Goal: Task Accomplishment & Management: Complete application form

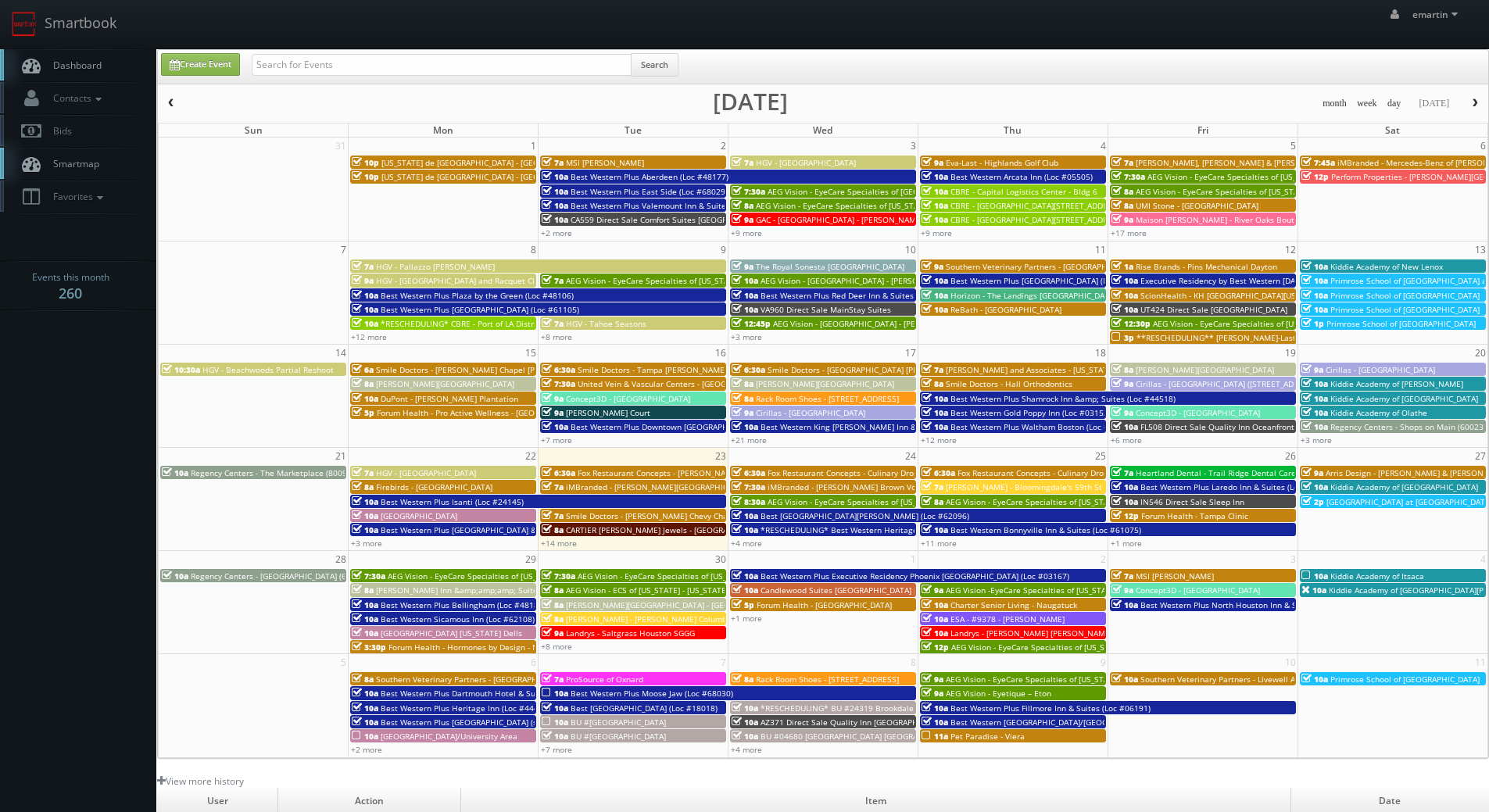
click at [807, 484] on span "iMBranded - [PERSON_NAME] Brown Volkswagen" at bounding box center [859, 487] width 184 height 11
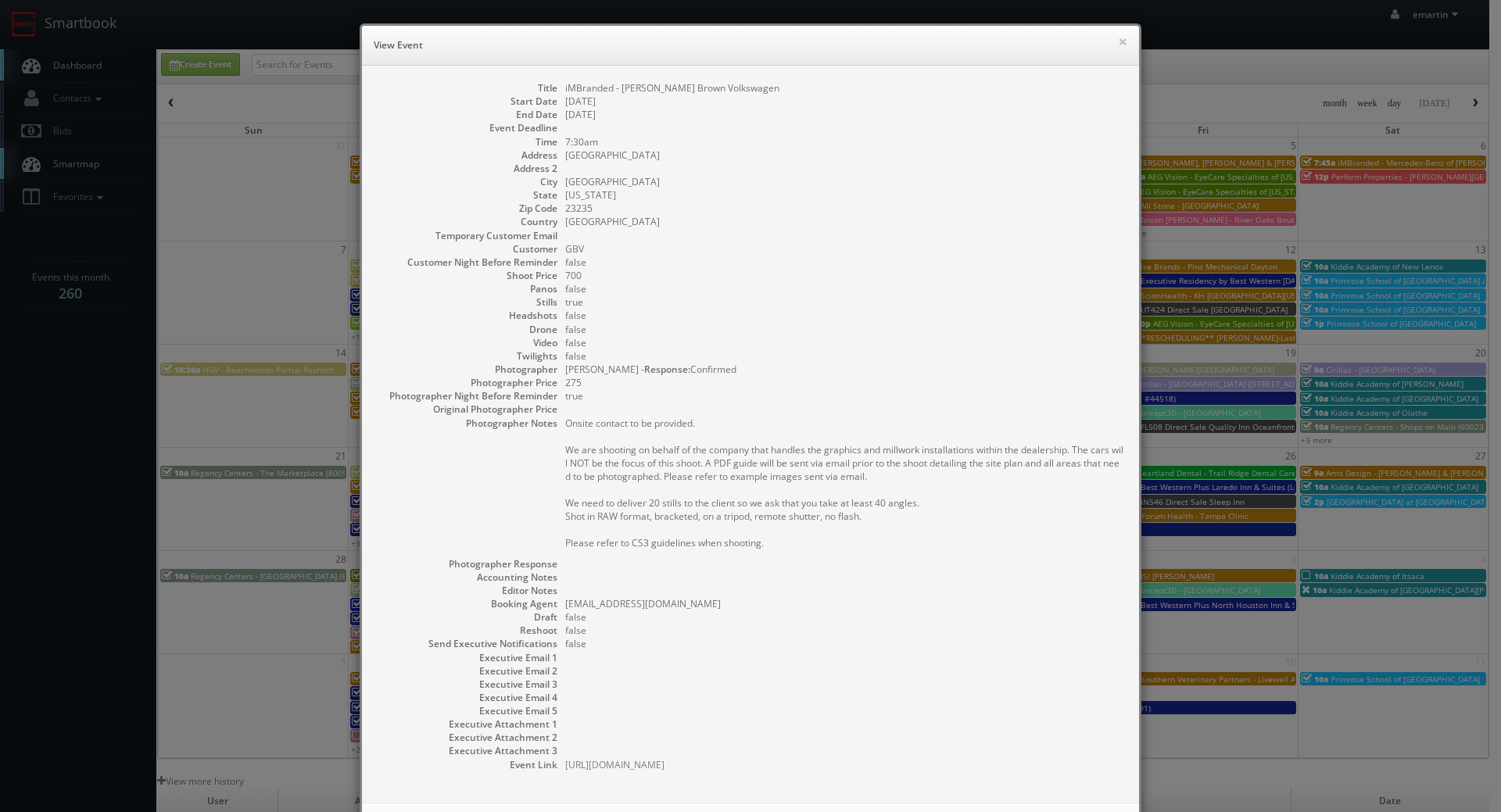
drag, startPoint x: 111, startPoint y: 61, endPoint x: 570, endPoint y: 72, distance: 459.1
click at [114, 61] on div "× View Event Title iMBranded - [PERSON_NAME] Brown Volkswagen Start Date [DATE]…" at bounding box center [750, 406] width 1501 height 812
click at [1066, 135] on dd "7:30am" at bounding box center [844, 141] width 558 height 13
drag, startPoint x: 1146, startPoint y: 44, endPoint x: 1124, endPoint y: 37, distance: 23.1
click at [1142, 44] on div "× View Event Title iMBranded - Safford Brown Volkswagen Start Date 09/24/2025 E…" at bounding box center [750, 406] width 1501 height 812
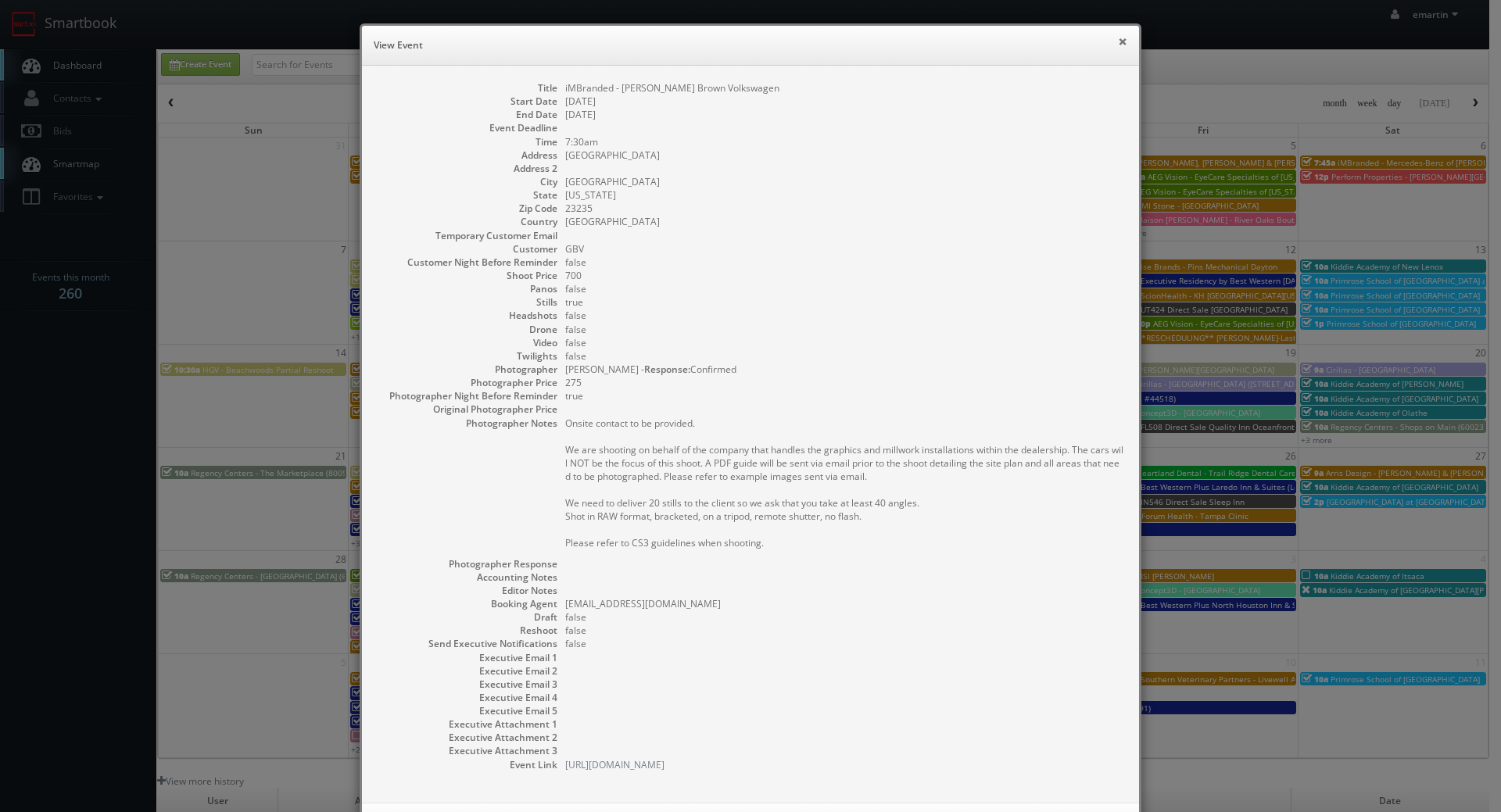
click at [1118, 37] on button "×" at bounding box center [1122, 41] width 10 height 11
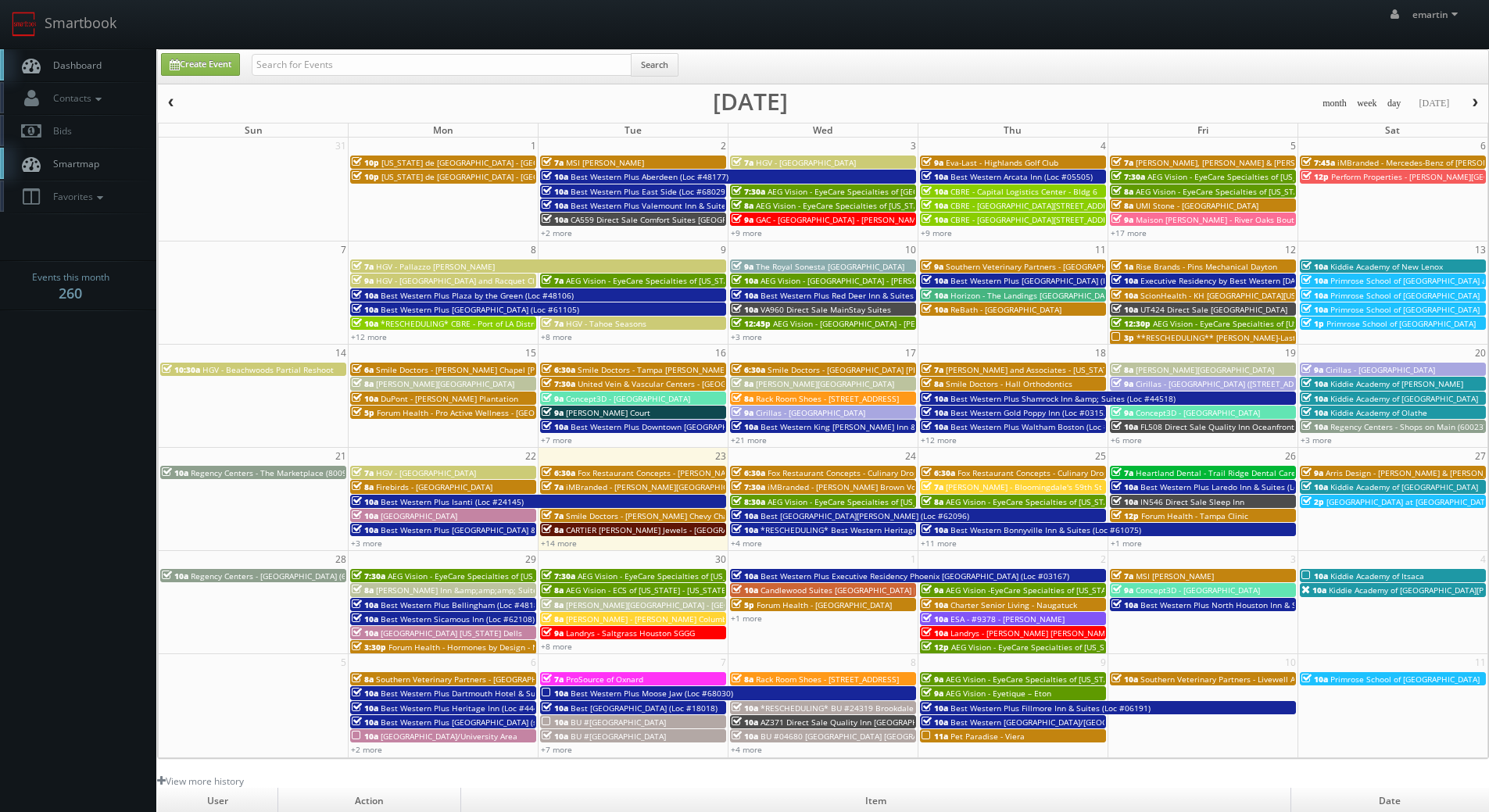
click at [115, 66] on link "Dashboard" at bounding box center [78, 65] width 157 height 32
click at [72, 63] on span "Dashboard" at bounding box center [73, 64] width 57 height 13
click at [758, 543] on link "+4 more" at bounding box center [746, 543] width 31 height 11
click at [305, 62] on input "text" at bounding box center [441, 64] width 380 height 22
paste input "Charles Mitri"
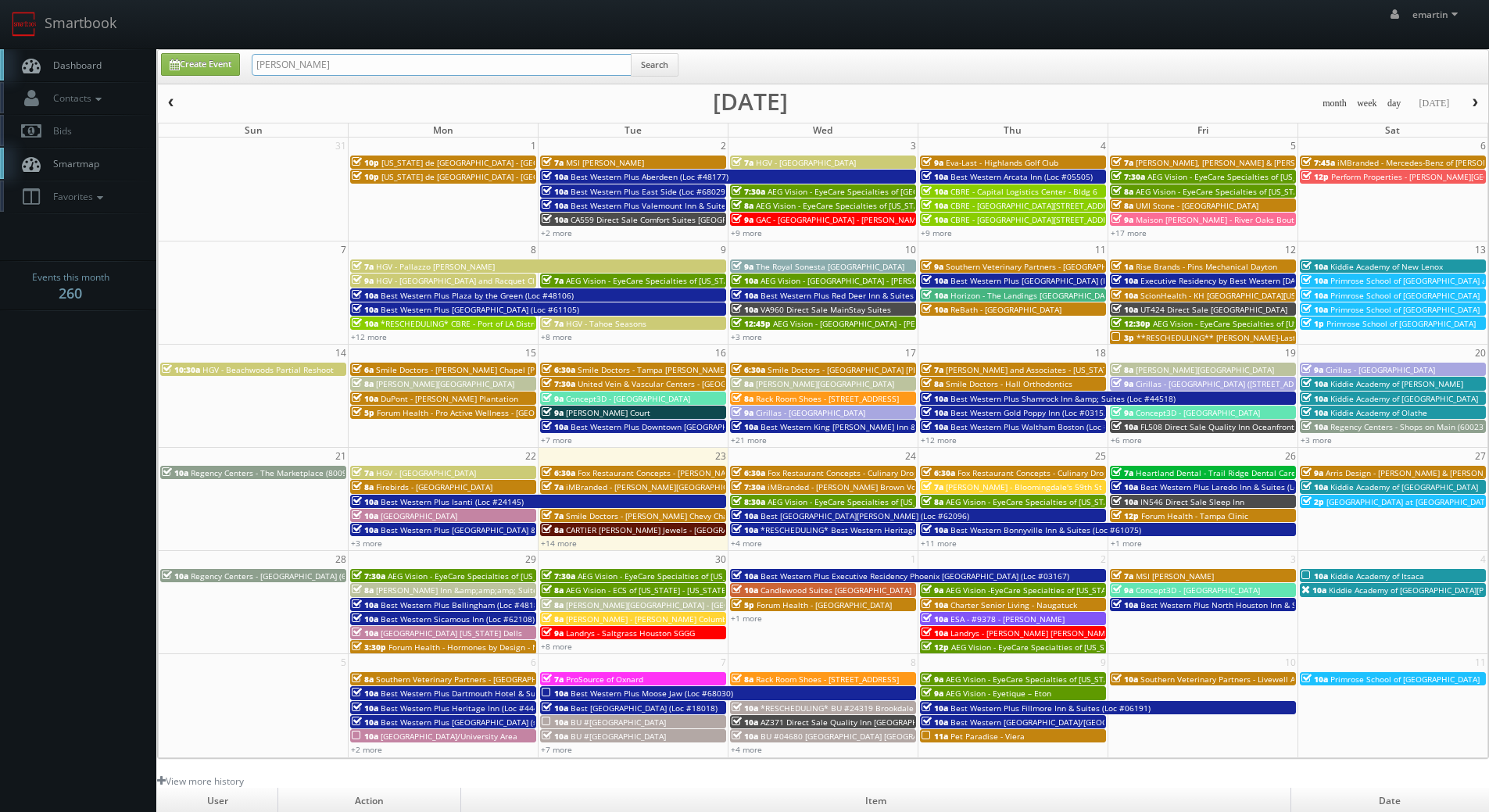
type input "Charles Mitri"
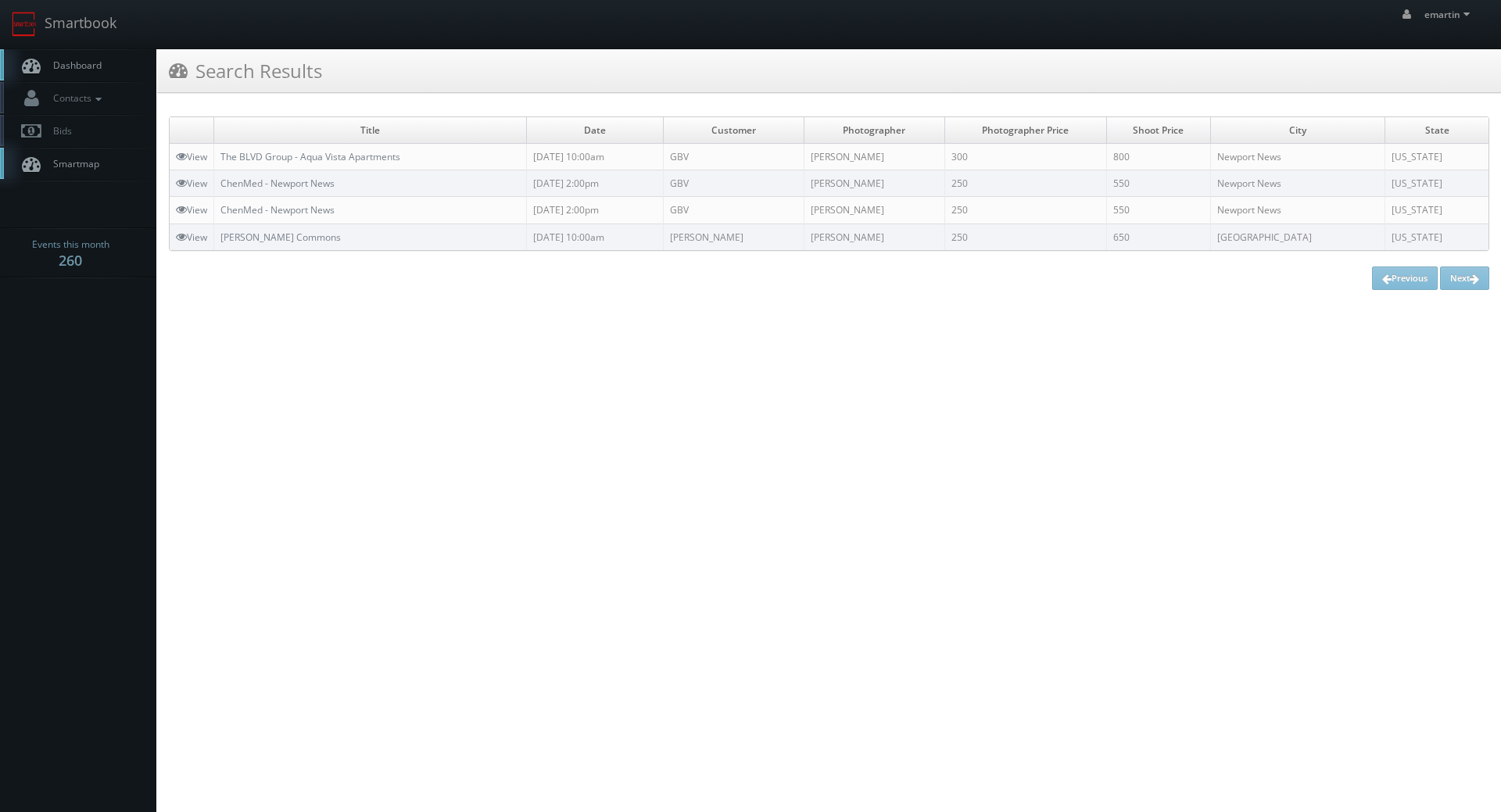
click at [68, 65] on span "Dashboard" at bounding box center [73, 64] width 57 height 13
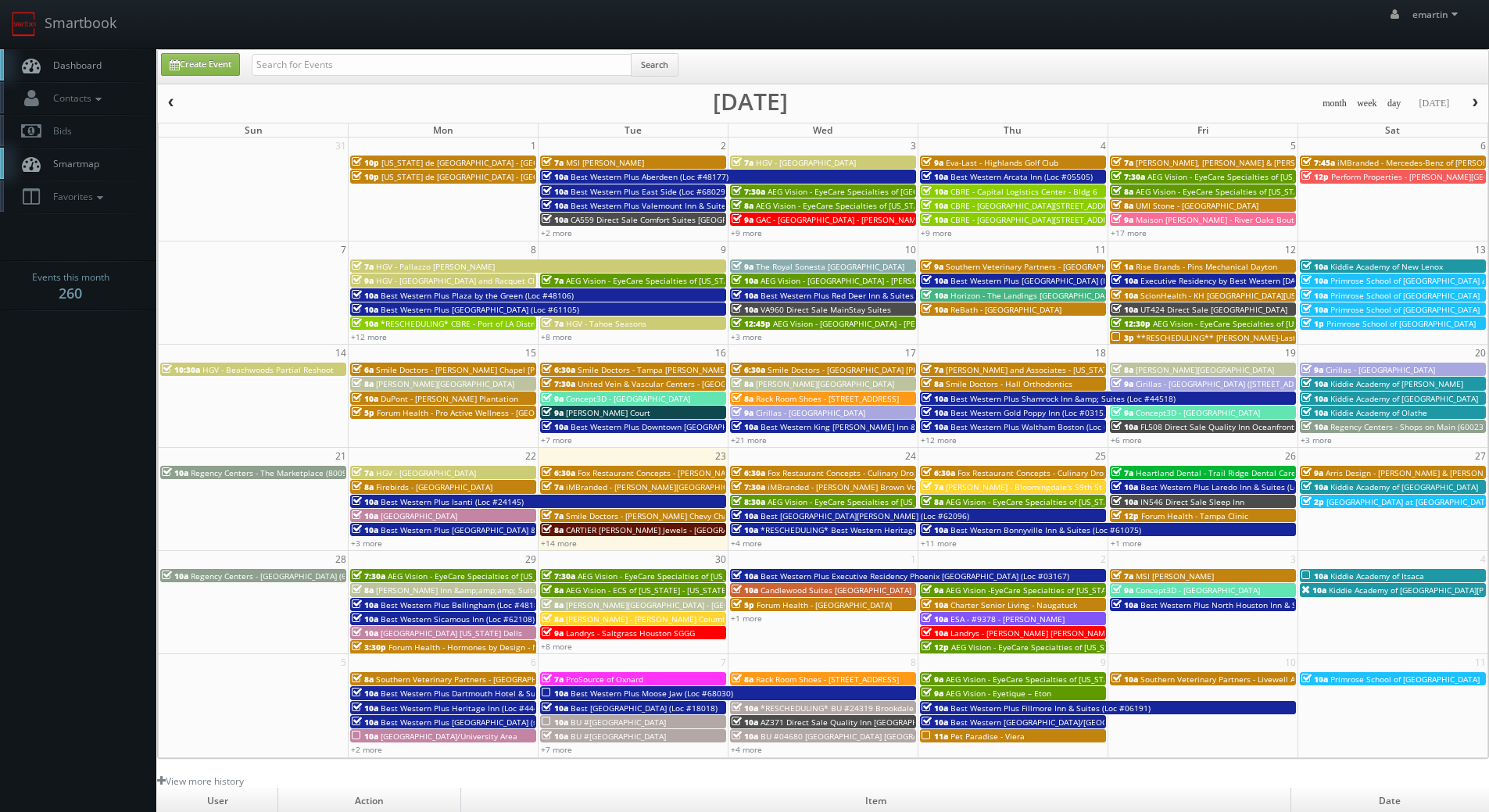
click at [758, 486] on span "7:30a" at bounding box center [748, 487] width 34 height 11
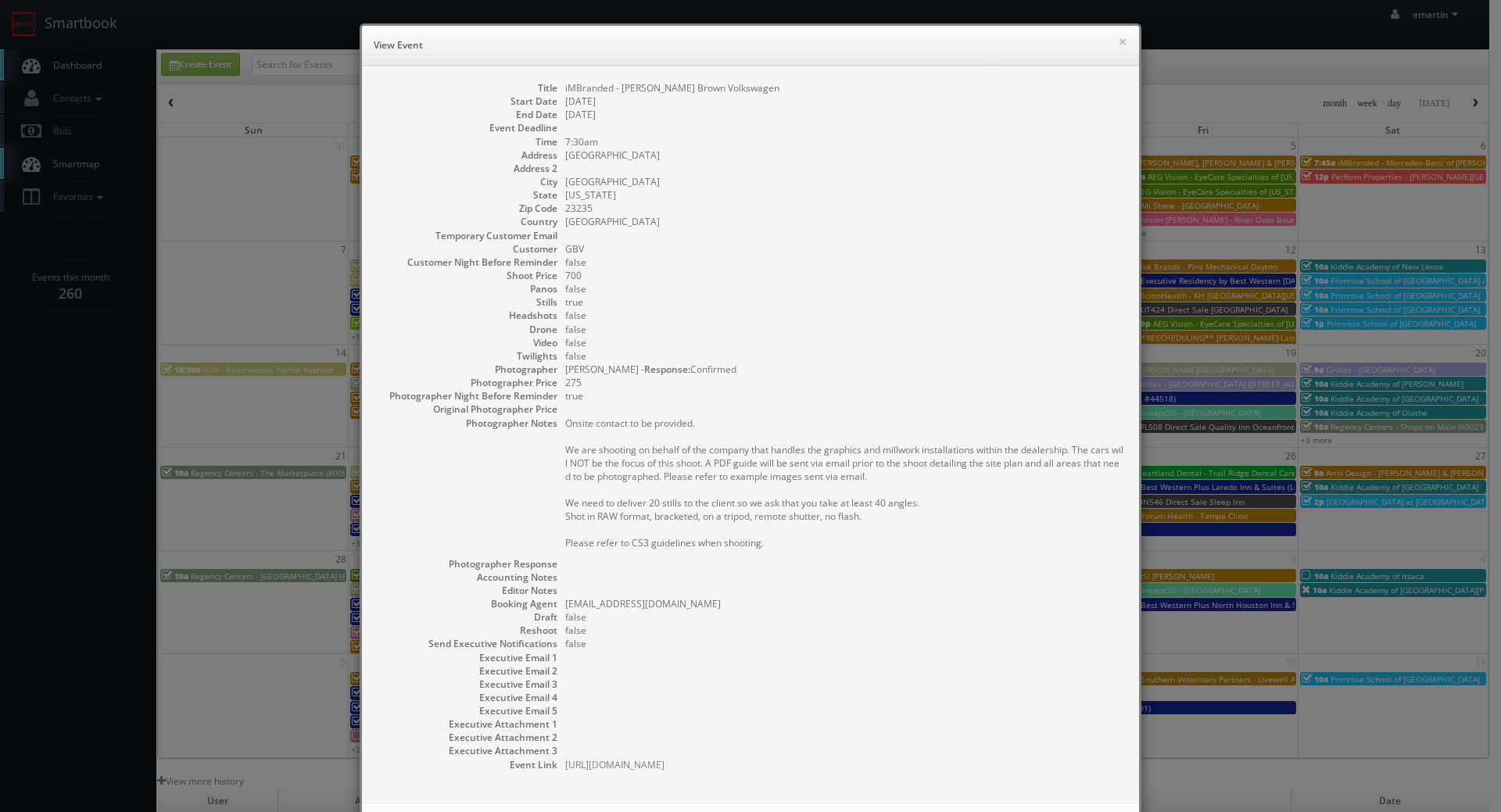
click at [986, 162] on dd at bounding box center [844, 168] width 558 height 13
click at [826, 339] on dd "false" at bounding box center [844, 342] width 558 height 13
click at [1118, 37] on button "×" at bounding box center [1122, 41] width 10 height 11
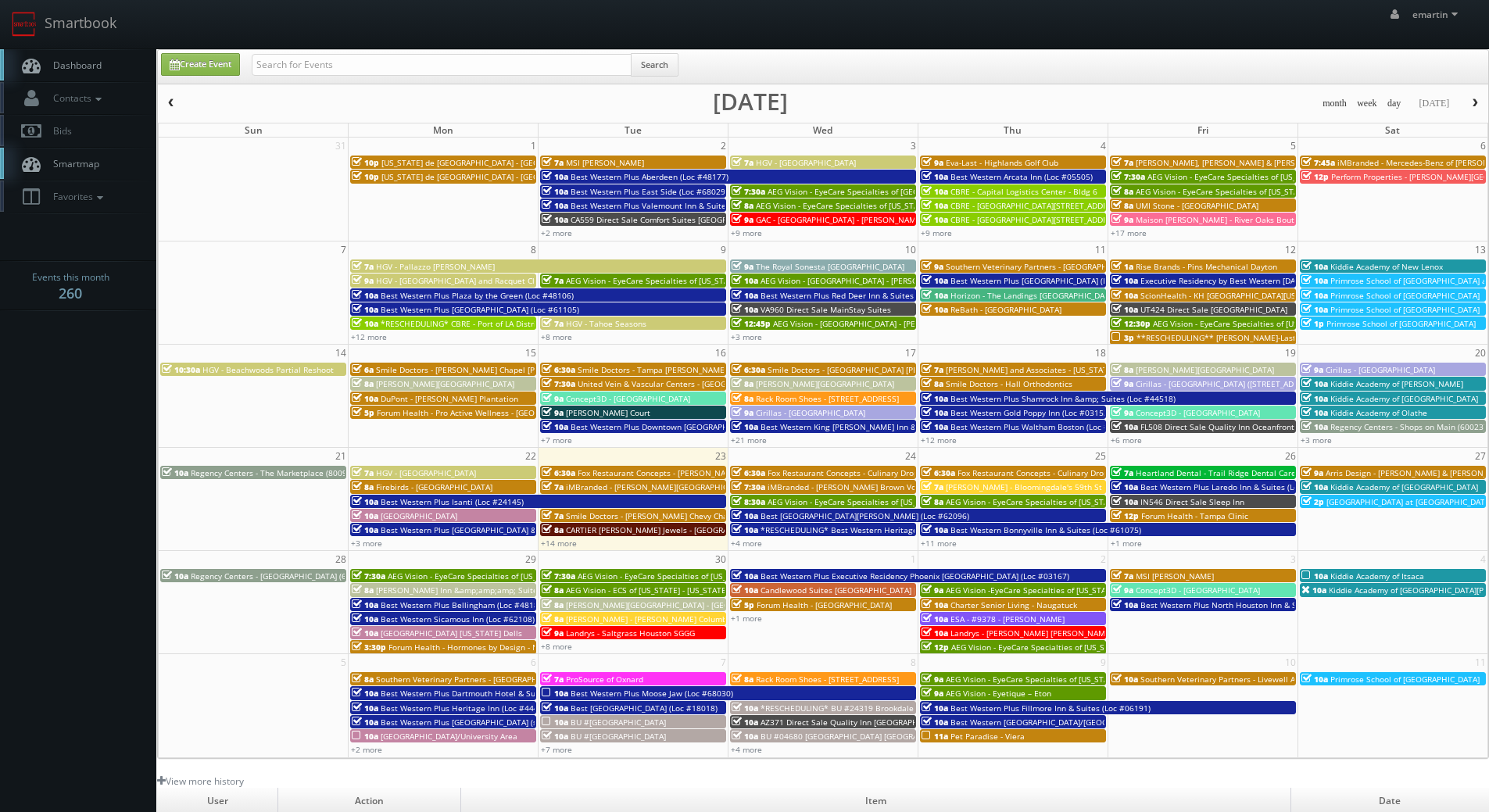
click at [107, 50] on link "Dashboard" at bounding box center [78, 65] width 157 height 32
click at [560, 542] on link "+14 more" at bounding box center [558, 543] width 36 height 11
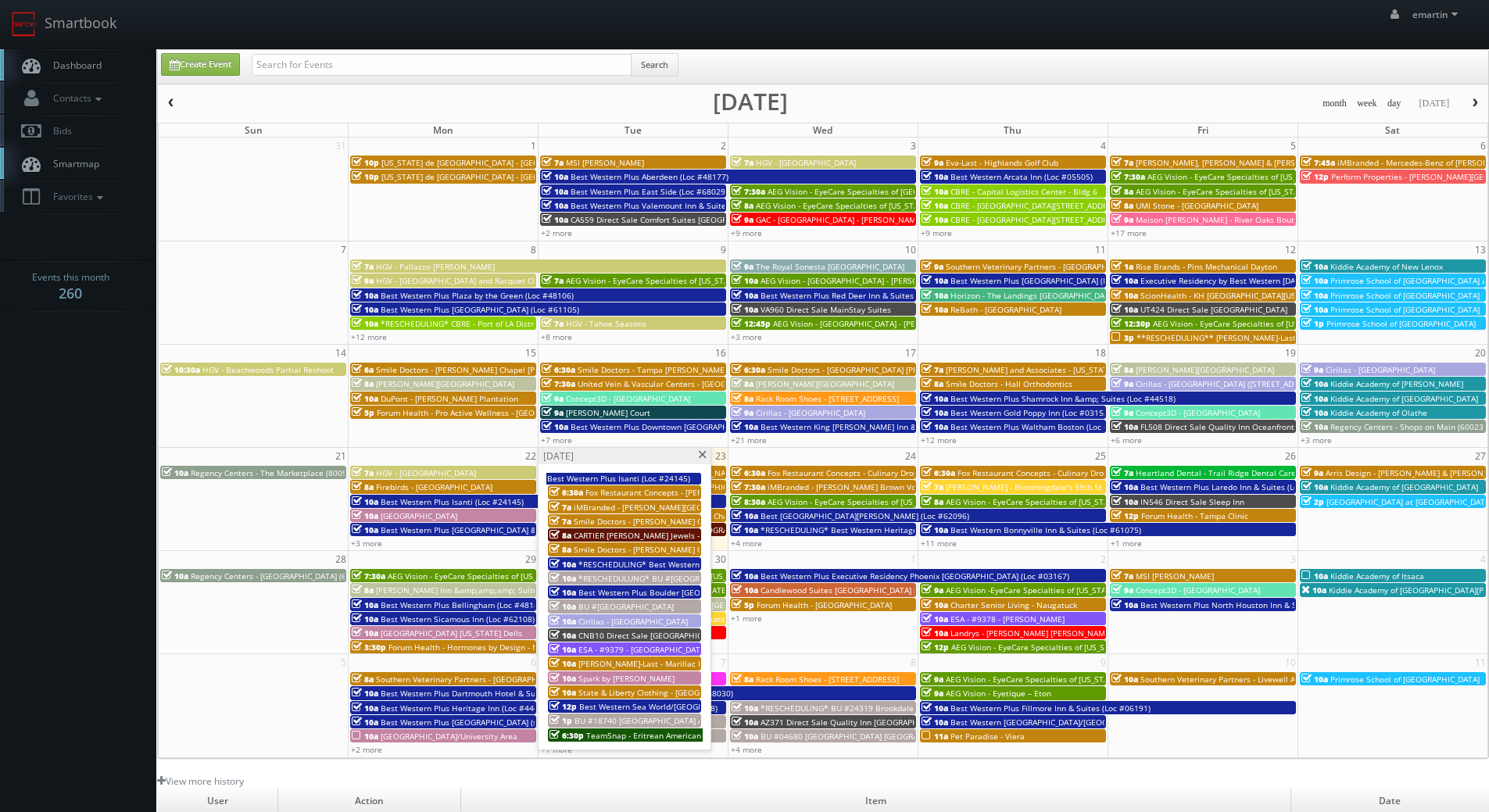
click at [596, 505] on span "iMBranded - Beverly Hills BMW" at bounding box center [678, 507] width 209 height 11
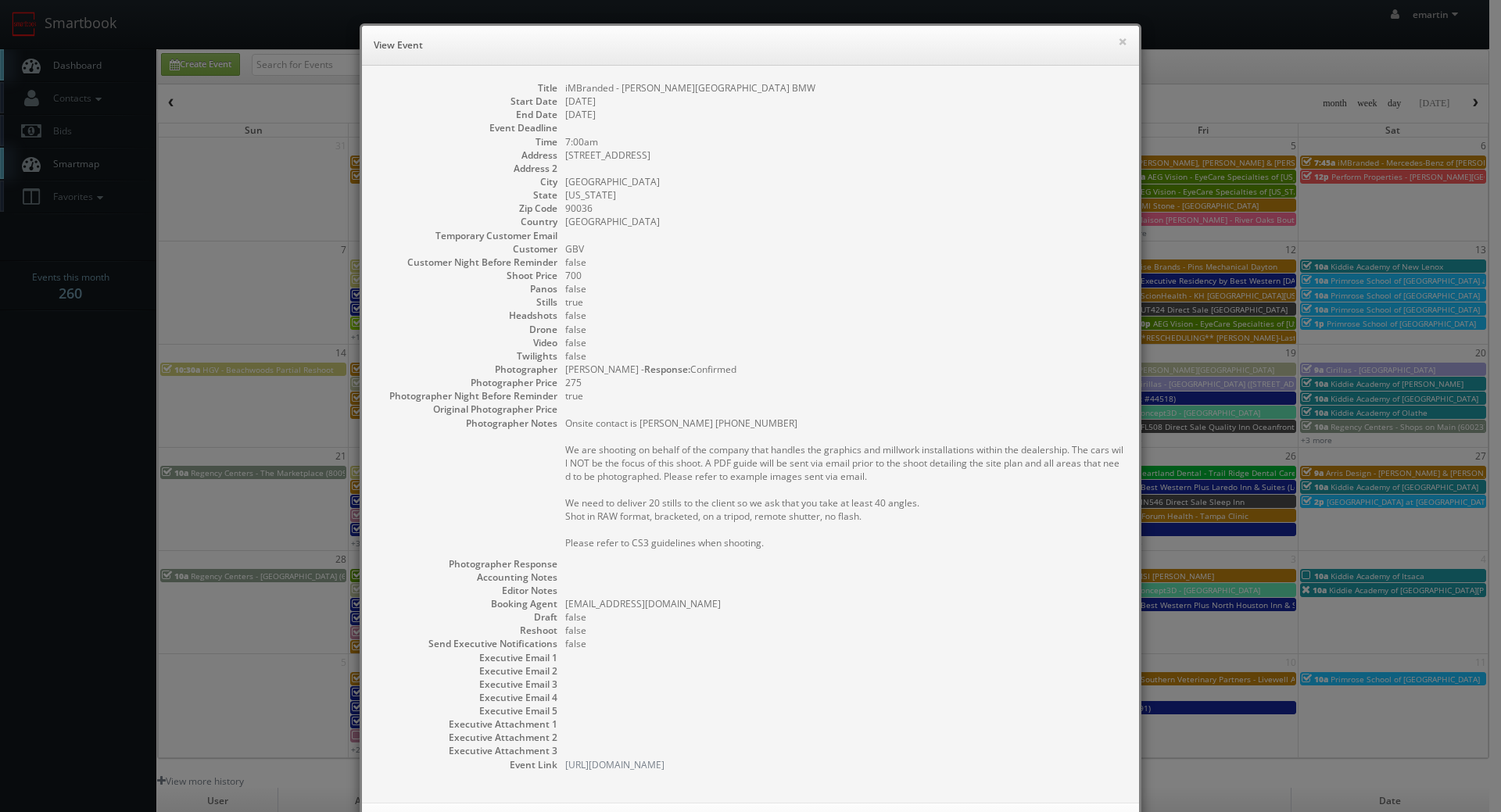
click at [1109, 37] on div "× View Event" at bounding box center [750, 46] width 777 height 40
click at [1118, 39] on button "×" at bounding box center [1122, 41] width 10 height 11
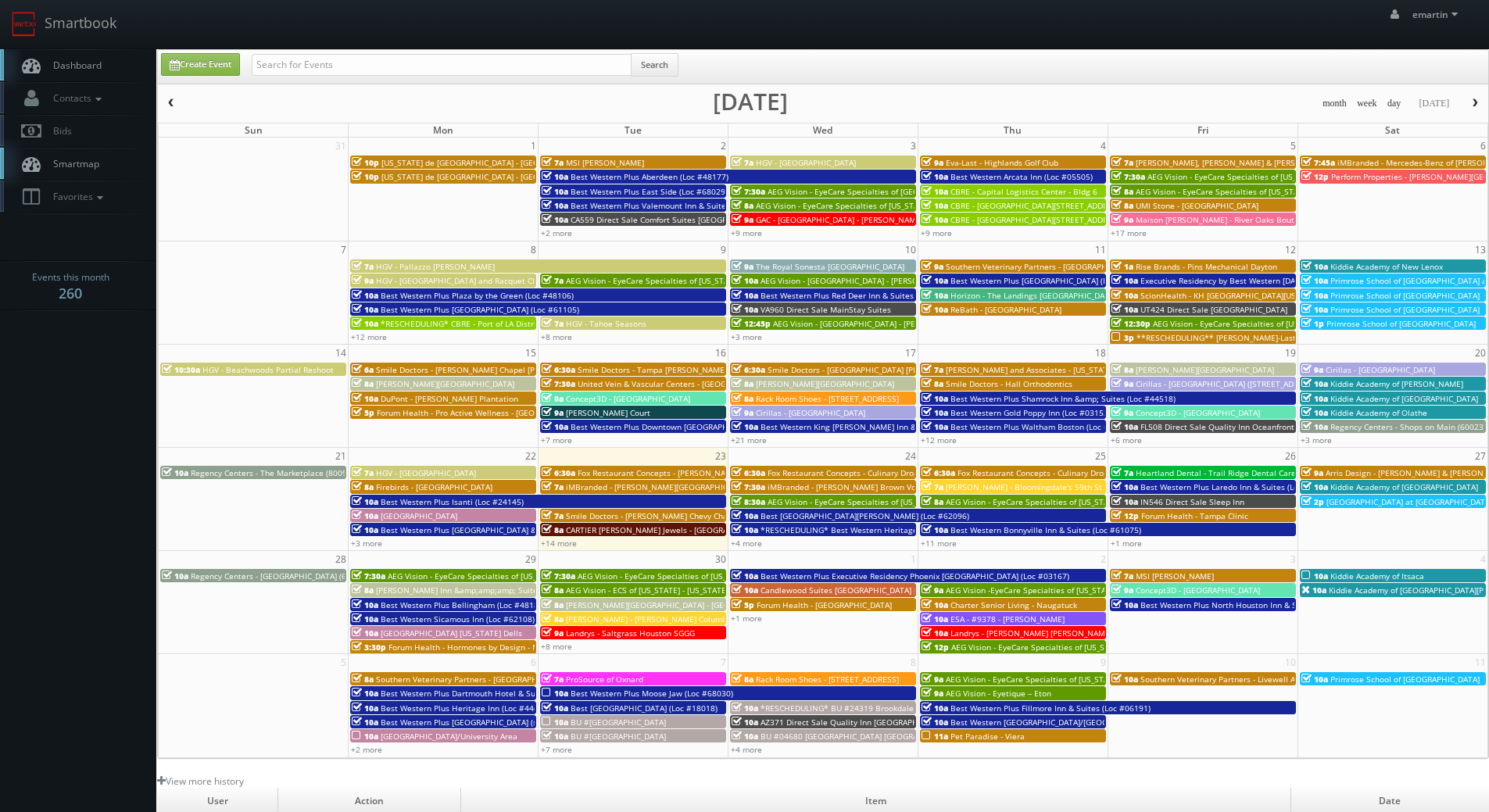
click at [786, 484] on span "iMBranded - Safford Brown Volkswagen" at bounding box center [859, 487] width 184 height 11
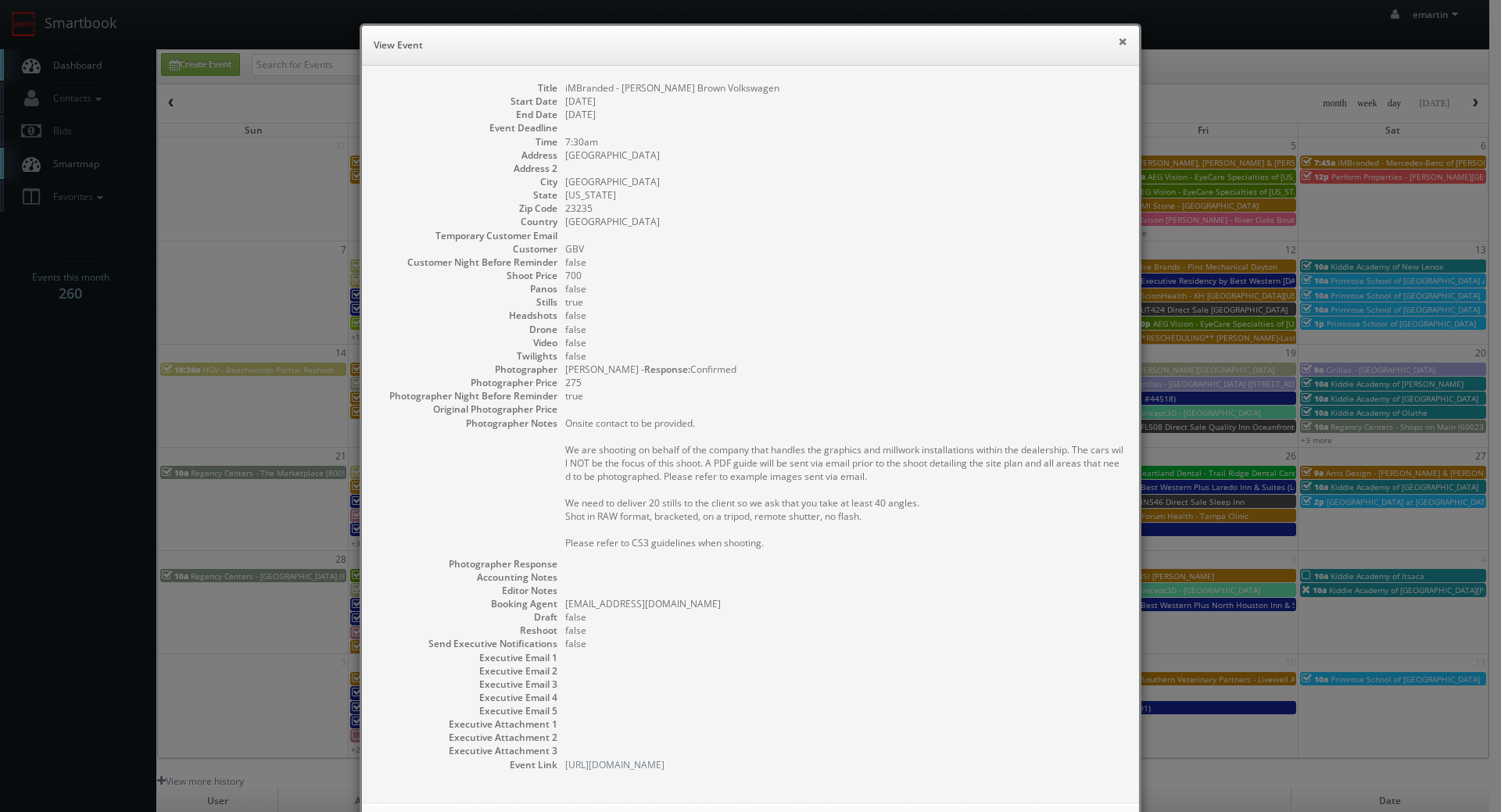
click at [1118, 42] on button "×" at bounding box center [1122, 41] width 10 height 11
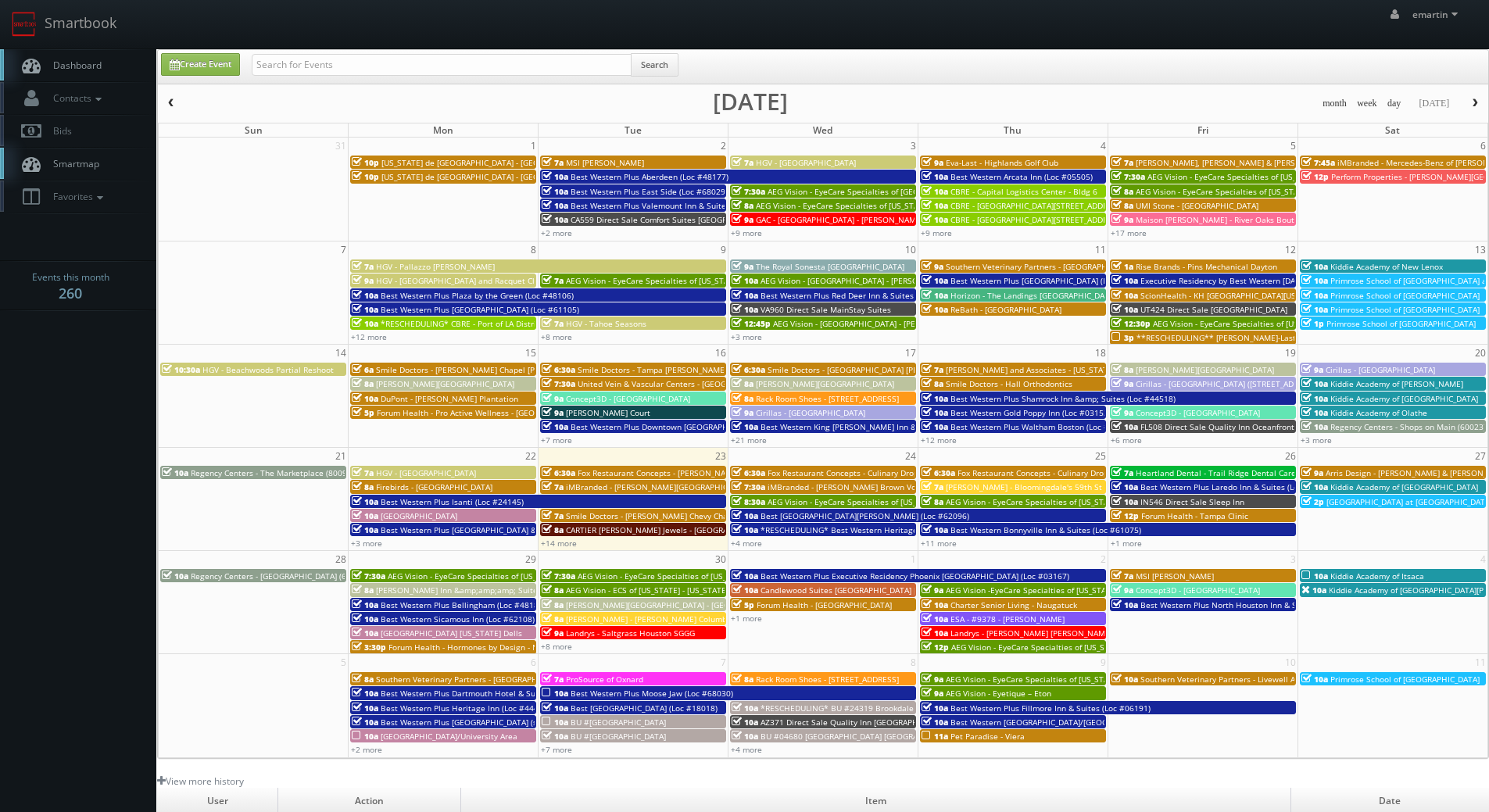
click at [363, 42] on div "emartin emartin Profile Logout" at bounding box center [744, 24] width 1489 height 49
click at [347, 69] on input "text" at bounding box center [441, 64] width 380 height 22
type input "feldy suwito"
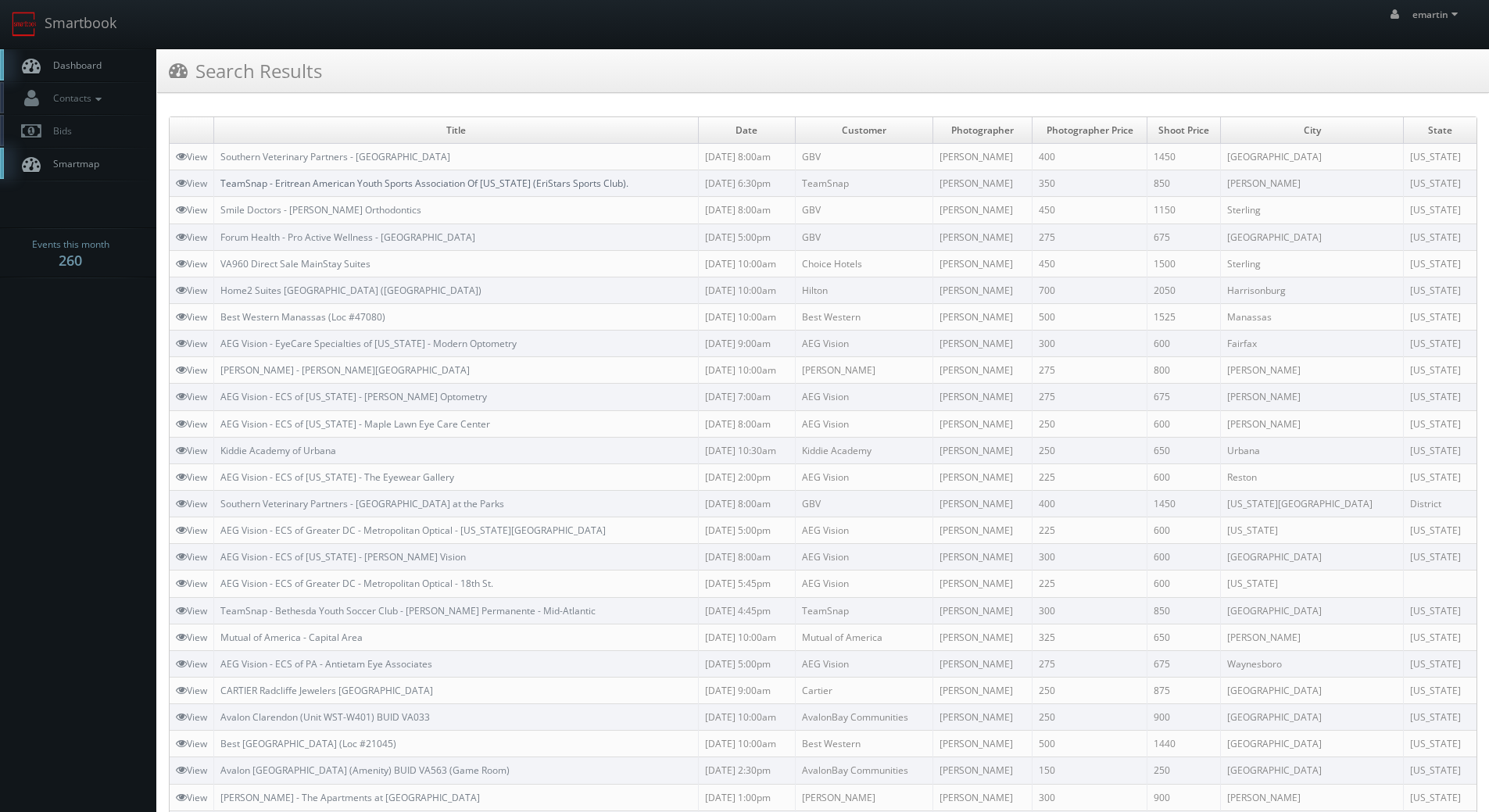
click at [322, 178] on link "TeamSnap - Eritrean American Youth Sports Association Of [US_STATE] (EriStars S…" at bounding box center [424, 183] width 408 height 13
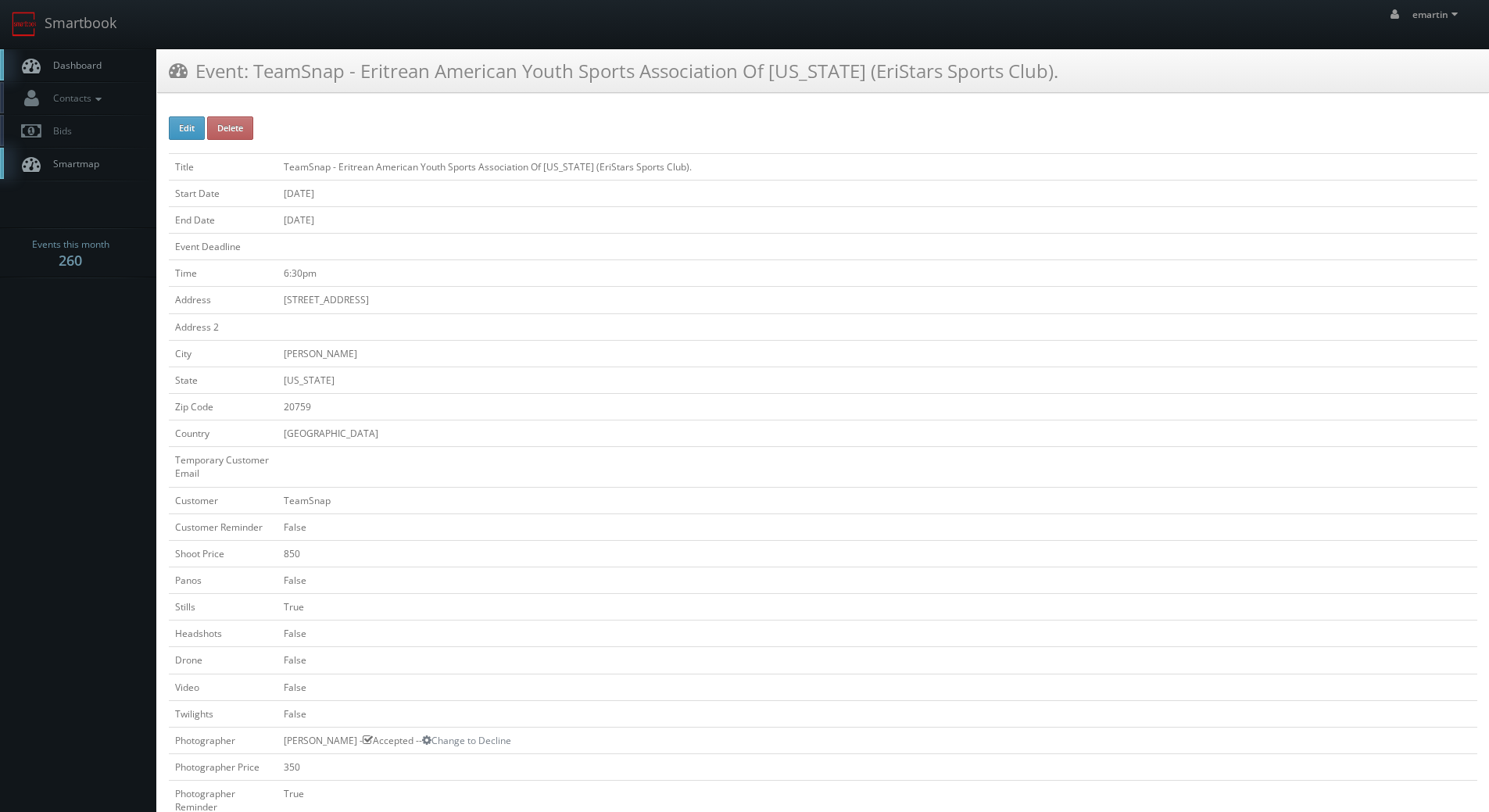
click at [645, 541] on td "850" at bounding box center [878, 553] width 1200 height 27
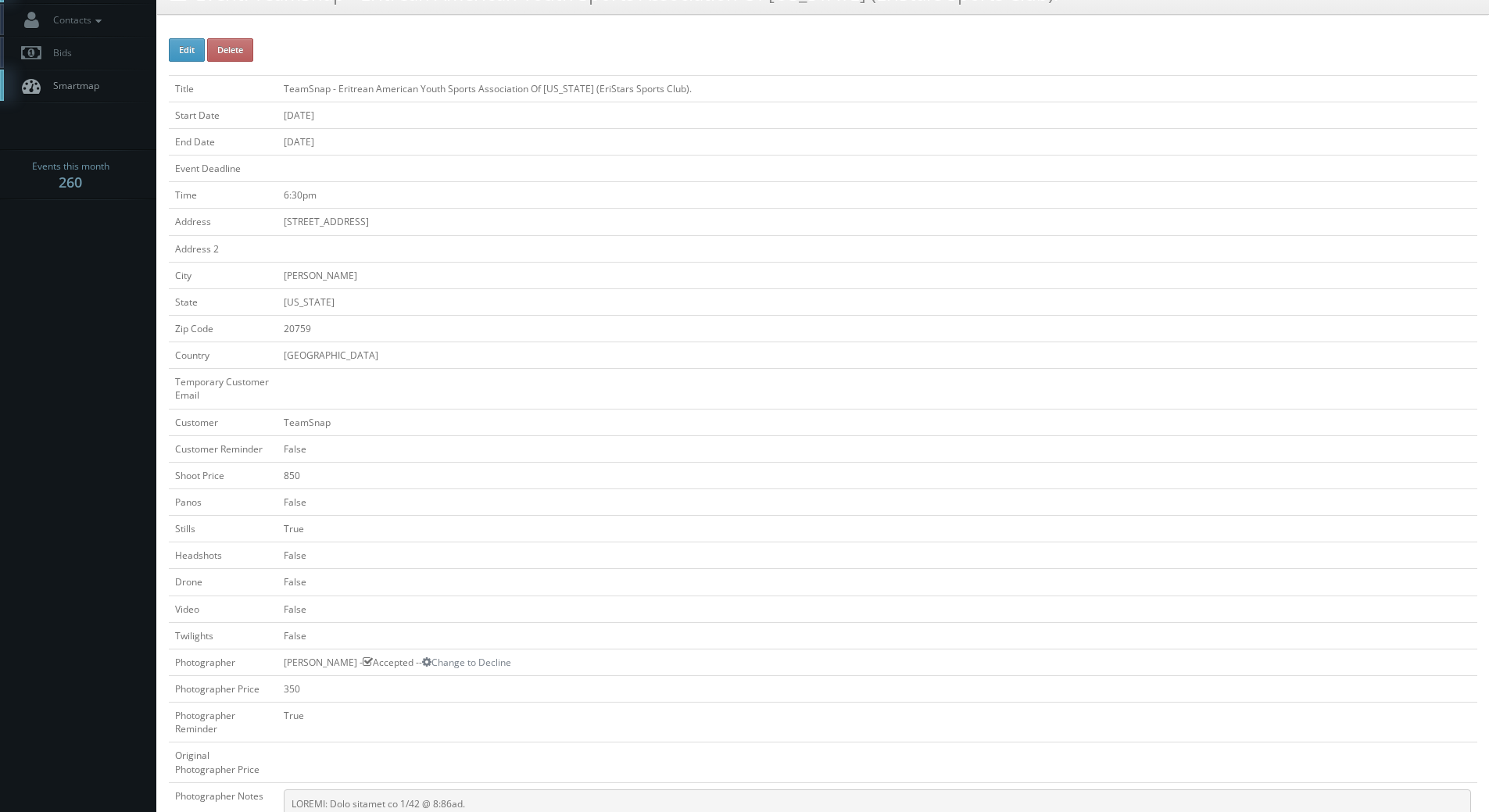
scroll to position [312, 0]
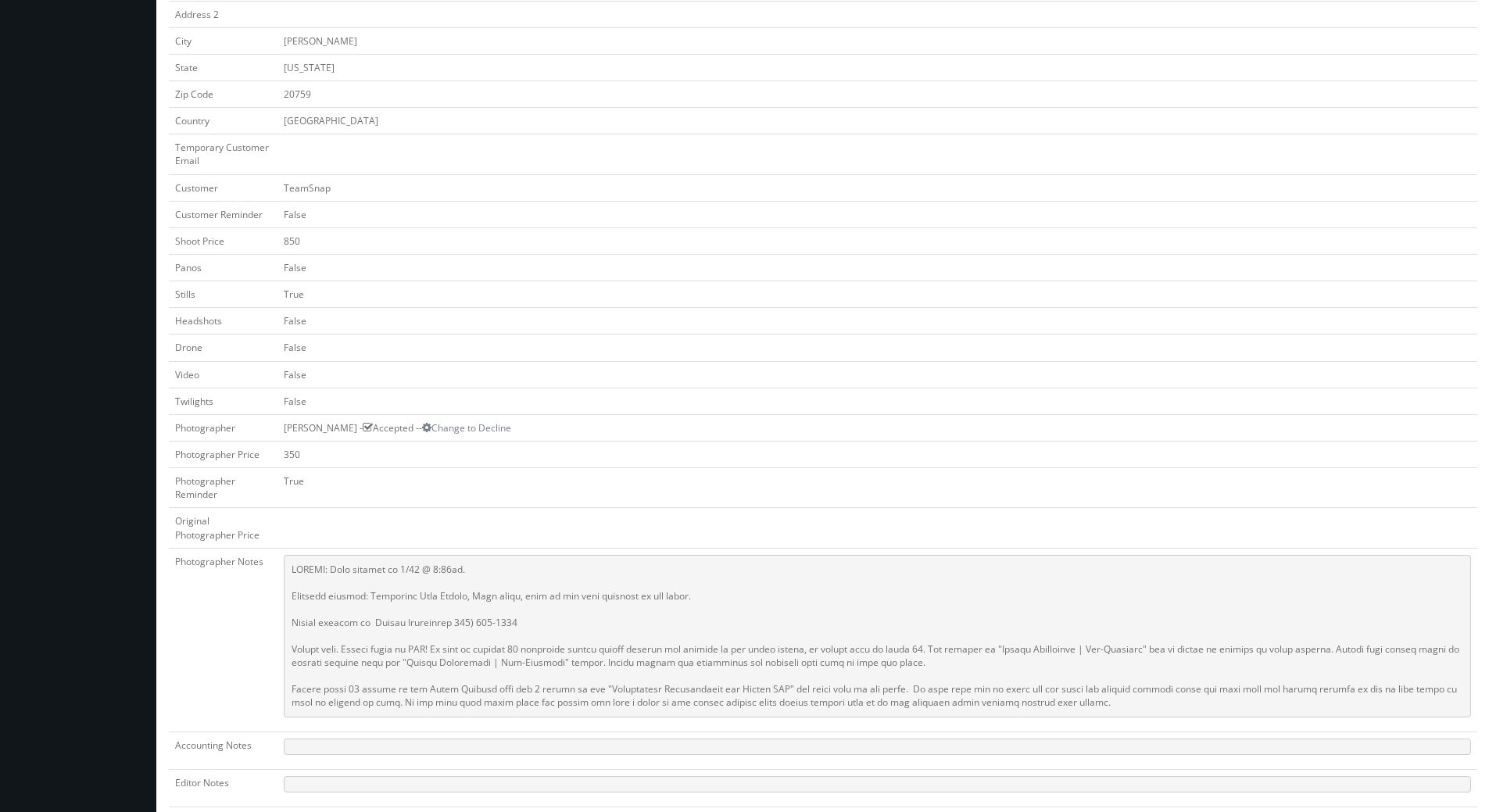
click at [659, 601] on pre at bounding box center [878, 635] width 1188 height 163
drag, startPoint x: 718, startPoint y: 596, endPoint x: 369, endPoint y: 595, distance: 349.0
click at [369, 595] on pre at bounding box center [878, 635] width 1188 height 163
click at [371, 595] on pre at bounding box center [878, 635] width 1188 height 163
click at [372, 597] on pre at bounding box center [878, 635] width 1188 height 163
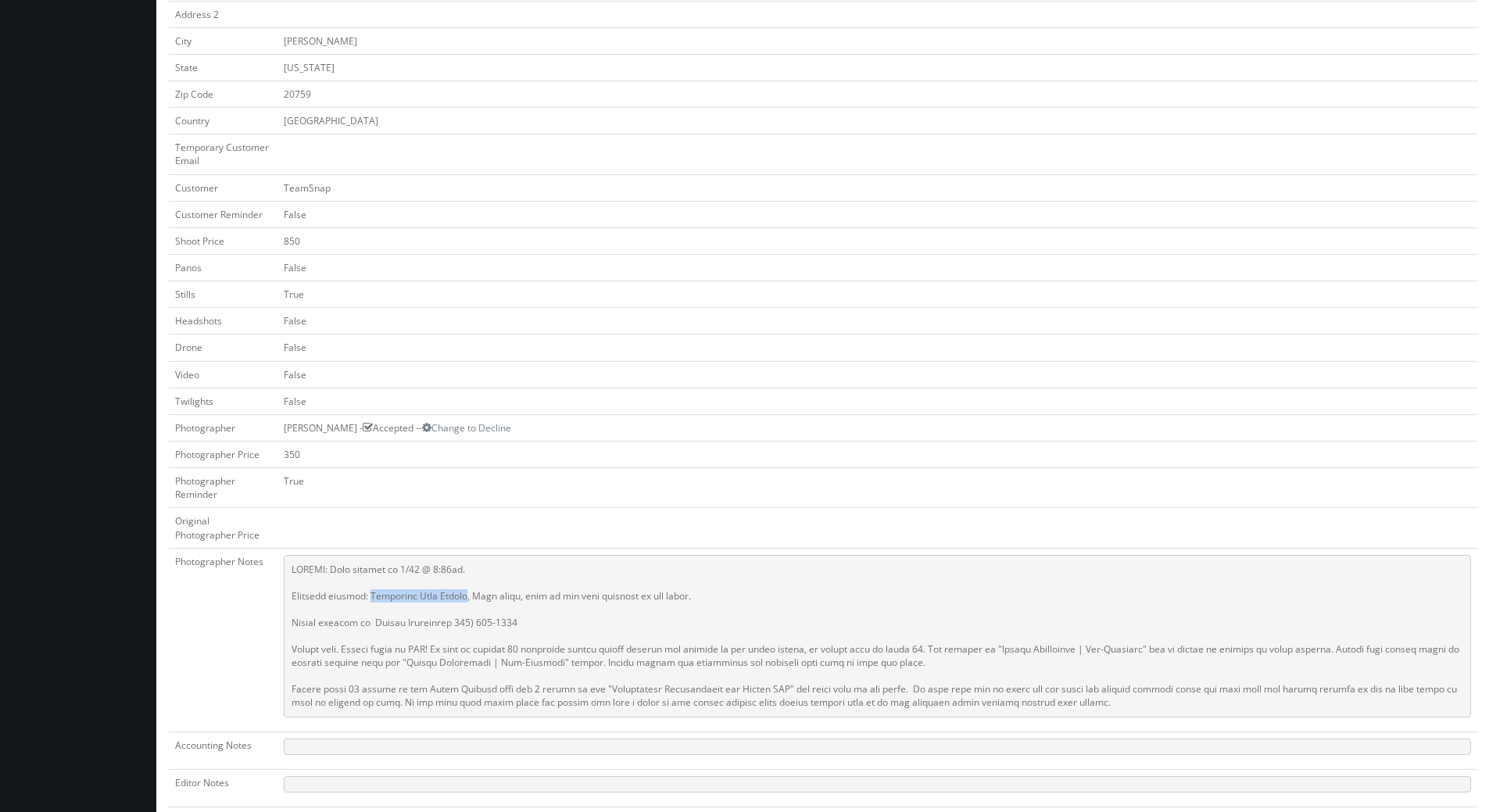
drag, startPoint x: 368, startPoint y: 594, endPoint x: 462, endPoint y: 594, distance: 94.0
click at [462, 594] on pre at bounding box center [878, 635] width 1188 height 163
copy pre "[GEOGRAPHIC_DATA]"
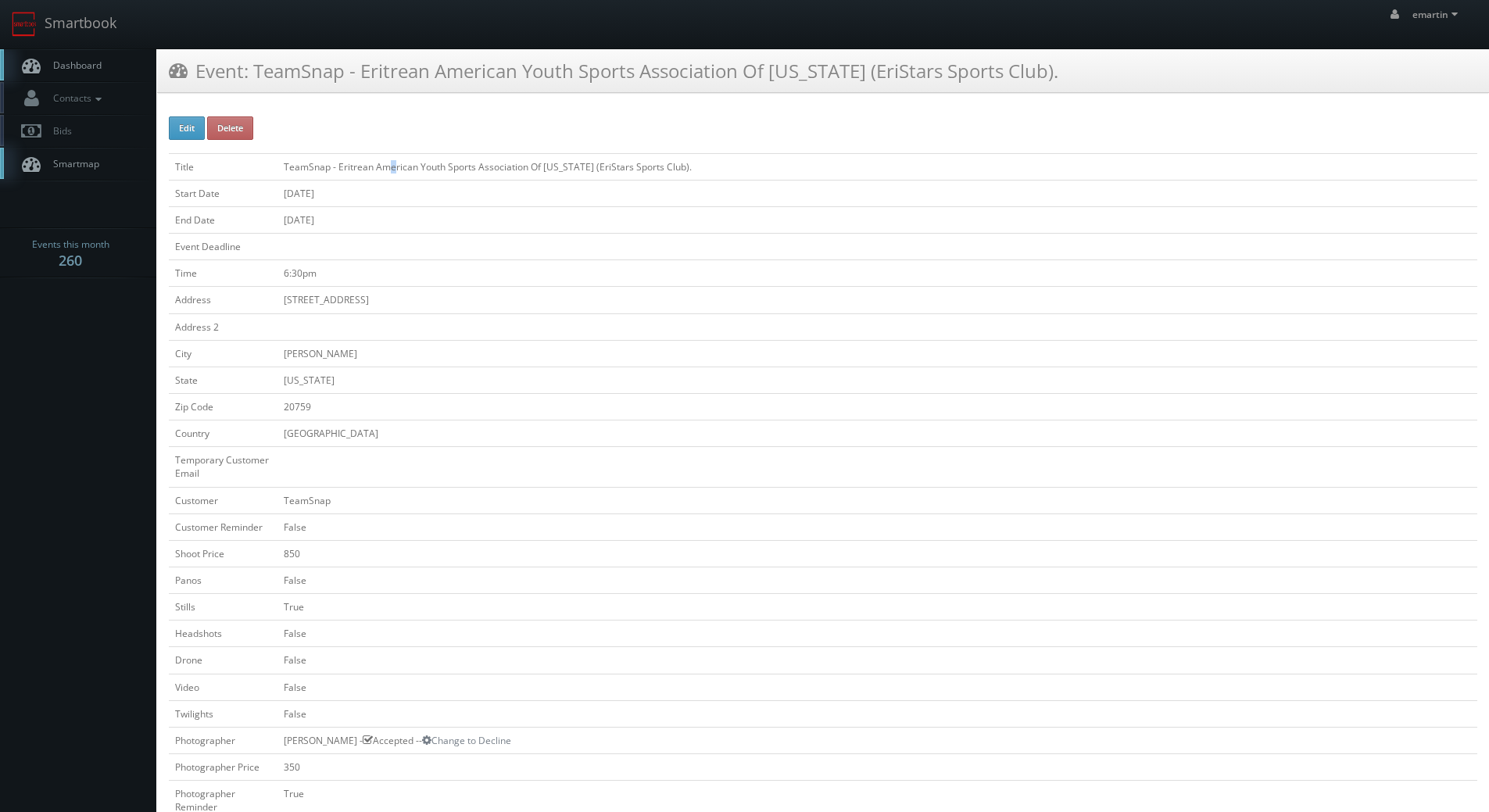
click at [393, 179] on td "TeamSnap - Eritrean American Youth Sports Association Of [US_STATE] (EriStars S…" at bounding box center [878, 166] width 1200 height 27
drag, startPoint x: 339, startPoint y: 168, endPoint x: 371, endPoint y: 169, distance: 32.0
click at [371, 169] on td "TeamSnap - Eritrean American Youth Sports Association Of [US_STATE] (EriStars S…" at bounding box center [878, 166] width 1200 height 27
copy td "Eritrean"
click at [67, 70] on span "Dashboard" at bounding box center [73, 64] width 57 height 13
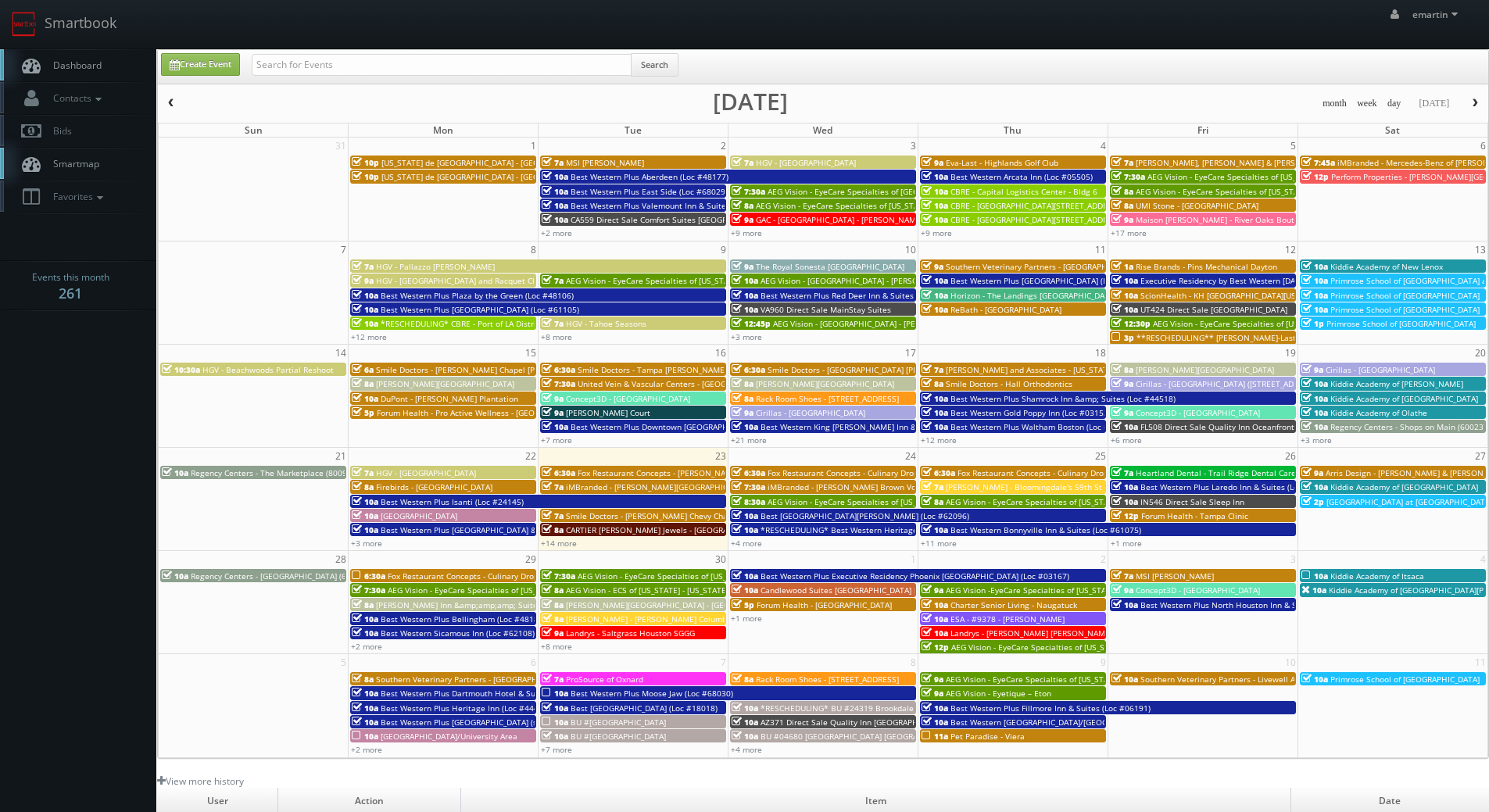
click at [938, 535] on div "10a Best Western Bonnyville Inn & Suites (Loc #61075)" at bounding box center [1108, 528] width 373 height 11
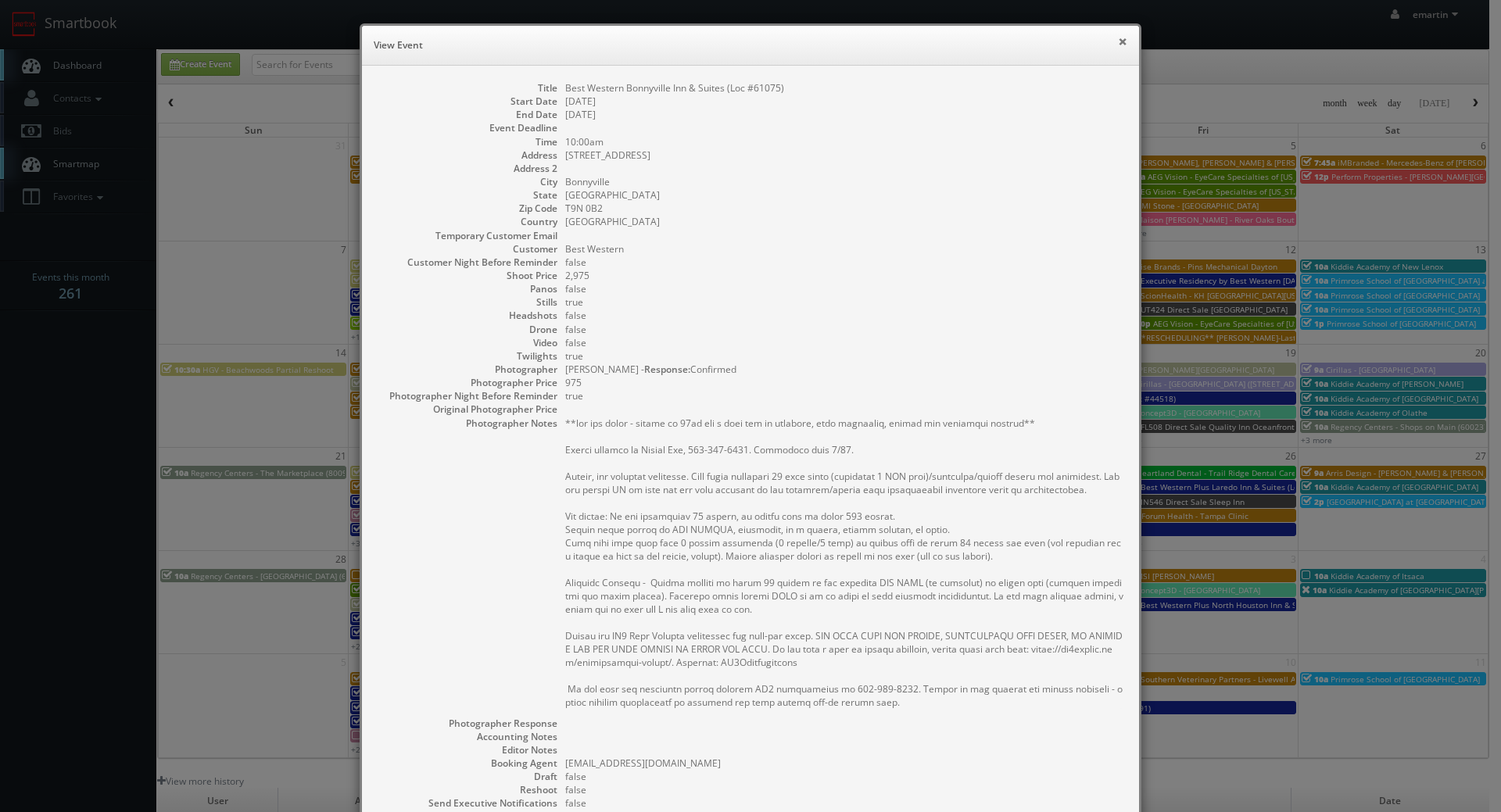
click at [1118, 39] on button "×" at bounding box center [1122, 41] width 10 height 11
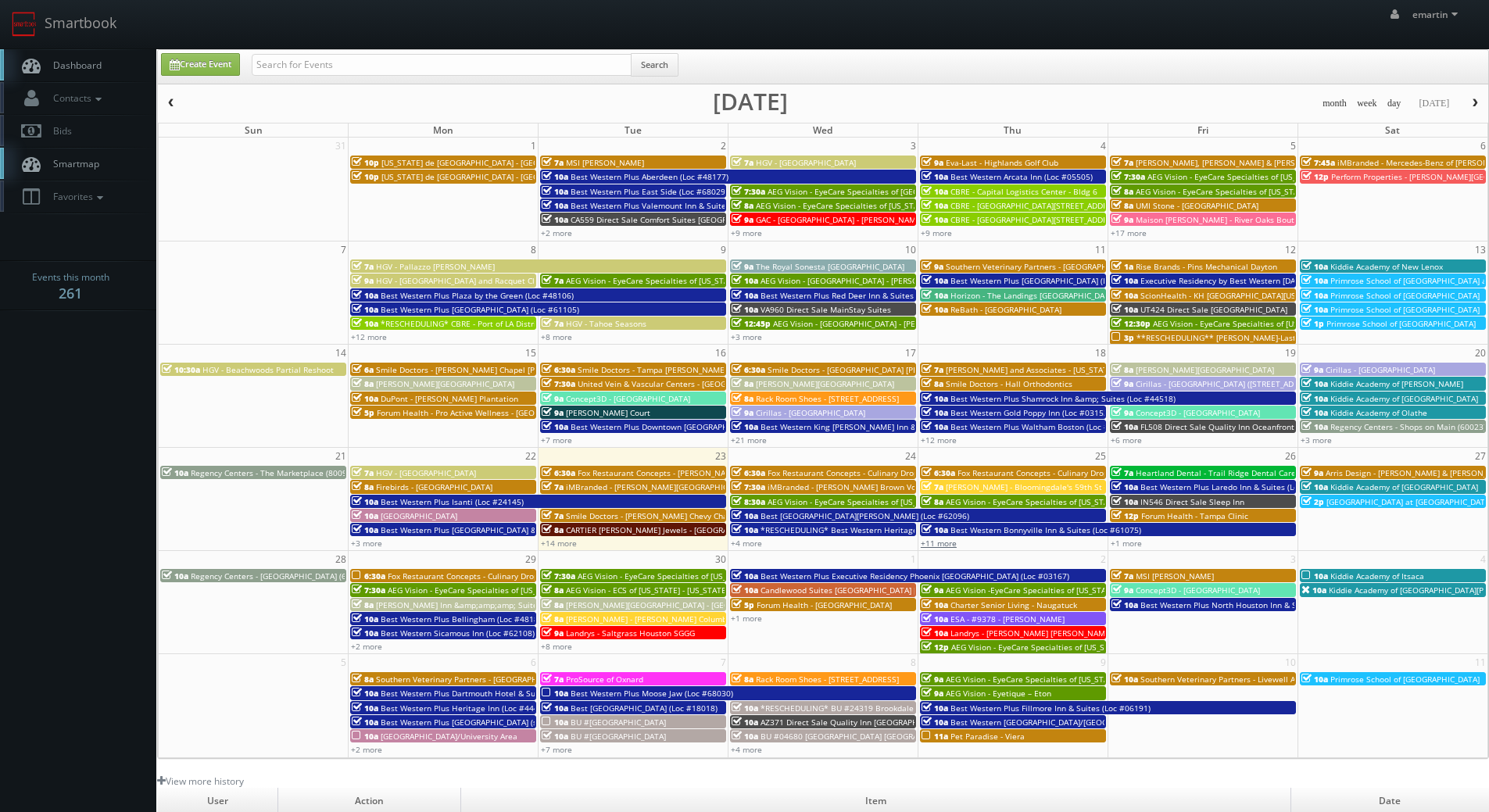
click at [940, 540] on link "+11 more" at bounding box center [938, 543] width 36 height 11
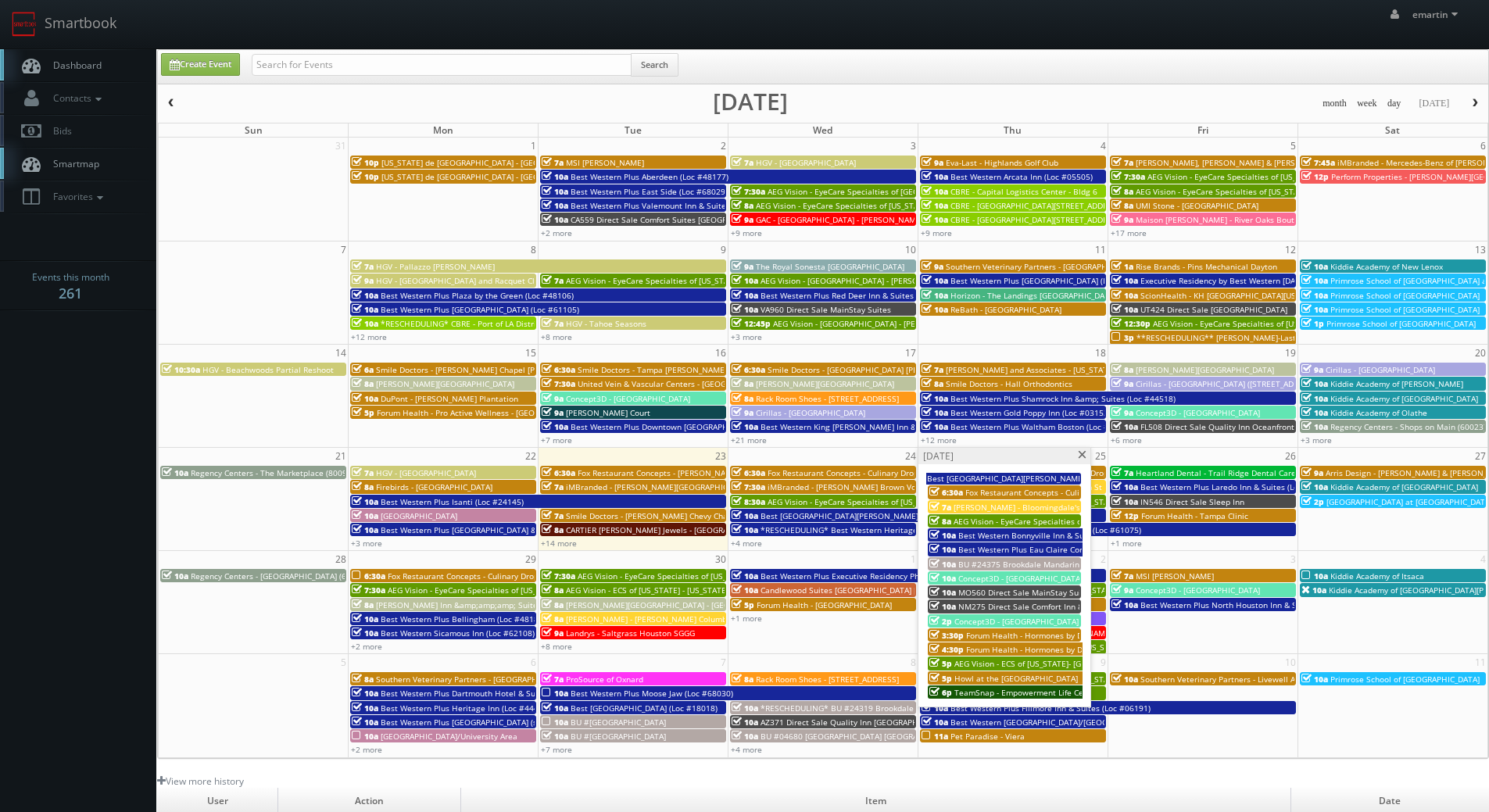
click at [1086, 454] on span at bounding box center [1082, 455] width 10 height 9
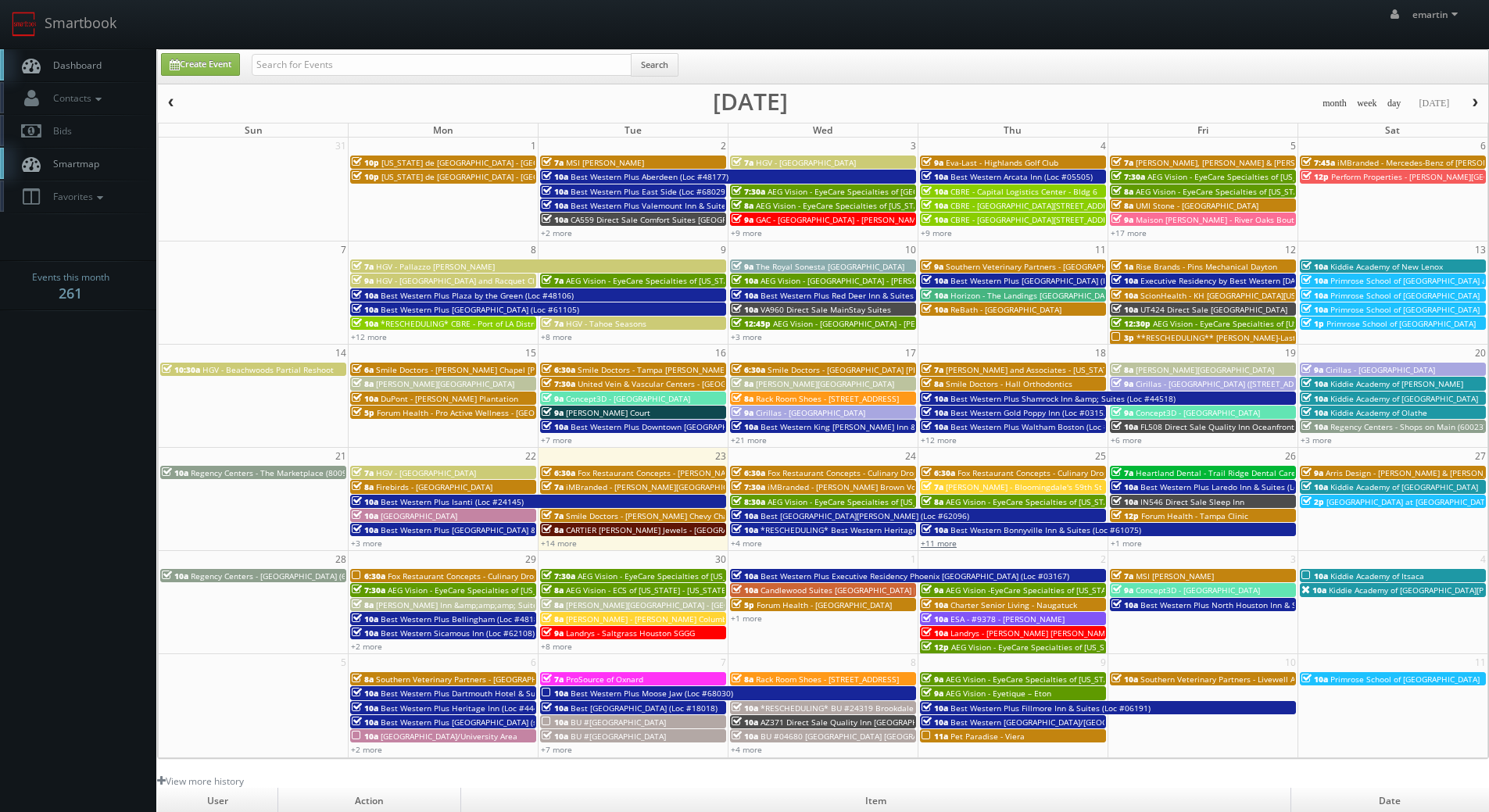
click at [944, 546] on link "+11 more" at bounding box center [938, 543] width 36 height 11
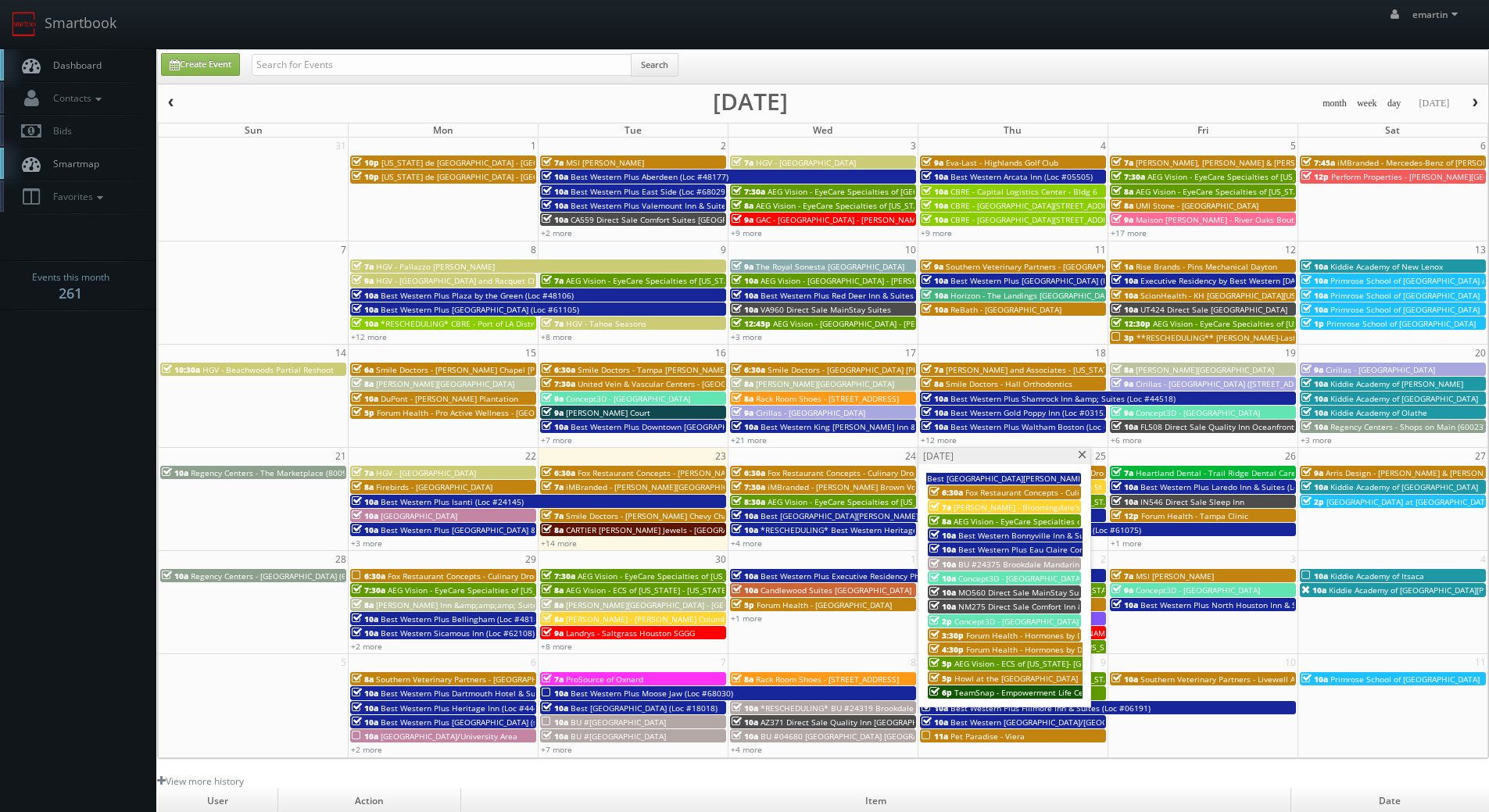
click at [994, 625] on span "Concept3D - [GEOGRAPHIC_DATA]" at bounding box center [1016, 621] width 125 height 11
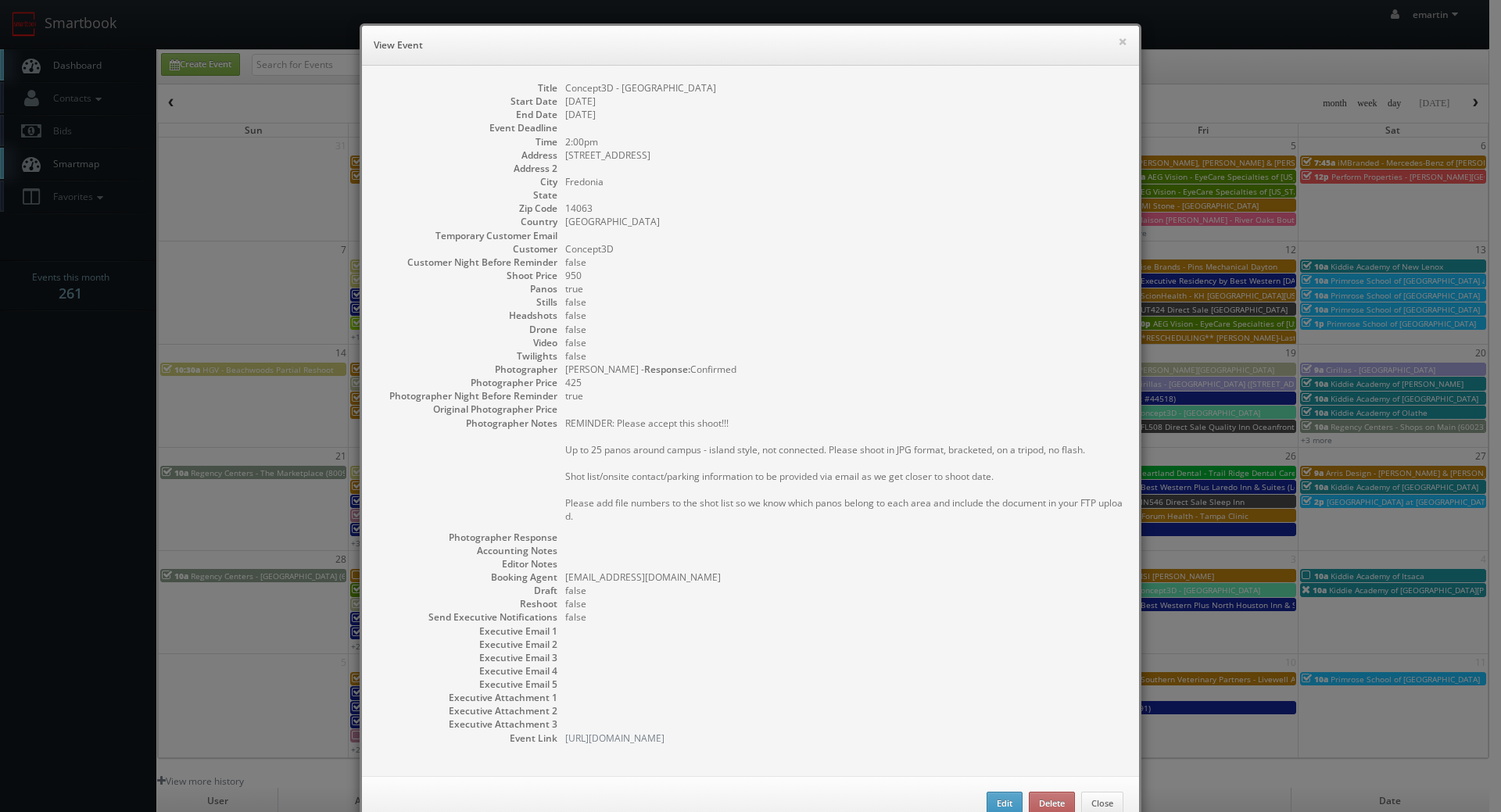
click at [886, 85] on dd "Concept3D - [GEOGRAPHIC_DATA]" at bounding box center [844, 87] width 558 height 13
click at [1118, 36] on button "×" at bounding box center [1122, 41] width 10 height 11
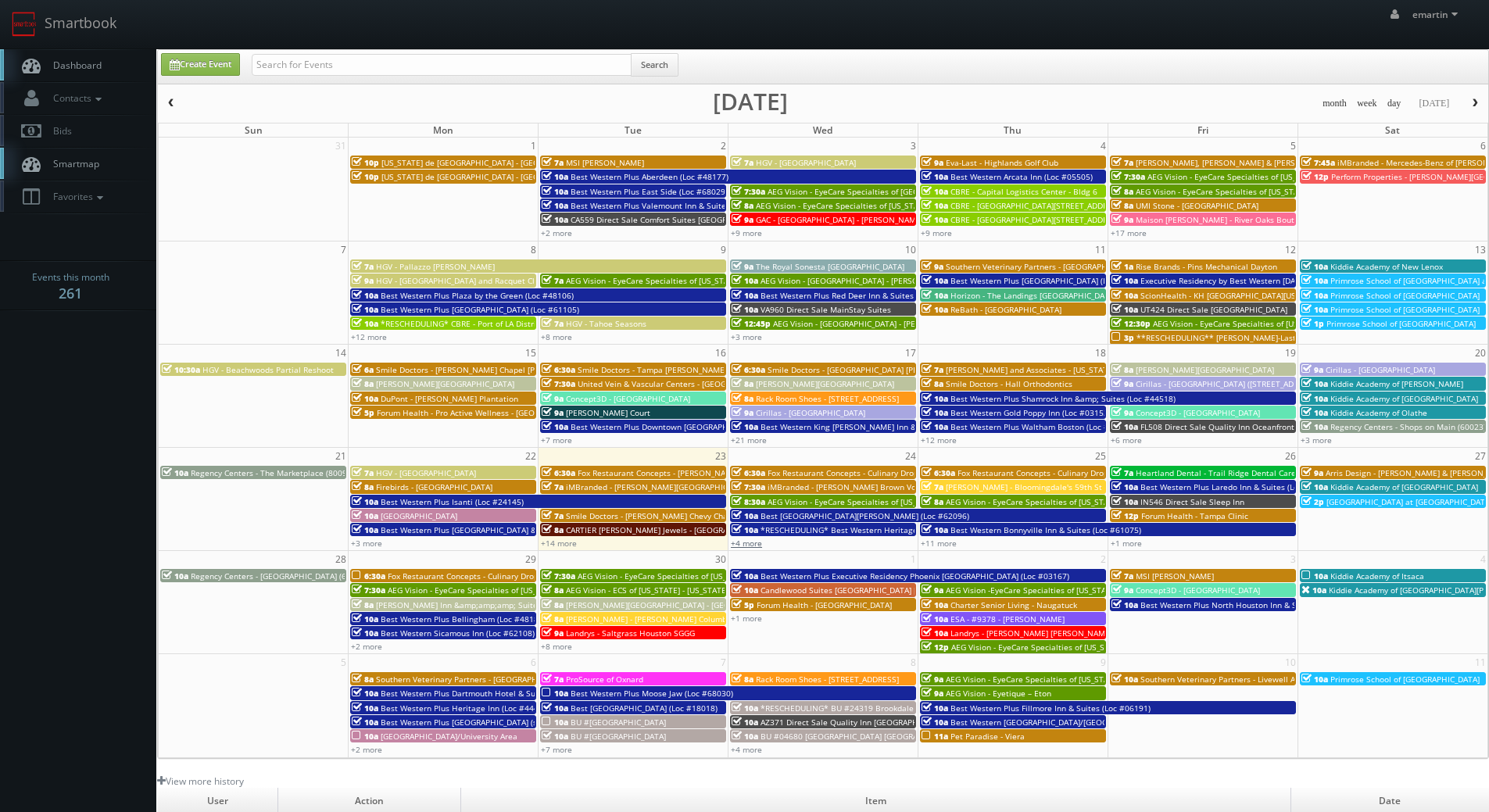
click at [757, 540] on link "+4 more" at bounding box center [746, 543] width 31 height 11
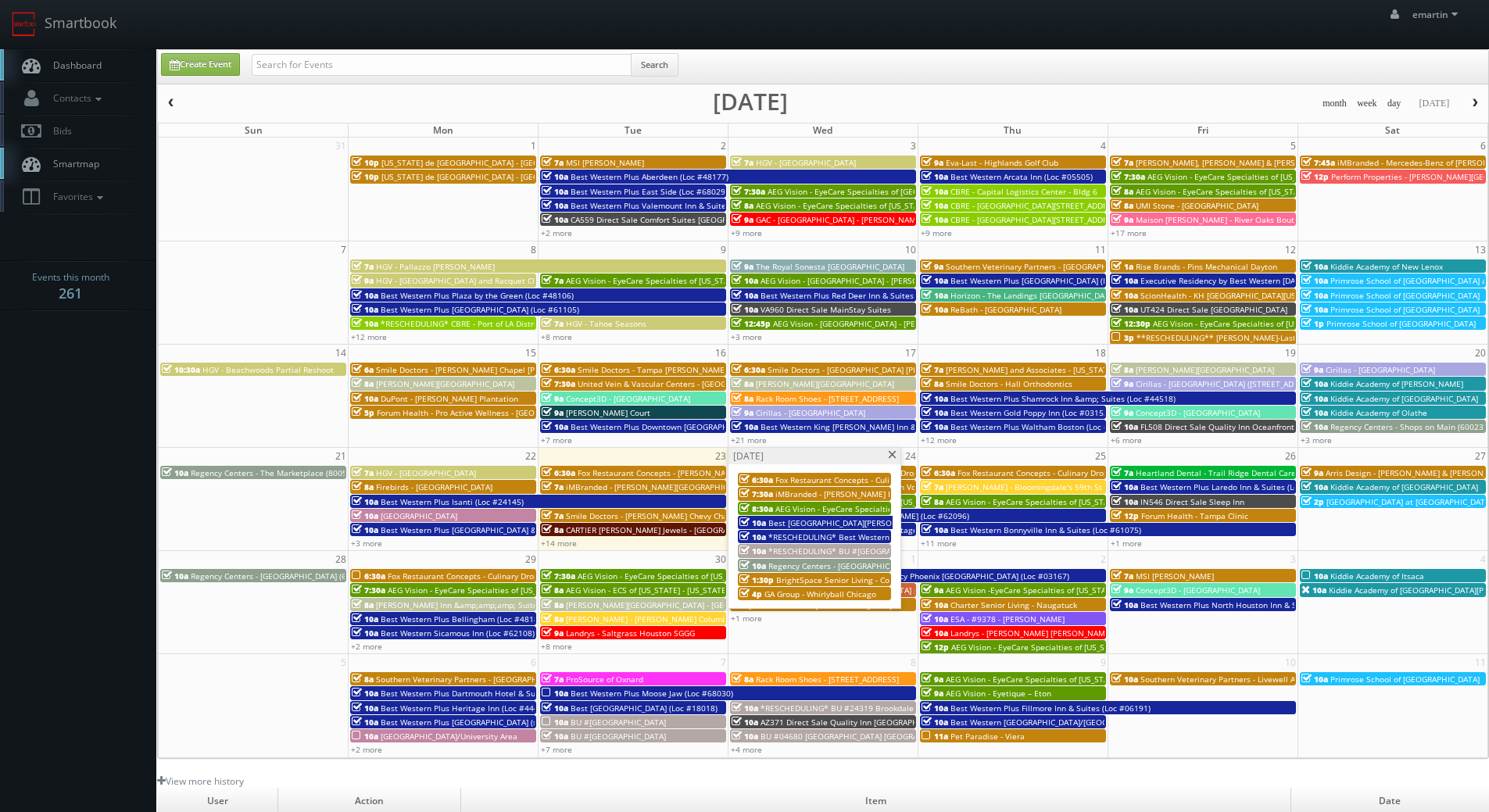
click at [776, 493] on span "iMBranded - [PERSON_NAME] Brown Volkswagen" at bounding box center [867, 493] width 184 height 11
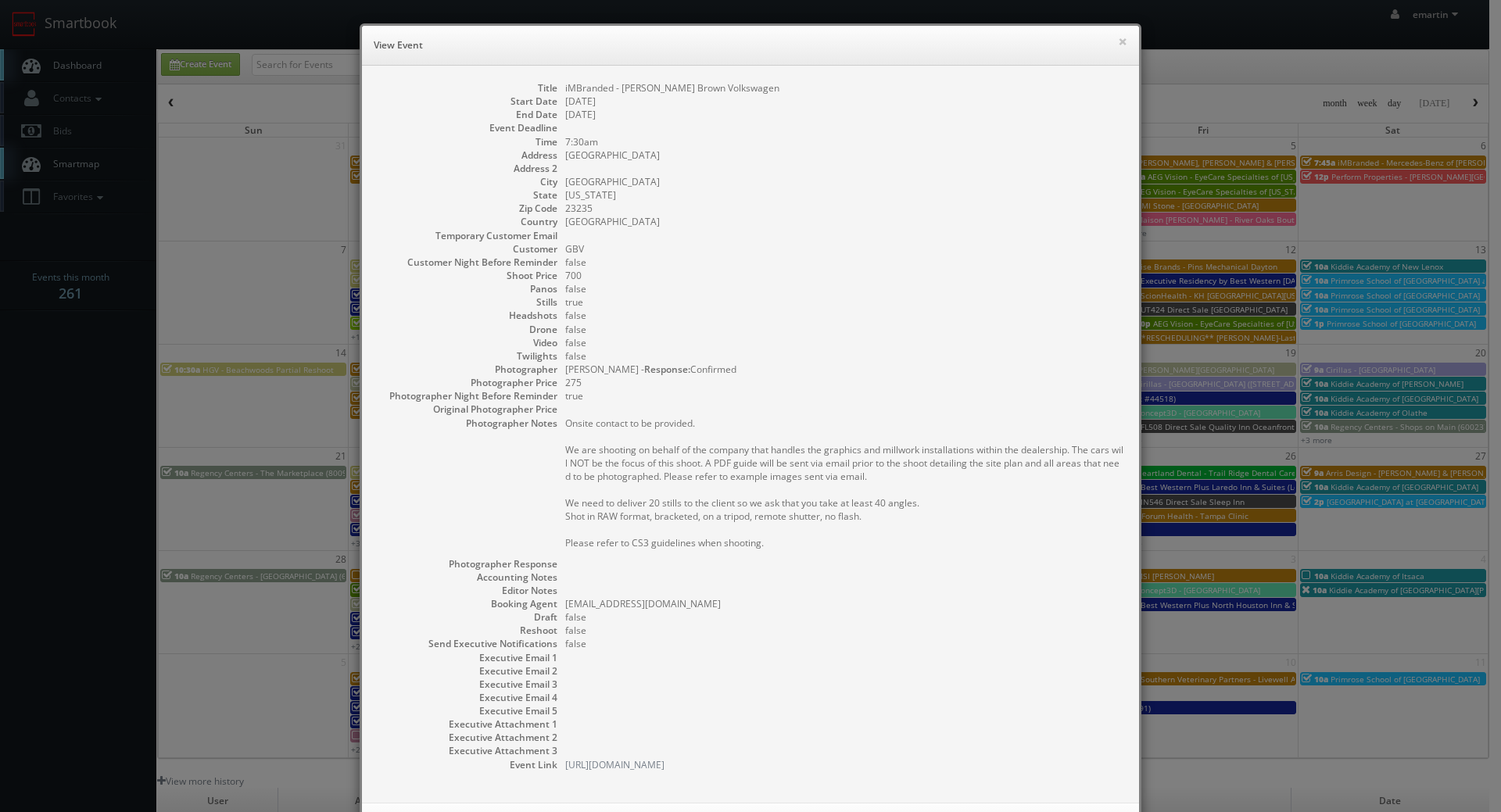
click at [873, 78] on div "Title iMBranded - Safford Brown Volkswagen Start Date 09/24/2025 End Date 09/24…" at bounding box center [750, 433] width 777 height 737
click at [1120, 42] on button "×" at bounding box center [1122, 41] width 10 height 11
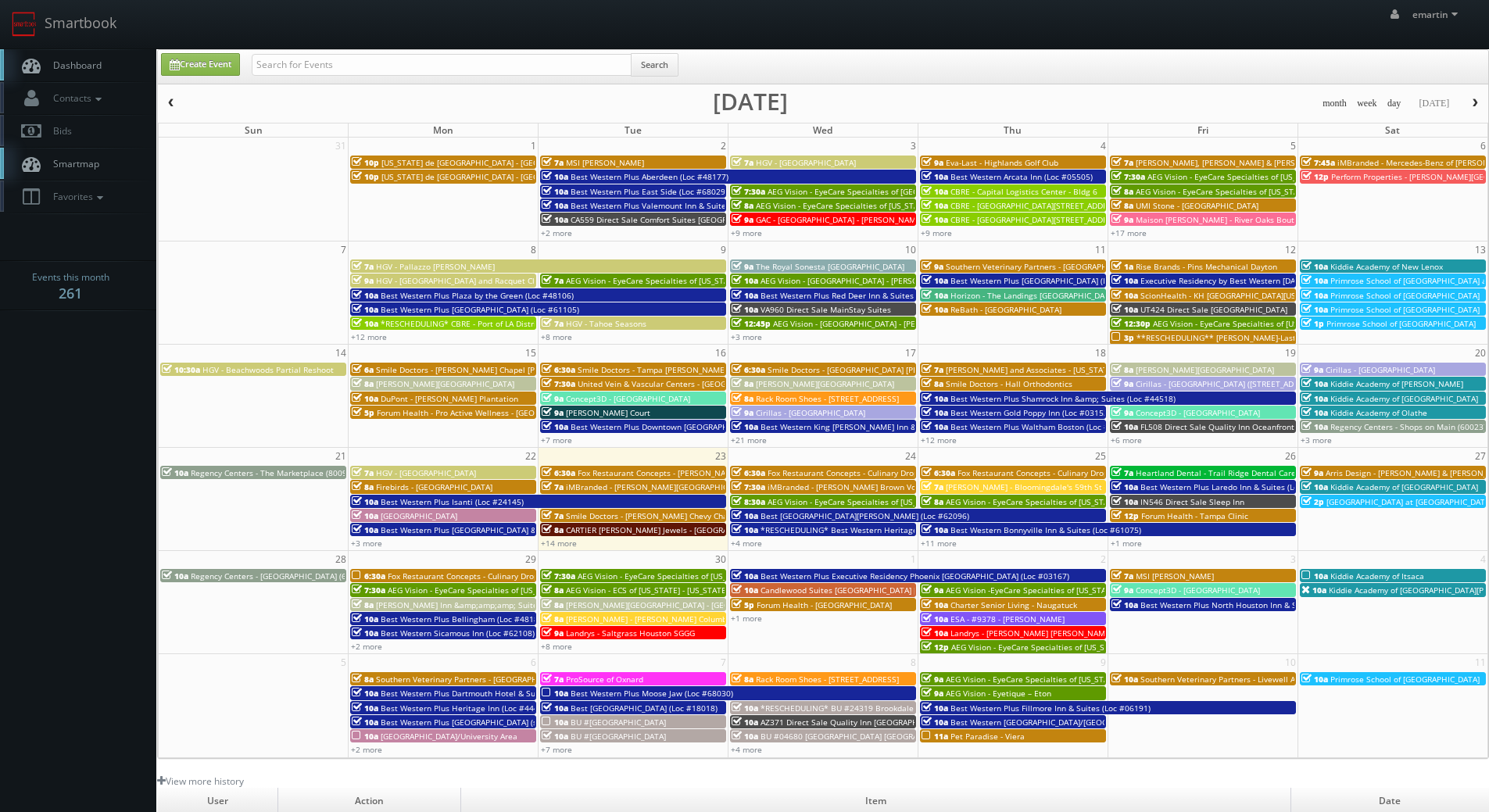
click at [71, 52] on link "Dashboard" at bounding box center [78, 65] width 157 height 32
click at [99, 56] on link "Dashboard" at bounding box center [78, 65] width 157 height 32
click at [72, 473] on body "Smartbook Toggle Side Navigation Toggle Top Navigation emartin emartin Profile …" at bounding box center [744, 540] width 1489 height 1081
click at [549, 543] on link "+14 more" at bounding box center [558, 543] width 36 height 11
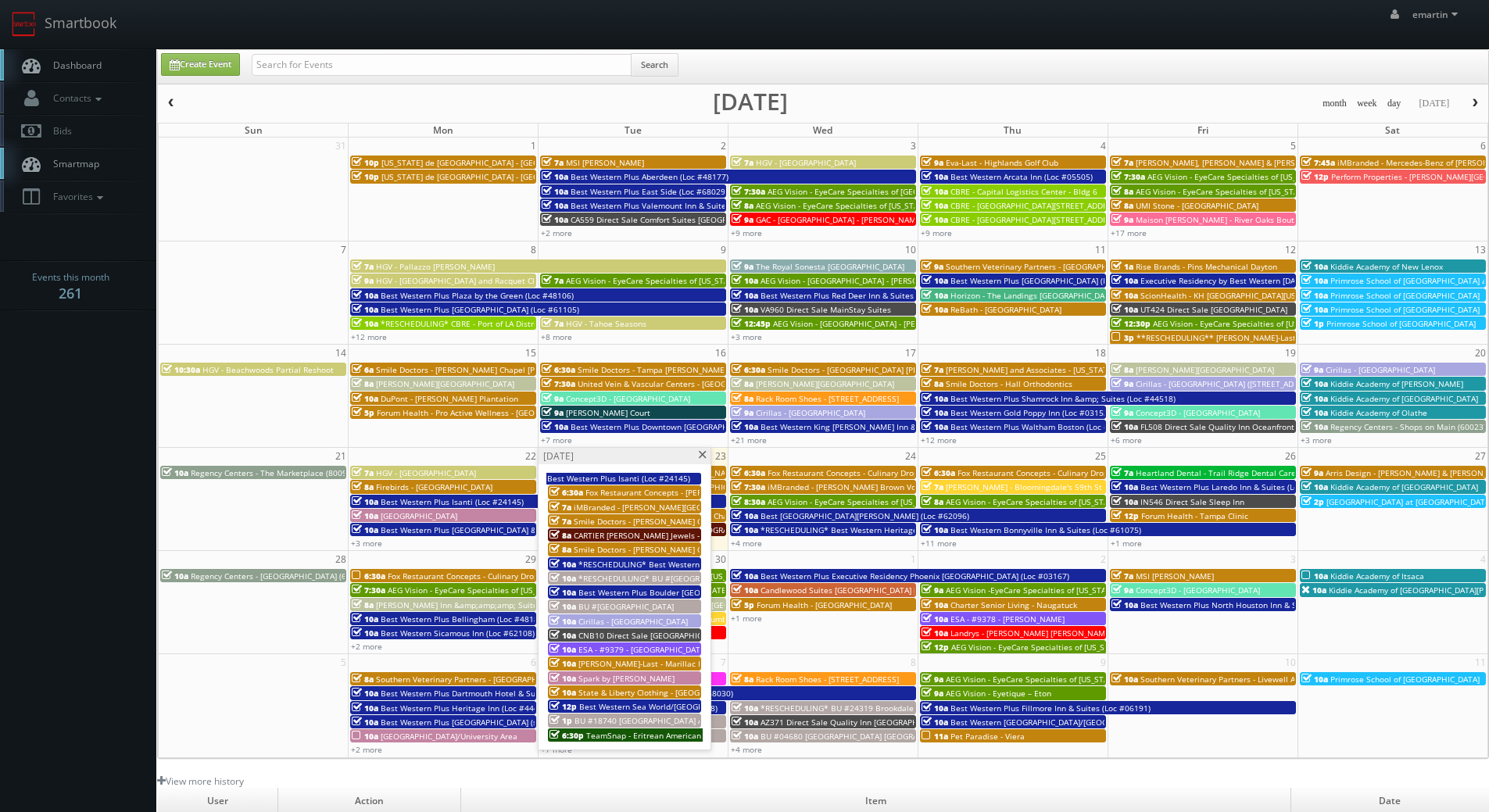
click at [628, 589] on span "Best Western Plus Boulder [GEOGRAPHIC_DATA] (Loc #06179)" at bounding box center [693, 592] width 231 height 11
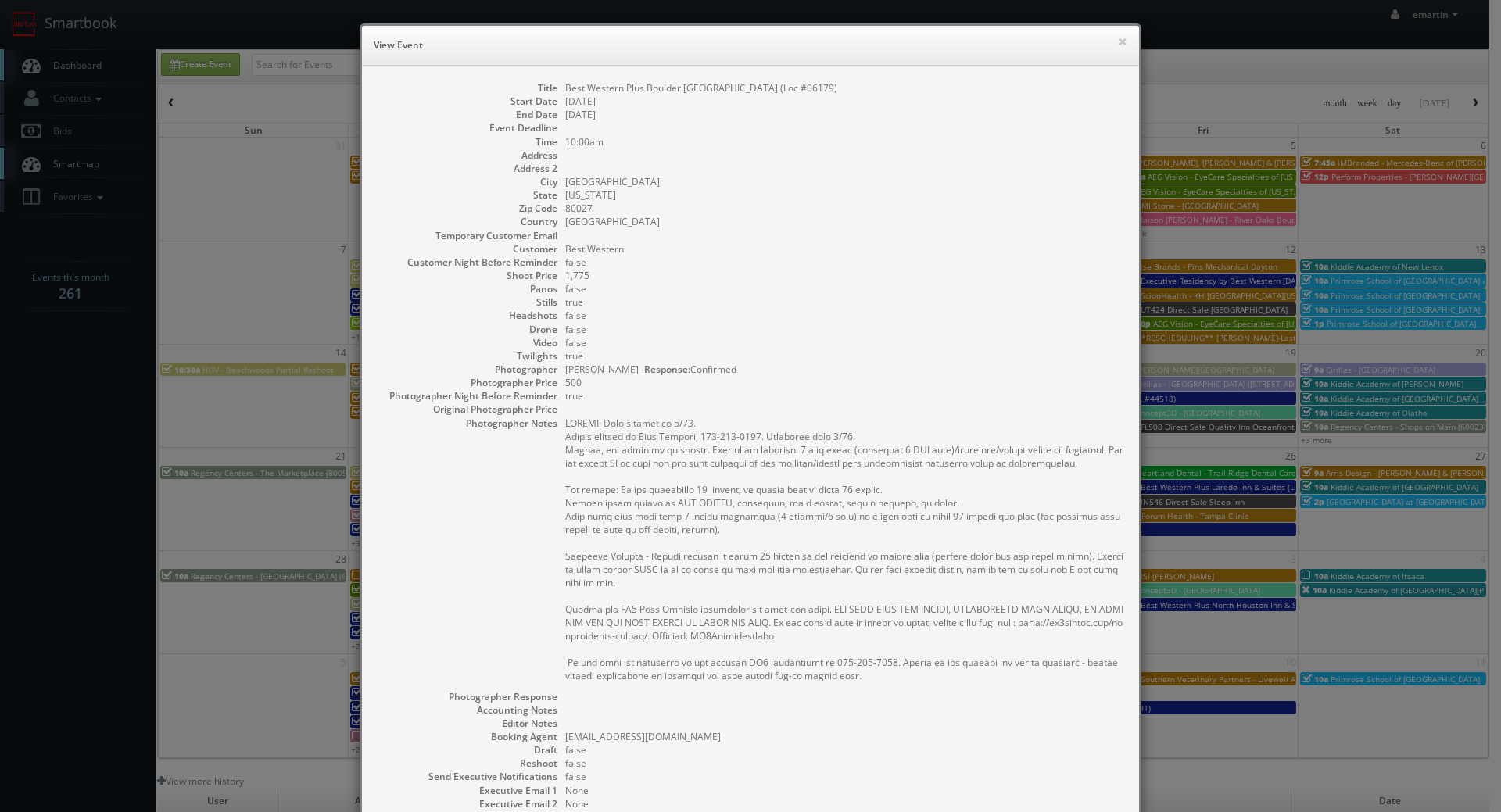
click at [783, 397] on dd "true" at bounding box center [844, 395] width 558 height 13
click at [99, 363] on div "× View Event Title Best Western Plus Boulder Louisville (Loc #06179) Start Date…" at bounding box center [750, 406] width 1501 height 812
click at [807, 311] on dd "false" at bounding box center [844, 315] width 558 height 13
click at [1118, 47] on button "×" at bounding box center [1122, 41] width 10 height 11
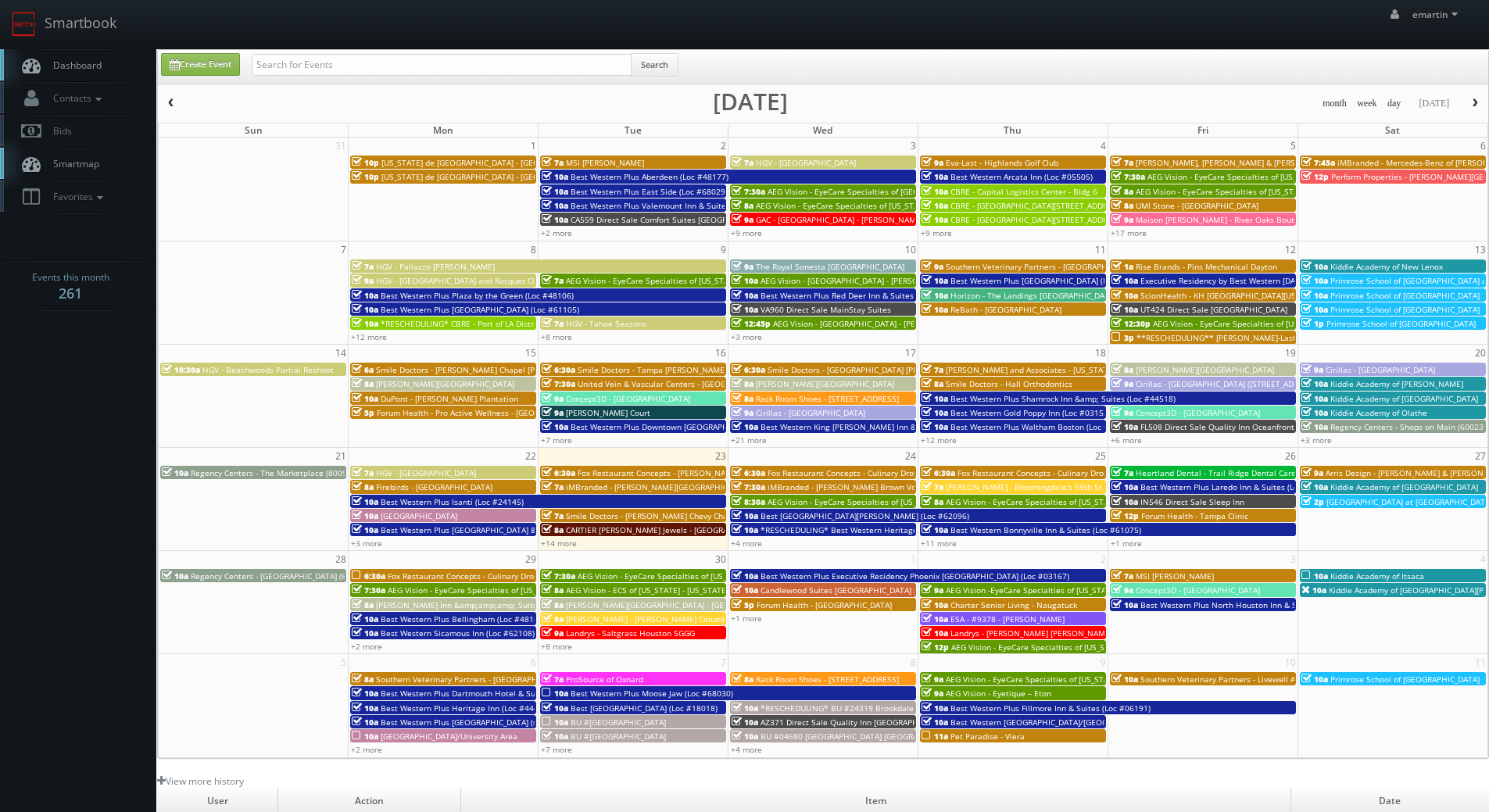
click at [64, 413] on body "Smartbook Toggle Side Navigation Toggle Top Navigation emartin emartin Profile …" at bounding box center [744, 540] width 1489 height 1081
click at [569, 540] on link "+14 more" at bounding box center [558, 543] width 36 height 11
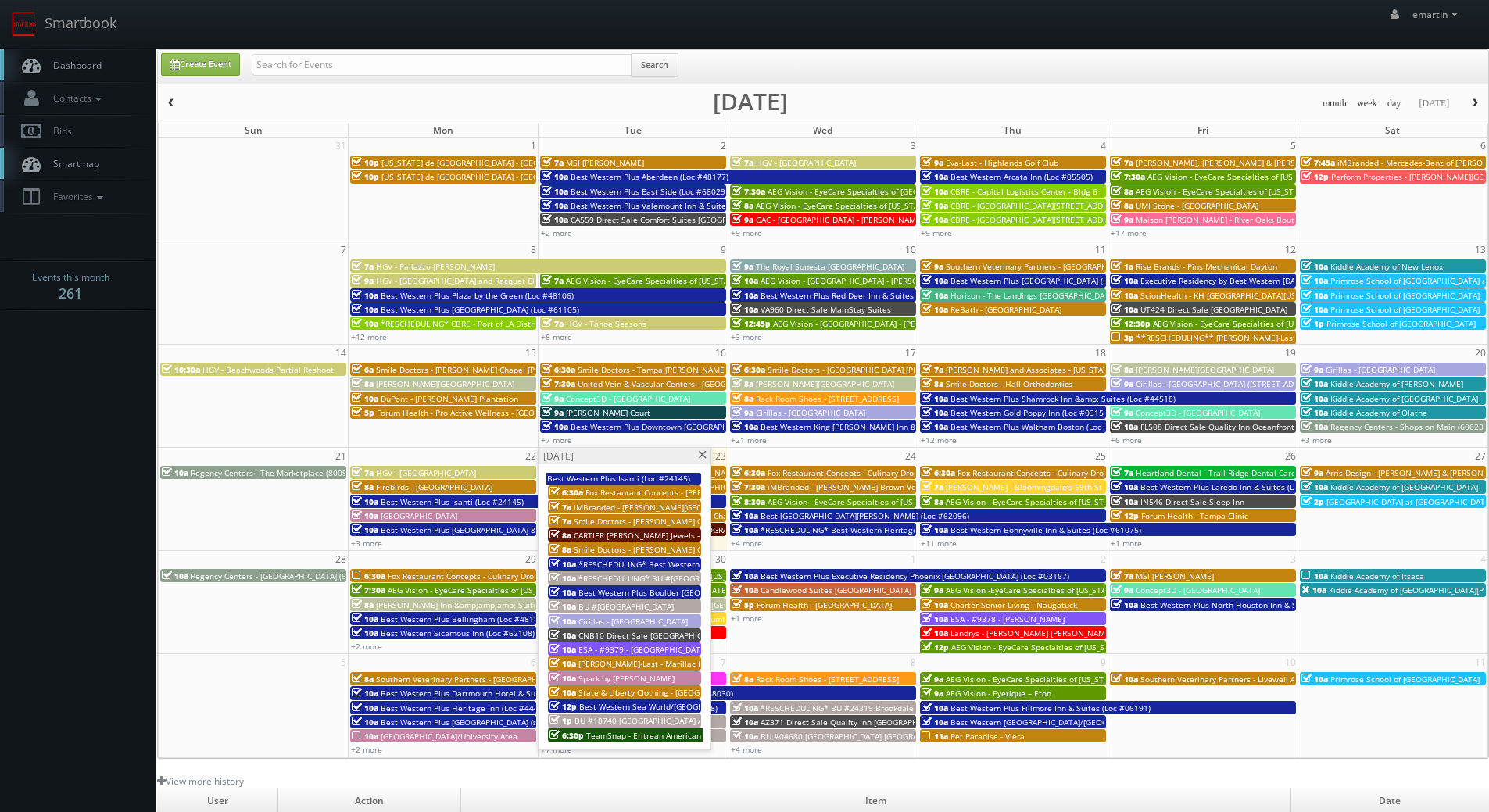
click at [775, 486] on span "iMBranded - [PERSON_NAME] Brown Volkswagen" at bounding box center [859, 487] width 184 height 11
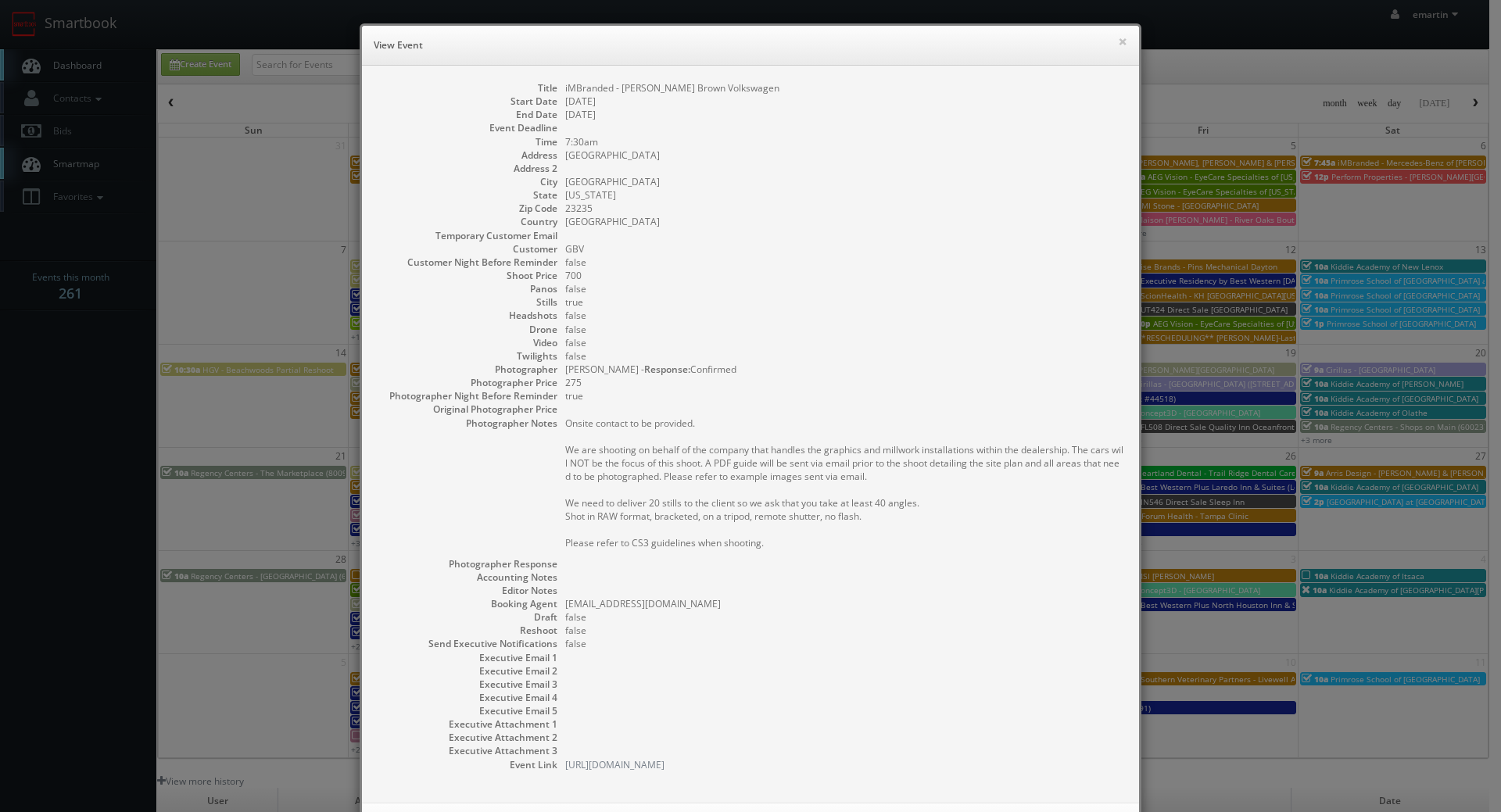
click at [1086, 146] on dd "7:30am" at bounding box center [844, 141] width 558 height 13
drag, startPoint x: 1096, startPoint y: 42, endPoint x: 1107, endPoint y: 39, distance: 11.4
click at [1097, 42] on h6 "View Event" at bounding box center [750, 45] width 753 height 16
click at [1119, 36] on button "×" at bounding box center [1122, 41] width 10 height 11
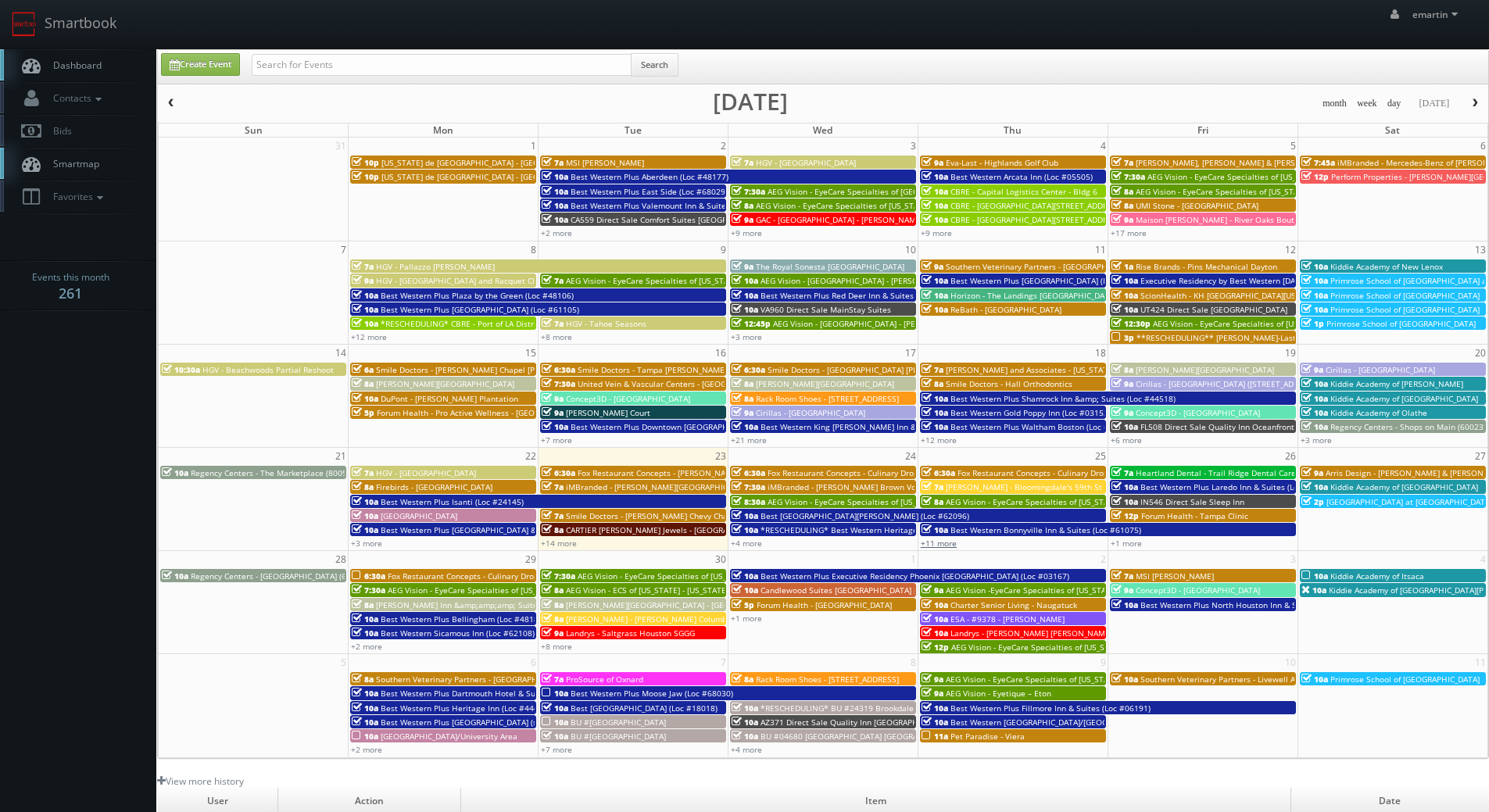
click at [951, 540] on link "+11 more" at bounding box center [938, 543] width 36 height 11
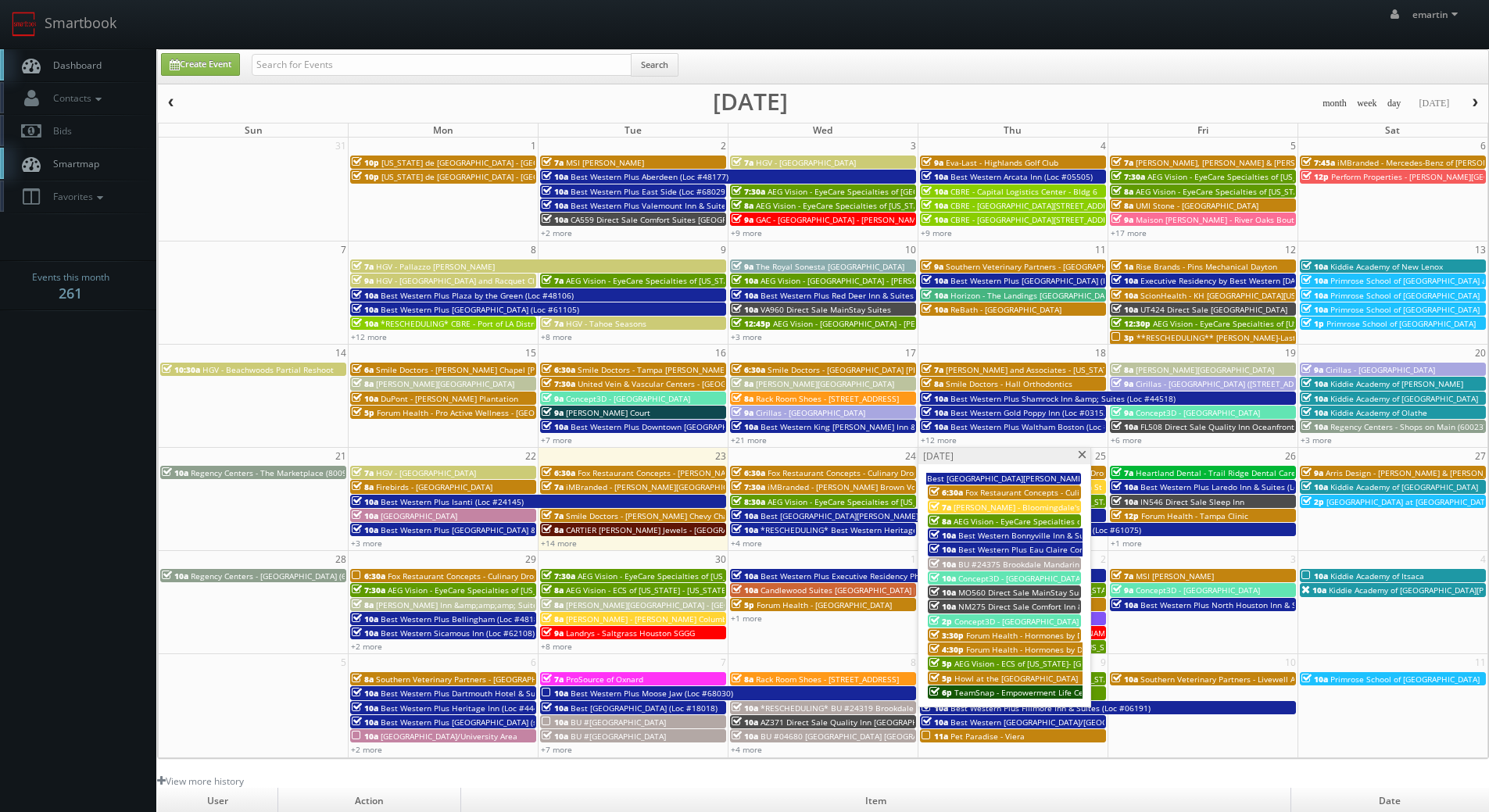
click at [1034, 620] on span "Concept3D - SUNY Fredonia" at bounding box center [1016, 621] width 125 height 11
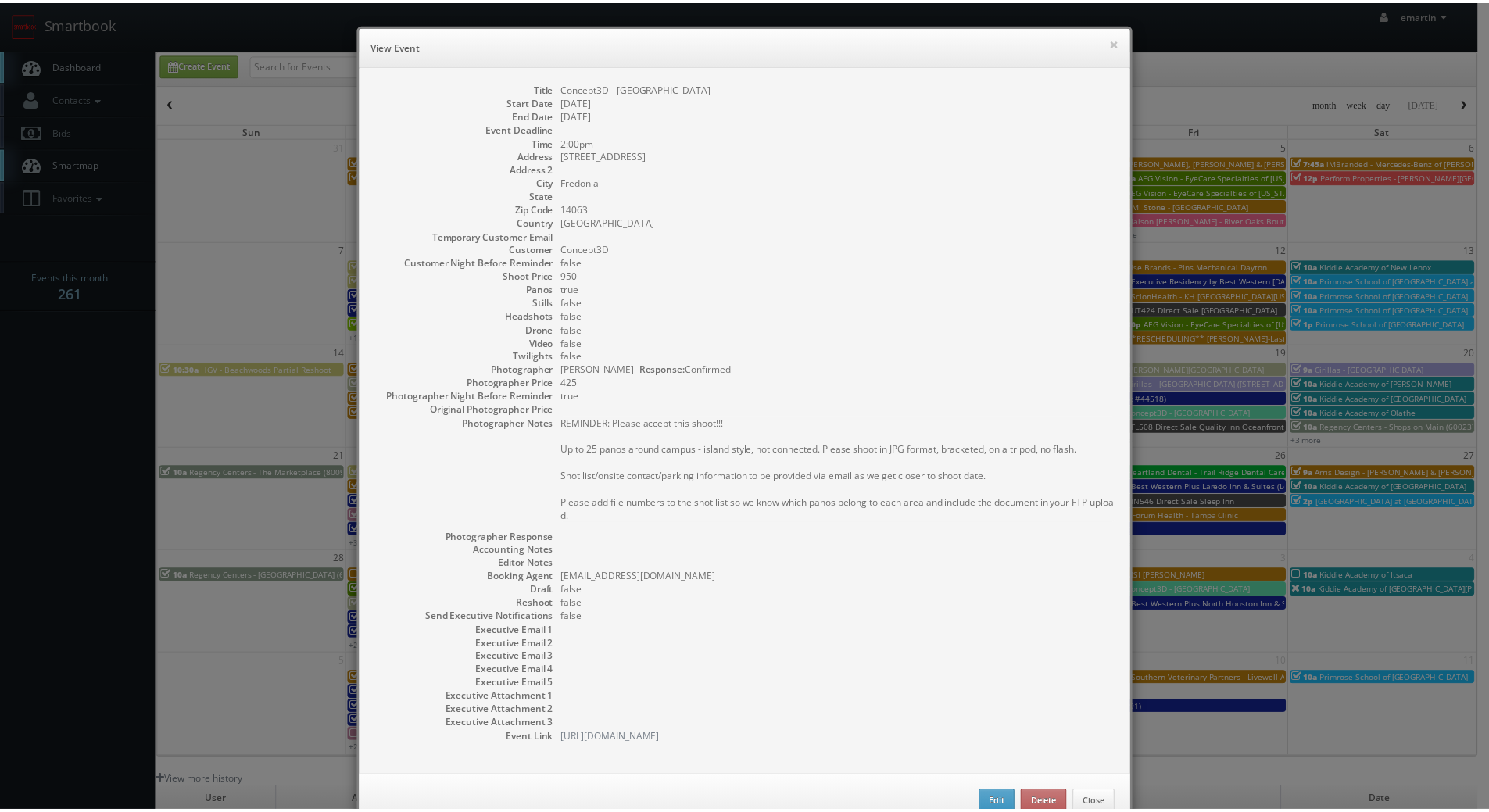
scroll to position [44, 0]
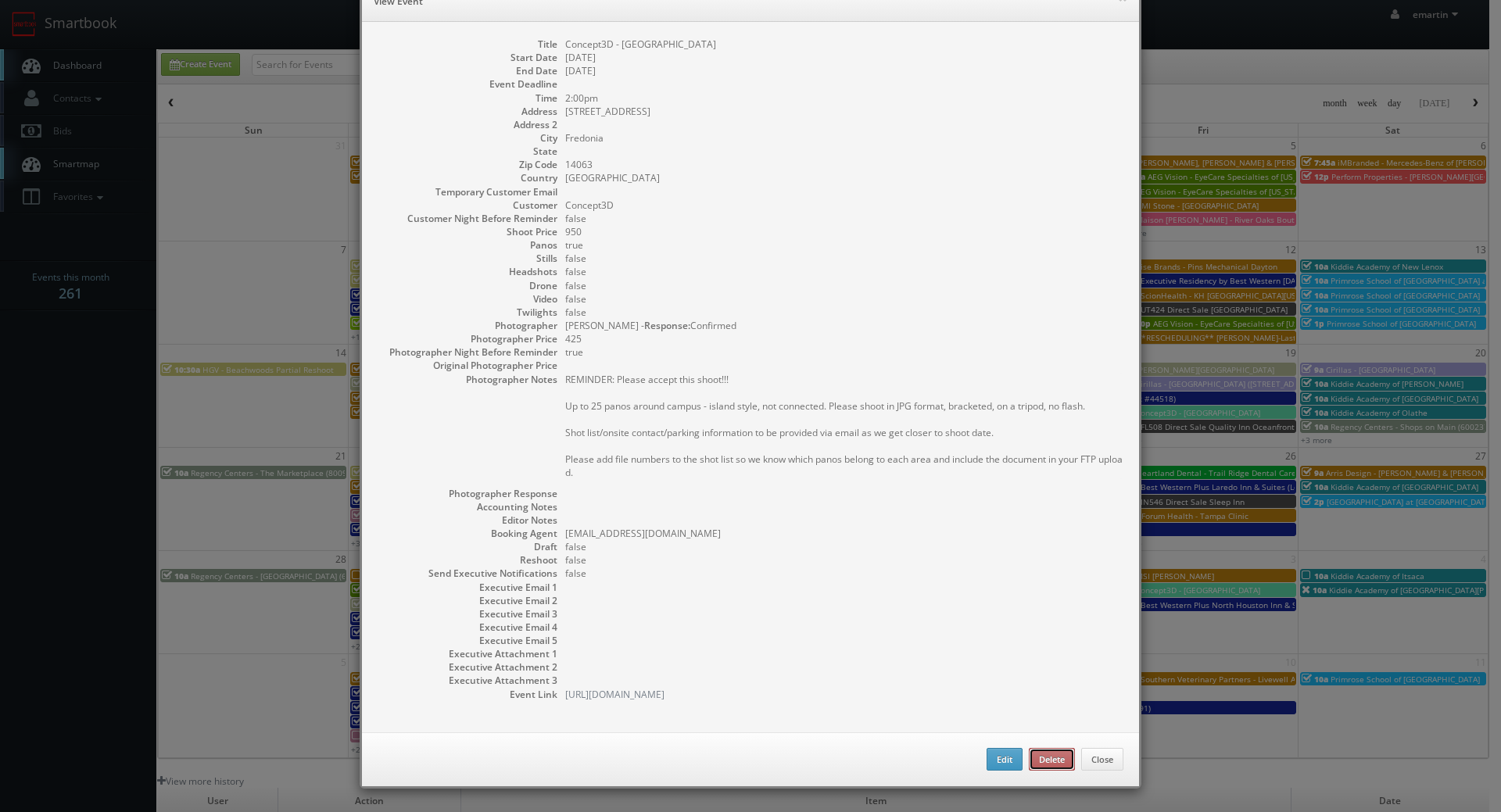
click at [1043, 758] on button "Delete" at bounding box center [1051, 759] width 46 height 23
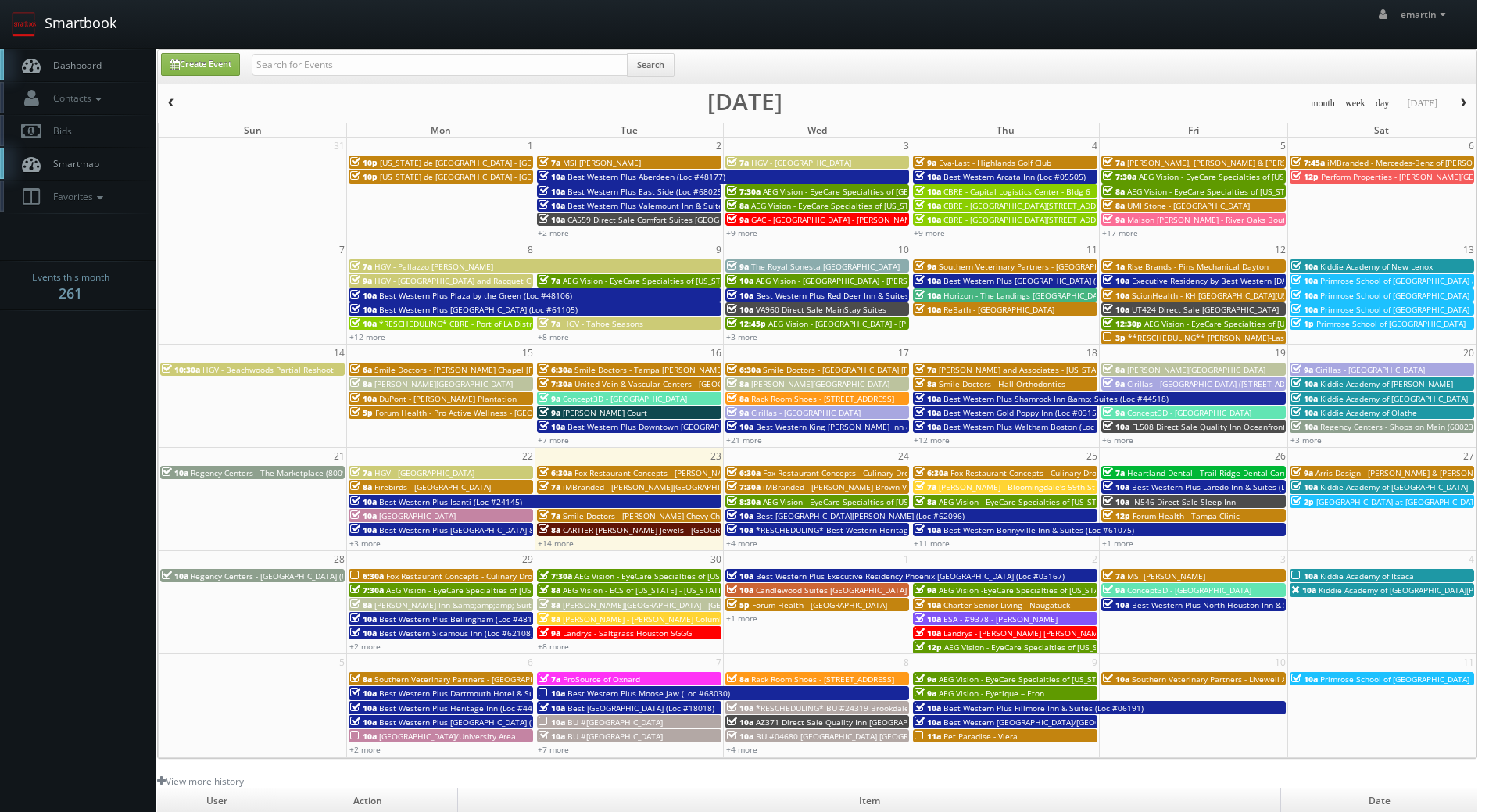
click at [27, 45] on link "Smartbook" at bounding box center [64, 24] width 128 height 49
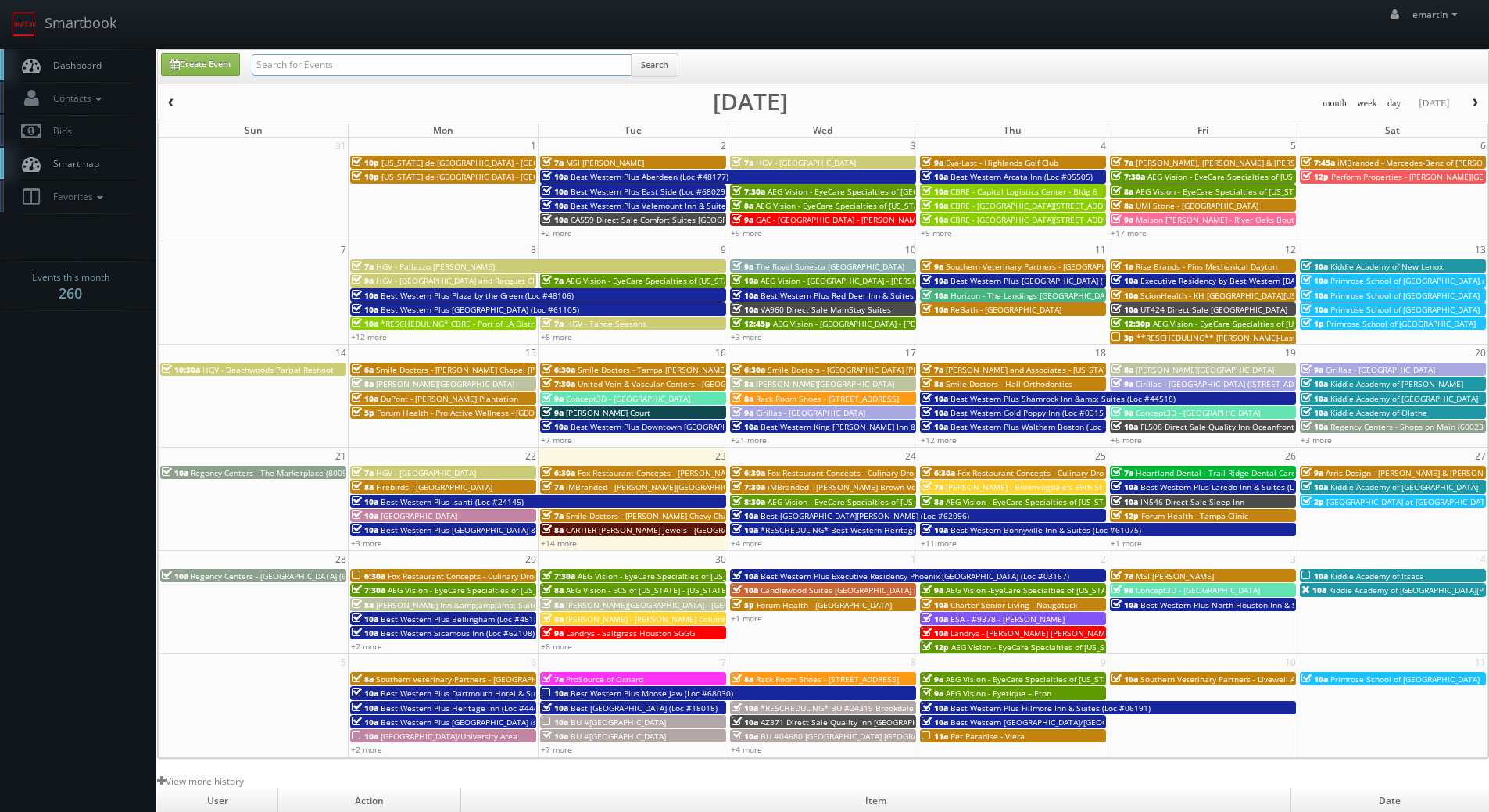
click at [350, 62] on input "text" at bounding box center [441, 64] width 380 height 22
type input "[PERSON_NAME]"
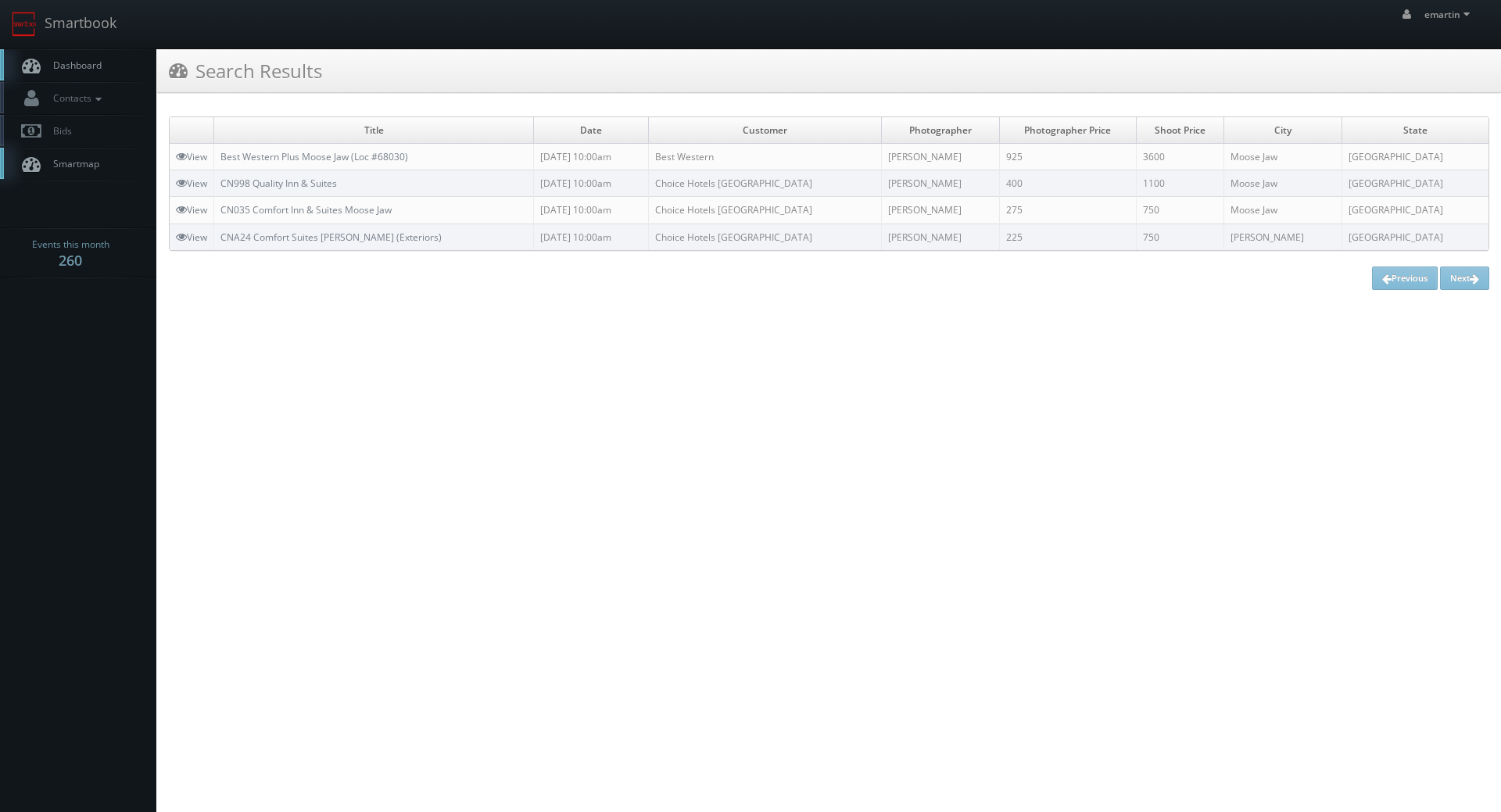
click at [87, 72] on link "Dashboard" at bounding box center [78, 65] width 157 height 32
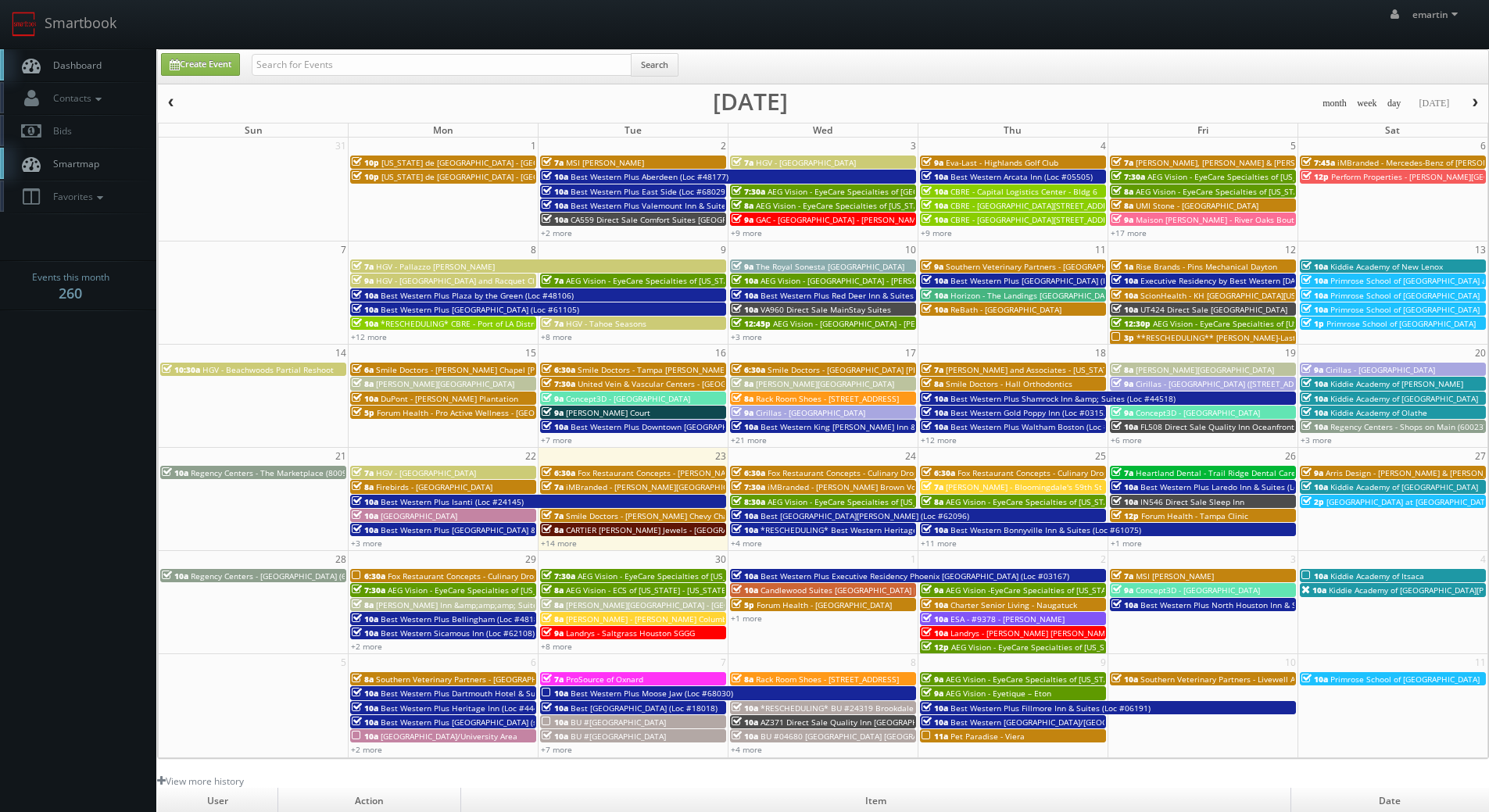
click at [124, 72] on link "Dashboard" at bounding box center [78, 65] width 157 height 32
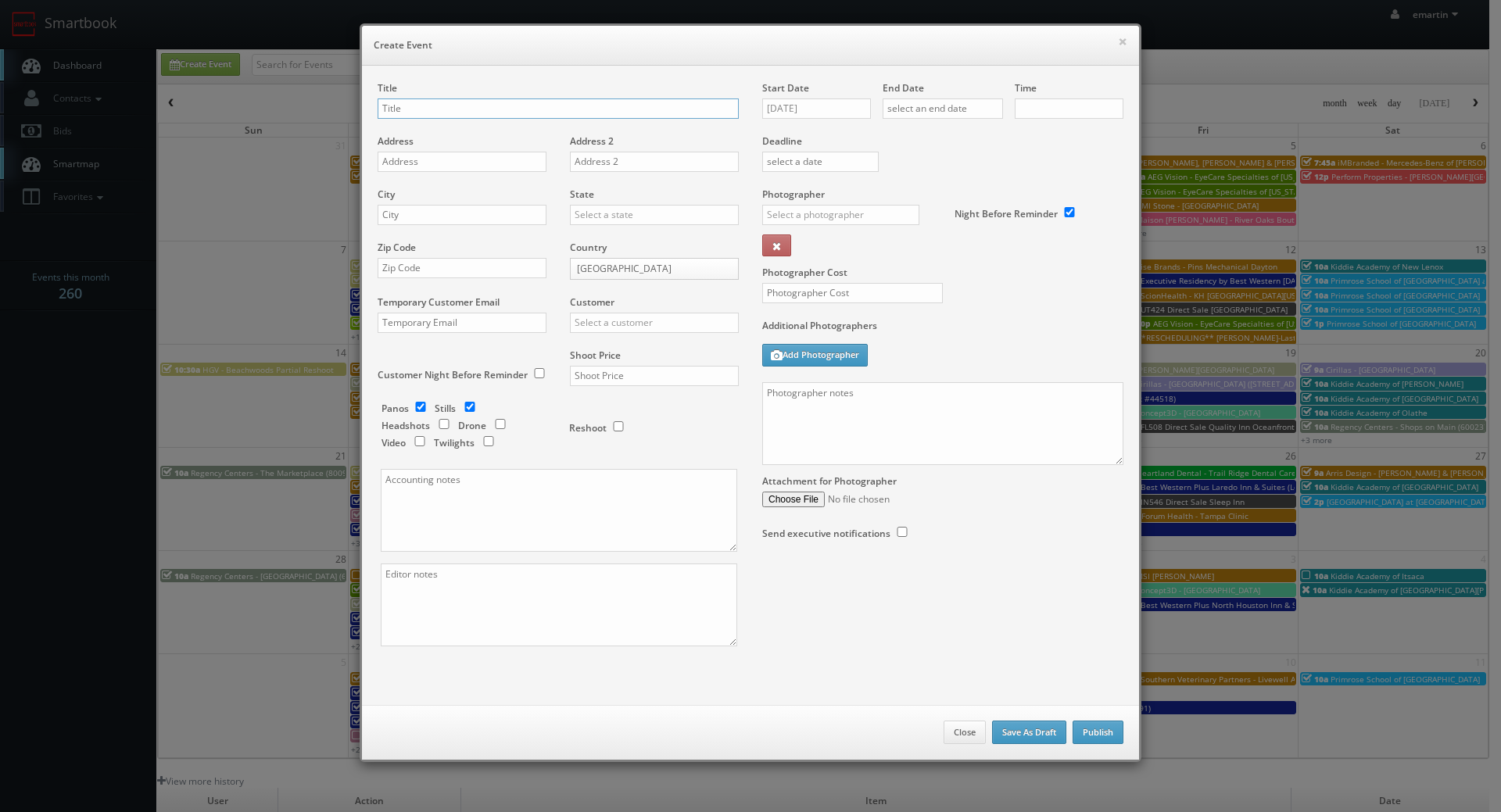
checkbox input "true"
type input "10:00am"
checkbox input "true"
type input "OK356 Direct Sale"
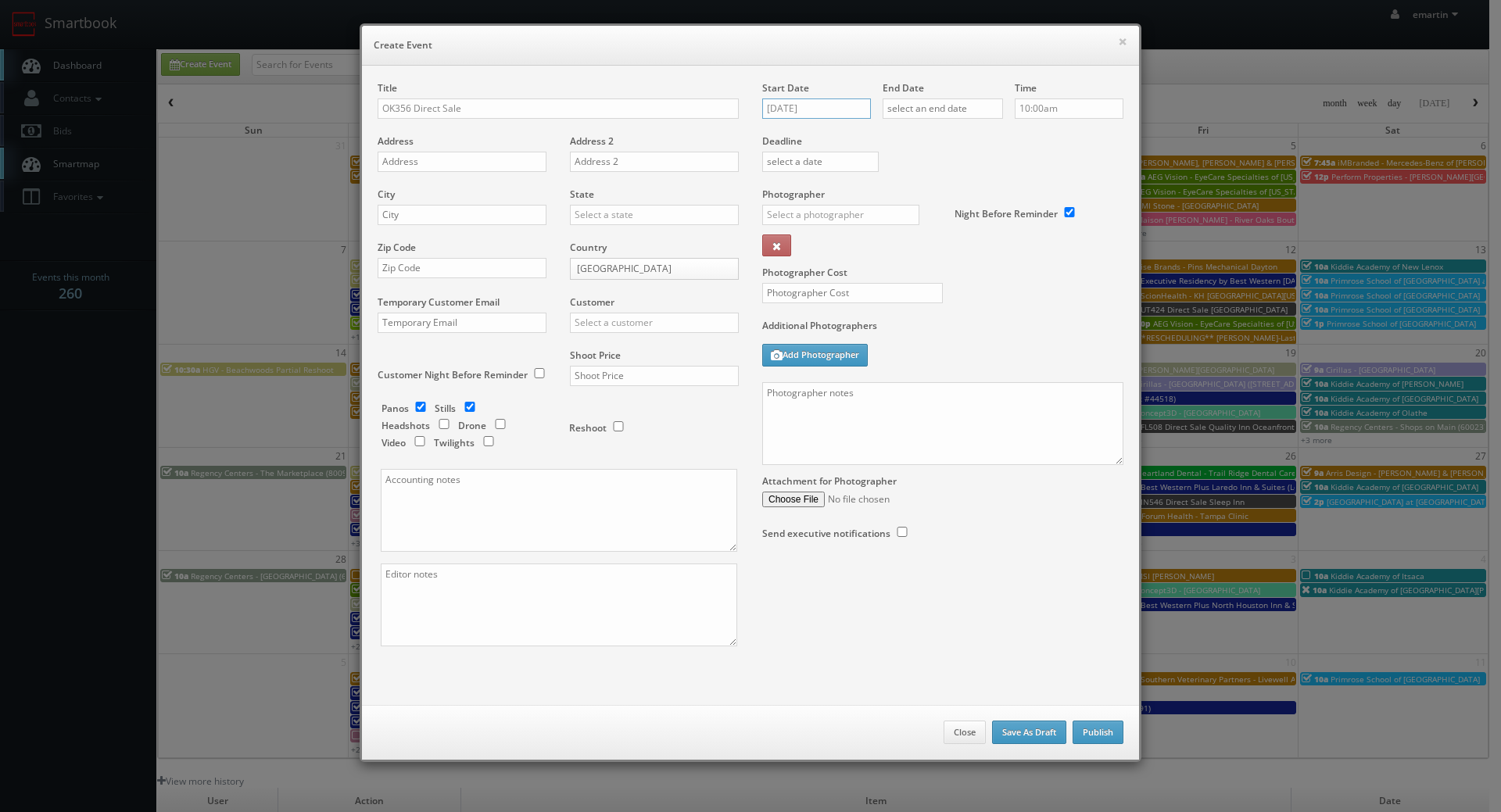
click at [828, 111] on input "[DATE]" at bounding box center [816, 108] width 109 height 20
click at [908, 129] on th at bounding box center [906, 137] width 21 height 23
click at [886, 252] on td "24" at bounding box center [885, 251] width 20 height 23
type input "10/24/2025"
click at [959, 103] on input "text" at bounding box center [942, 108] width 120 height 20
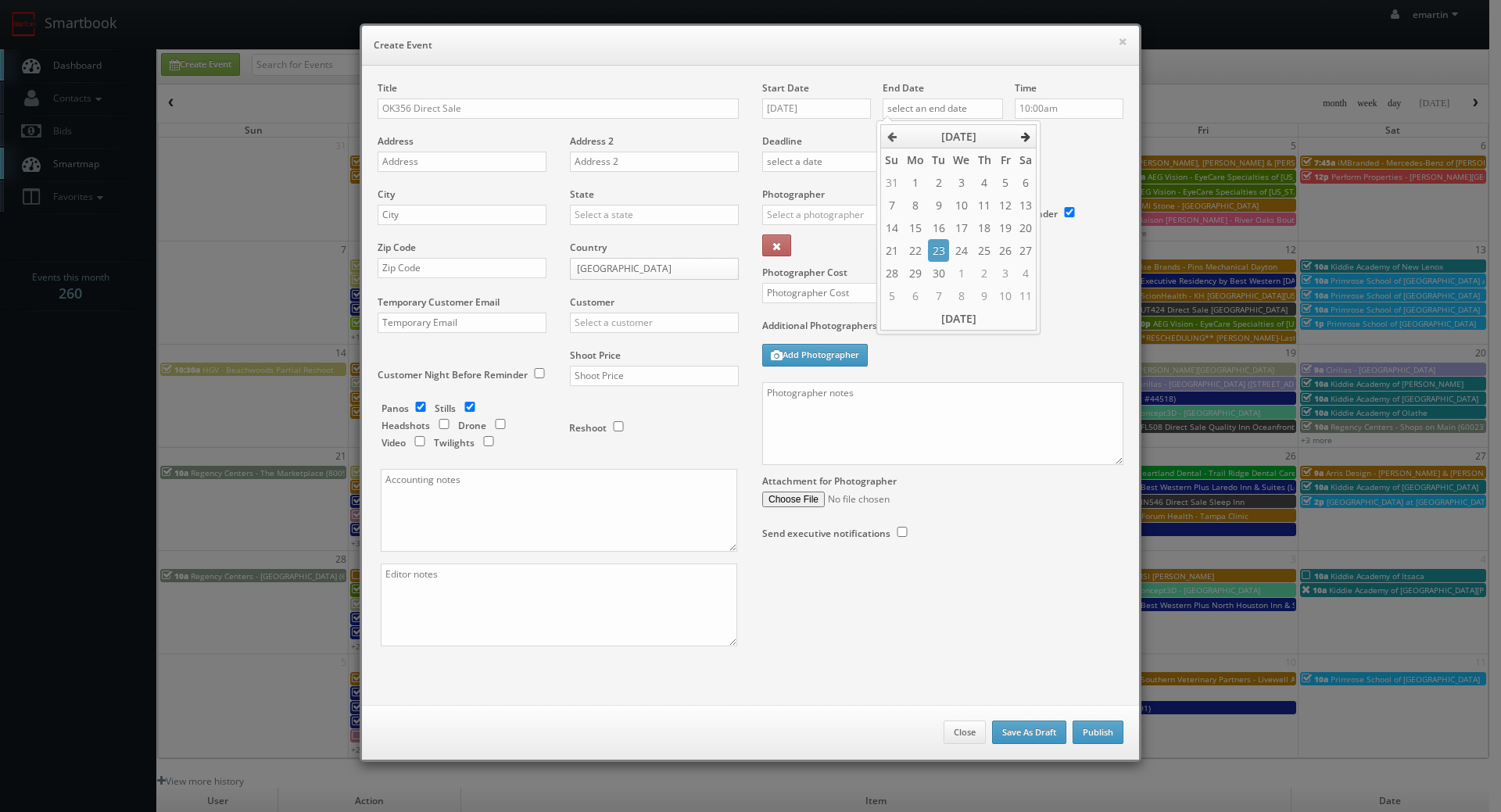
click at [1030, 138] on icon at bounding box center [1025, 137] width 10 height 11
click at [1008, 256] on td "24" at bounding box center [1005, 251] width 20 height 23
type input "10/24/2025"
click at [1057, 196] on div "Night Before Reminder" at bounding box center [1033, 205] width 180 height 37
click at [598, 52] on h6 "Create Event" at bounding box center [750, 45] width 753 height 16
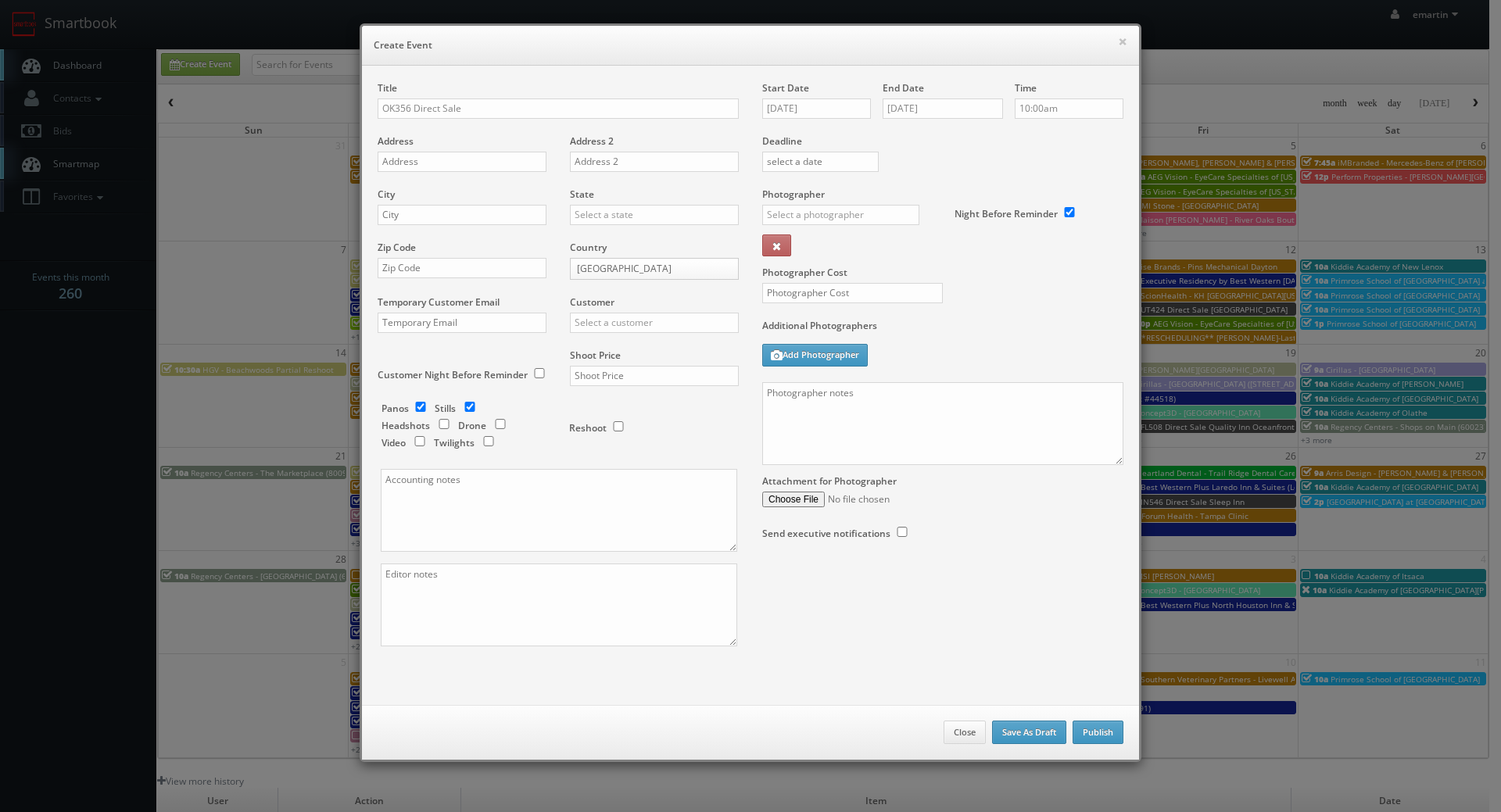
click at [565, 94] on div "Title OK356 Direct Sale" at bounding box center [558, 107] width 361 height 53
click at [565, 102] on input "OK356 Direct Sale" at bounding box center [558, 108] width 361 height 20
paste input "Comfort Inn & Suites"
type input "OK356 Direct Sale Comfort Inn & Suites"
click at [440, 149] on div "Address" at bounding box center [468, 160] width 180 height 53
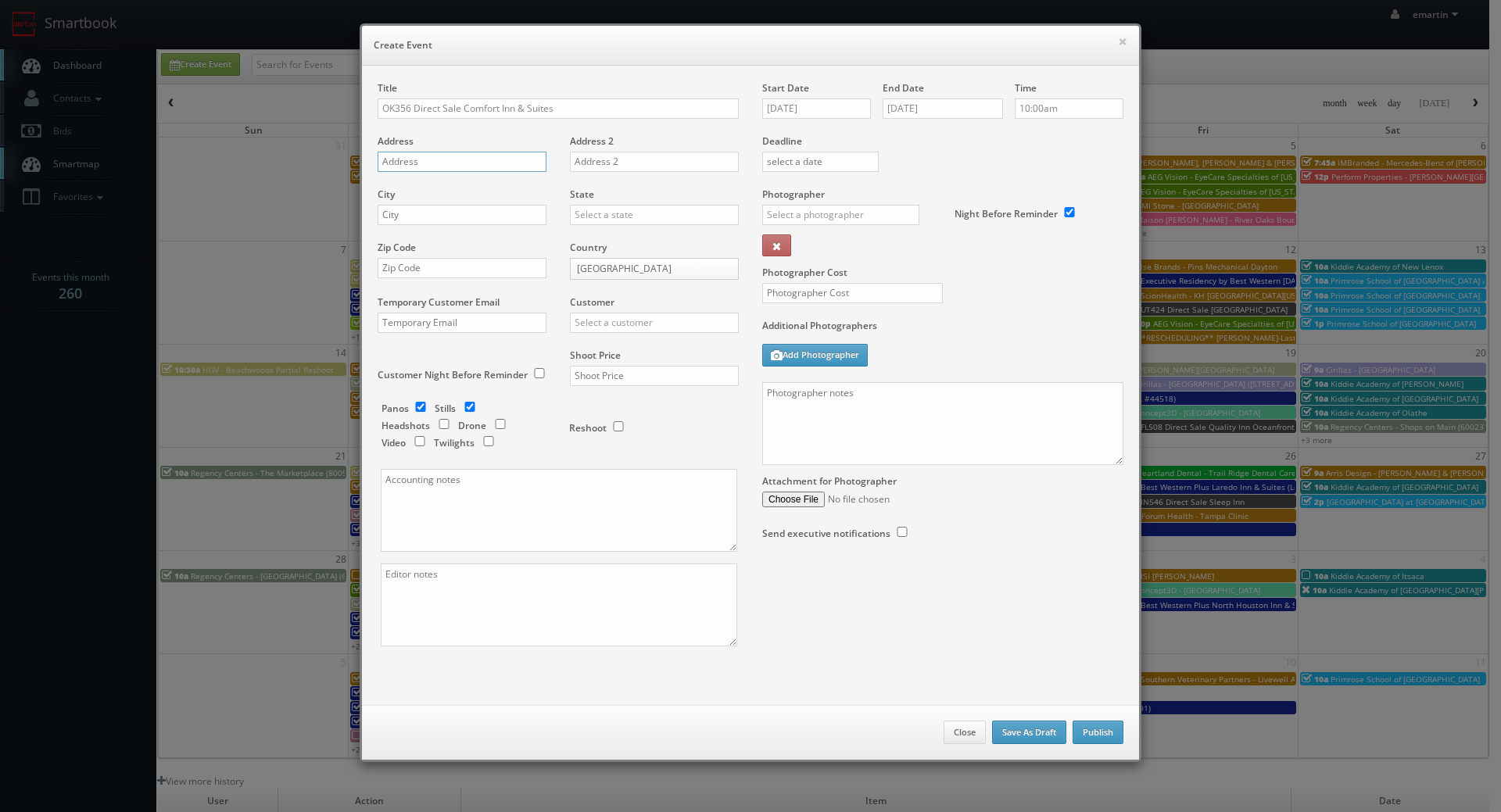
click at [435, 161] on input "text" at bounding box center [462, 161] width 169 height 20
paste input "774 S Lynn Riggs Blvd"
type input "774 S Lynn Riggs Blvd"
click at [424, 223] on input "text" at bounding box center [462, 214] width 169 height 20
paste input "Claremore"
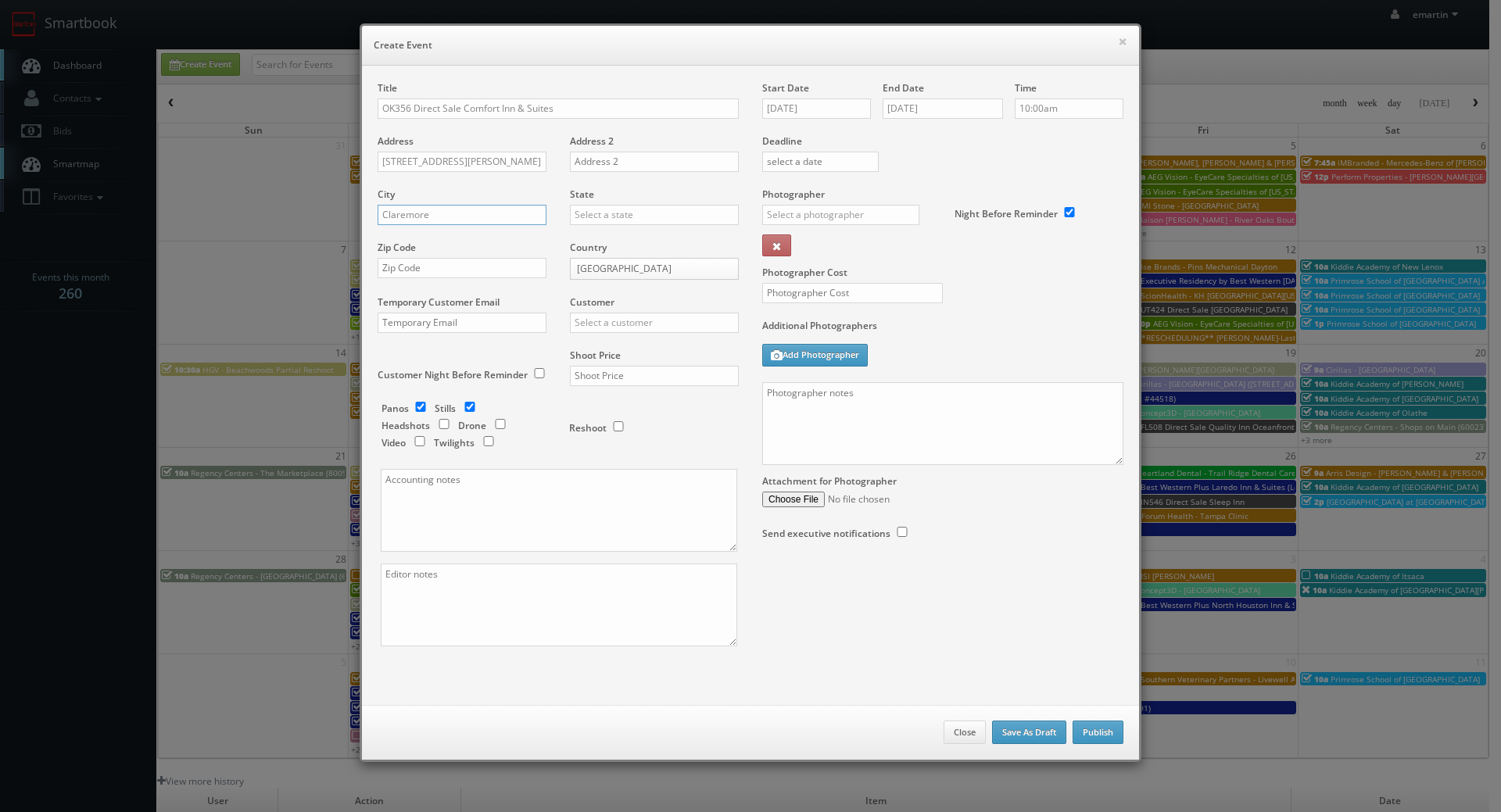
type input "Claremore"
click at [583, 218] on input "text" at bounding box center [654, 214] width 169 height 20
click at [584, 241] on div "[US_STATE]" at bounding box center [654, 240] width 167 height 26
type input "[US_STATE]"
click at [451, 258] on input "text" at bounding box center [462, 267] width 169 height 20
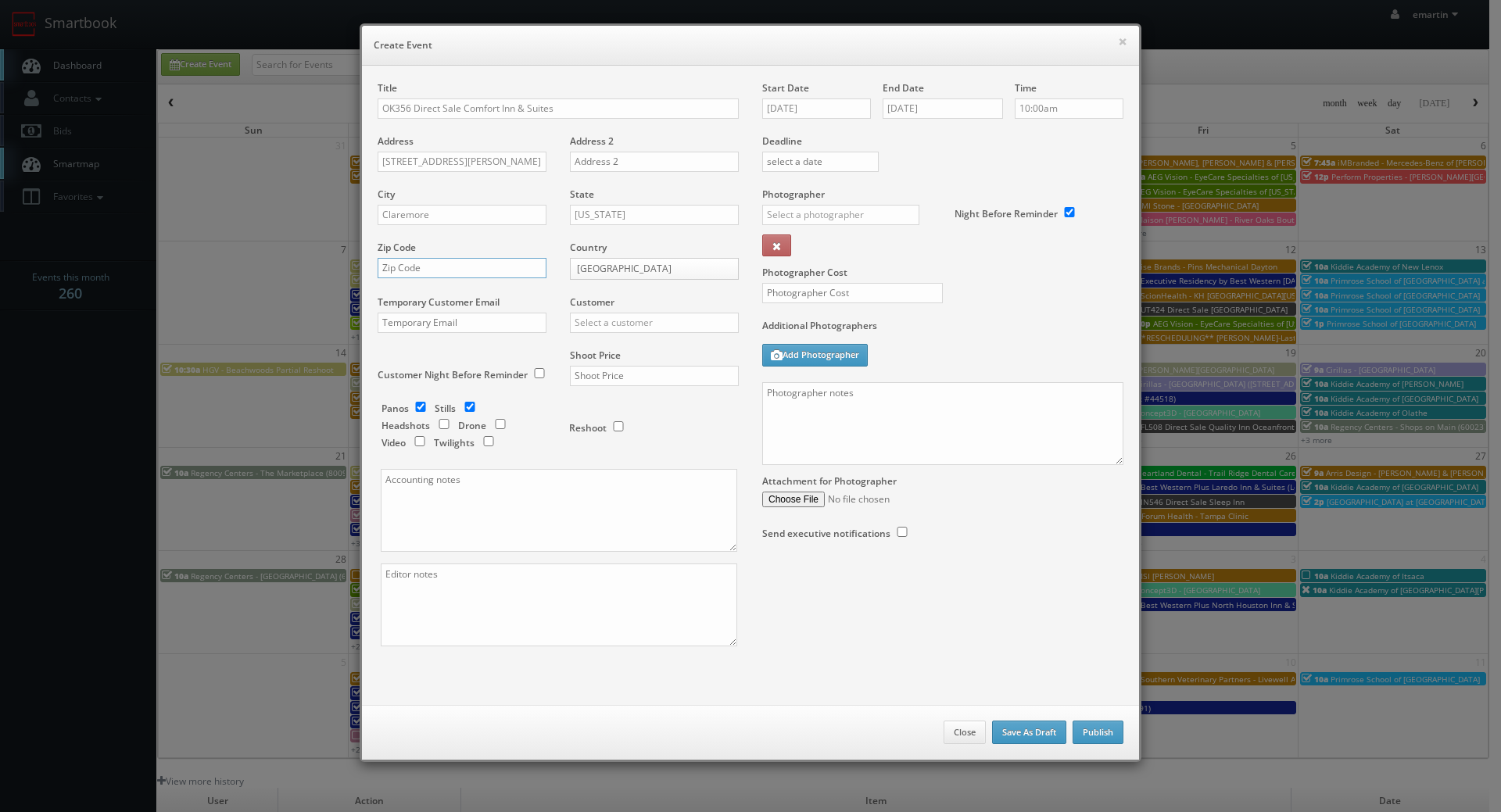
paste input "74017"
type input "74017"
click at [611, 319] on input "text" at bounding box center [654, 322] width 169 height 20
click at [615, 353] on div "Choice Hotels" at bounding box center [654, 348] width 167 height 26
type input "Choice Hotels"
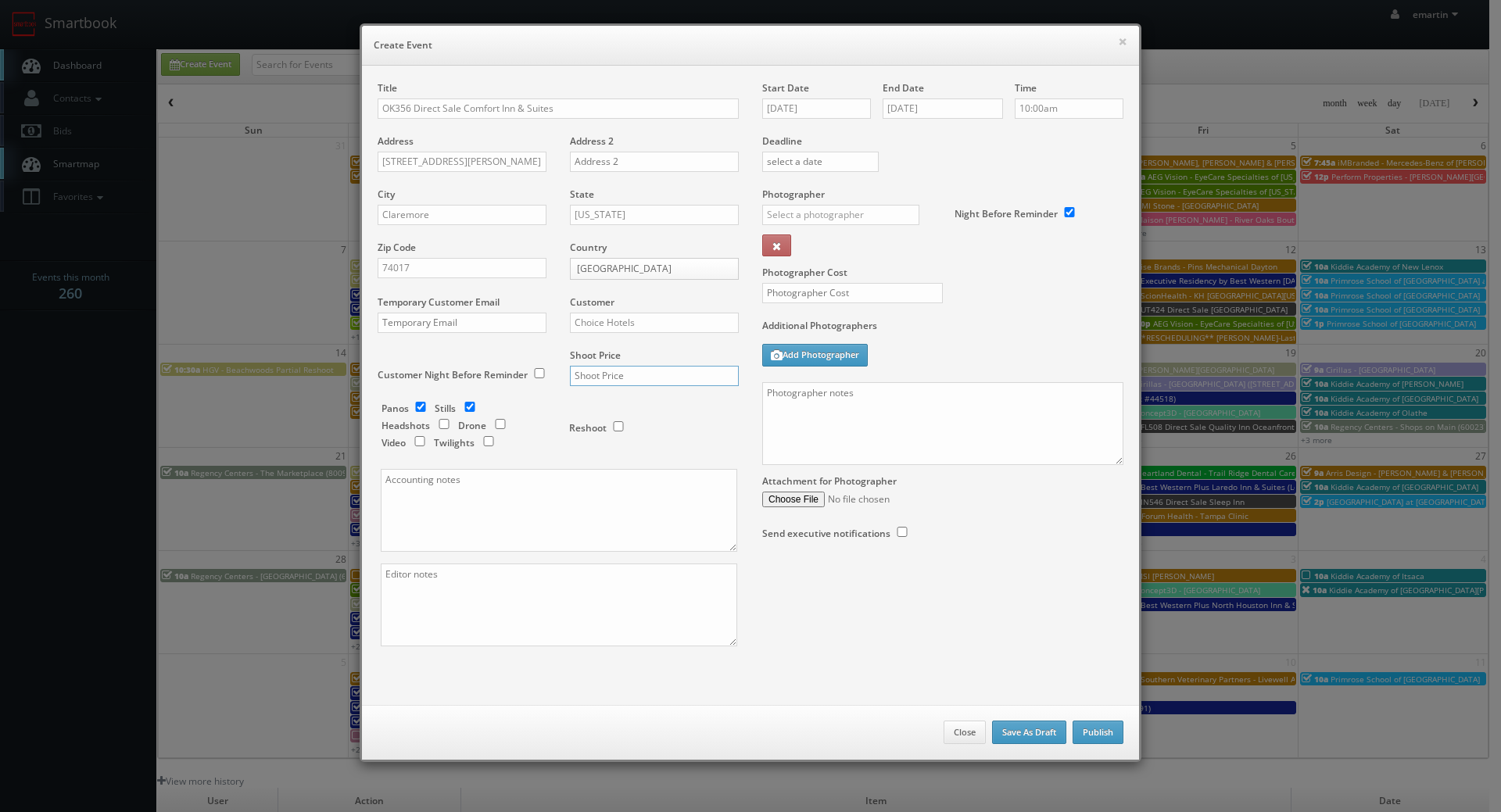
drag, startPoint x: 668, startPoint y: 372, endPoint x: 668, endPoint y: 351, distance: 21.0
click at [667, 369] on input "text" at bounding box center [654, 375] width 169 height 20
type input "1,350"
click at [670, 386] on div "Shoot Price 1,350" at bounding box center [648, 374] width 180 height 53
click at [413, 406] on input "checkbox" at bounding box center [420, 406] width 24 height 10
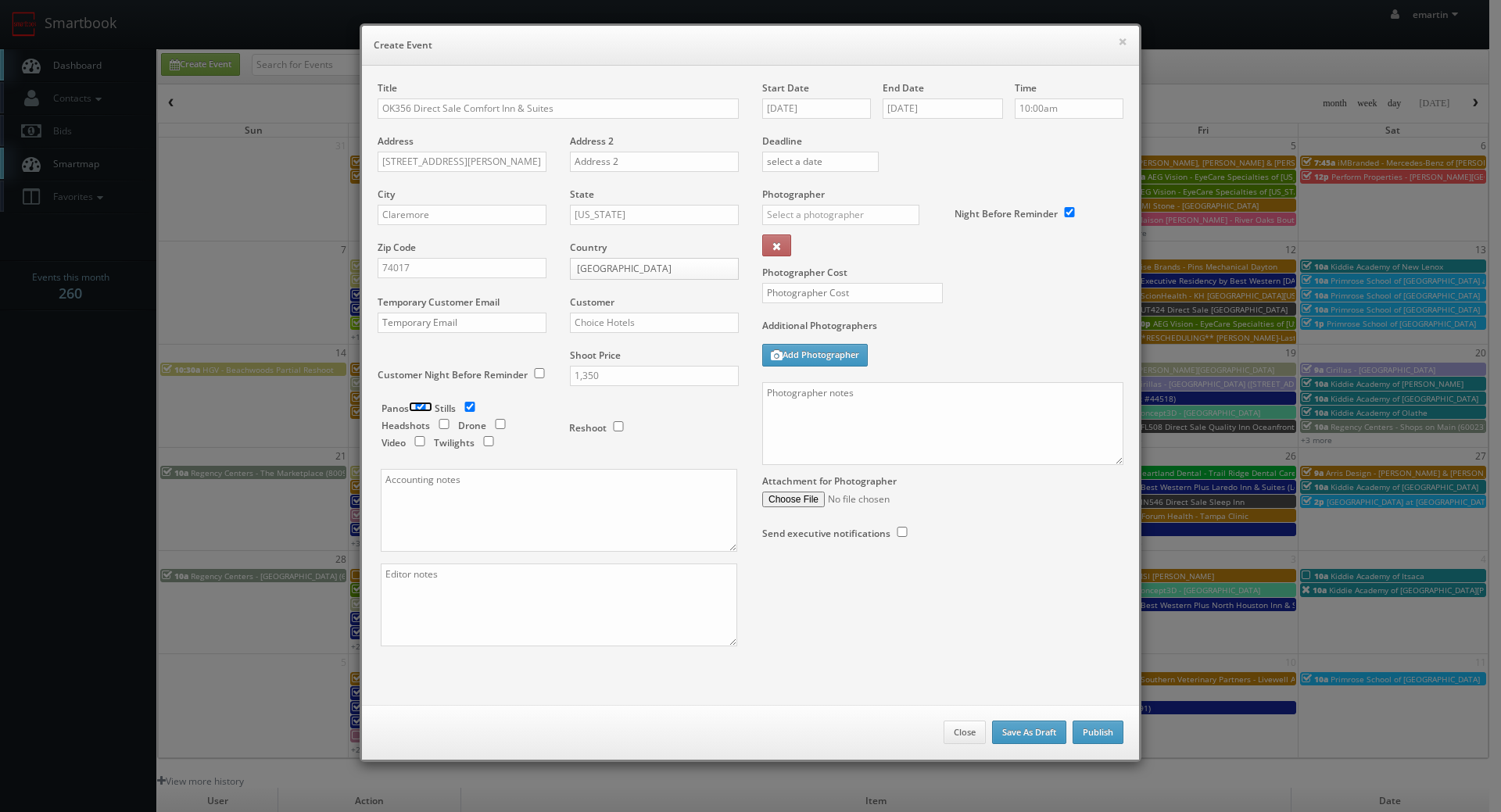
checkbox input "false"
click at [463, 606] on textarea at bounding box center [558, 604] width 356 height 83
click at [522, 576] on textarea "DIGITAL TWILIGHTS;" at bounding box center [558, 604] width 356 height 83
type textarea "DIGITAL TWILIGHTS"
click at [791, 212] on input "text" at bounding box center [840, 214] width 157 height 20
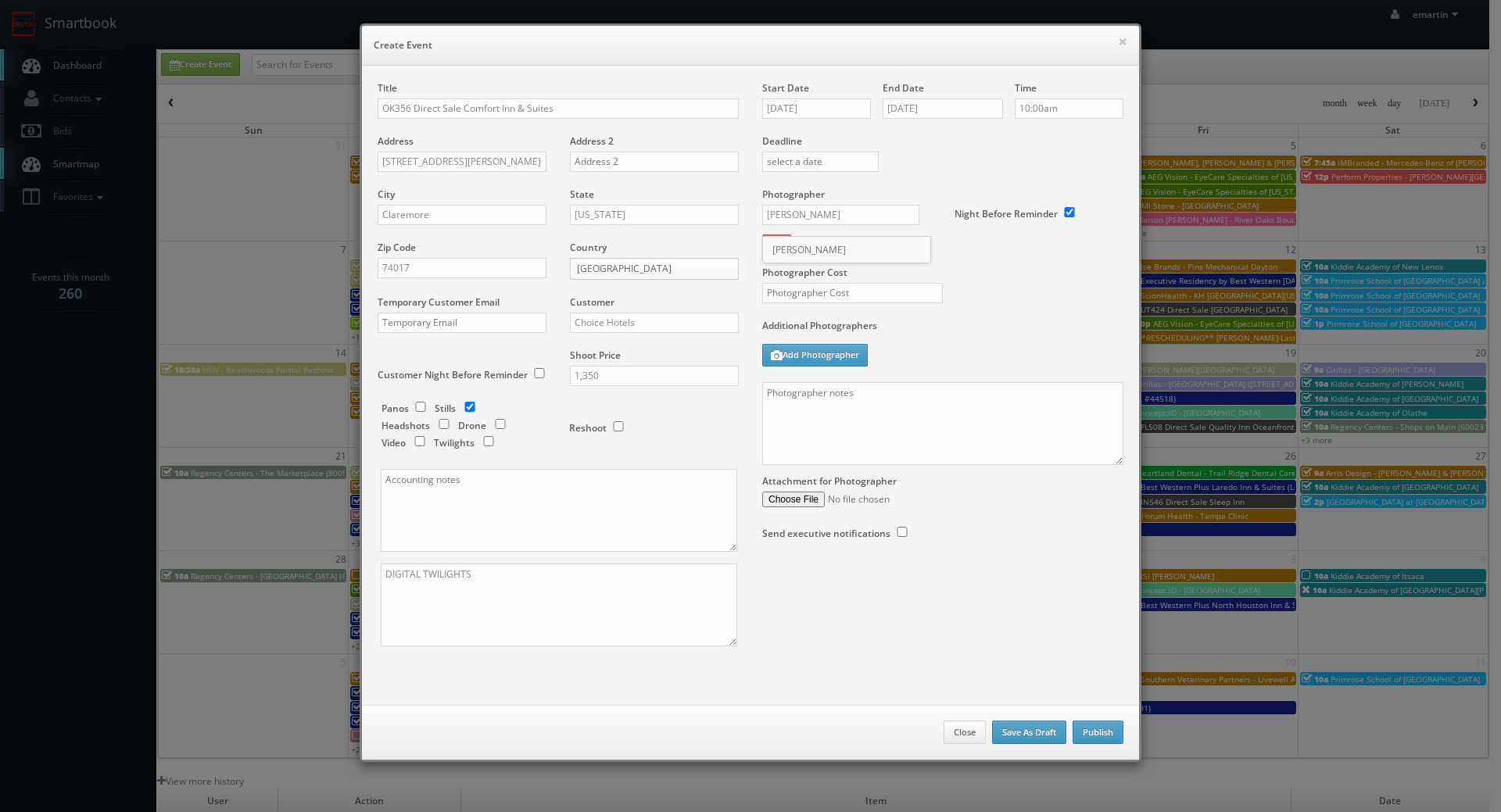
click at [800, 240] on div "Jared Buswell" at bounding box center [846, 250] width 167 height 26
type input "Jared Buswell"
click at [806, 290] on input "text" at bounding box center [851, 292] width 180 height 20
type input "325"
click at [1006, 262] on div "Photographer Cost 325" at bounding box center [943, 252] width 385 height 131
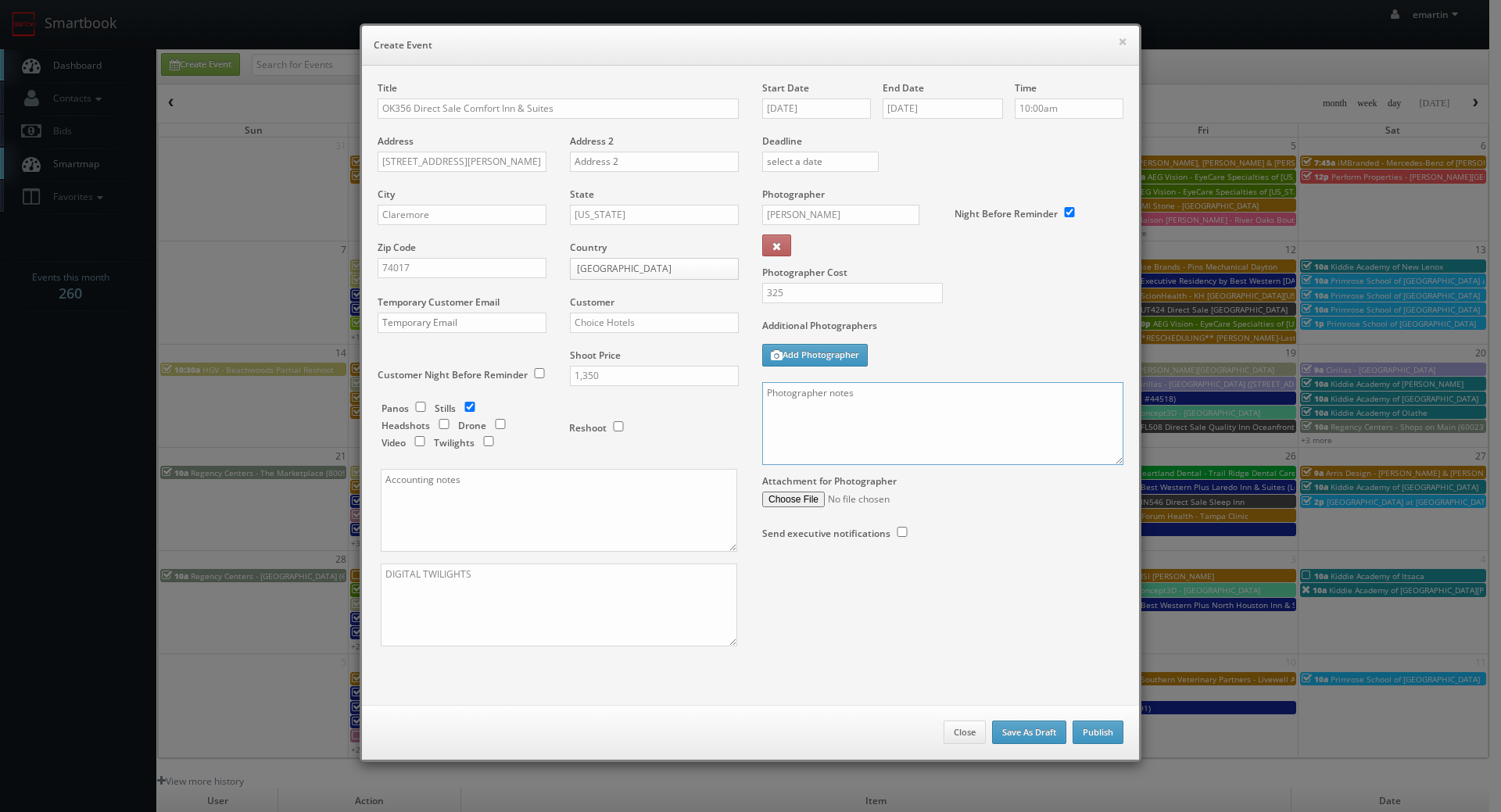
click at [972, 438] on textarea at bounding box center [942, 423] width 361 height 83
paste textarea "Onsite contact is _____. Stills only. Full shoot including _ room types/exterio…"
click at [848, 443] on textarea "Onsite contact is _____. Stills only. Full shoot including _ room types/exterio…" at bounding box center [942, 423] width 361 height 83
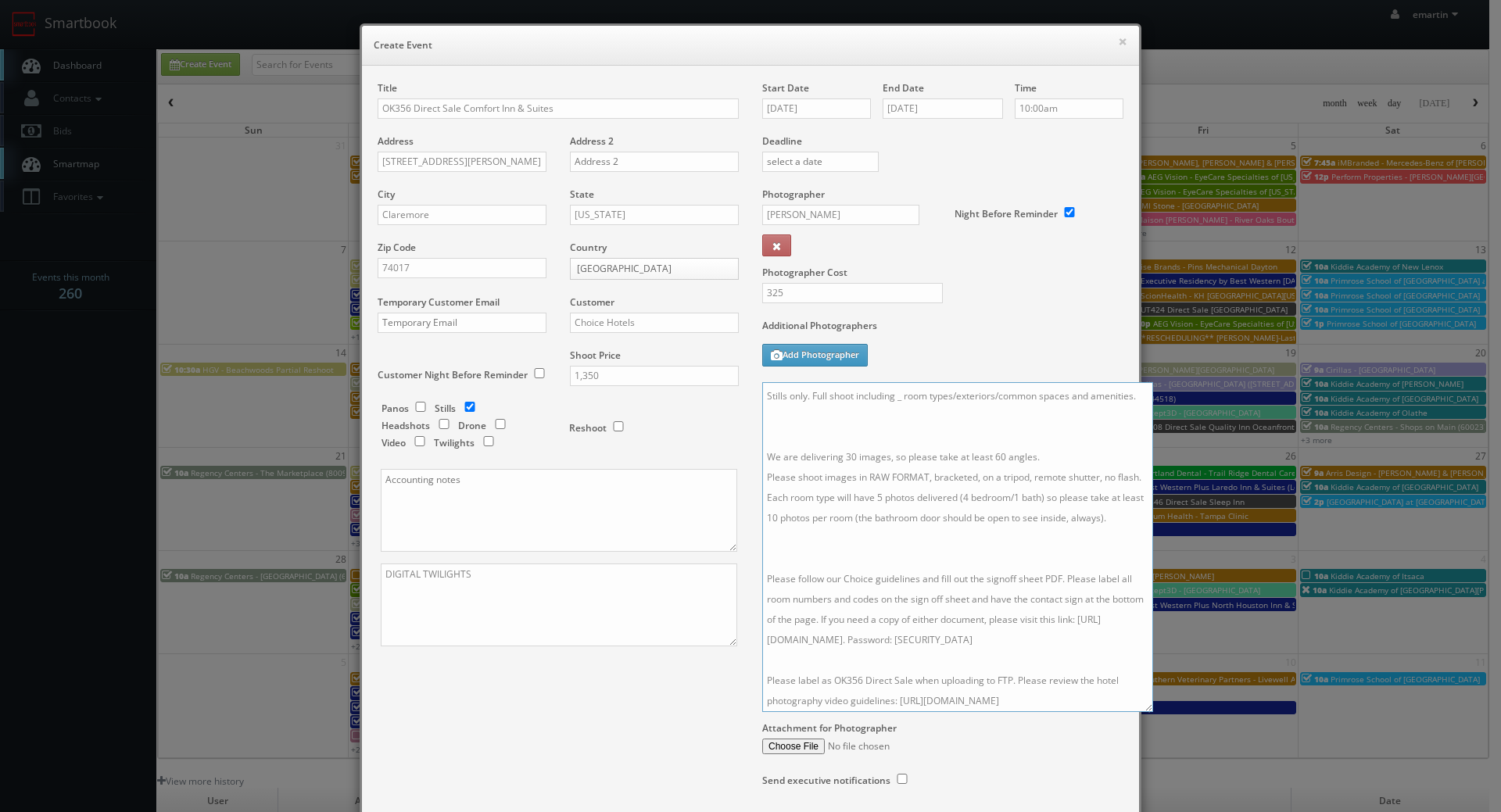
scroll to position [12, 0]
drag, startPoint x: 1116, startPoint y: 527, endPoint x: 1139, endPoint y: 729, distance: 203.3
click at [1139, 712] on textarea "Onsite contact is _____. Stills only. Full shoot including _ room types/exterio…" at bounding box center [957, 547] width 391 height 330
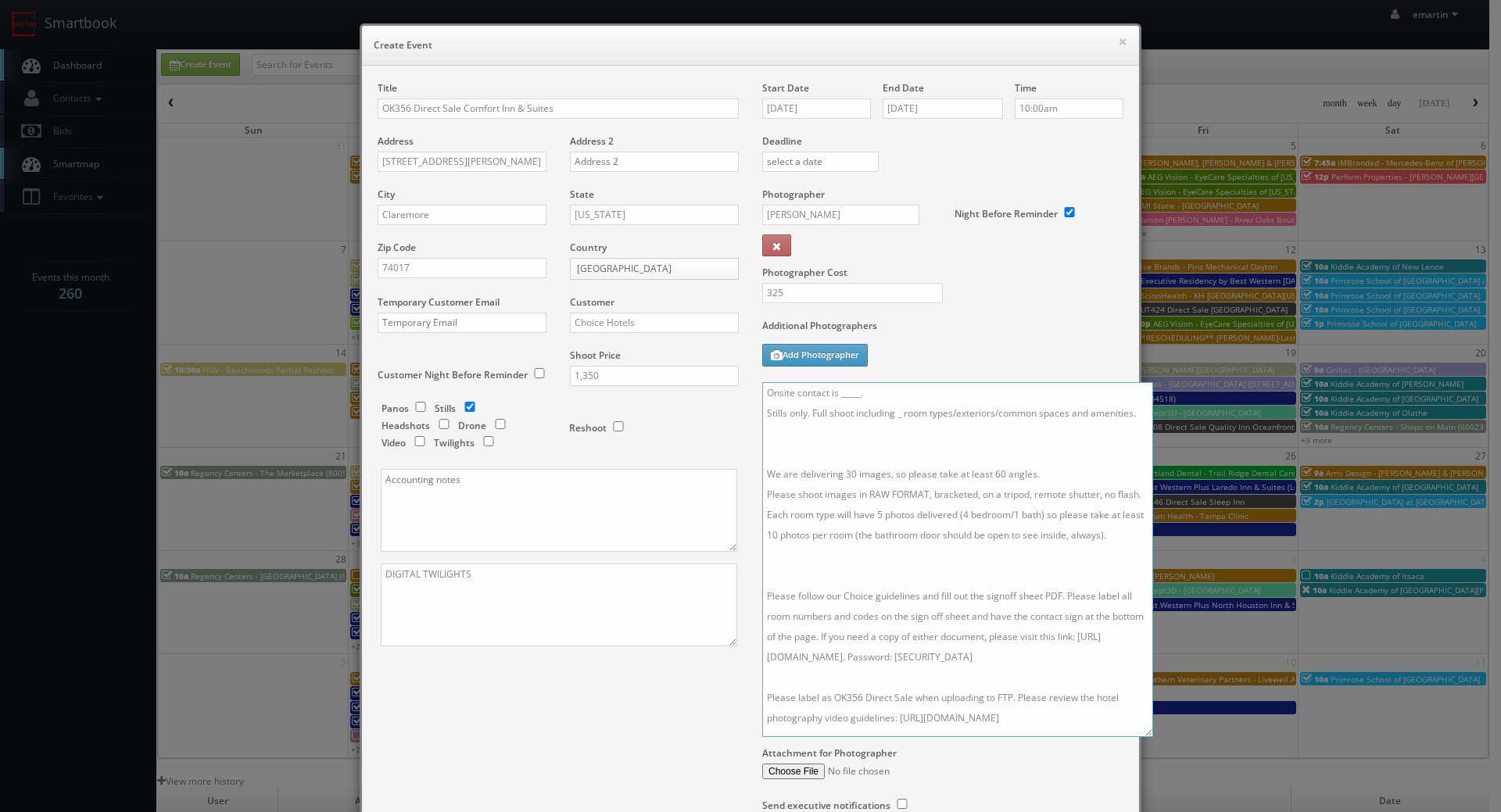
click at [918, 581] on textarea "Onsite contact is _____. Stills only. Full shoot including _ room types/exterio…" at bounding box center [957, 560] width 391 height 355
click at [816, 454] on textarea "Onsite contact is _____. Stills only. Full shoot including _ room types/exterio…" at bounding box center [957, 560] width 391 height 355
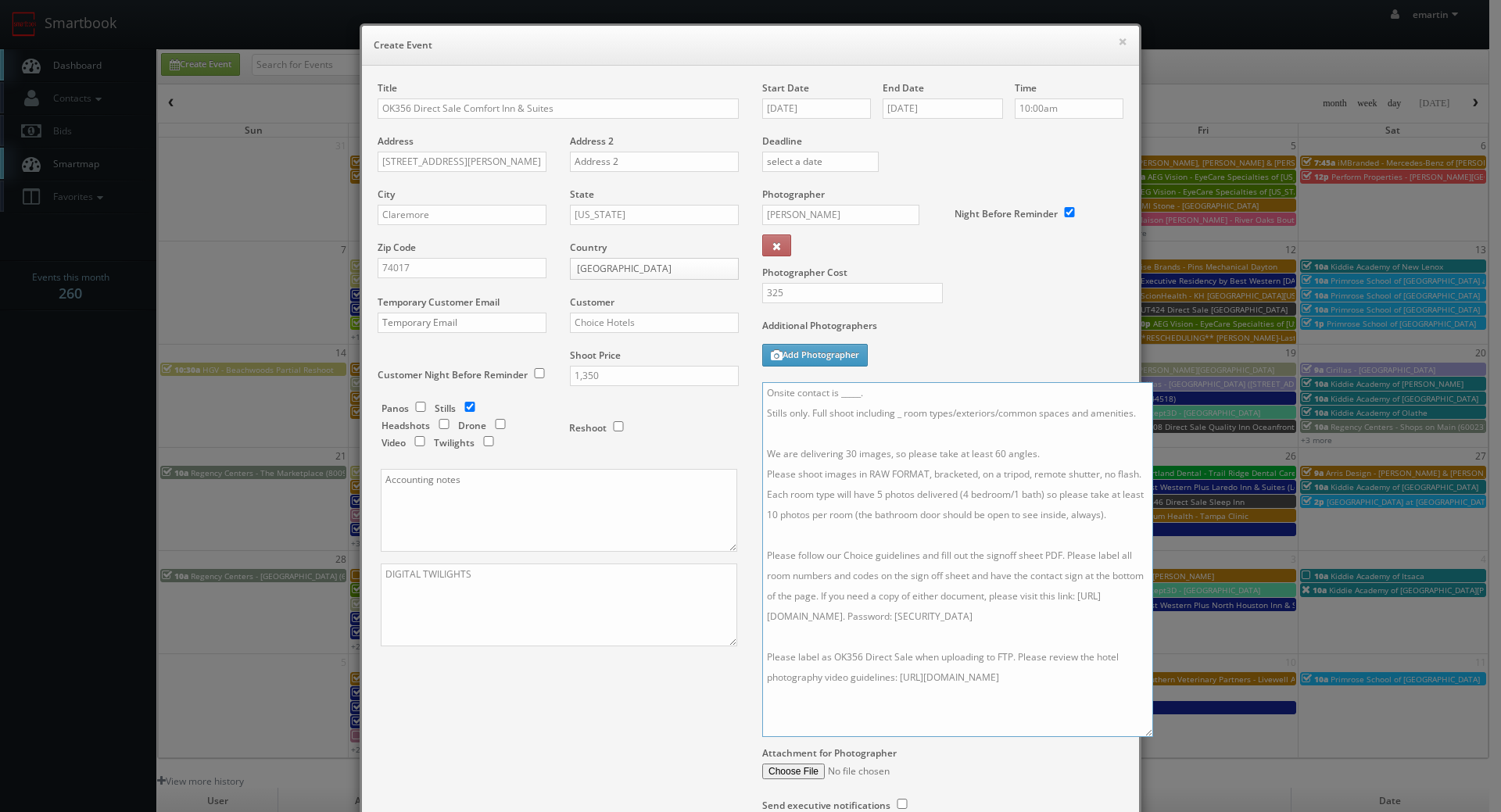
click at [897, 414] on textarea "Onsite contact is _____. Stills only. Full shoot including _ room types/exterio…" at bounding box center [957, 560] width 391 height 355
click at [838, 393] on textarea "Onsite contact is _____. Stills only. Full shoot including 5 room types/exterio…" at bounding box center [957, 560] width 391 height 355
click at [840, 390] on textarea "Onsite contact is _Scott Oakley. Stills only. Full shoot including 5 room types…" at bounding box center [957, 560] width 391 height 355
click at [883, 386] on textarea "Onsite contact is Scott Oakley. Stills only. Full shoot including 5 room types/…" at bounding box center [957, 560] width 391 height 355
type textarea "Onsite contact is Scott Oakey. Stills only. Full shoot including 5 room types/e…"
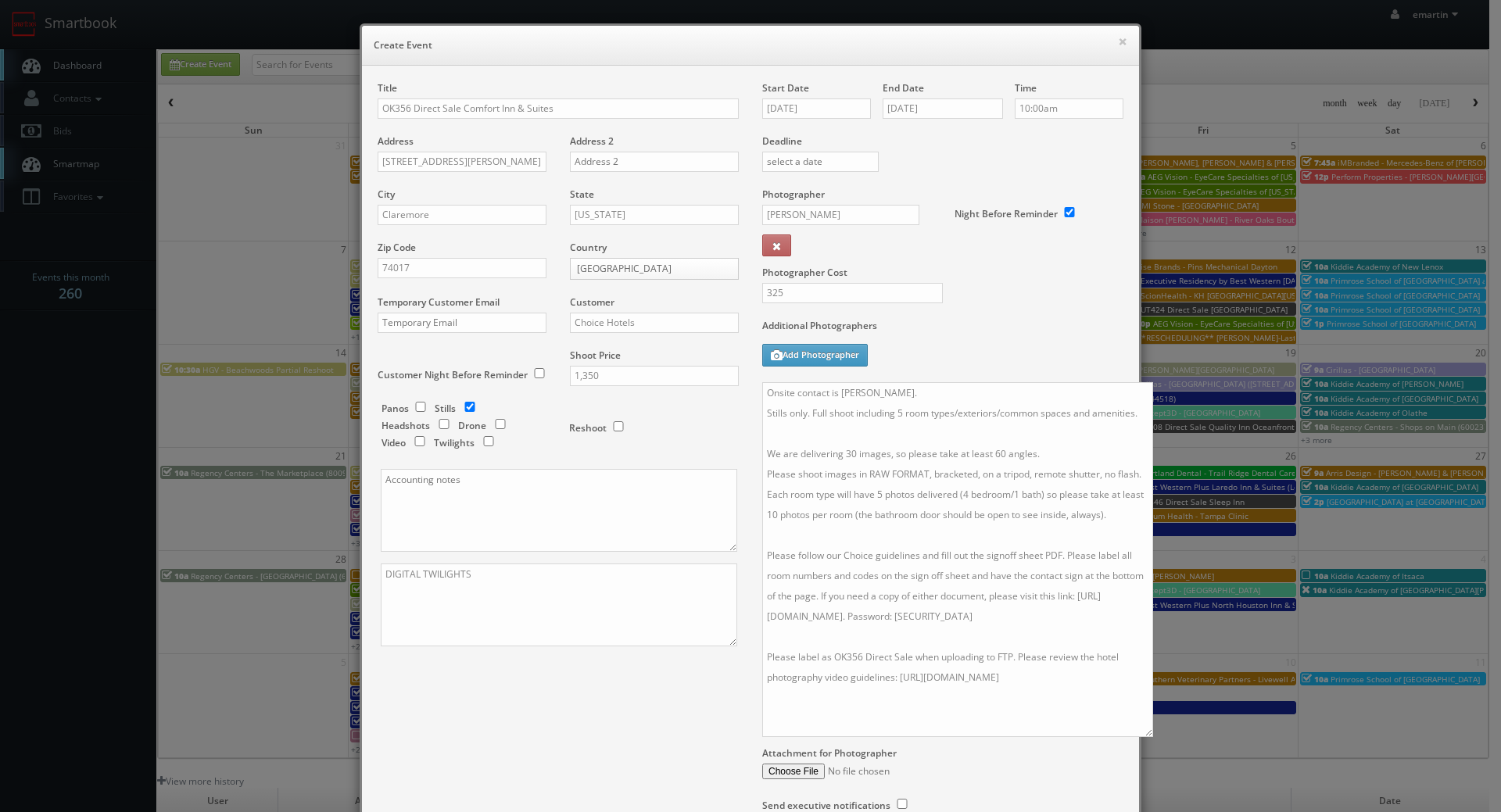
click at [966, 346] on div "Additional Photographers Add Photographer" at bounding box center [942, 350] width 361 height 64
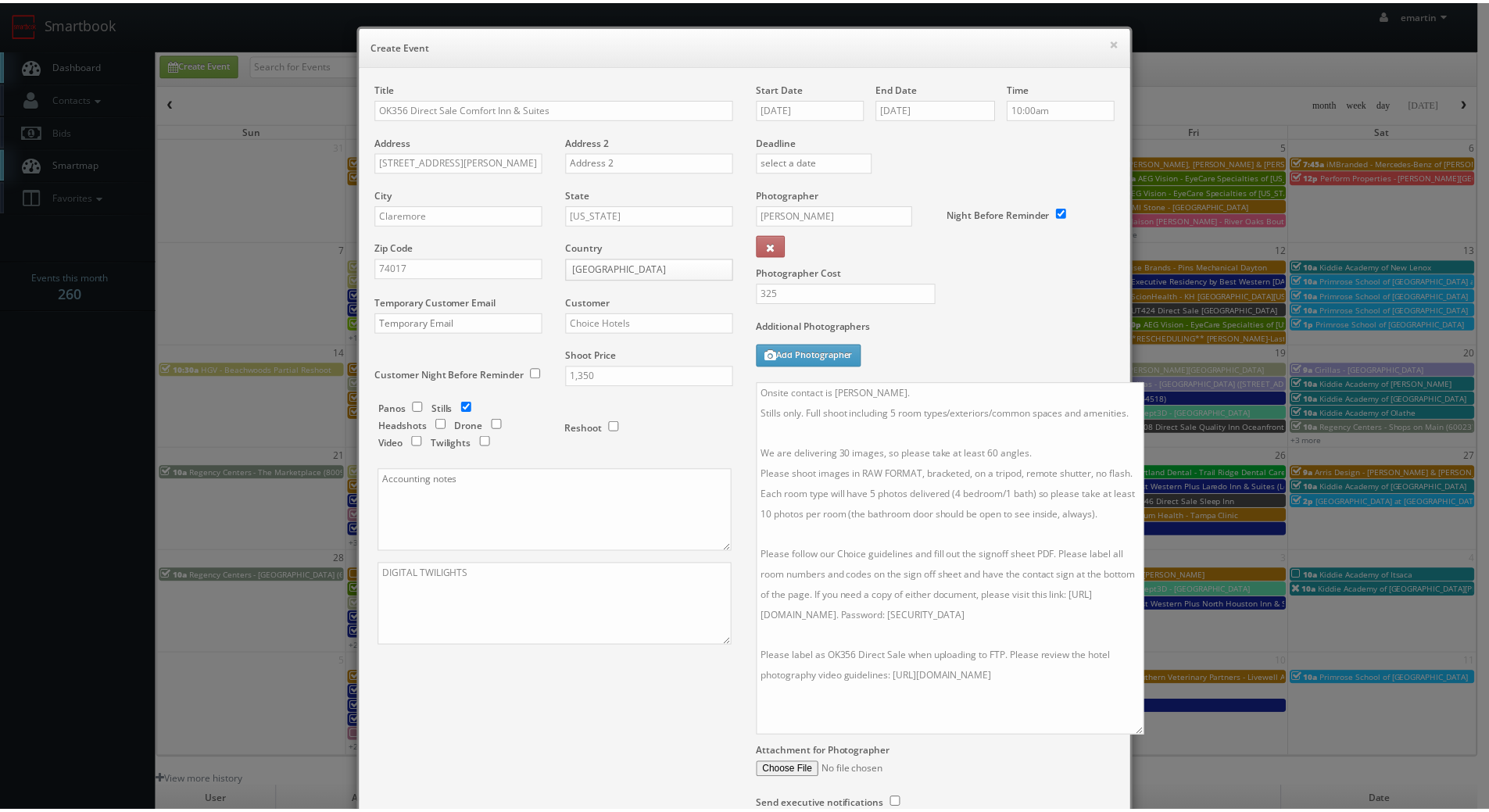
scroll to position [142, 0]
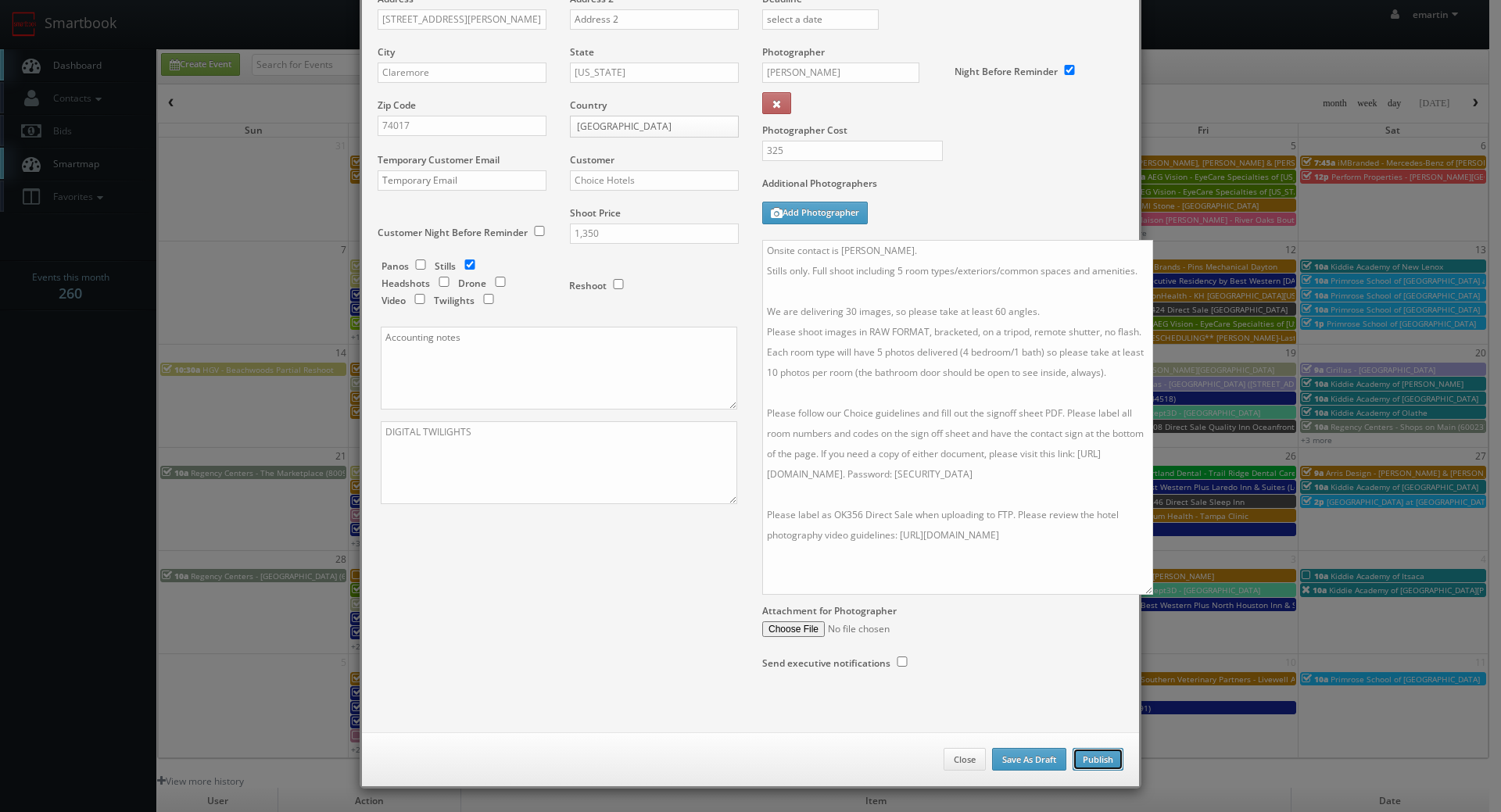
click at [1107, 759] on button "Publish" at bounding box center [1098, 759] width 50 height 23
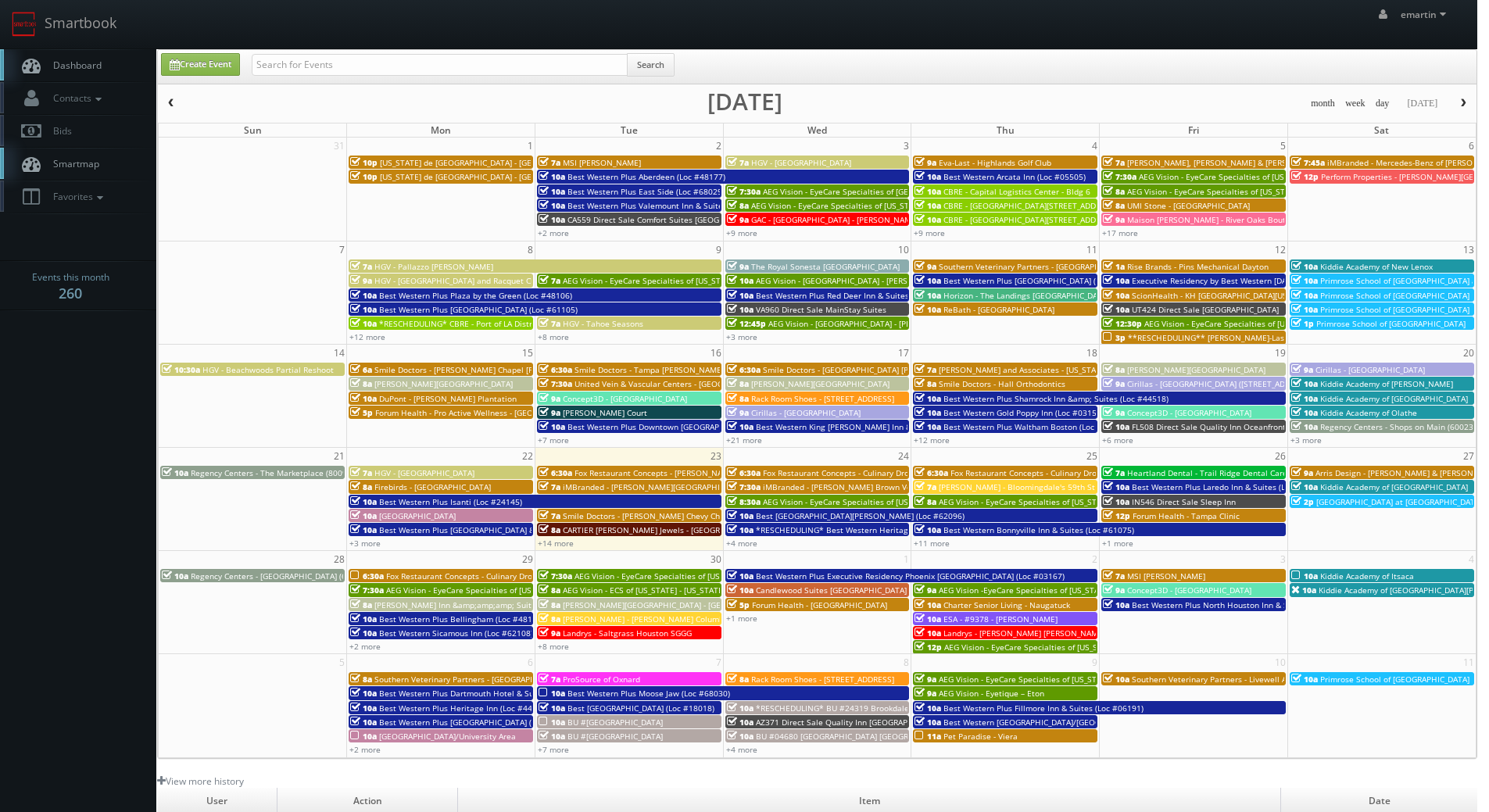
click at [87, 61] on span "Dashboard" at bounding box center [73, 64] width 57 height 13
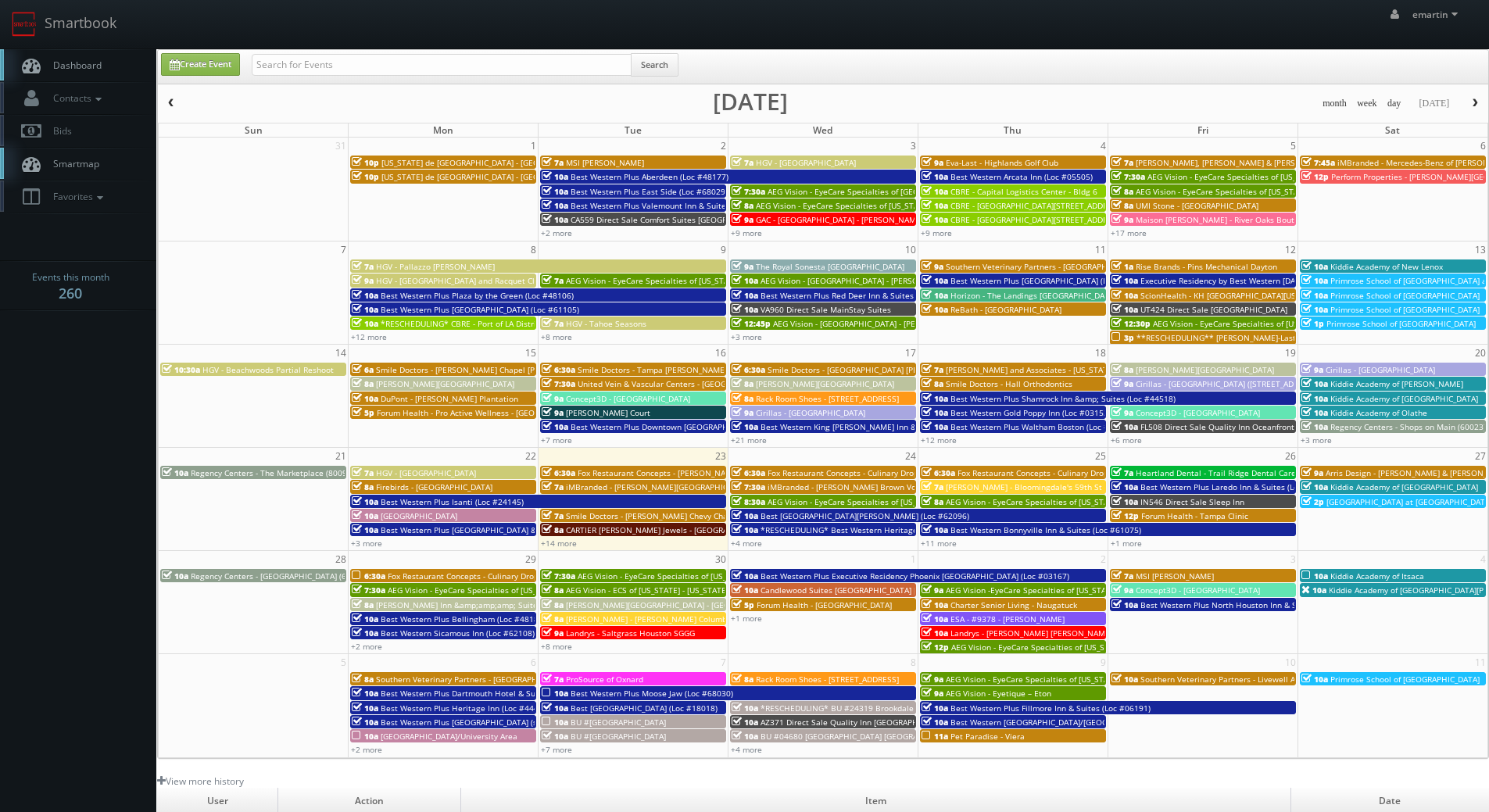
click at [111, 73] on link "Dashboard" at bounding box center [78, 65] width 157 height 32
click at [88, 50] on link "Dashboard" at bounding box center [78, 65] width 157 height 32
click at [362, 69] on input "text" at bounding box center [441, 64] width 380 height 22
type input "covenant [PERSON_NAME]"
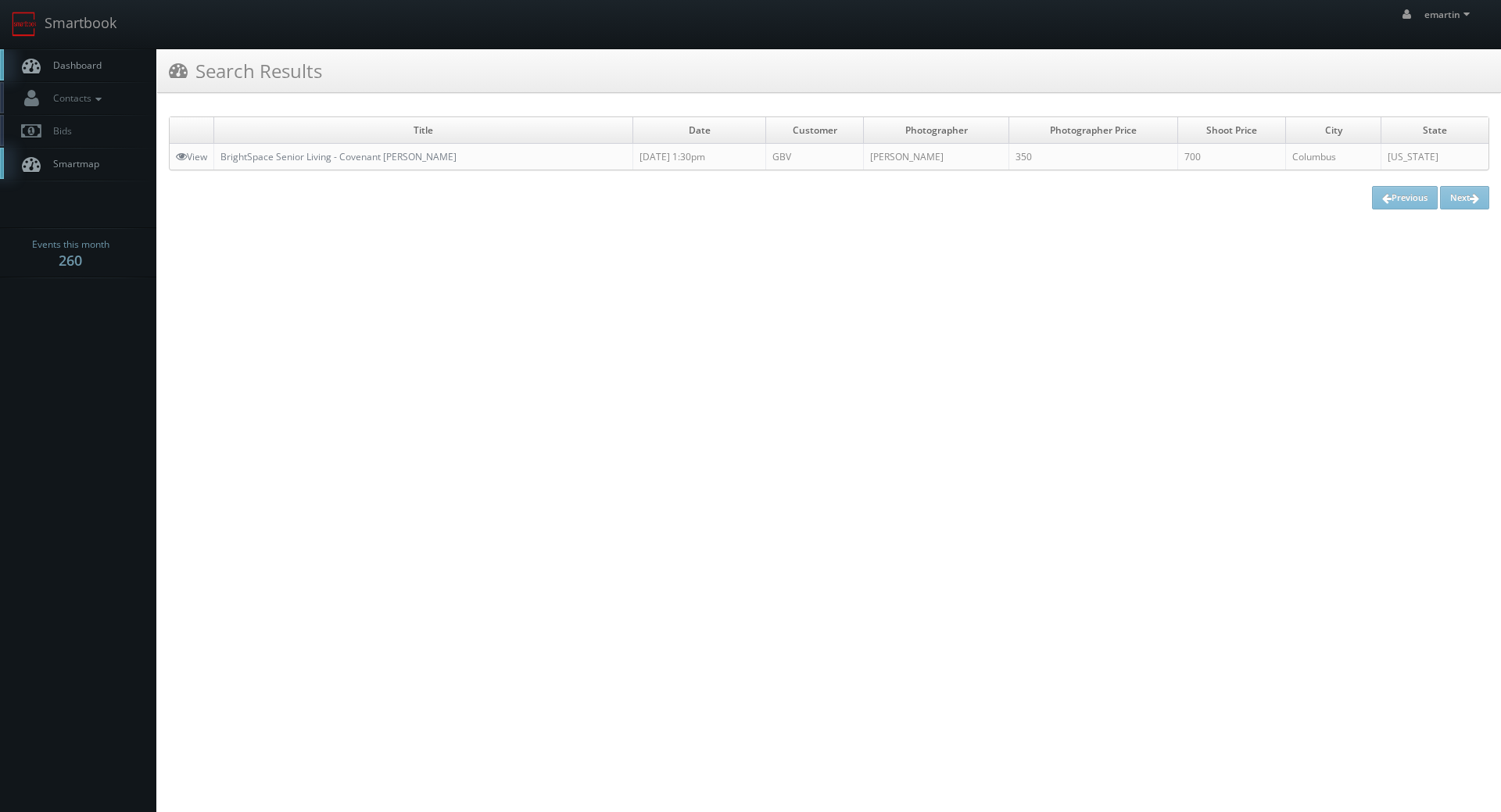
click at [141, 66] on link "Dashboard" at bounding box center [78, 65] width 157 height 32
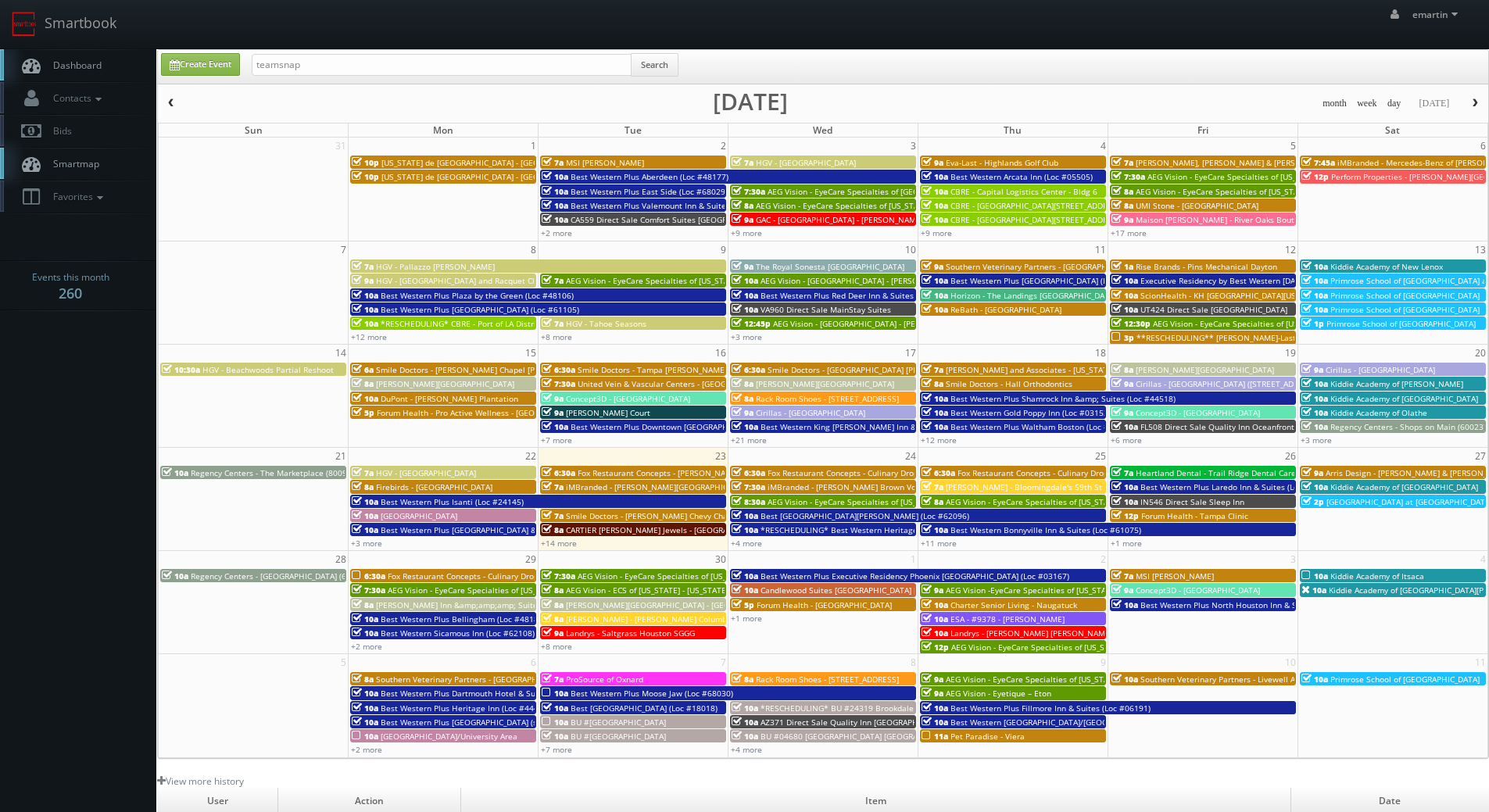
type input "teamsnap"
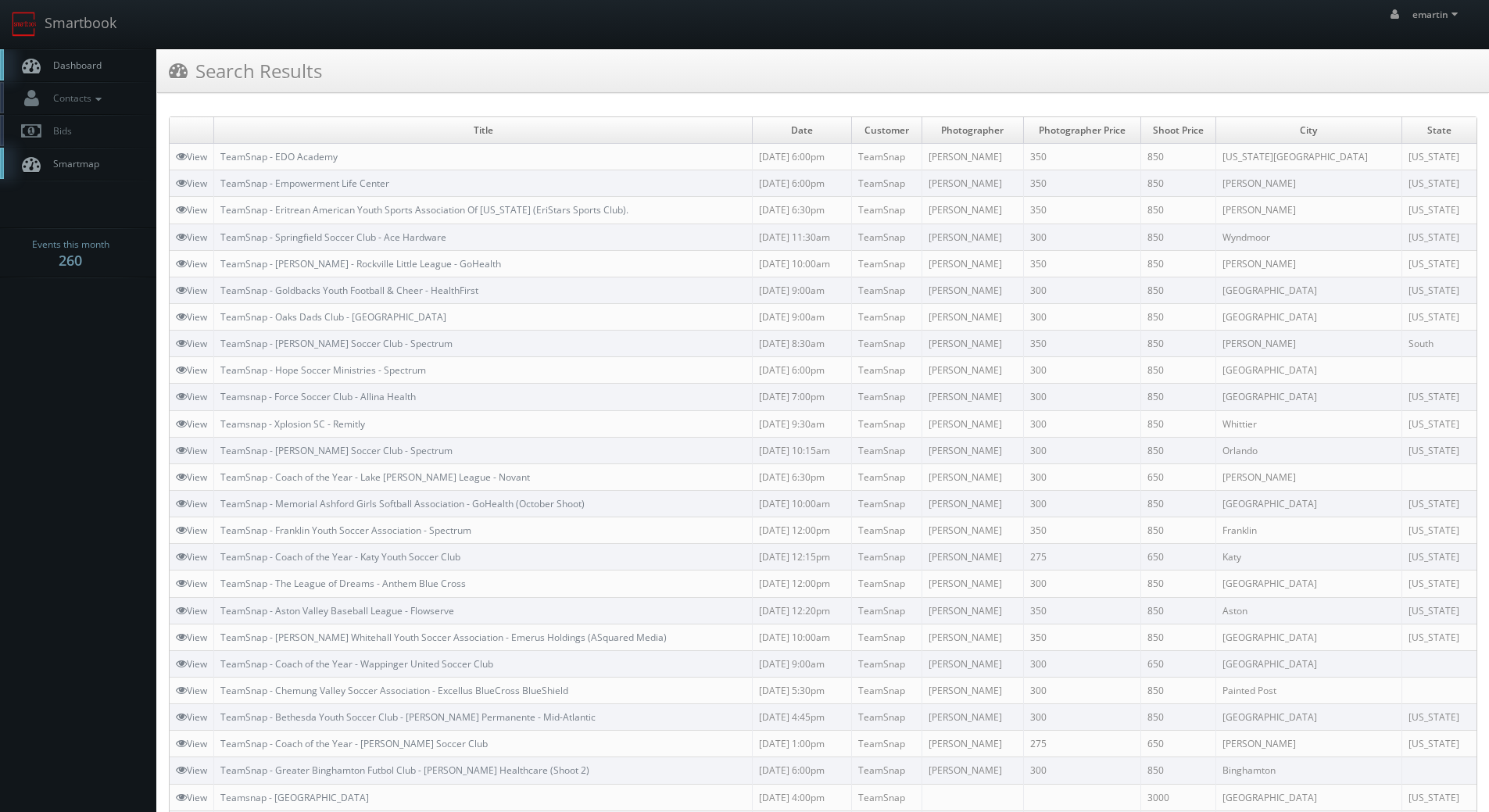
click at [80, 71] on span "Dashboard" at bounding box center [73, 64] width 57 height 13
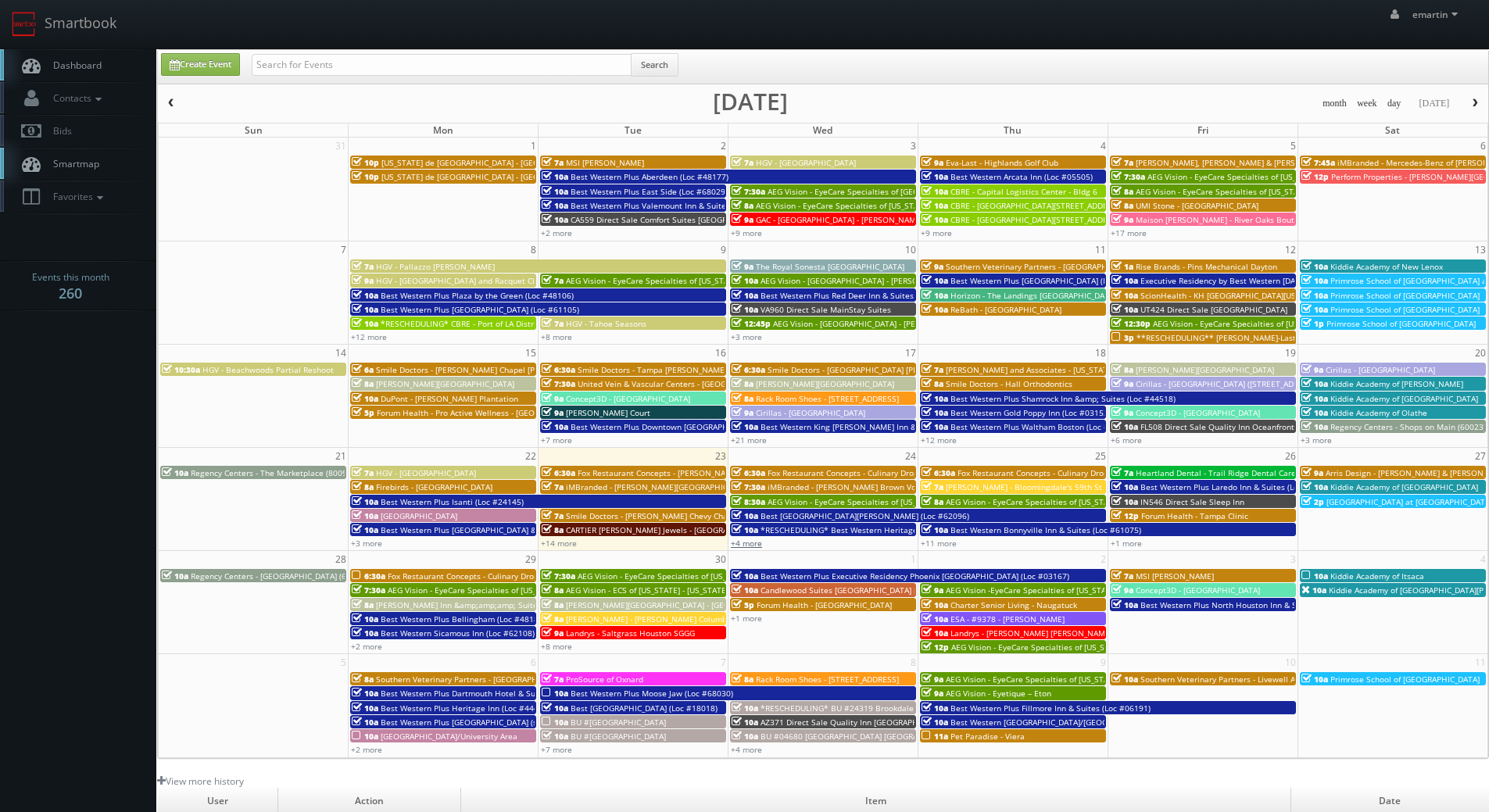
click at [757, 542] on link "+4 more" at bounding box center [746, 543] width 31 height 11
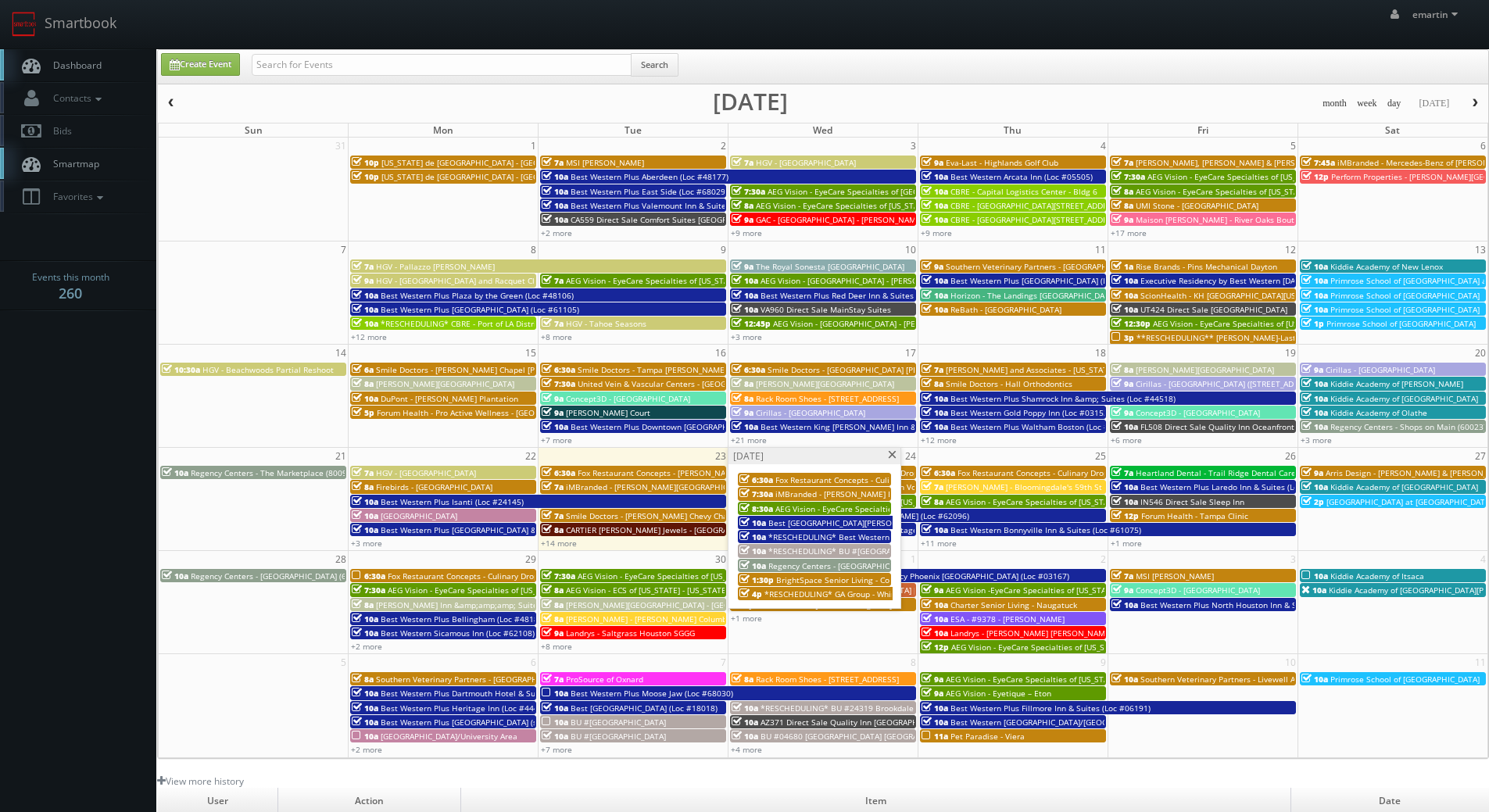
click at [834, 549] on span "*RESCHEDULING* BU #50610 Brookdale Carriage Club Providence" at bounding box center [890, 551] width 245 height 11
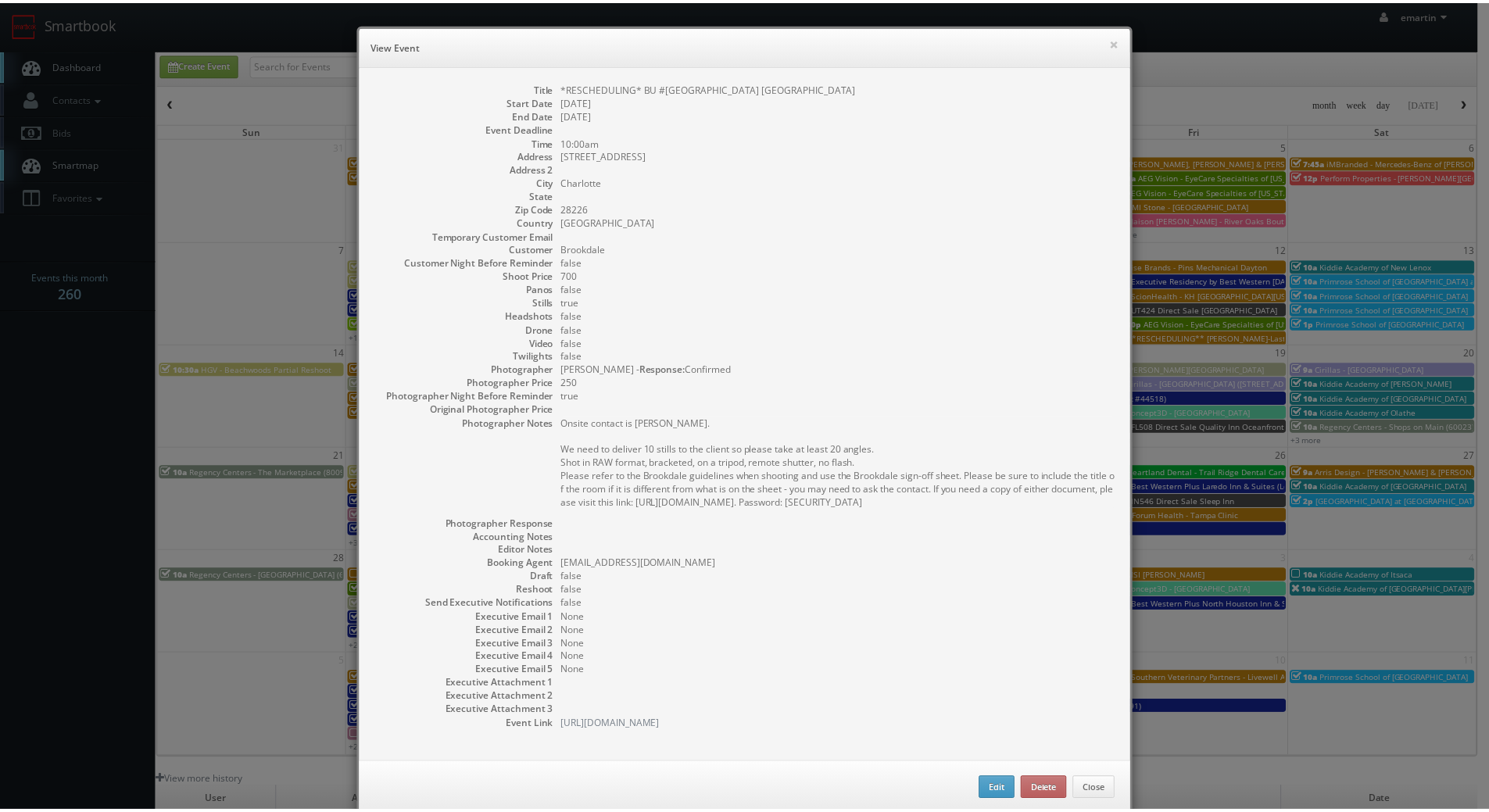
scroll to position [30, 0]
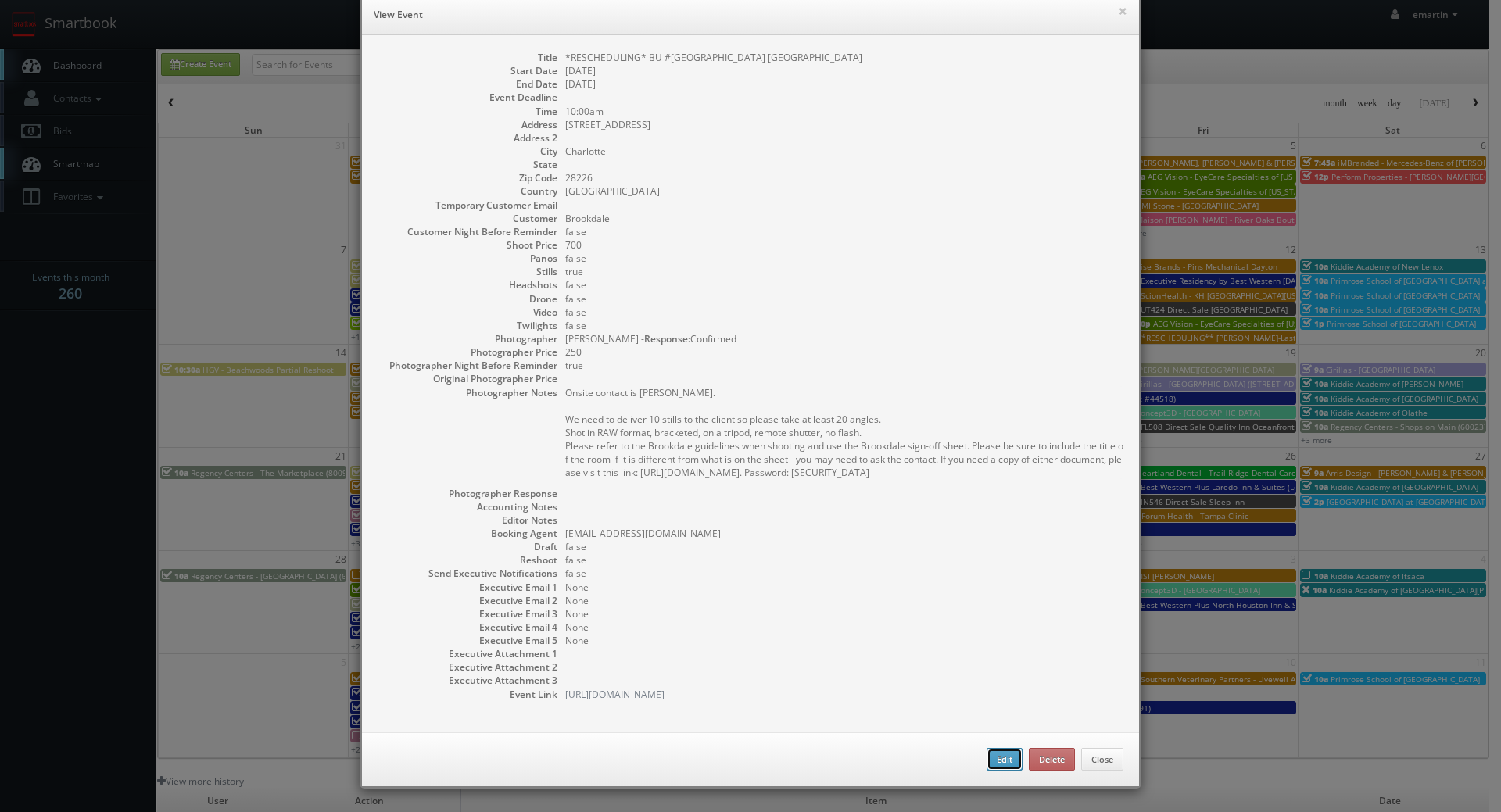
click at [1005, 759] on button "Edit" at bounding box center [1004, 759] width 36 height 23
type input "*RESCHEDULING* BU #50610 Brookdale Carriage Club Providence"
type input "5800 Old Providence Rd."
type input "Charlotte"
type input "28226"
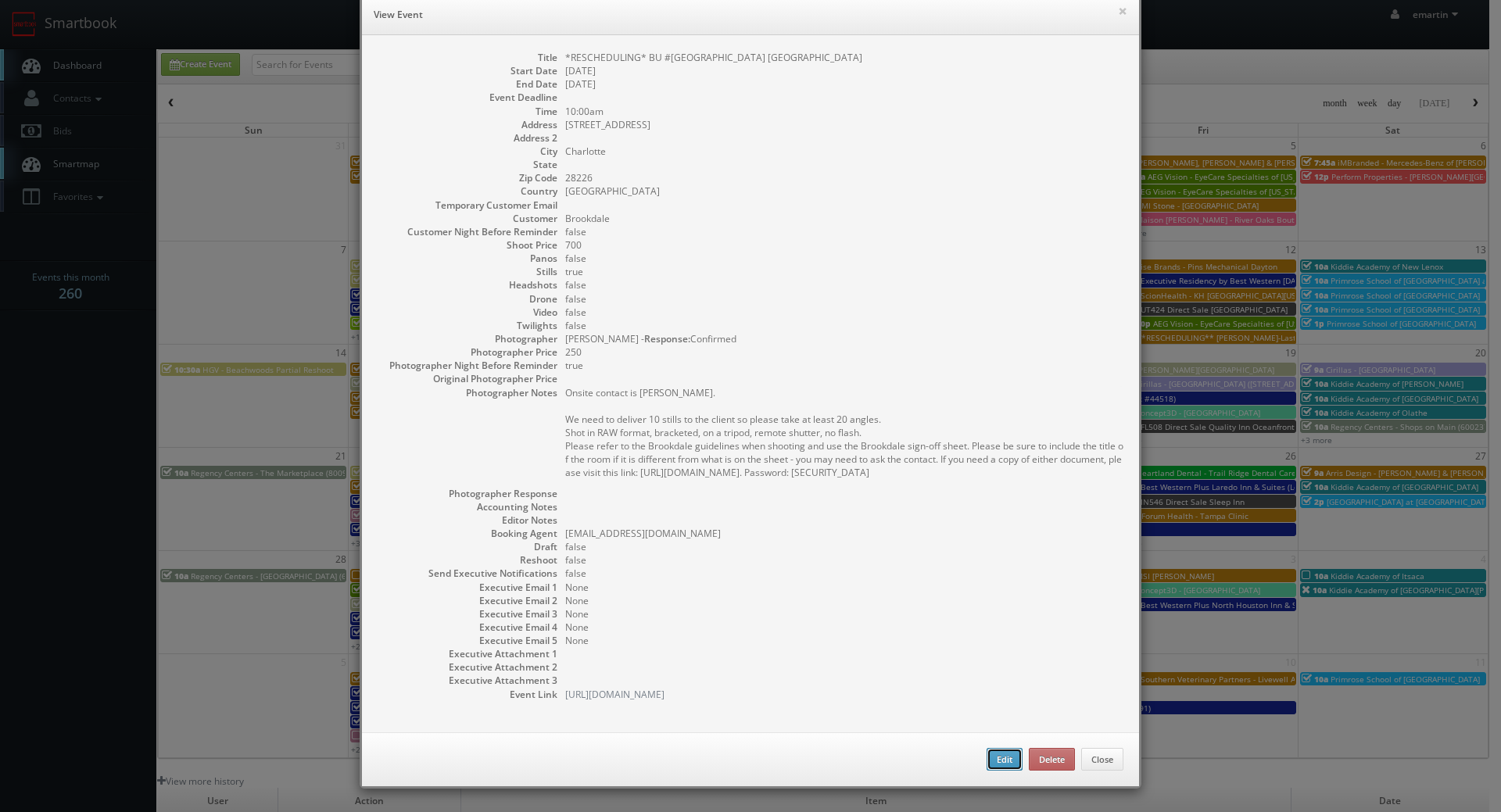
type input "700"
checkbox input "true"
type input "[DATE]"
type input "10:00am"
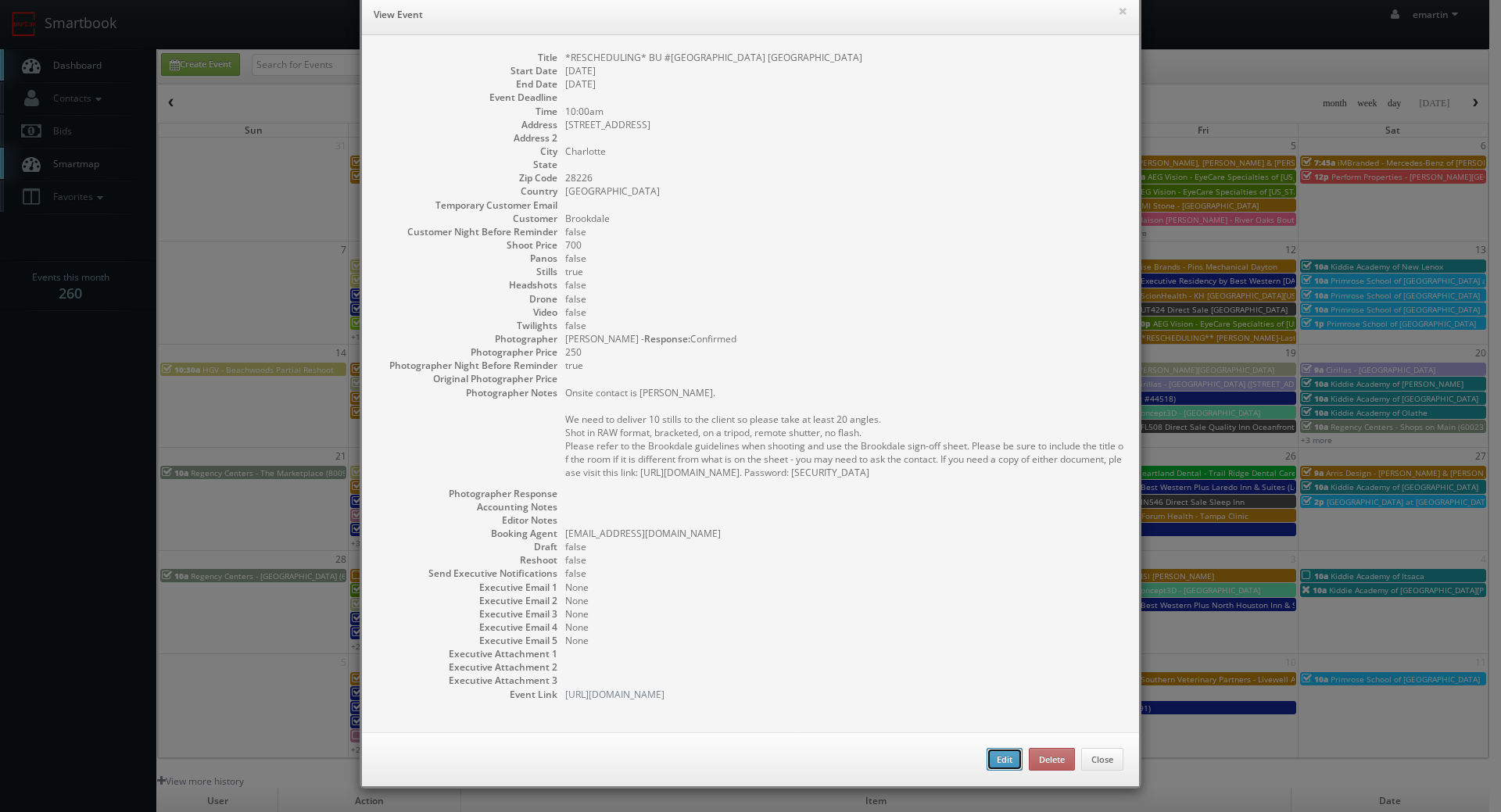
checkbox input "true"
type textarea "Onsite contact is Staci Stewart. We need to deliver 10 stills to the client so …"
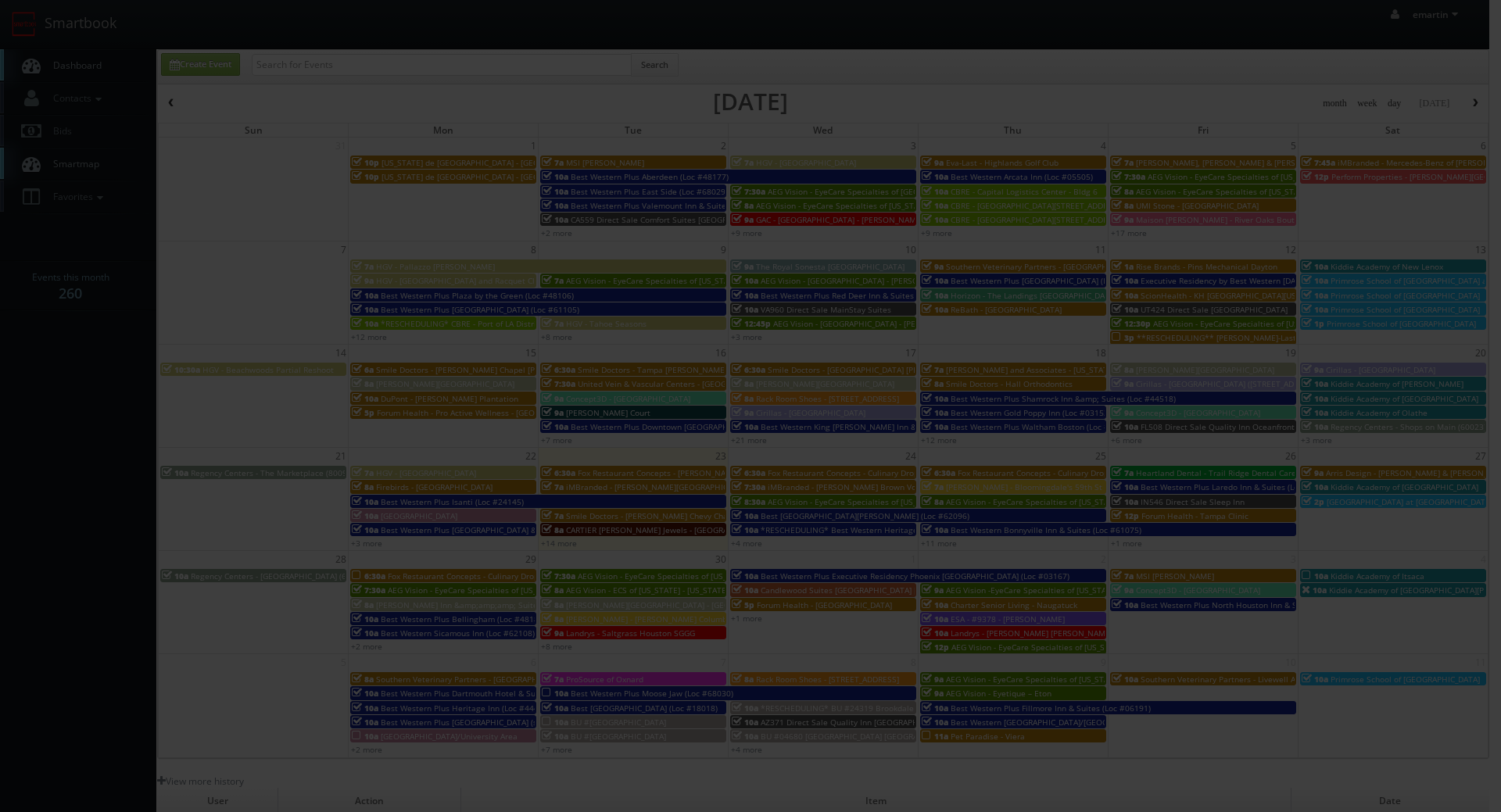
type input "700"
type input "250"
select select "fake56@mg.cs3calendar.com"
select select "townsendclay@yahoo.com"
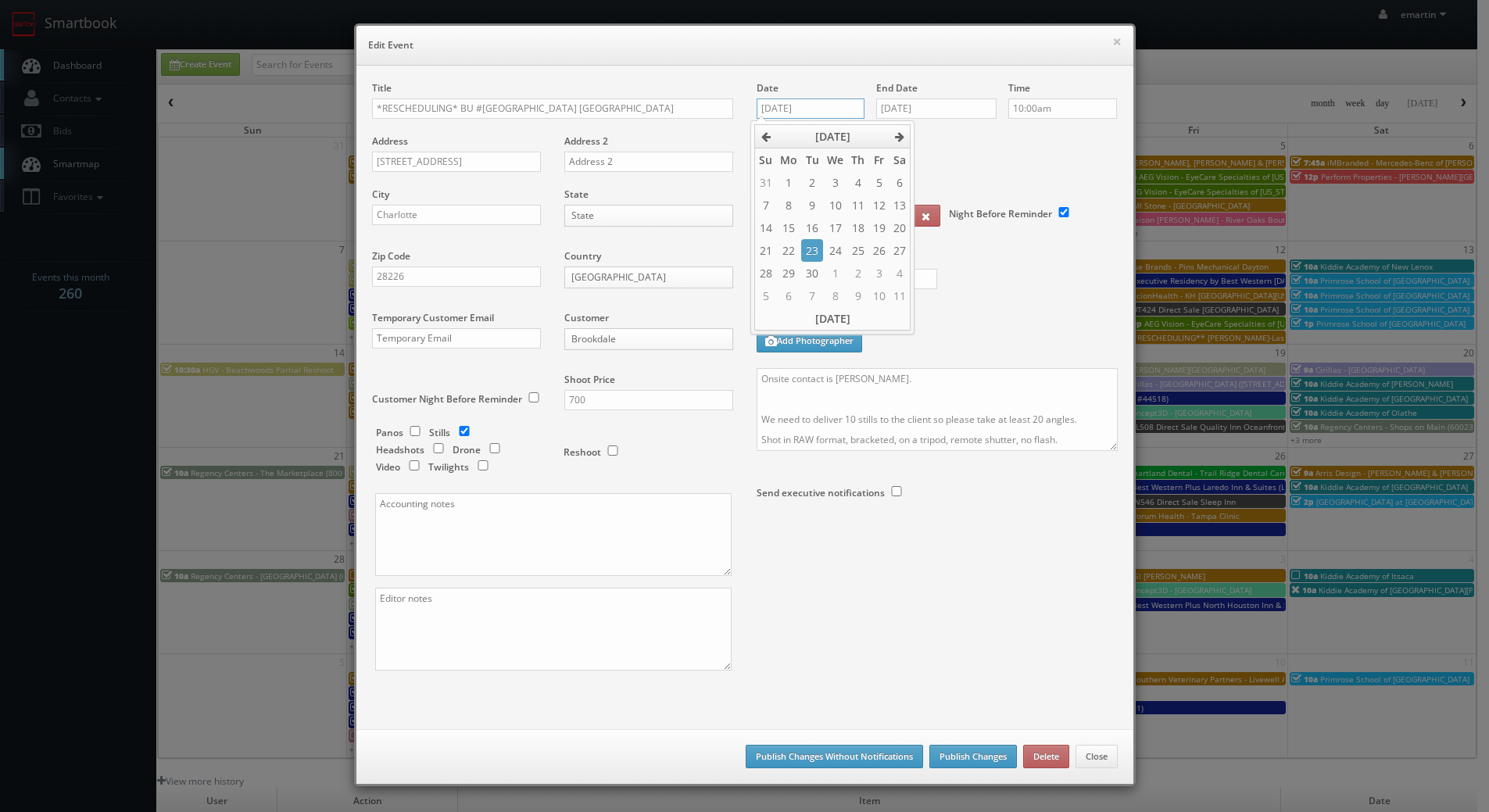
click at [798, 108] on input "[DATE]" at bounding box center [811, 108] width 109 height 20
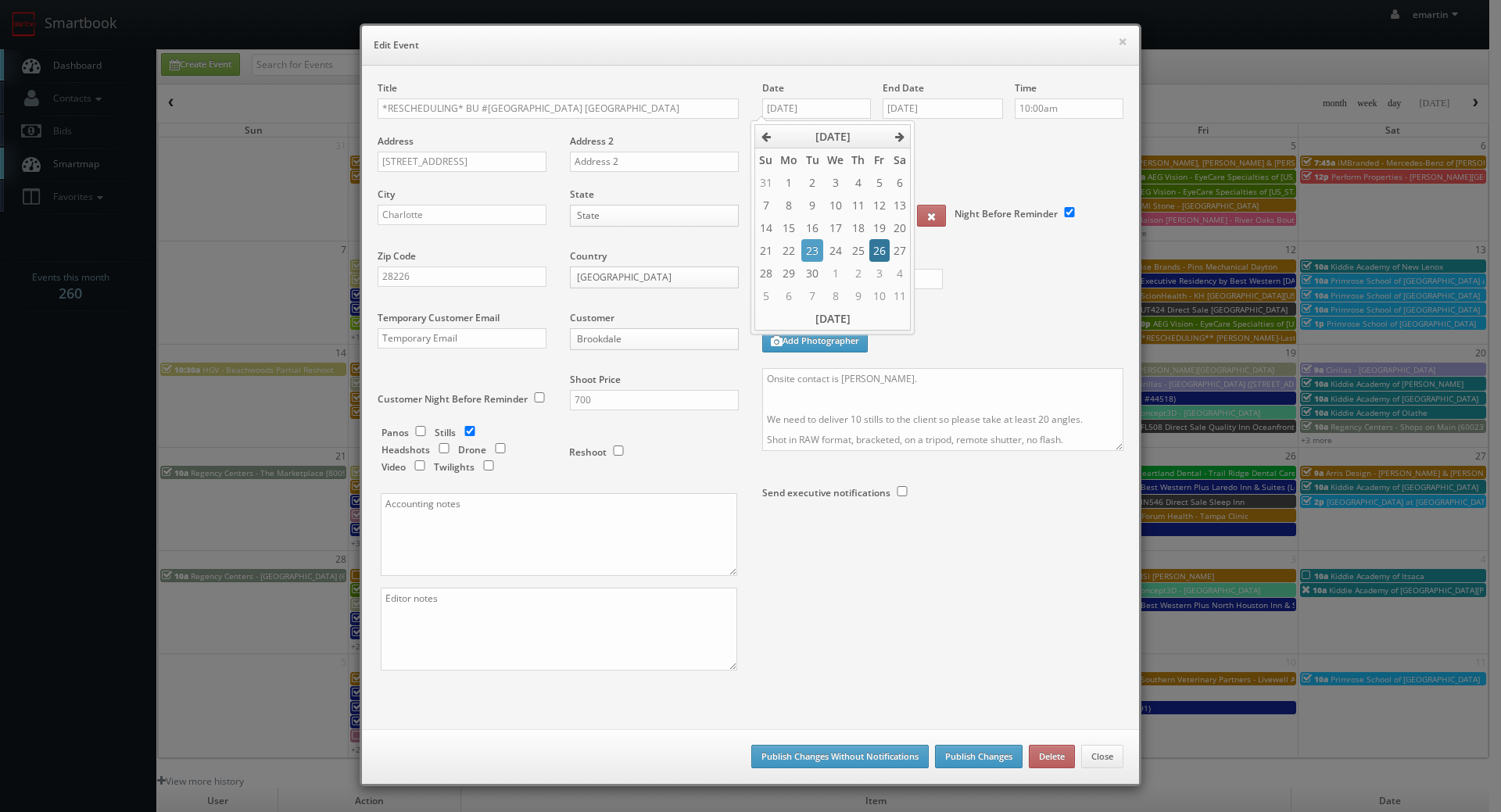
click at [879, 248] on td "26" at bounding box center [878, 251] width 20 height 23
type input "09/26/2025"
click at [951, 120] on div "End Date 09/24/2025" at bounding box center [942, 107] width 120 height 53
click at [959, 116] on input "[DATE]" at bounding box center [942, 108] width 120 height 20
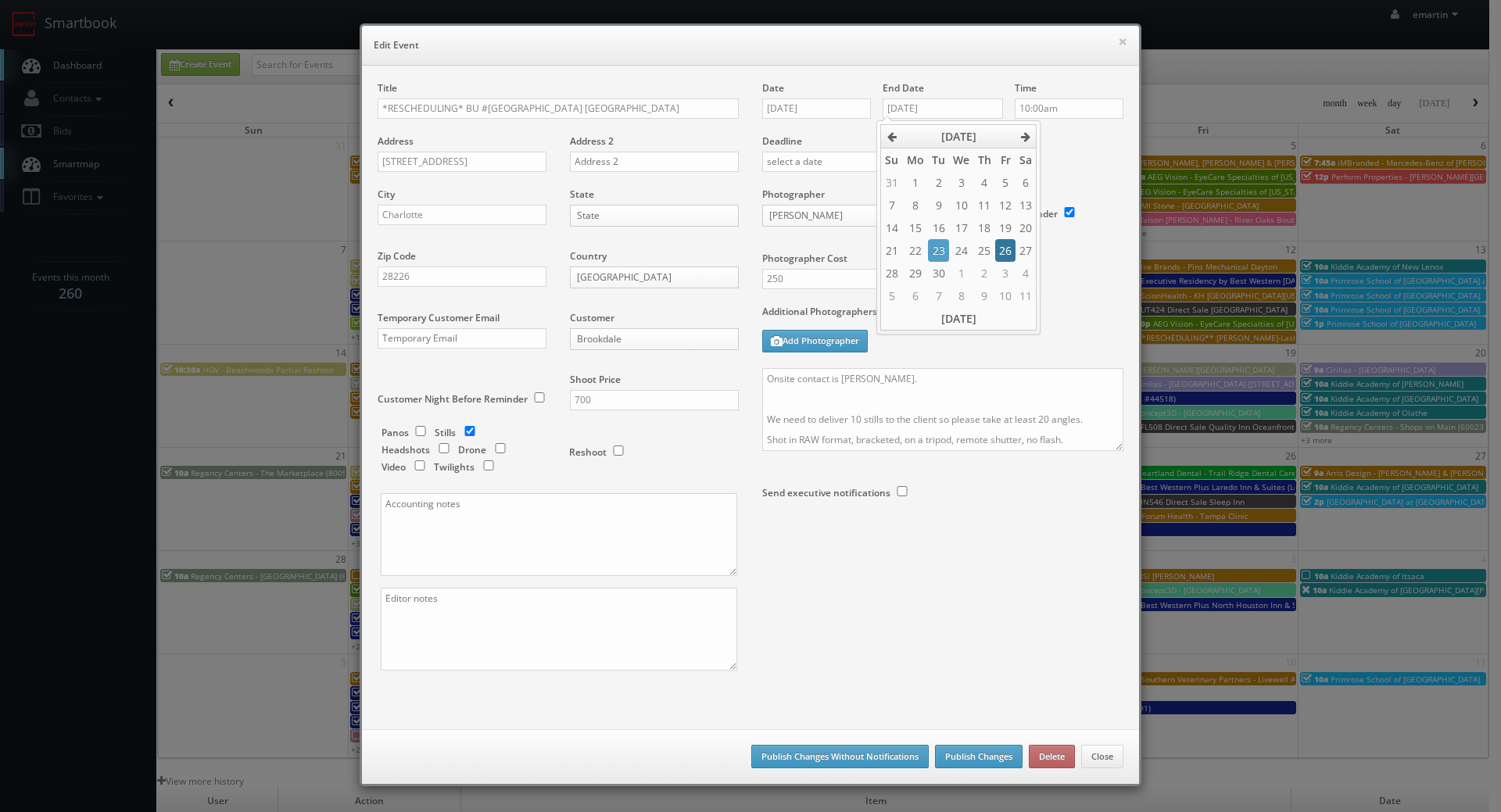
click at [1013, 260] on td "26" at bounding box center [1005, 251] width 20 height 23
type input "09/26/2025"
click at [1057, 183] on div "Deadline" at bounding box center [943, 134] width 385 height 106
click at [882, 404] on textarea "Onsite contact is Staci Stewart. We need to deliver 10 stills to the client so …" at bounding box center [942, 409] width 361 height 83
click at [762, 379] on textarea "Onsite contact is Staci Stewart. We need to deliver 10 stills to the client so …" at bounding box center [942, 409] width 361 height 83
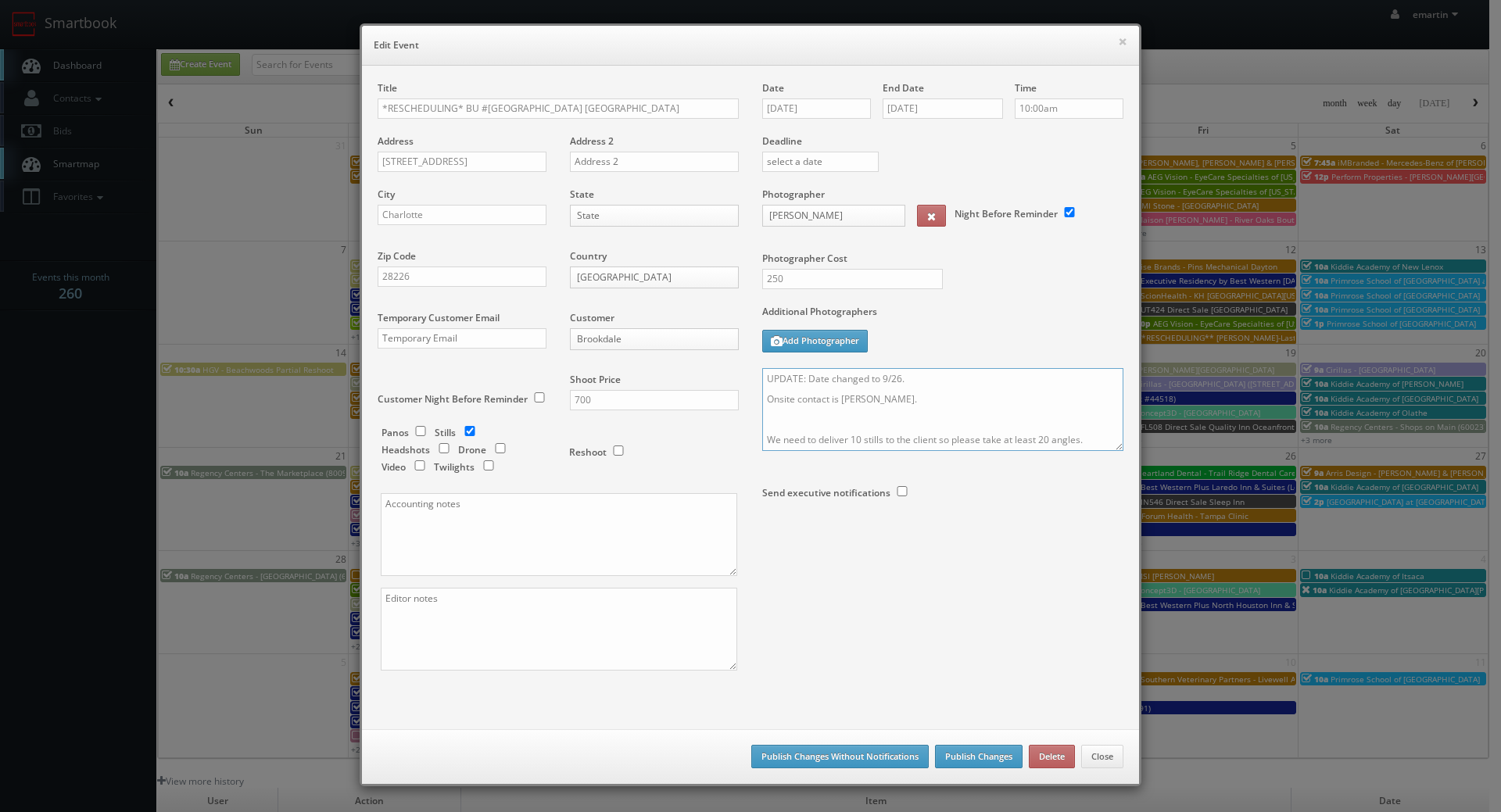
type textarea "UPDATE: Date changed to 9/26. Onsite contact is Staci Stewart. We need to deliv…"
drag, startPoint x: 460, startPoint y: 108, endPoint x: 167, endPoint y: 105, distance: 293.0
click at [195, 105] on div "× Edit Event Title *RESCHEDULING* BU #50610 Brookdale Carriage Club Providence …" at bounding box center [750, 406] width 1501 height 812
type input "BU #[GEOGRAPHIC_DATA] [GEOGRAPHIC_DATA]"
click at [1015, 630] on div "Title BU #50610 Brookdale Carriage Club Providence Address 5800 Old Providence …" at bounding box center [750, 389] width 769 height 616
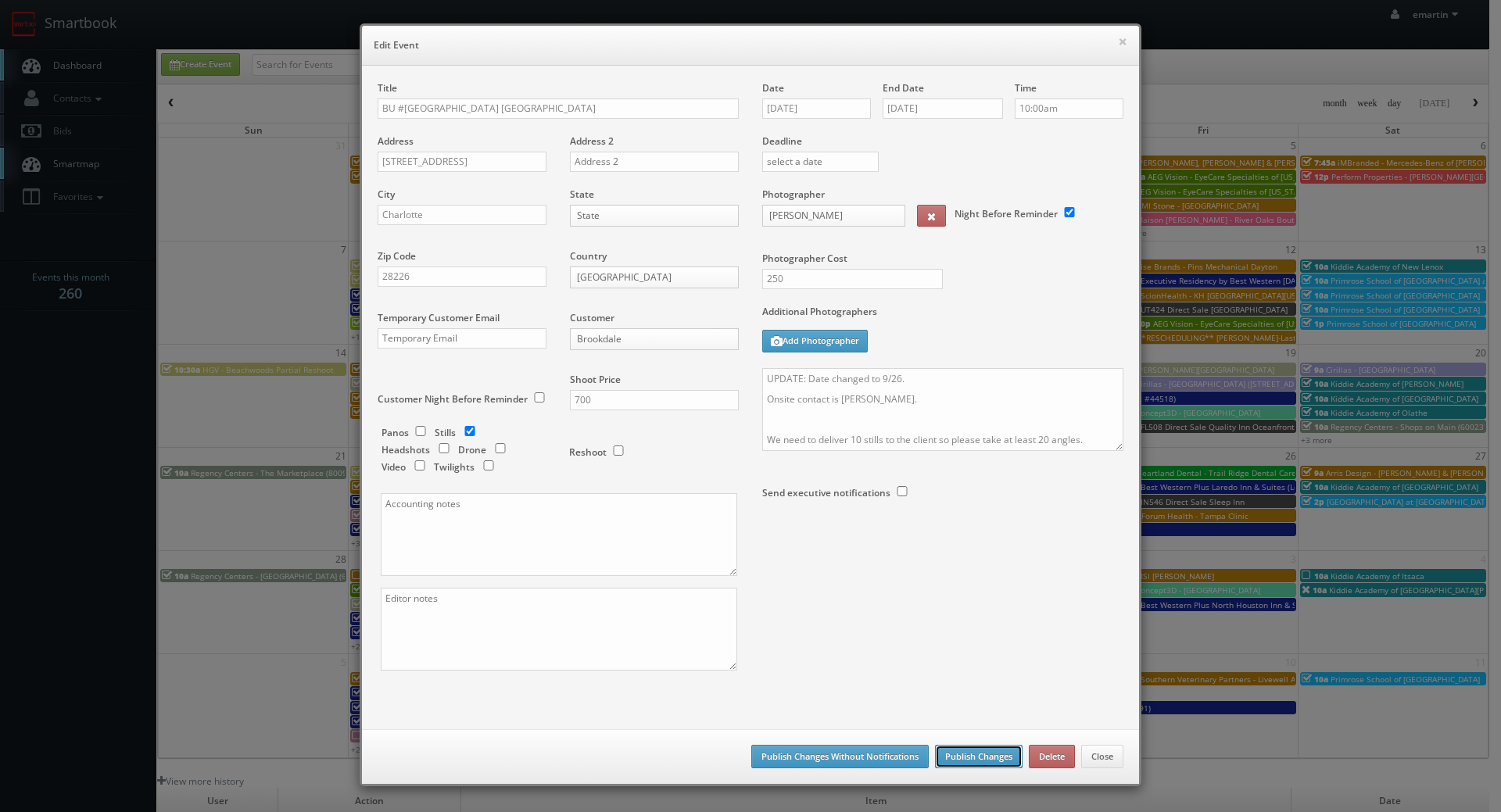
click at [964, 754] on button "Publish Changes" at bounding box center [979, 756] width 88 height 23
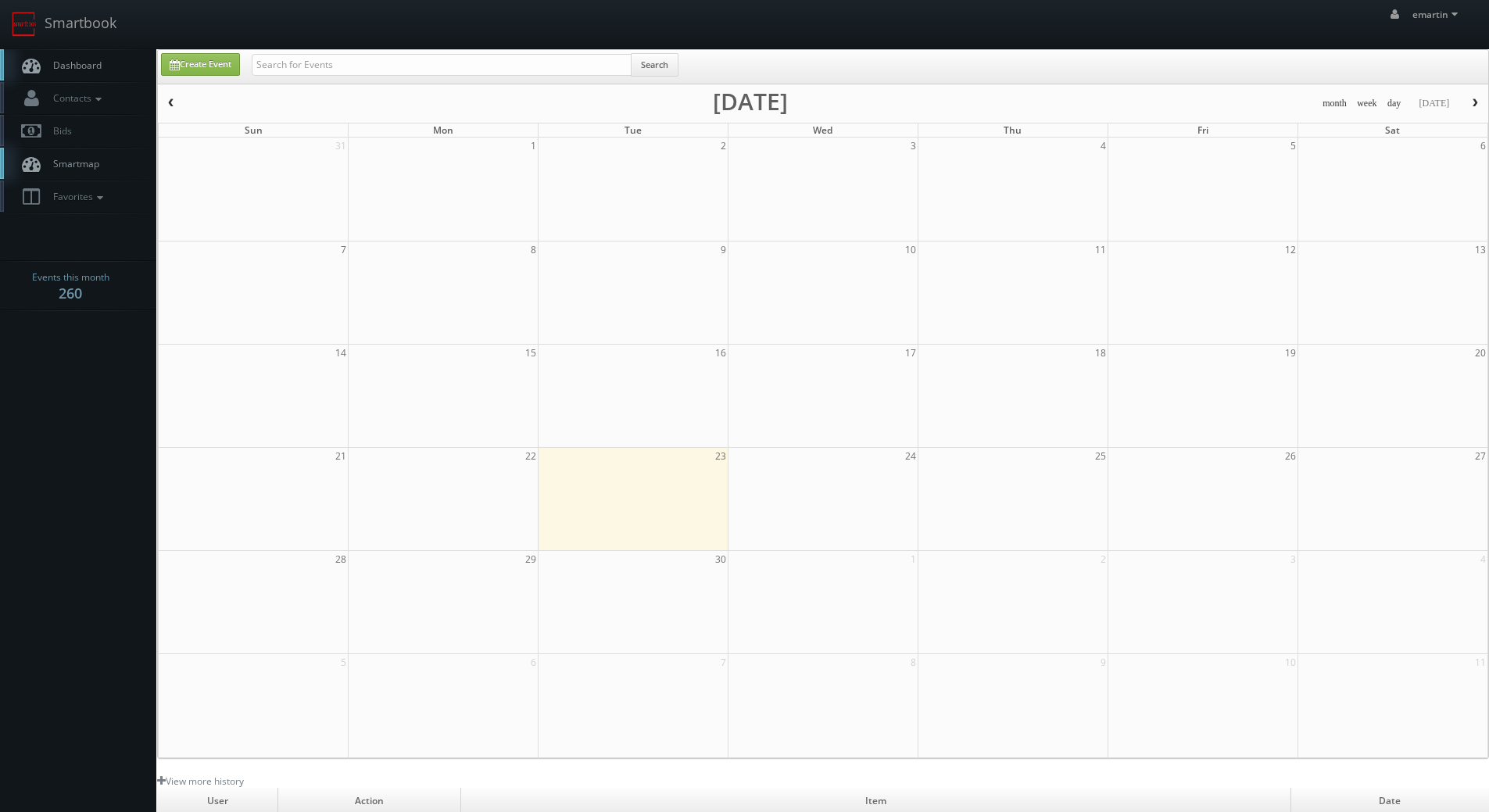
click at [101, 76] on link "Dashboard" at bounding box center [78, 65] width 157 height 32
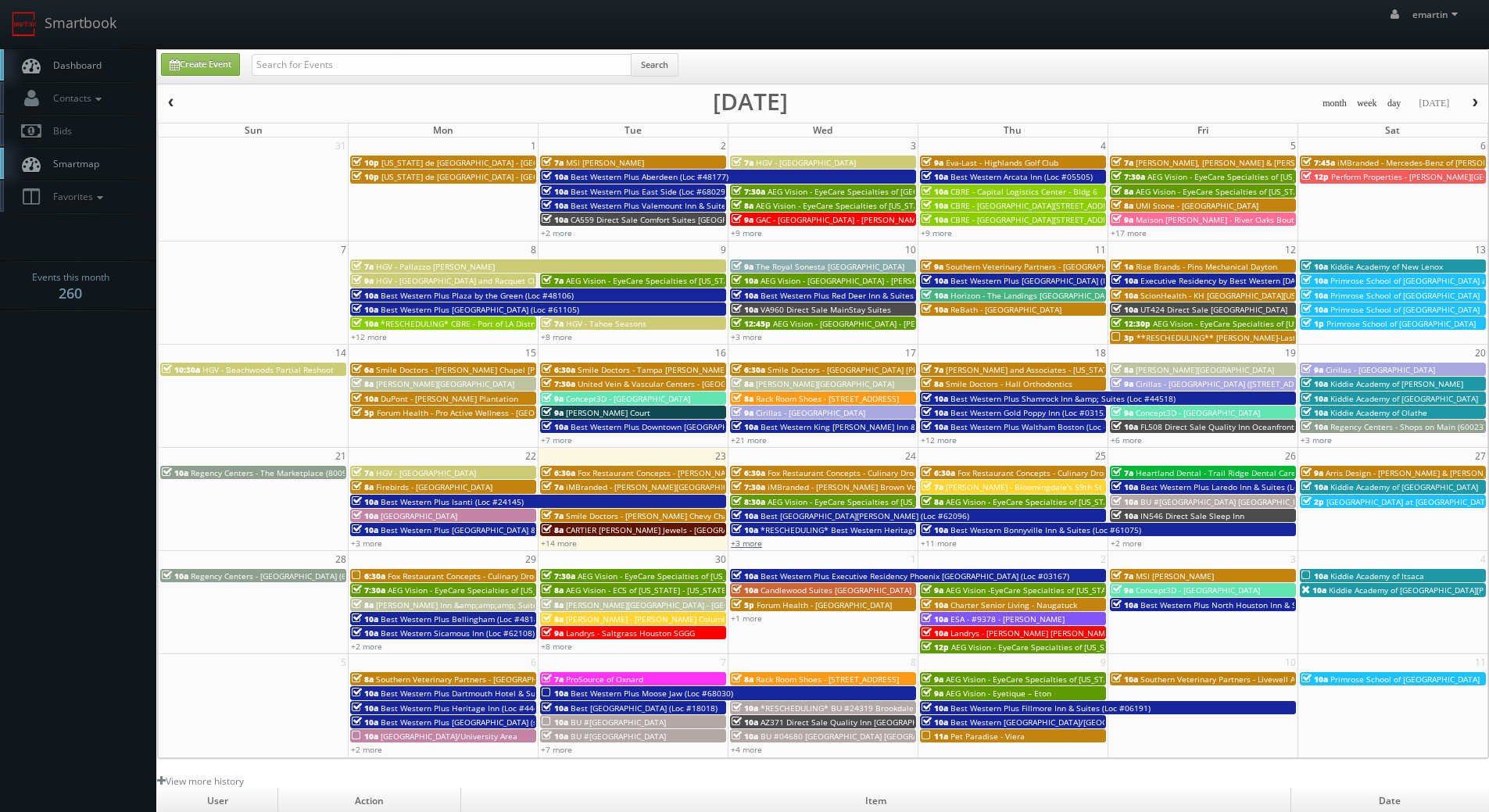
click at [752, 541] on link "+3 more" at bounding box center [746, 543] width 31 height 11
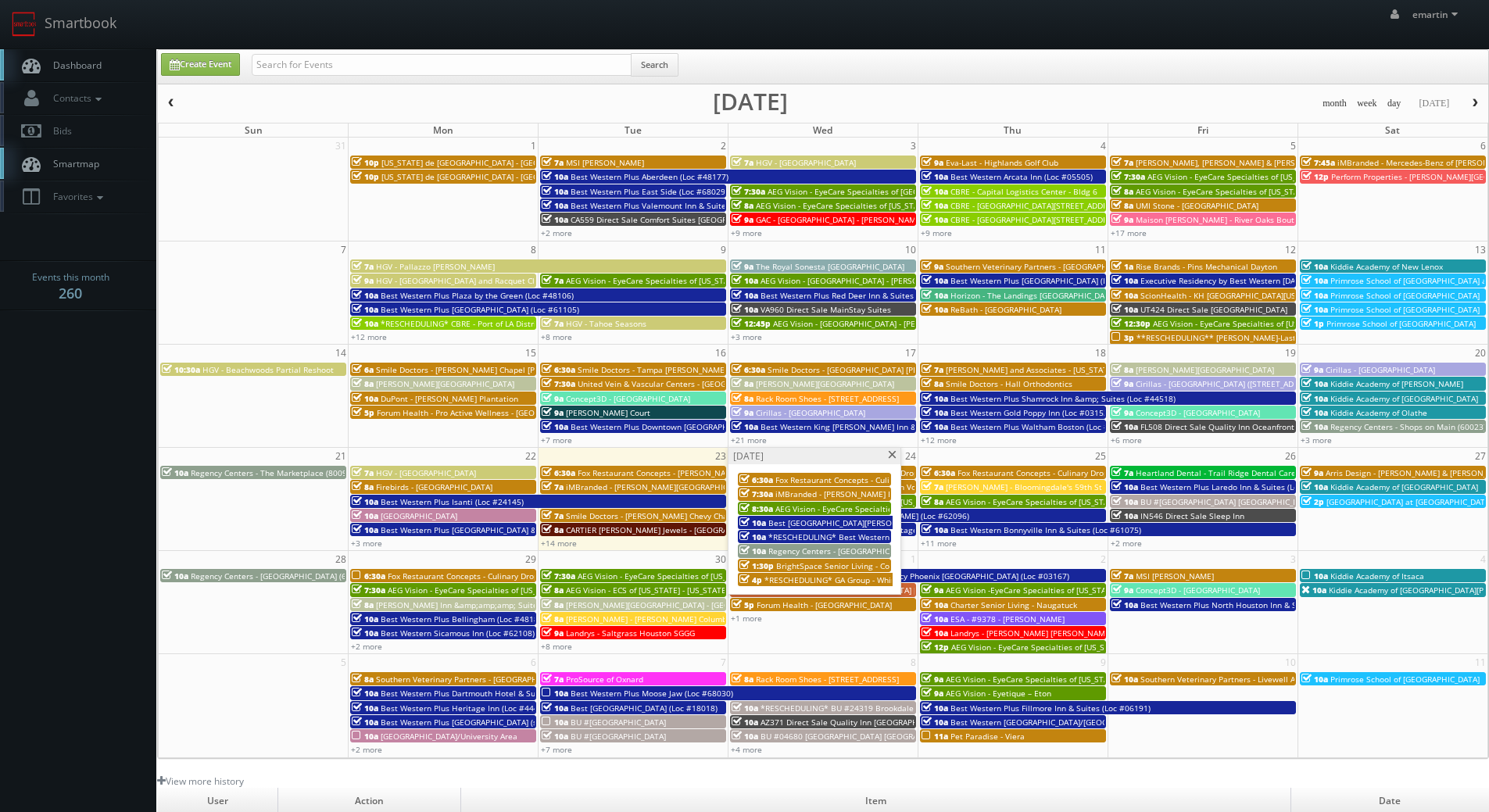
click at [798, 531] on span "*RESCHEDULING* Best Western Heritage Inn (Loc #05465)" at bounding box center [879, 536] width 222 height 11
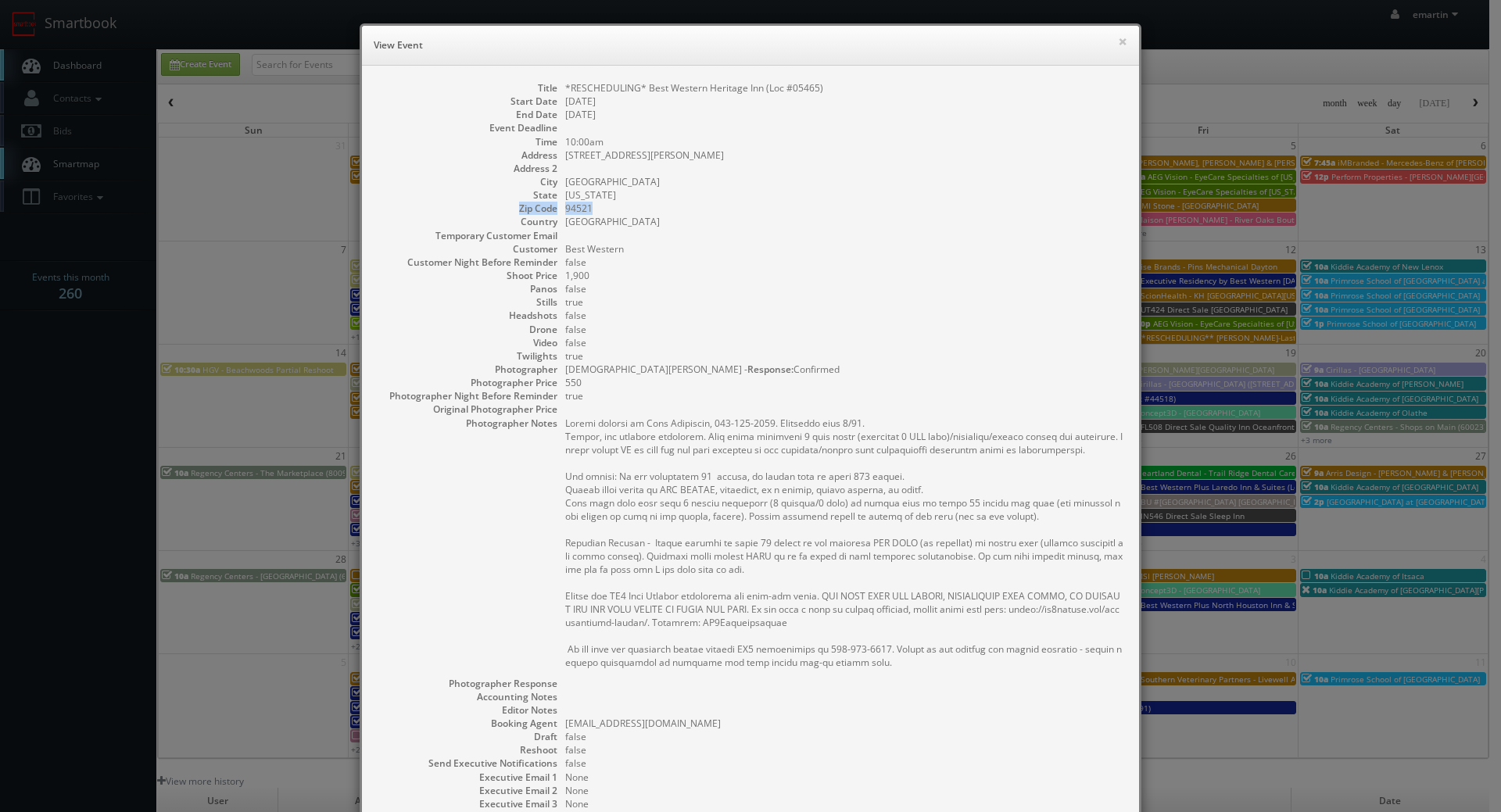
click at [885, 202] on dl "Title *RESCHEDULING* Best Western Heritage Inn (Loc #05465) Start Date [DATE] E…" at bounding box center [750, 486] width 745 height 809
click at [1127, 42] on div "× View Event" at bounding box center [750, 46] width 777 height 40
drag, startPoint x: 1121, startPoint y: 42, endPoint x: 1109, endPoint y: 44, distance: 12.2
click at [1121, 42] on button "×" at bounding box center [1122, 41] width 10 height 11
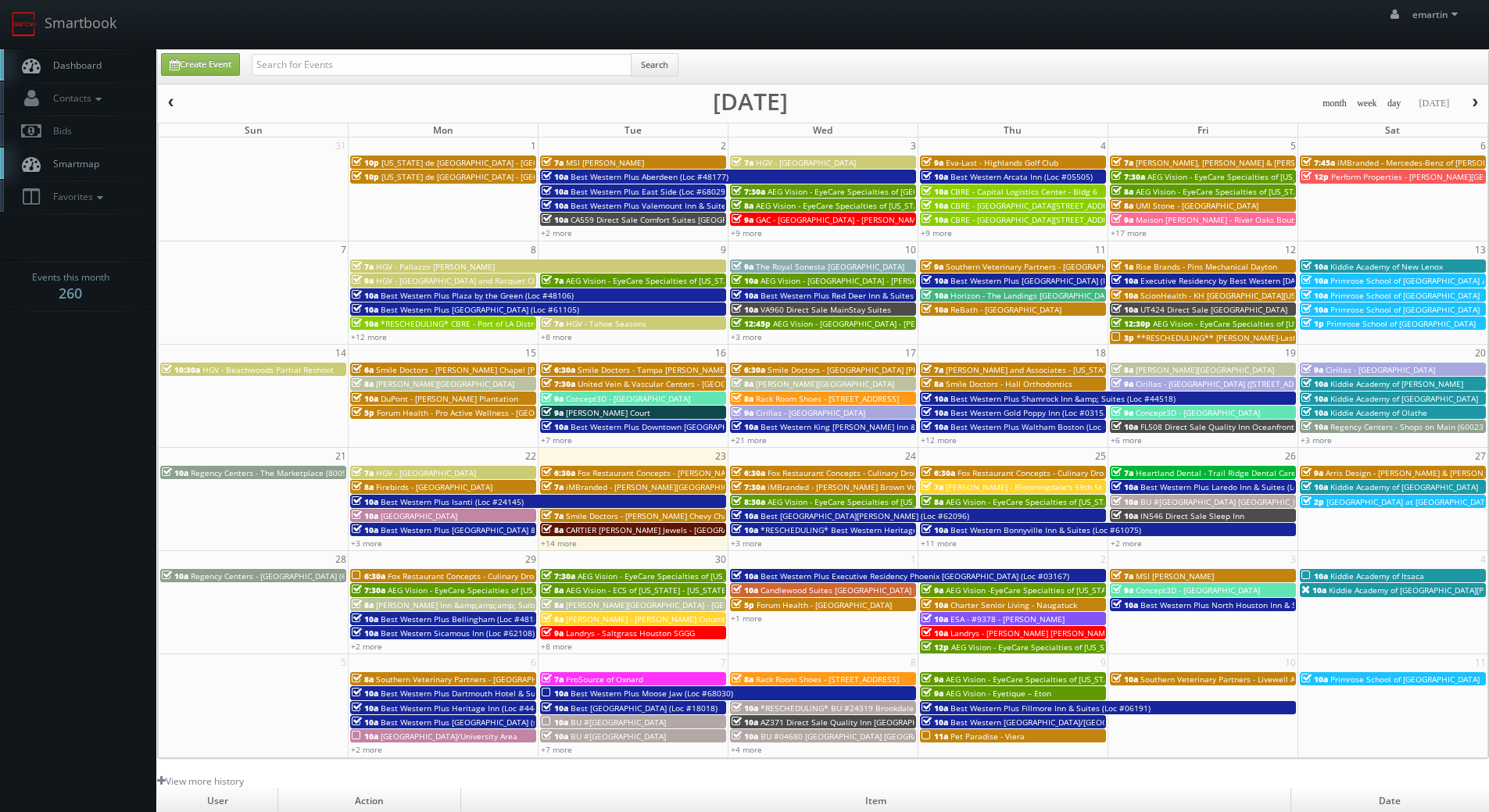
click at [96, 58] on span "Dashboard" at bounding box center [73, 64] width 57 height 13
click at [1124, 542] on link "+2 more" at bounding box center [1127, 543] width 31 height 11
click at [75, 55] on link "Dashboard" at bounding box center [78, 65] width 157 height 32
click at [562, 543] on link "+14 more" at bounding box center [558, 543] width 36 height 11
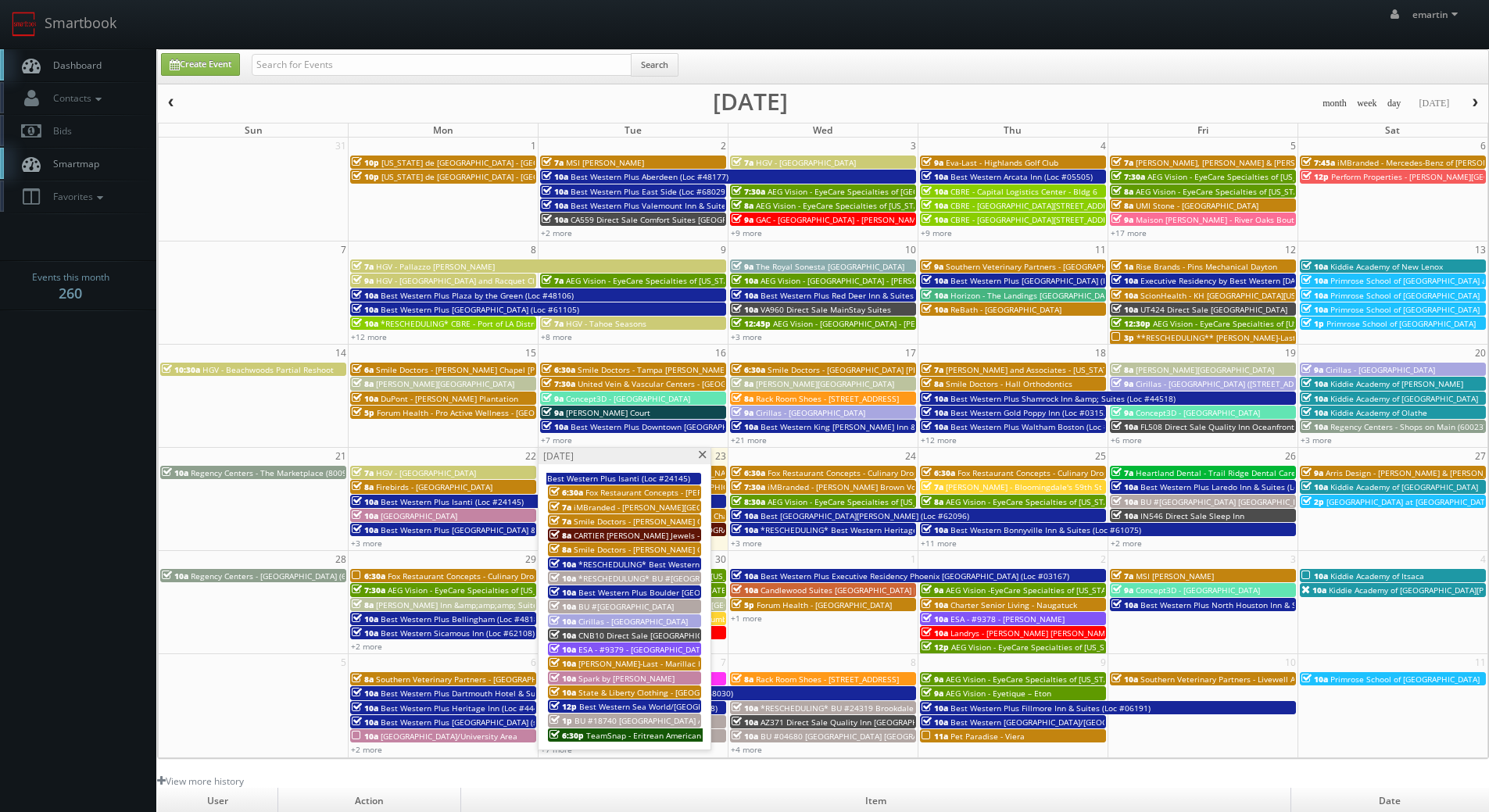
click at [623, 735] on span "TeamSnap - Eritrean American Youth Sports Association Of [US_STATE] (EriStars S…" at bounding box center [761, 735] width 350 height 11
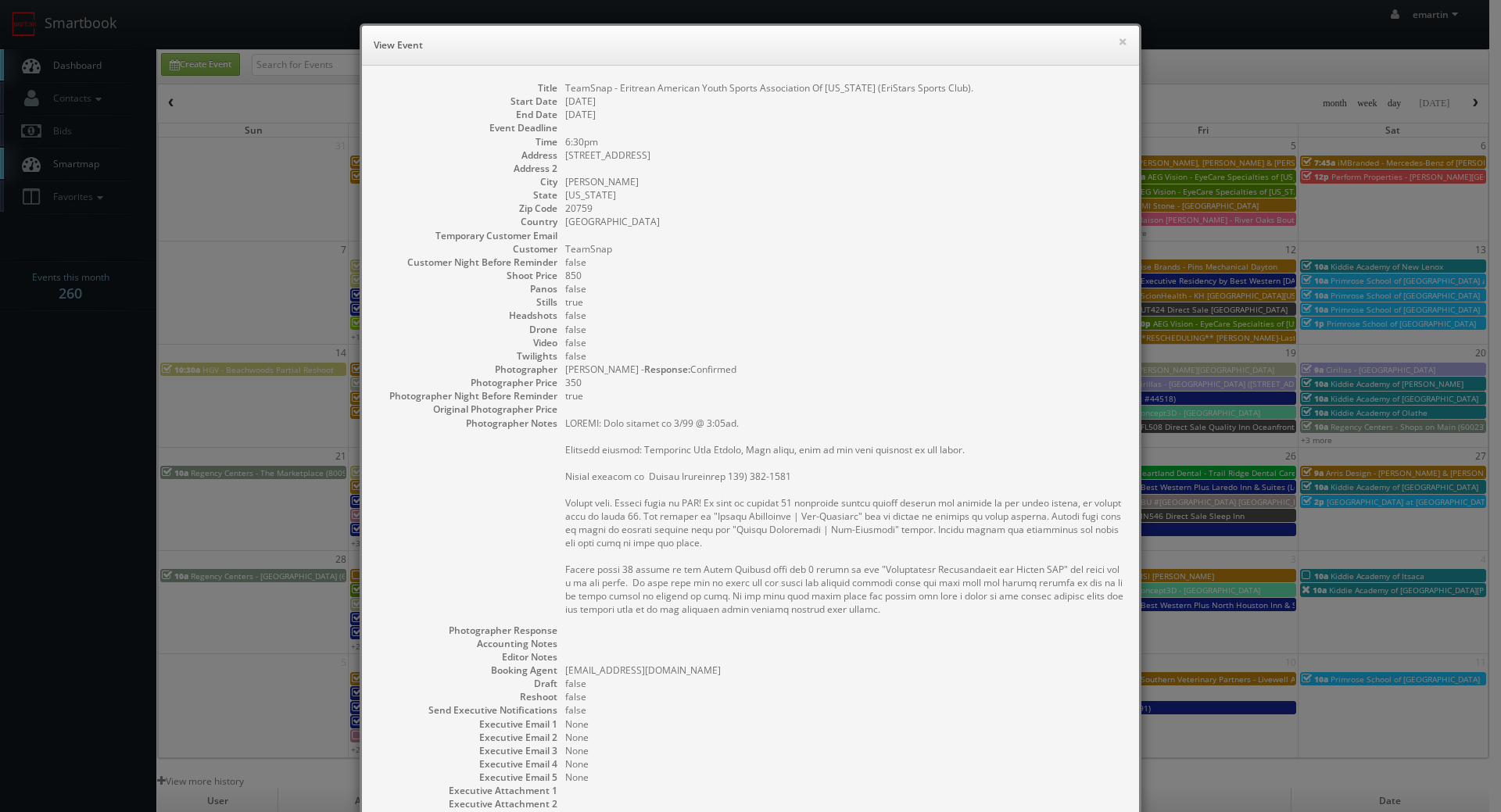
click at [961, 88] on dd "TeamSnap - Eritrean American Youth Sports Association Of [US_STATE] (EriStars S…" at bounding box center [844, 87] width 558 height 13
click at [1110, 48] on h6 "View Event" at bounding box center [750, 45] width 753 height 16
click at [1118, 45] on button "×" at bounding box center [1122, 41] width 10 height 11
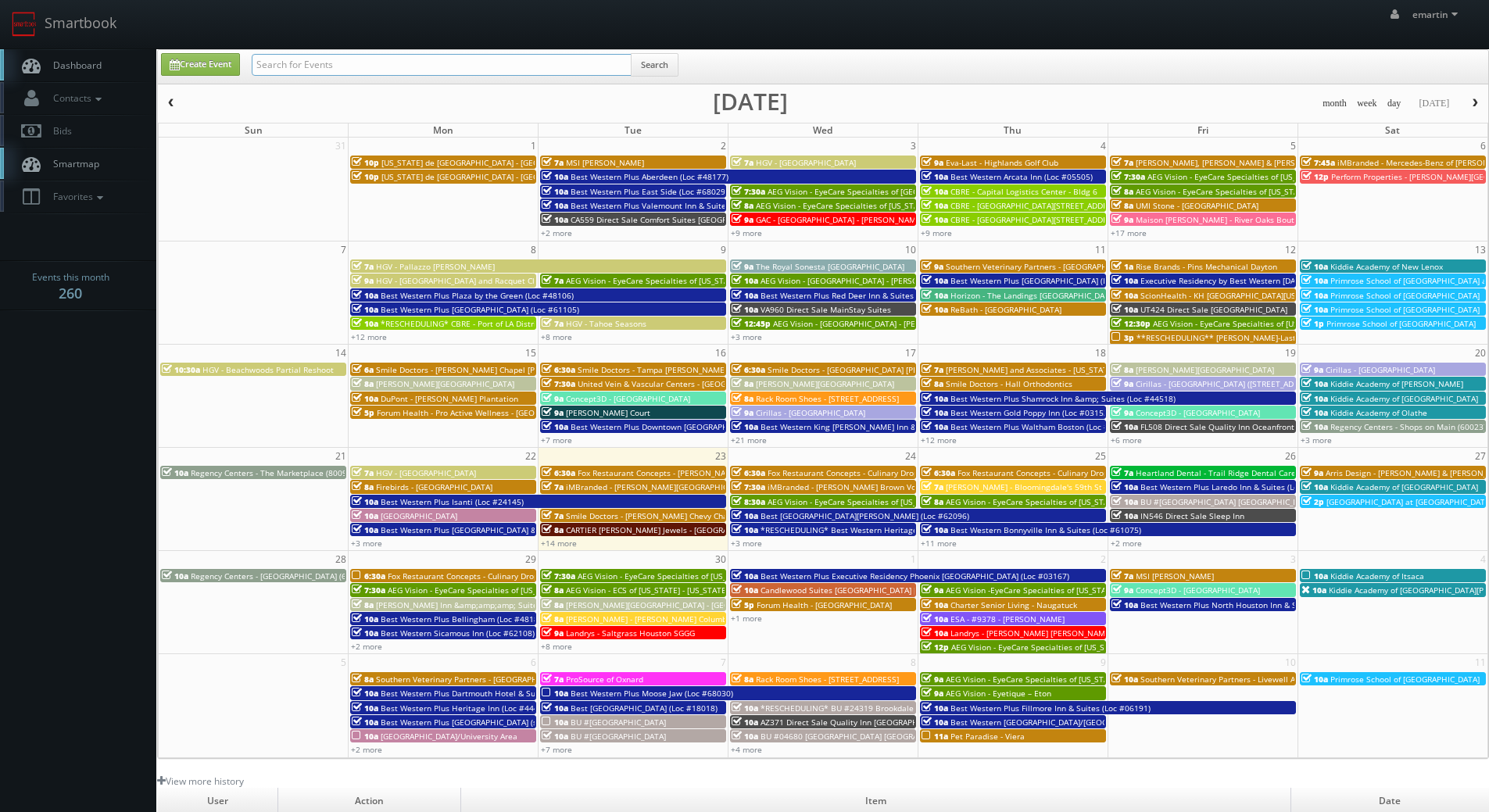
drag, startPoint x: 480, startPoint y: 72, endPoint x: 481, endPoint y: 65, distance: 7.1
click at [479, 72] on input "text" at bounding box center [441, 64] width 380 height 22
type input "stoneridge"
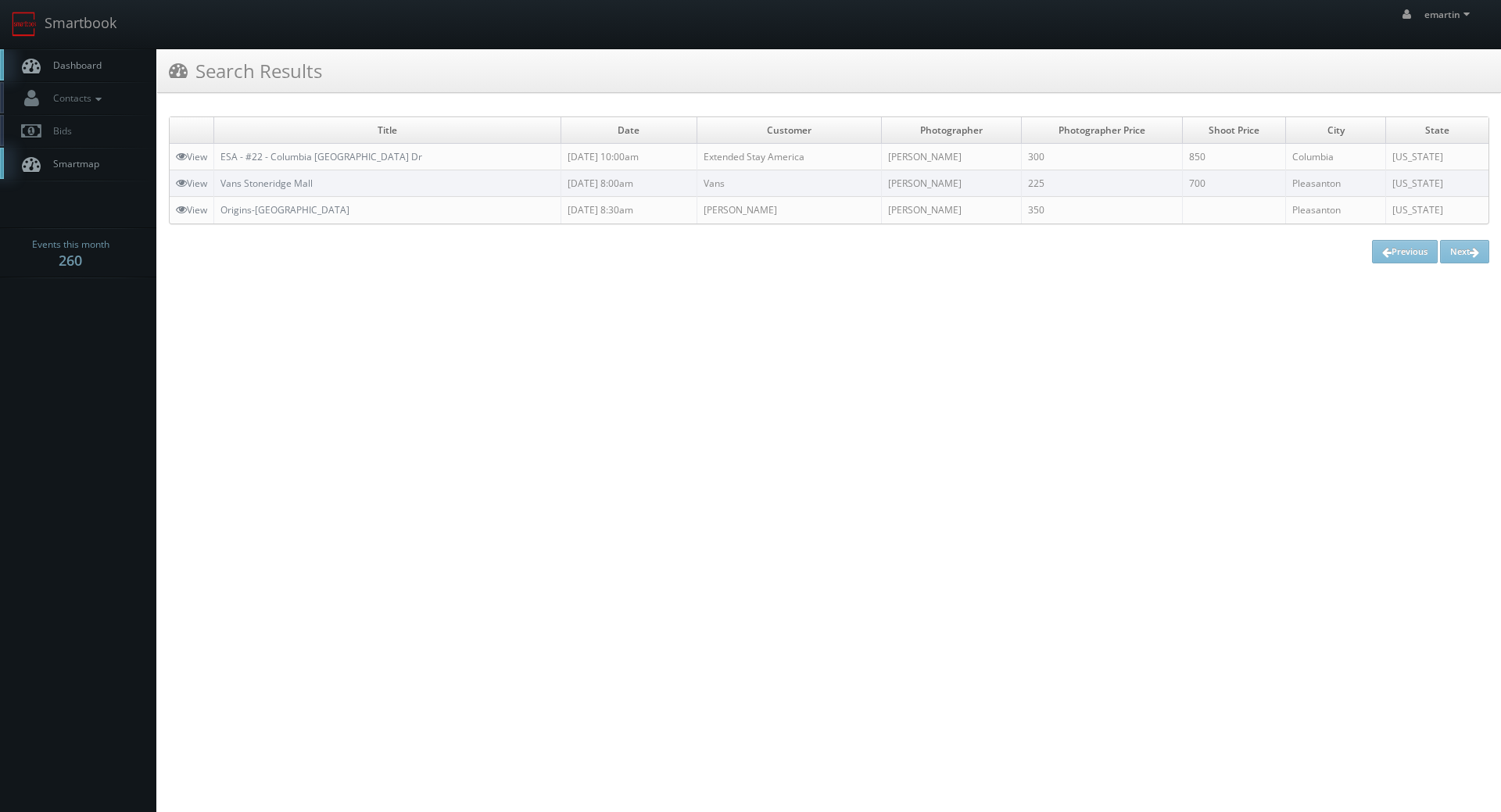
click at [76, 55] on link "Dashboard" at bounding box center [78, 65] width 157 height 32
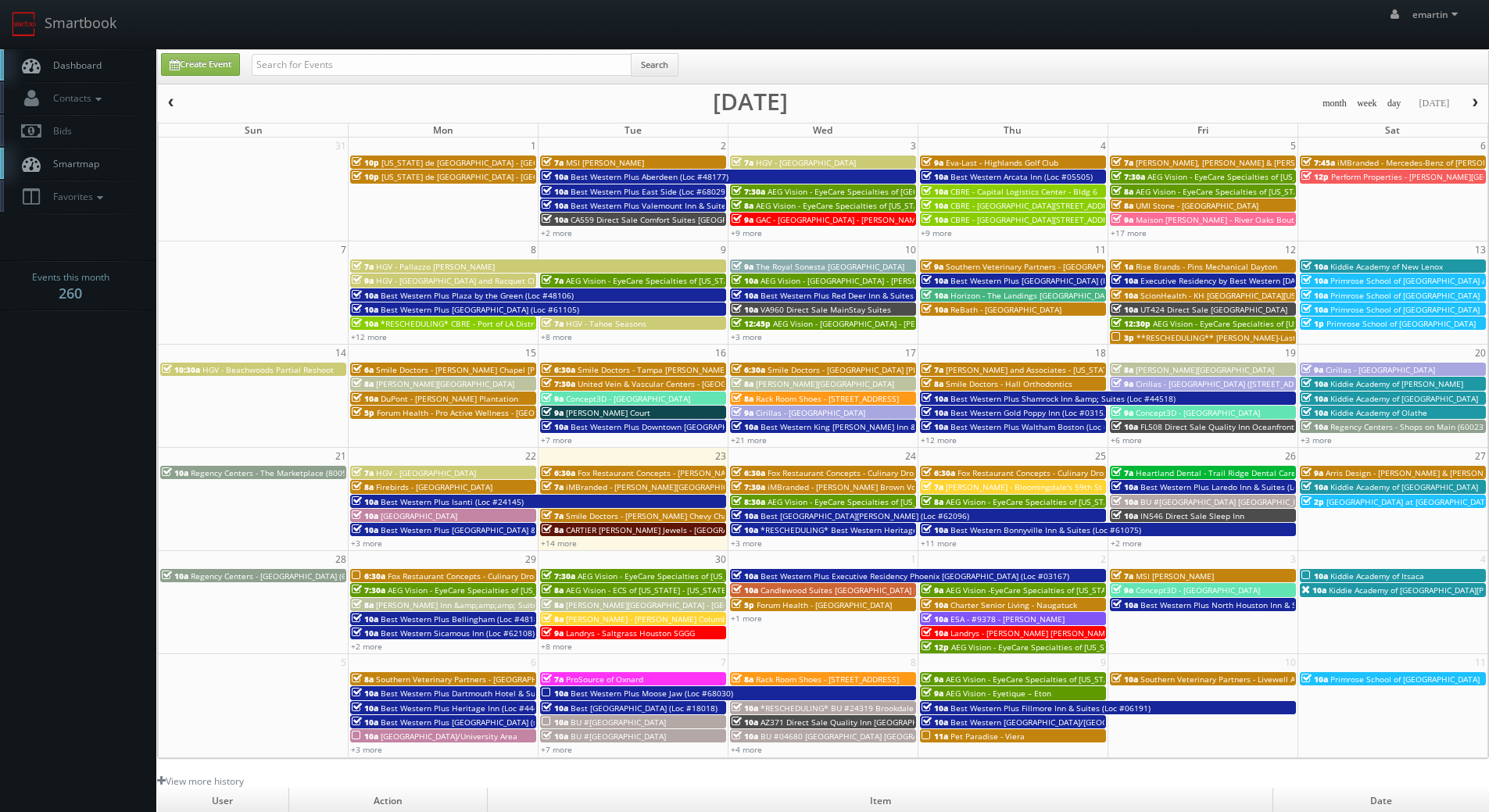
click at [85, 75] on link "Dashboard" at bounding box center [78, 65] width 157 height 32
click at [370, 66] on input "text" at bounding box center [441, 64] width 380 height 22
type input "pins mechanical austin"
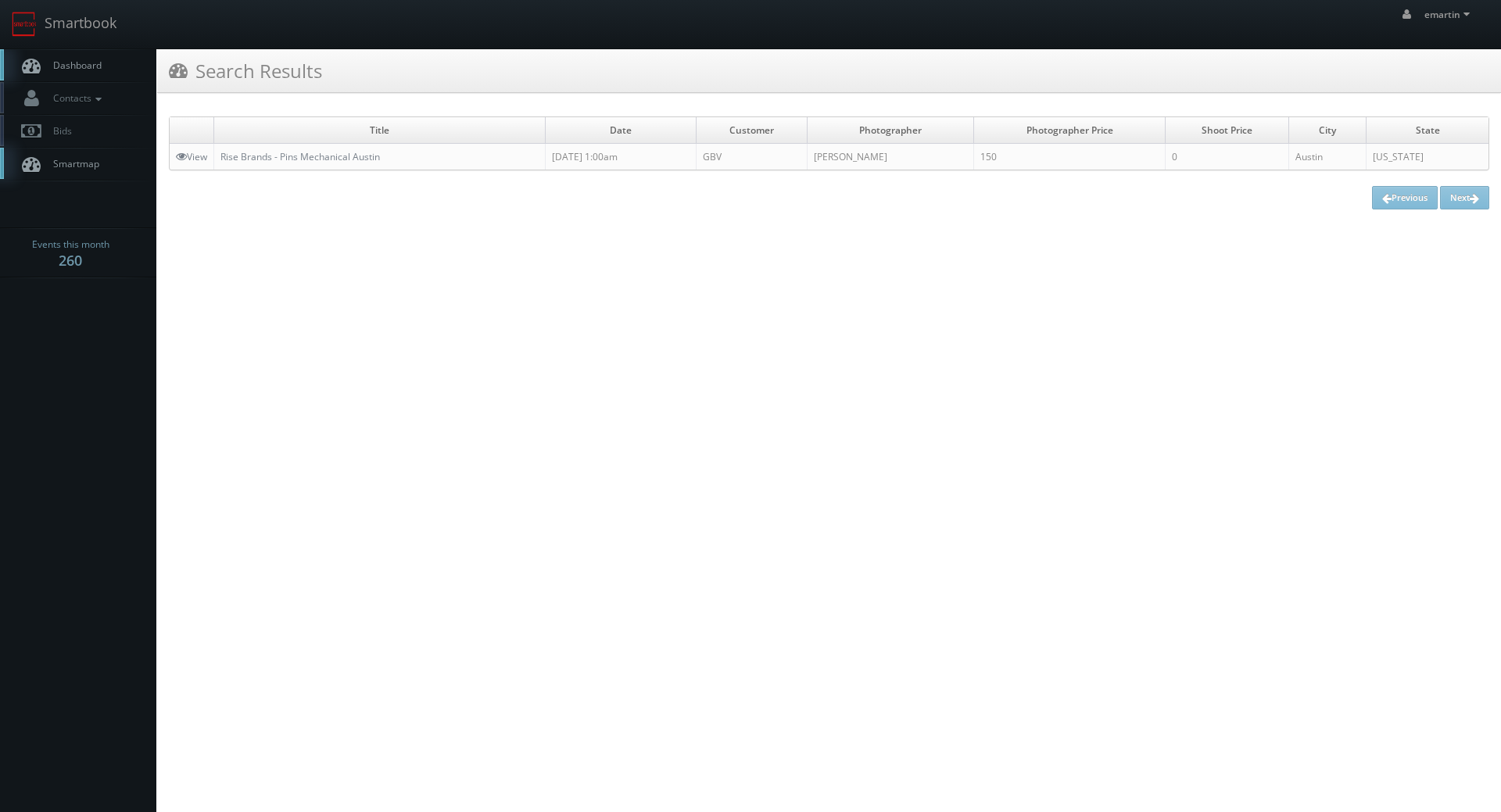
click at [70, 74] on link "Dashboard" at bounding box center [78, 65] width 157 height 32
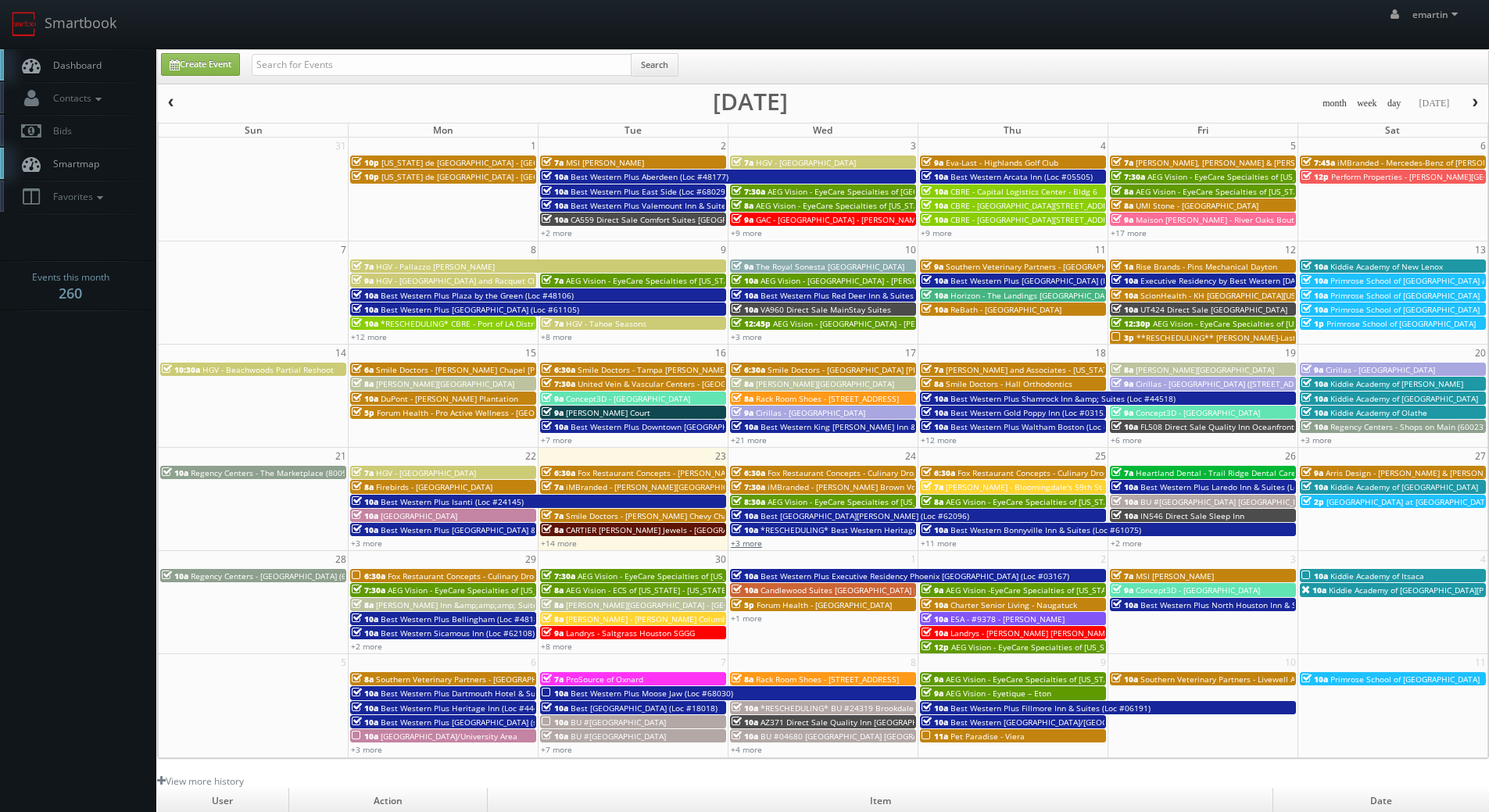
click at [756, 542] on link "+3 more" at bounding box center [746, 543] width 31 height 11
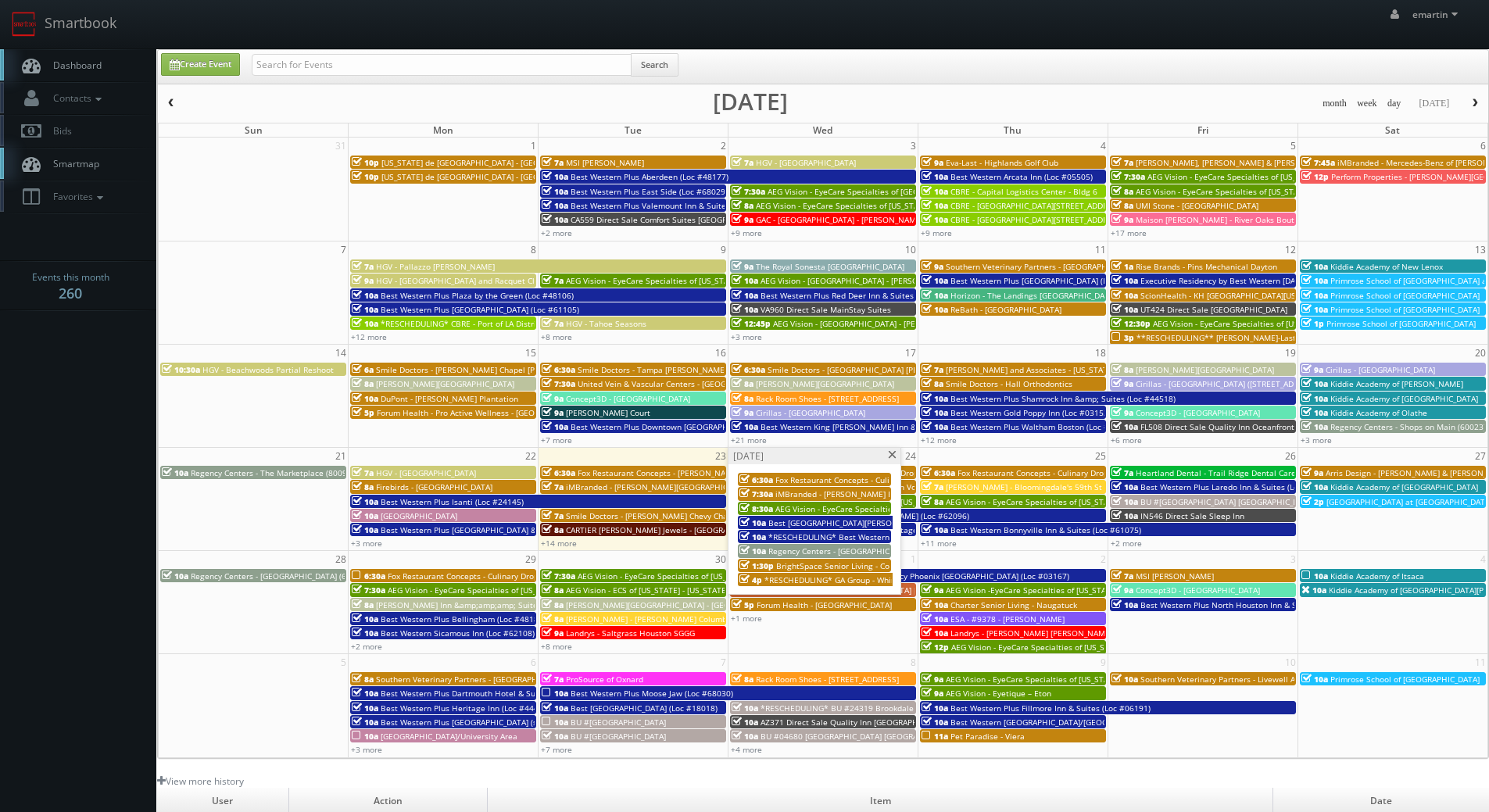
click at [798, 494] on span "iMBranded - [PERSON_NAME] Brown Volkswagen" at bounding box center [867, 493] width 184 height 11
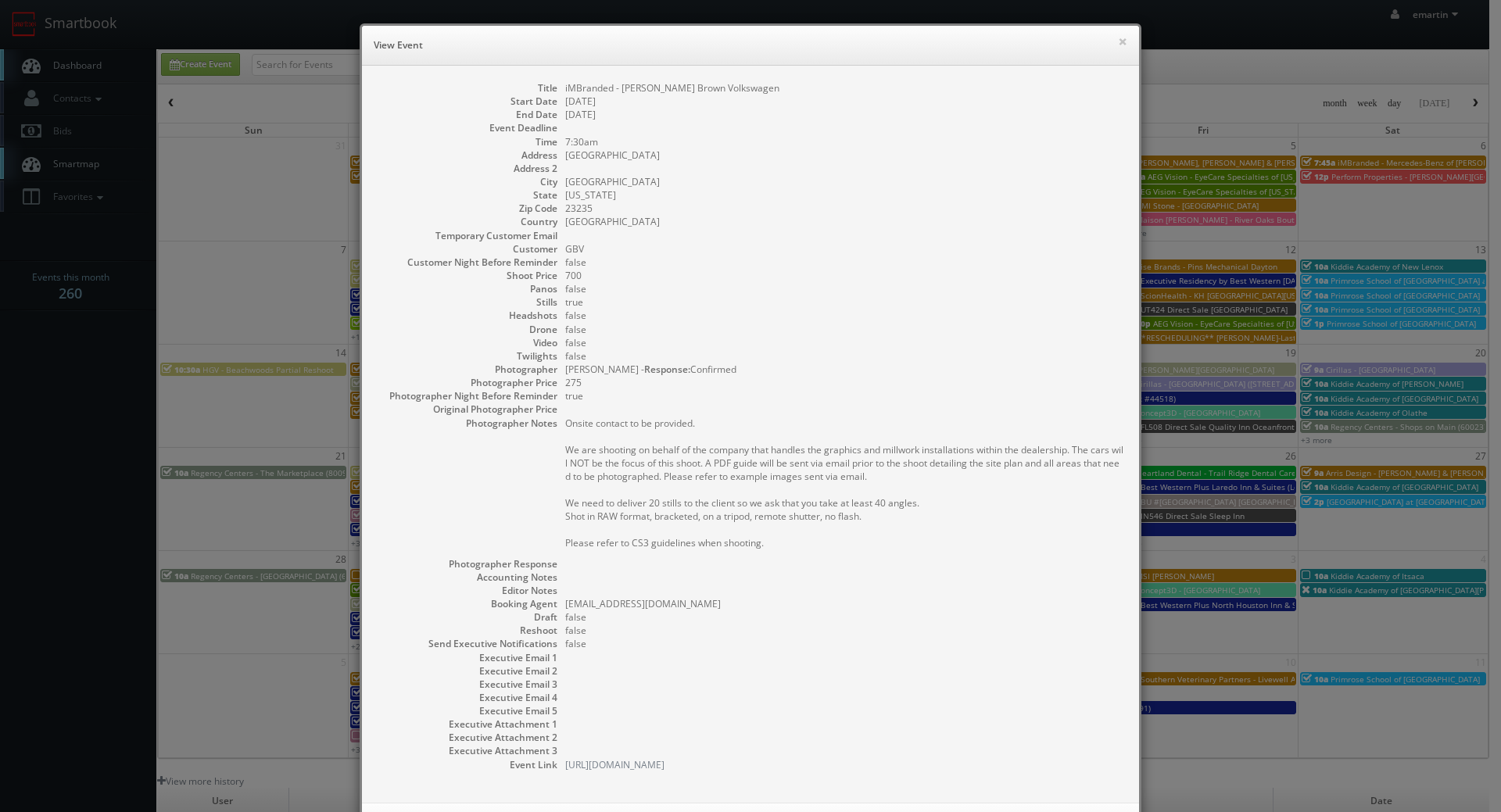
click at [745, 529] on pre "Onsite contact to be provided. We are shooting on behalf of the company that ha…" at bounding box center [844, 482] width 558 height 133
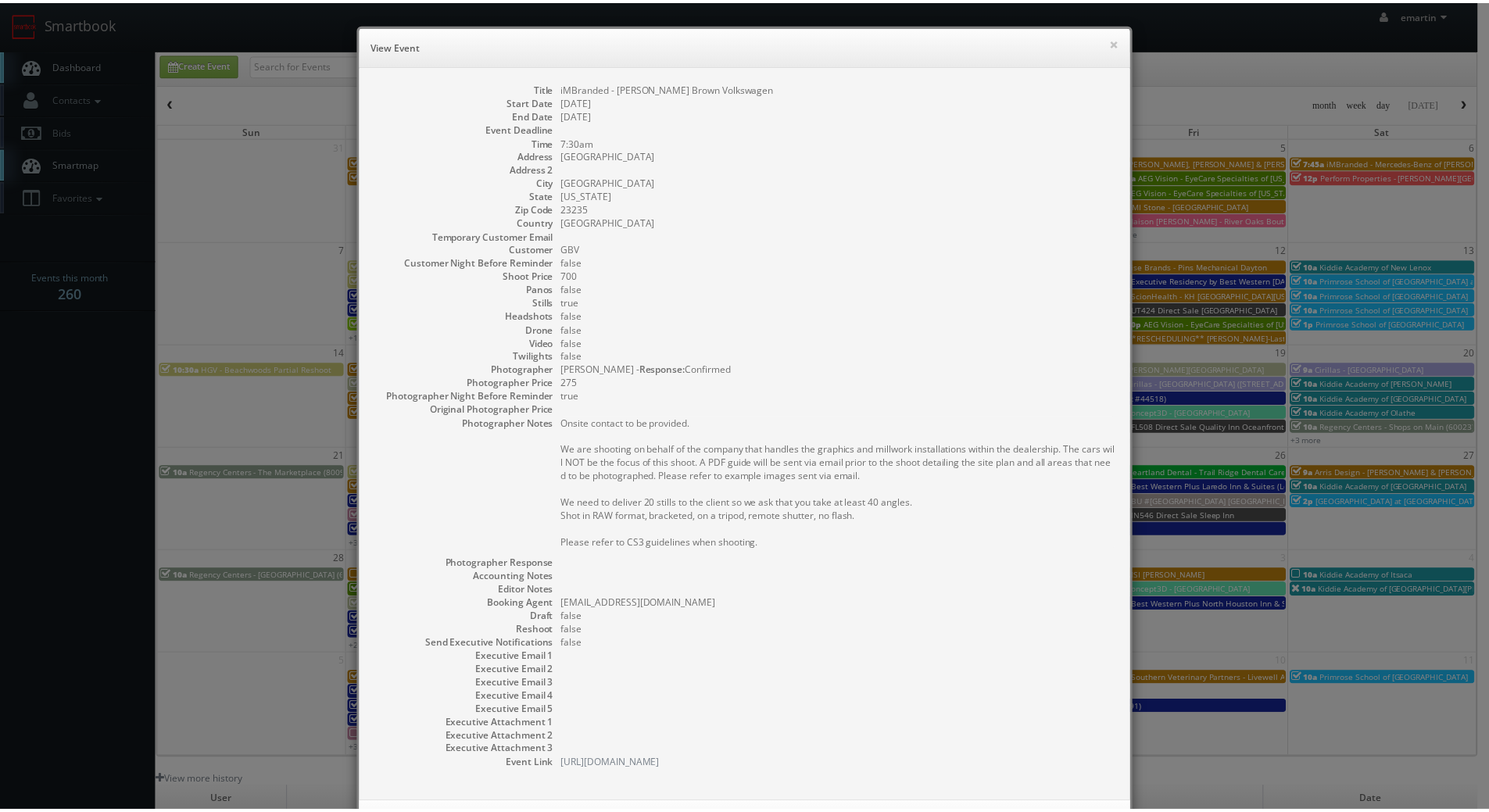
scroll to position [84, 0]
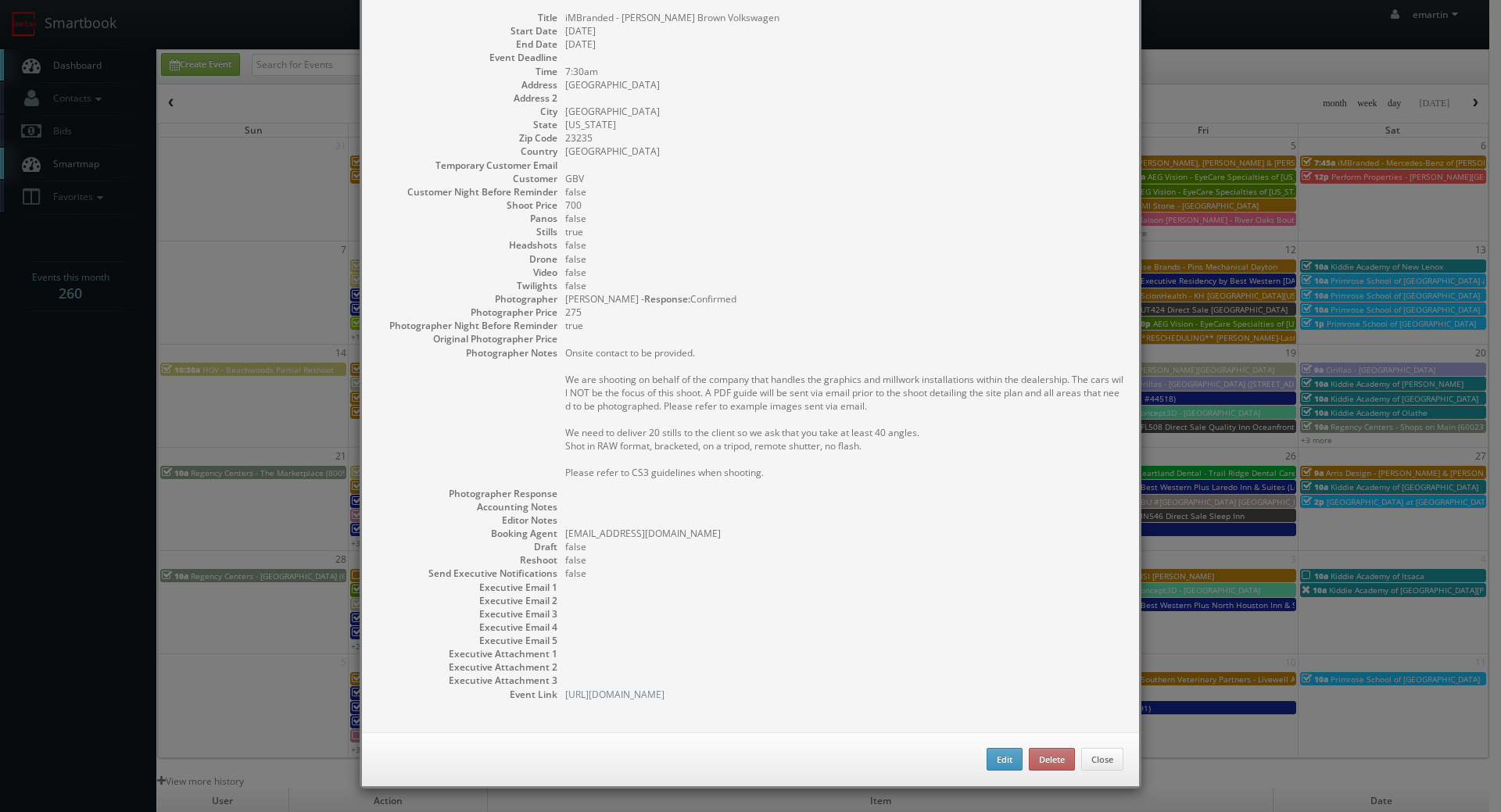
click at [994, 747] on div "Edit Delete Close" at bounding box center [750, 759] width 777 height 55
click at [1001, 754] on button "Edit" at bounding box center [1004, 759] width 36 height 23
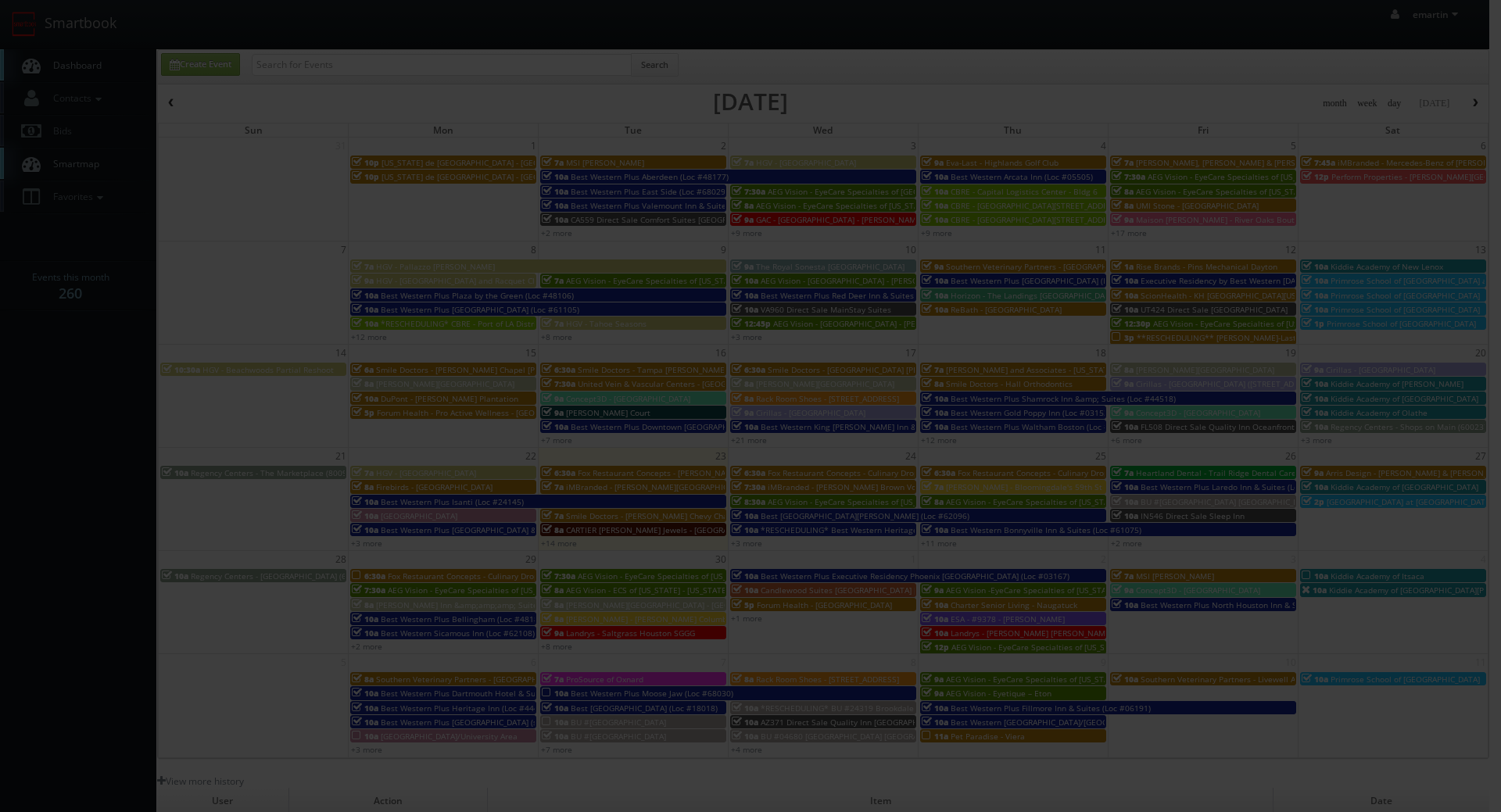
type input "iMBranded - [PERSON_NAME] Brown Volkswagen"
type input "[GEOGRAPHIC_DATA]"
select select "[US_STATE]"
type input "23235"
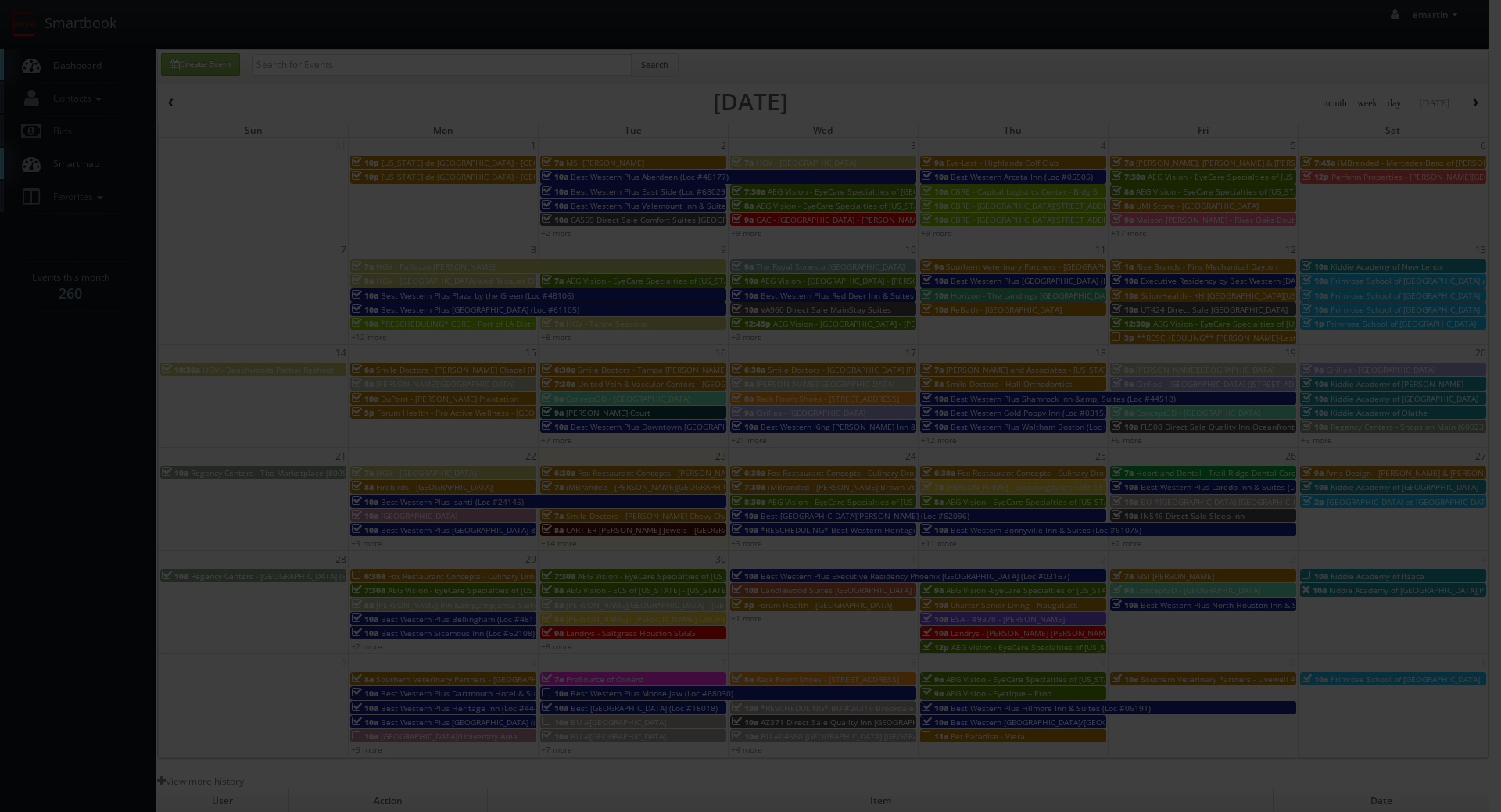
type input "700"
checkbox input "true"
type input "[DATE]"
type input "7:30am"
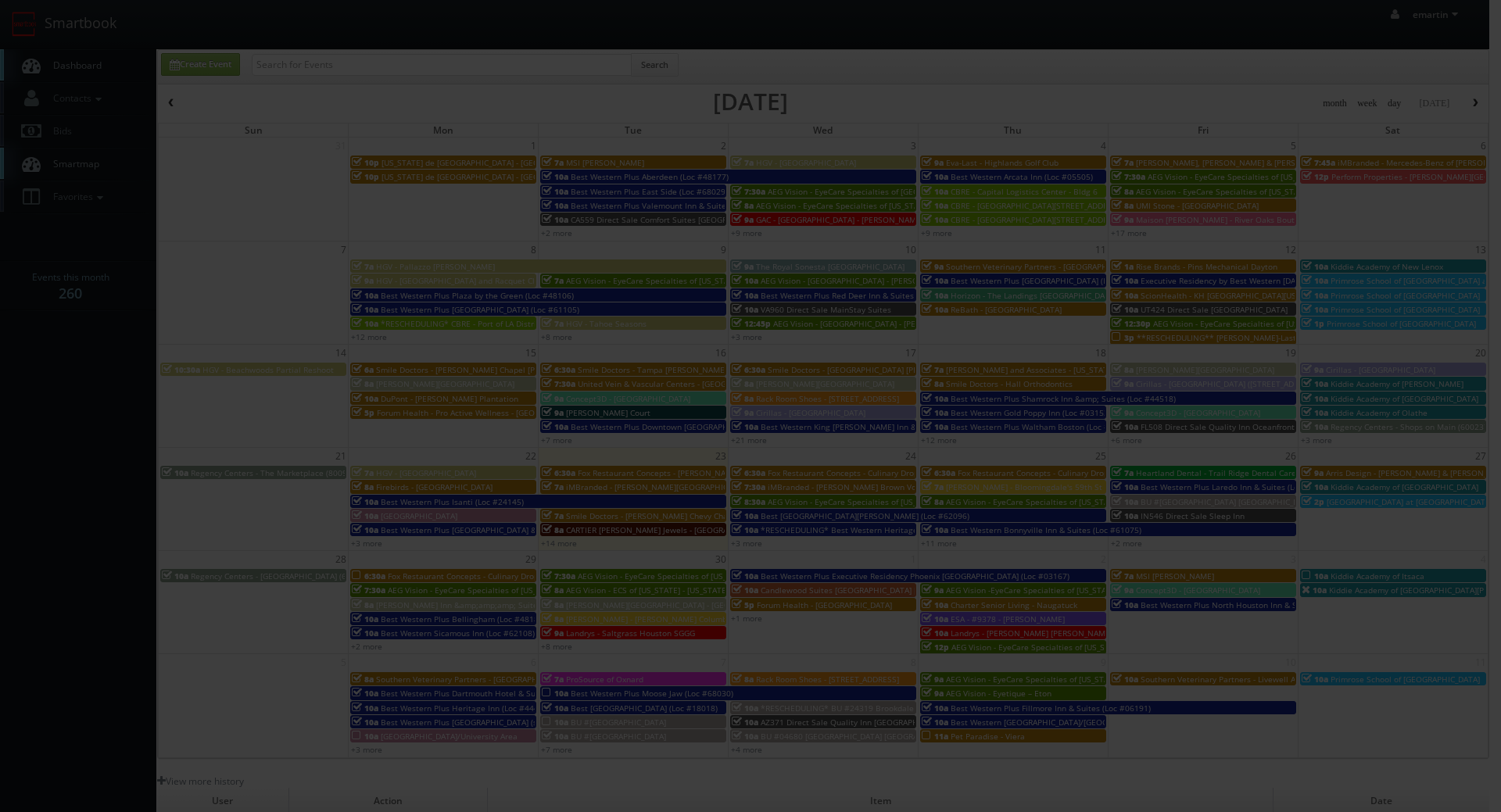
checkbox input "true"
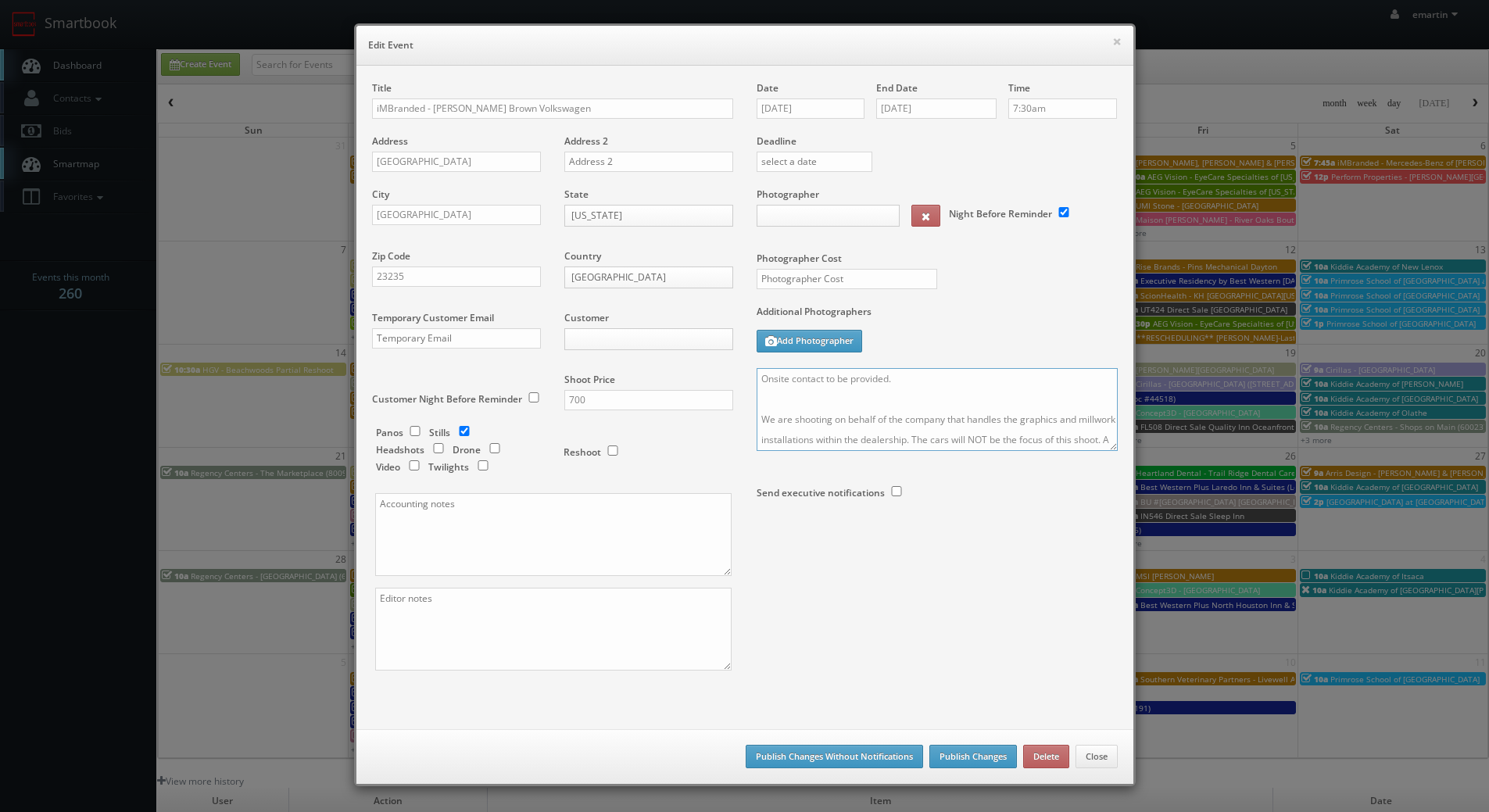
drag, startPoint x: 910, startPoint y: 395, endPoint x: 821, endPoint y: 404, distance: 89.5
click at [821, 404] on textarea "Onsite contact to be provided. We are shooting on behalf of the company that ha…" at bounding box center [937, 409] width 361 height 83
type textarea "Onsite contact We are shooting on behalf of the company that handles the graphi…"
type input "700"
type input "275"
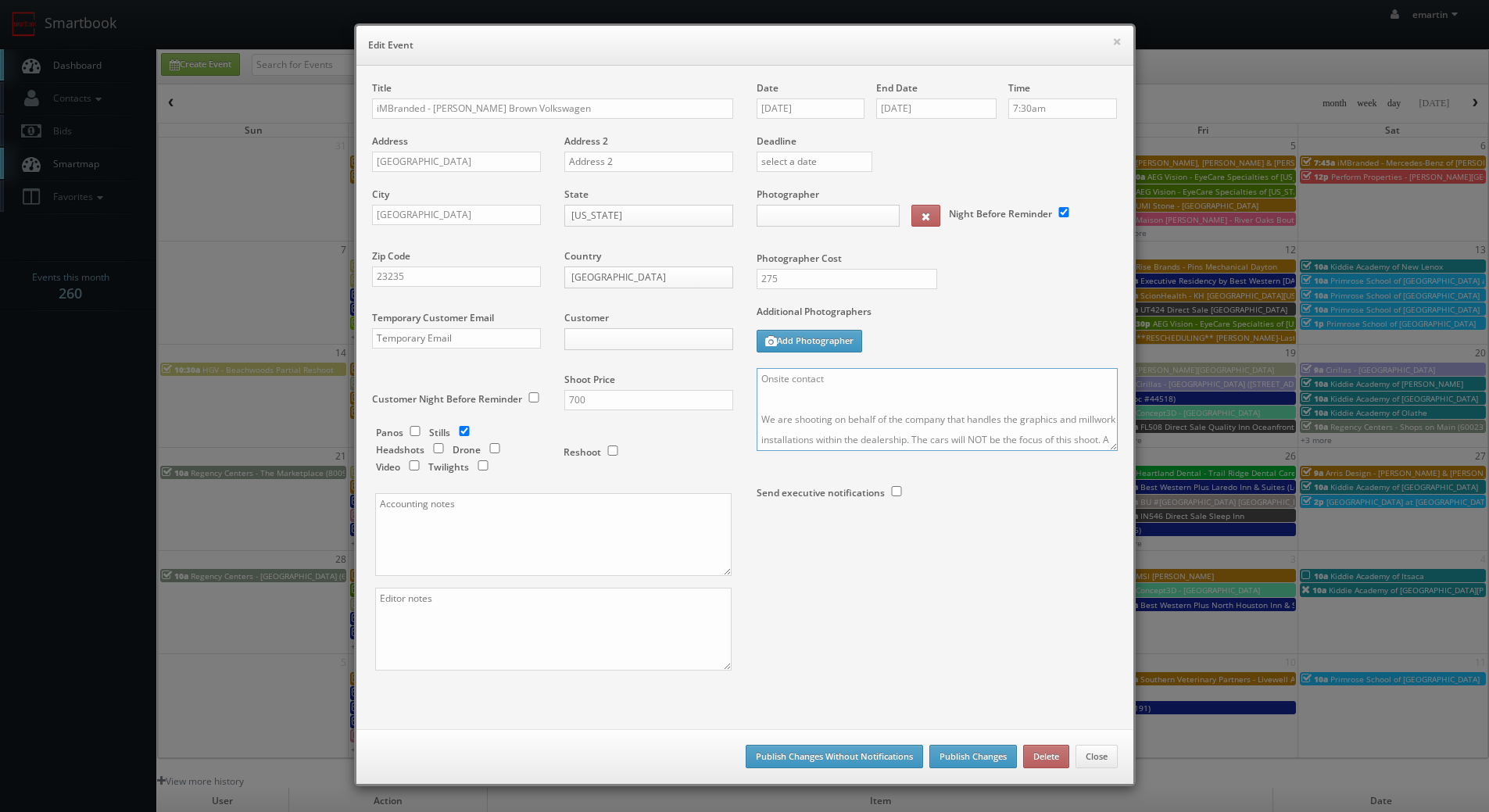
select select "[EMAIL_ADDRESS][DOMAIN_NAME]"
click at [757, 397] on textarea "Onsite contact We are shooting on behalf of the company that handles the graphi…" at bounding box center [937, 409] width 361 height 83
click at [906, 381] on textarea "Onsite contact We are shooting on behalf of the company that handles the graphi…" at bounding box center [937, 409] width 361 height 83
drag, startPoint x: 960, startPoint y: 395, endPoint x: 949, endPoint y: 393, distance: 11.2
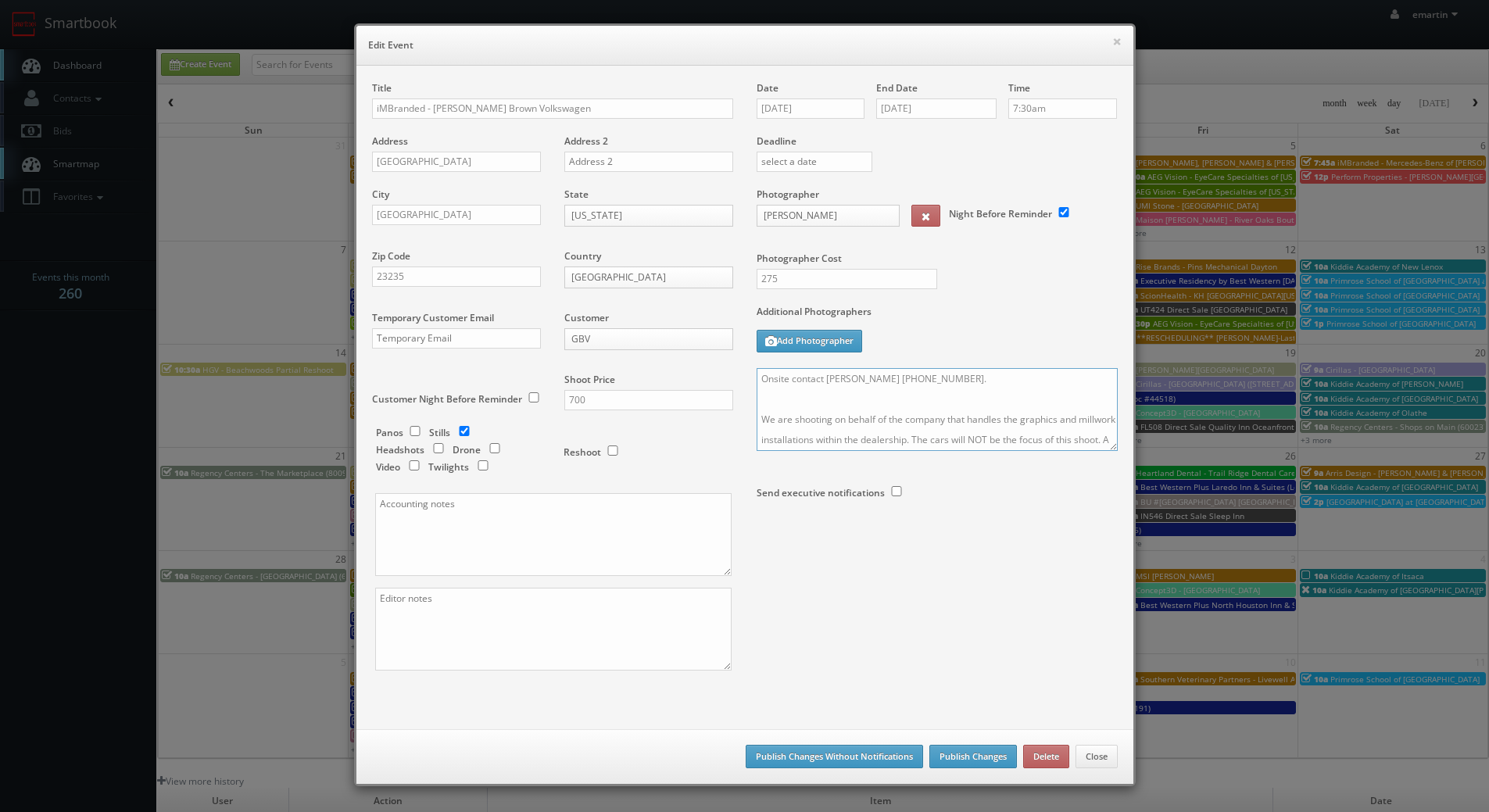
click at [959, 395] on textarea "Onsite contact [PERSON_NAME] [PHONE_NUMBER]. We are shooting on behalf of the c…" at bounding box center [937, 409] width 361 height 83
click at [906, 403] on textarea "Onsite contact [PERSON_NAME] [PHONE_NUMBER]. We are shooting on behalf of the c…" at bounding box center [937, 409] width 361 height 83
click at [875, 399] on textarea "Onsite contact [PERSON_NAME] [PHONE_NUMBER]. We are shooting on behalf of the c…" at bounding box center [937, 409] width 361 height 83
click at [870, 400] on textarea "Onsite contact [PERSON_NAME] [PHONE_NUMBER]. We are shooting on behalf of the c…" at bounding box center [937, 409] width 361 height 83
type textarea "Onsite contact [PERSON_NAME] [PHONE_NUMBER]. We are shooting on behalf of the c…"
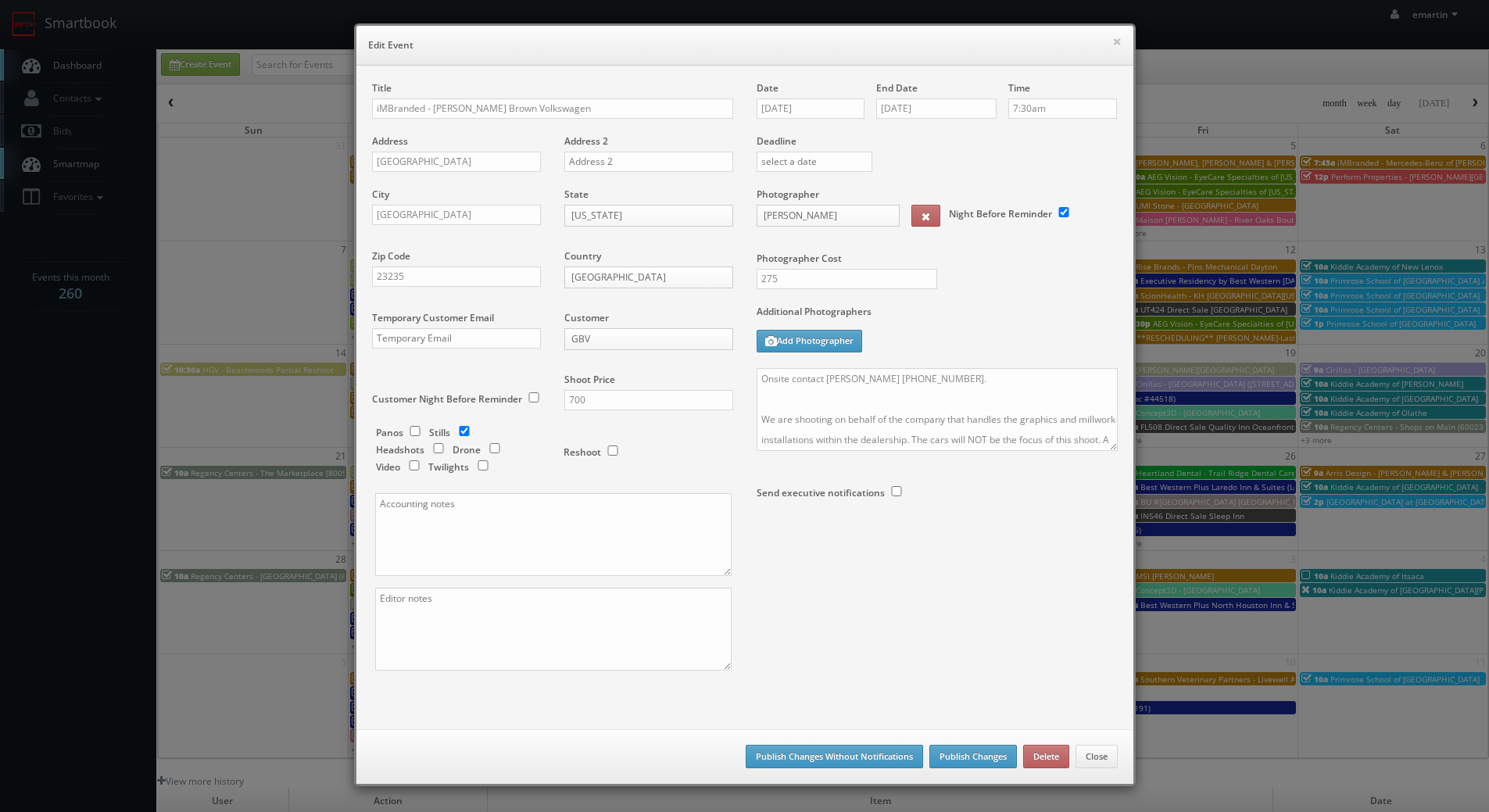
click at [949, 364] on div "Additional Photographers Add Photographer" at bounding box center [937, 336] width 361 height 64
click at [974, 398] on textarea "Onsite contact [PERSON_NAME] [PHONE_NUMBER]. We are shooting on behalf of the c…" at bounding box center [937, 409] width 361 height 83
drag, startPoint x: 920, startPoint y: 378, endPoint x: 807, endPoint y: 374, distance: 113.1
click at [807, 374] on textarea "Onsite contact [PERSON_NAME] [PHONE_NUMBER]. We are shooting on behalf of the c…" at bounding box center [937, 409] width 361 height 83
drag, startPoint x: 906, startPoint y: 379, endPoint x: 920, endPoint y: 379, distance: 14.0
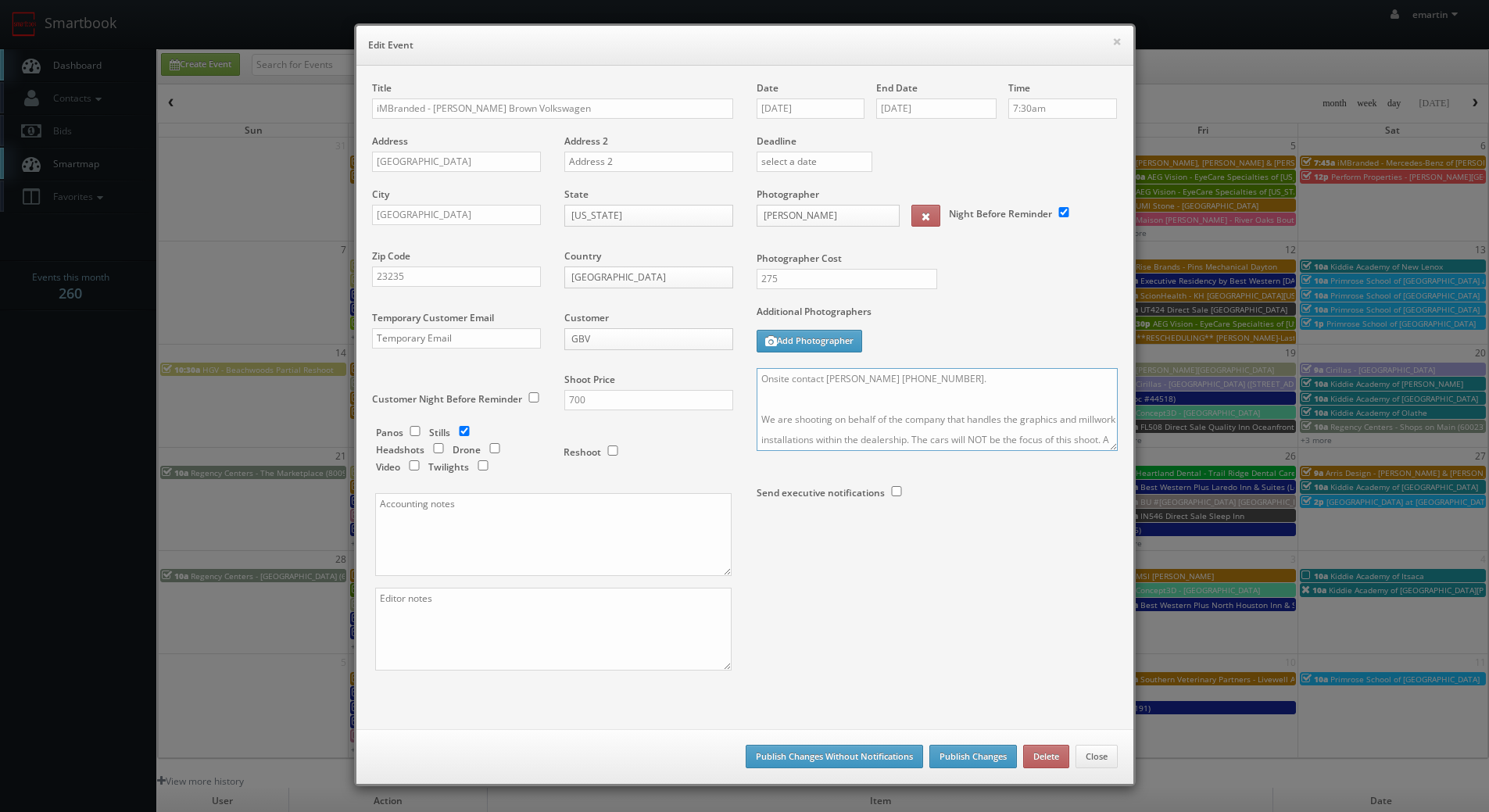
click at [906, 380] on textarea "Onsite contact [PERSON_NAME] [PHONE_NUMBER]. We are shooting on behalf of the c…" at bounding box center [937, 409] width 361 height 83
click at [947, 378] on textarea "Onsite contact [PERSON_NAME] [PHONE_NUMBER]. We are shooting on behalf of the c…" at bounding box center [937, 409] width 361 height 83
drag, startPoint x: 974, startPoint y: 378, endPoint x: 824, endPoint y: 378, distance: 150.0
click at [824, 378] on textarea "Onsite contact [PERSON_NAME] [PHONE_NUMBER]. We are shooting on behalf of the c…" at bounding box center [937, 409] width 361 height 83
click at [832, 379] on textarea "Onsite contact [PERSON_NAME] [PHONE_NUMBER]. We are shooting on behalf of the c…" at bounding box center [937, 409] width 361 height 83
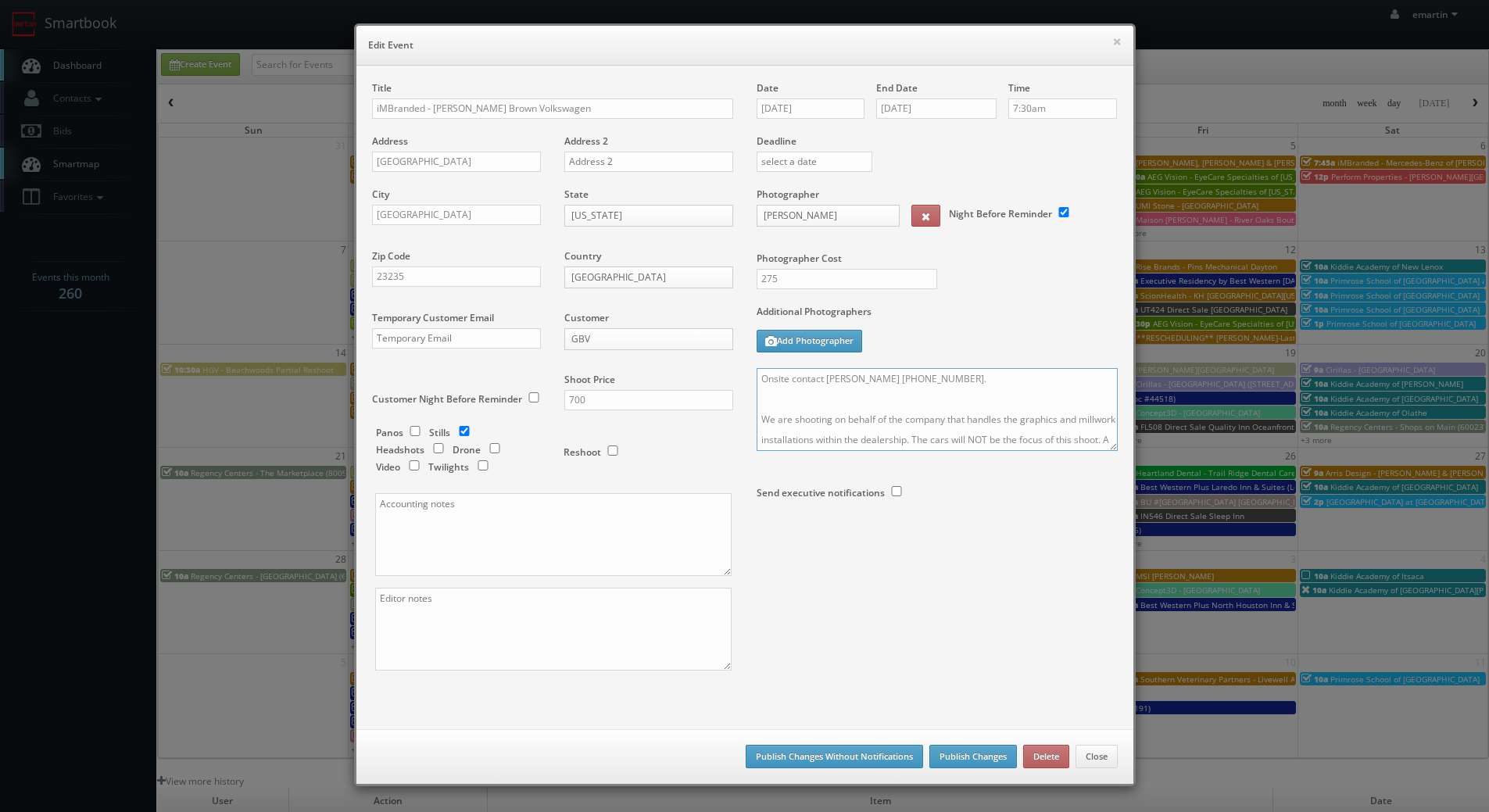
drag, startPoint x: 821, startPoint y: 377, endPoint x: 979, endPoint y: 371, distance: 158.1
click at [979, 371] on textarea "Onsite contact [PERSON_NAME] [PHONE_NUMBER]. We are shooting on behalf of the c…" at bounding box center [937, 409] width 361 height 83
click at [1074, 531] on div at bounding box center [937, 536] width 361 height 42
click at [778, 216] on body "Smartbook Toggle Side Navigation Toggle Top Navigation emartin emartin Profile …" at bounding box center [744, 540] width 1489 height 1081
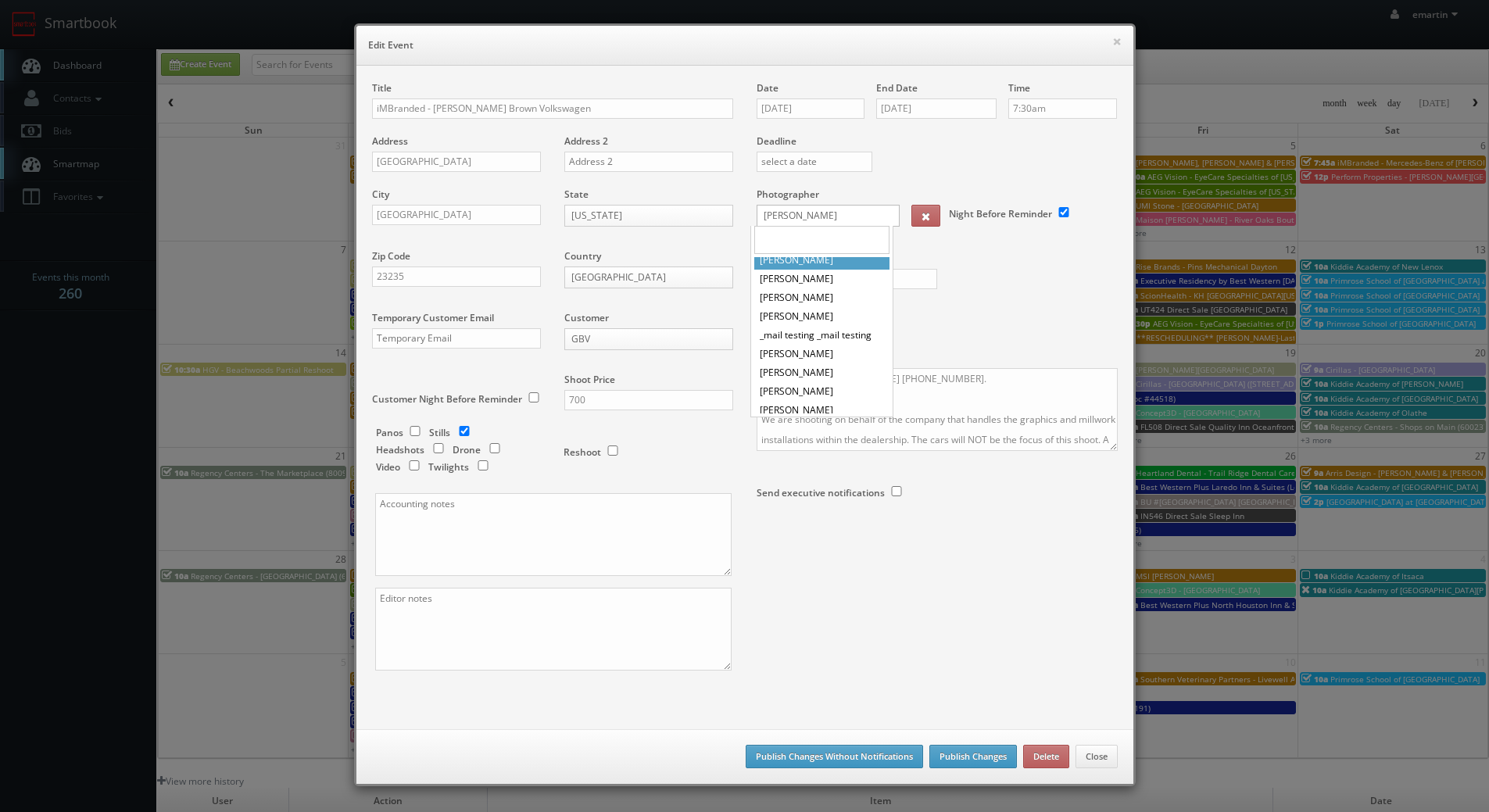
scroll to position [1050, 0]
click at [1026, 330] on body "Smartbook Toggle Side Navigation Toggle Top Navigation emartin emartin Profile …" at bounding box center [744, 540] width 1489 height 1081
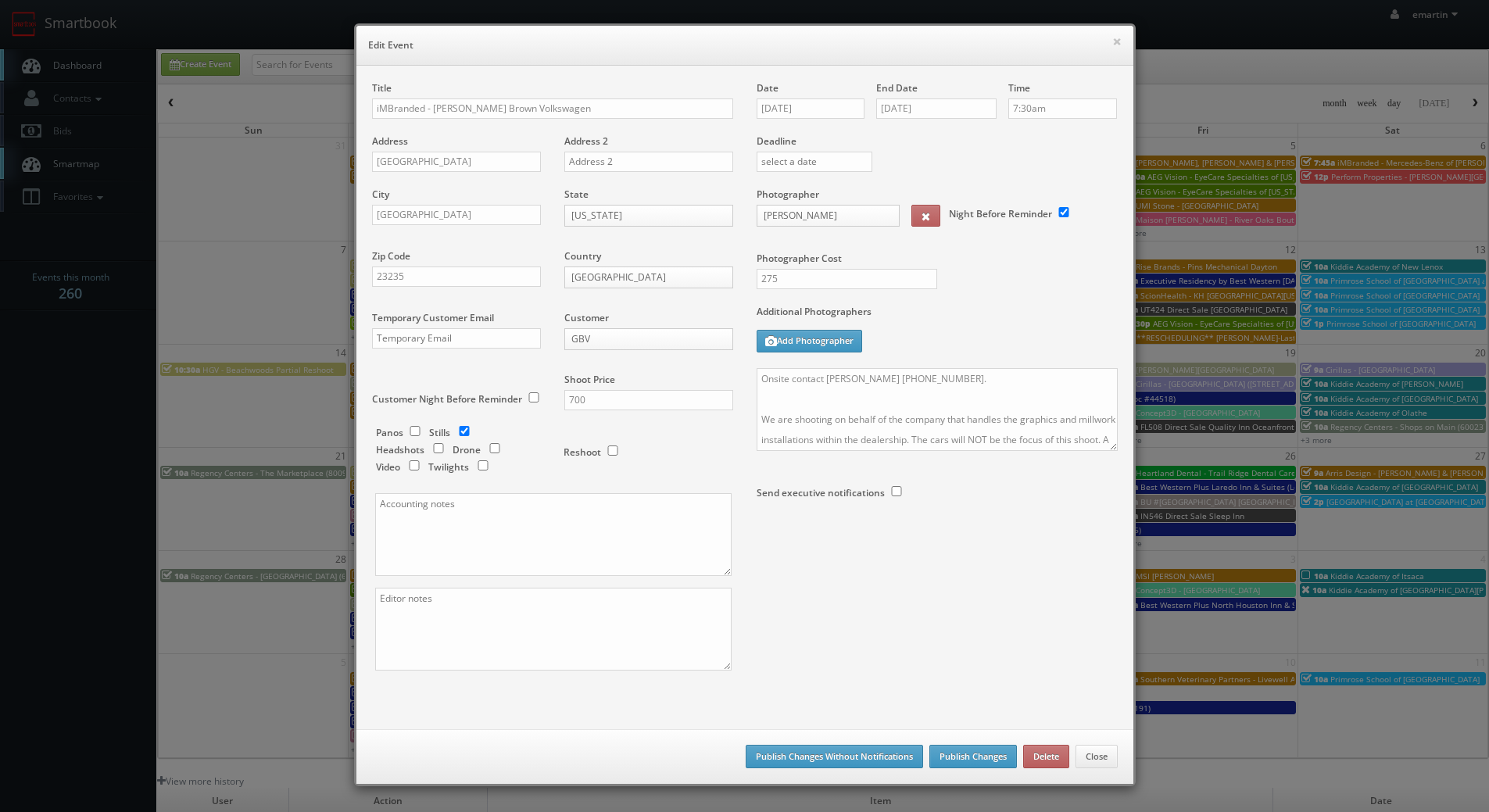
click at [419, 121] on div "Title iMBranded - Safford Brown Volkswagen" at bounding box center [552, 107] width 361 height 53
click at [416, 113] on input "iMBranded - [PERSON_NAME] Brown Volkswagen" at bounding box center [552, 108] width 361 height 20
click at [415, 113] on input "iMBranded - [PERSON_NAME] Brown Volkswagen" at bounding box center [552, 108] width 361 height 20
click at [419, 161] on input "[GEOGRAPHIC_DATA]" at bounding box center [456, 161] width 169 height 20
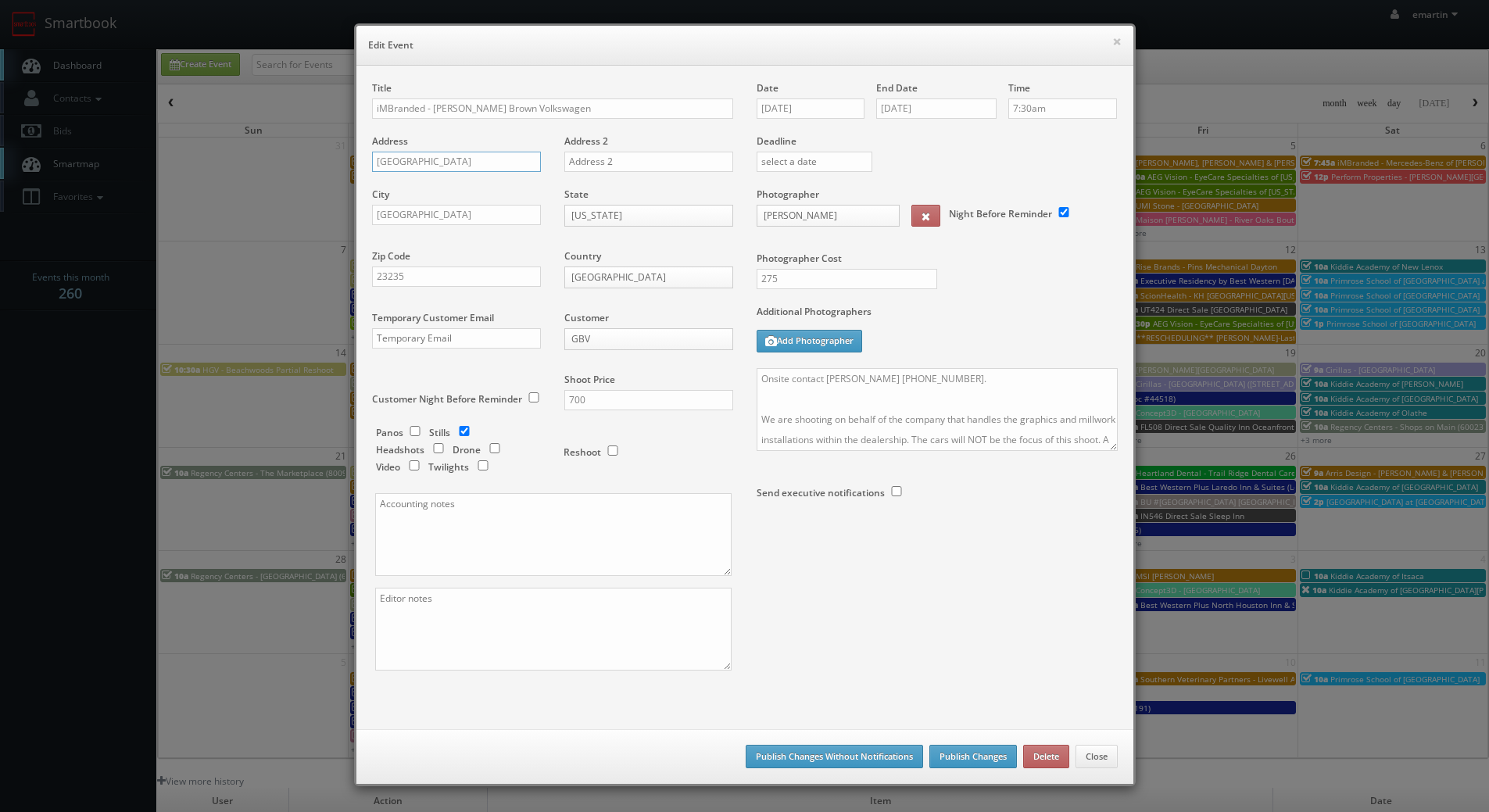
click at [419, 161] on input "[GEOGRAPHIC_DATA]" at bounding box center [456, 161] width 169 height 20
click at [401, 215] on input "[GEOGRAPHIC_DATA]" at bounding box center [456, 214] width 169 height 20
click at [385, 289] on div "Zip Code 23235" at bounding box center [462, 275] width 180 height 53
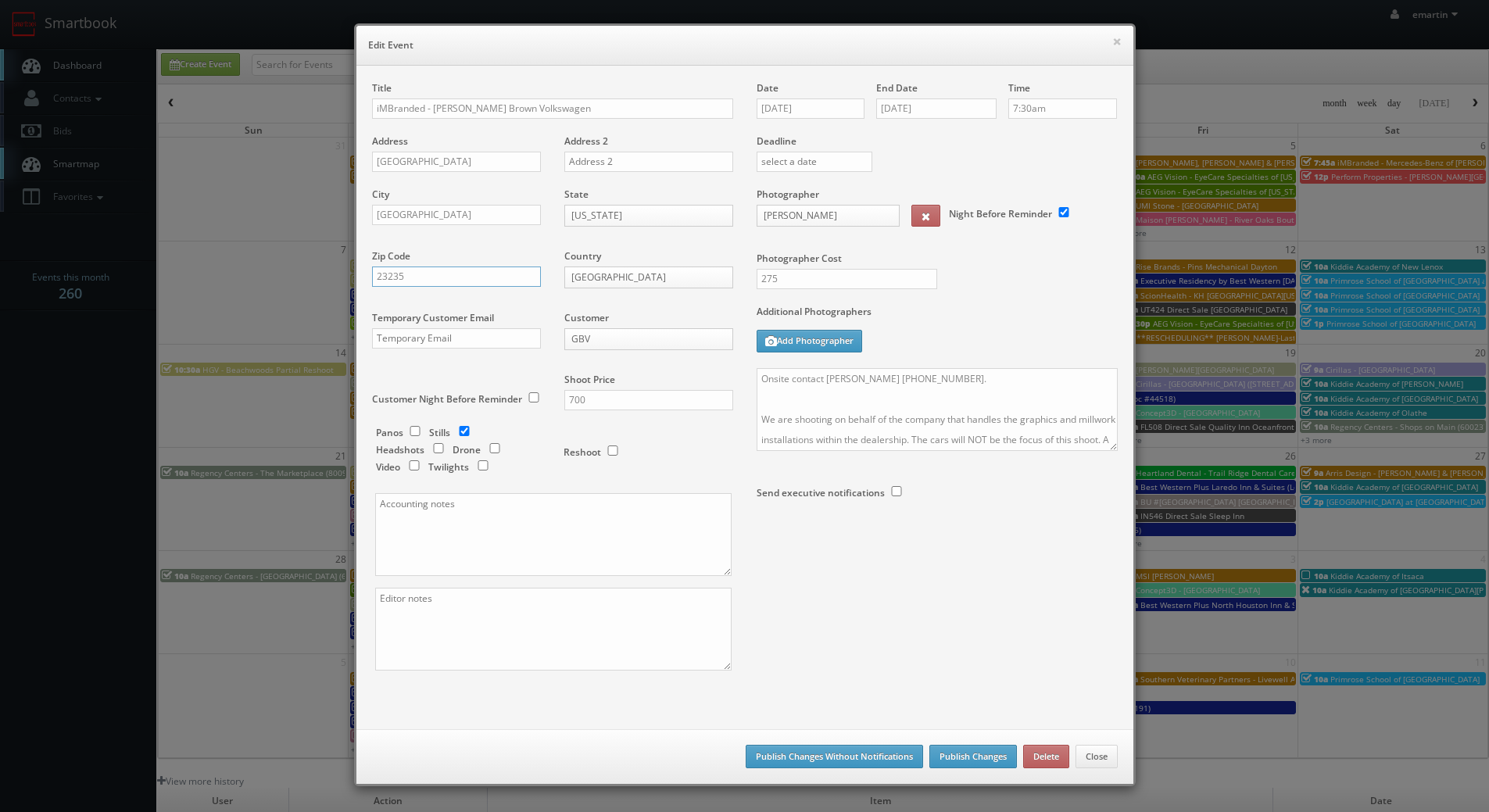
click at [387, 278] on input "23235" at bounding box center [456, 276] width 169 height 20
drag, startPoint x: 967, startPoint y: 413, endPoint x: 920, endPoint y: 410, distance: 47.1
click at [964, 413] on textarea "Onsite contact [PERSON_NAME] [PHONE_NUMBER]. We are shooting on behalf of the c…" at bounding box center [937, 409] width 361 height 83
click at [759, 381] on textarea "Onsite contact [PERSON_NAME] [PHONE_NUMBER]. We are shooting on behalf of the c…" at bounding box center [937, 409] width 361 height 83
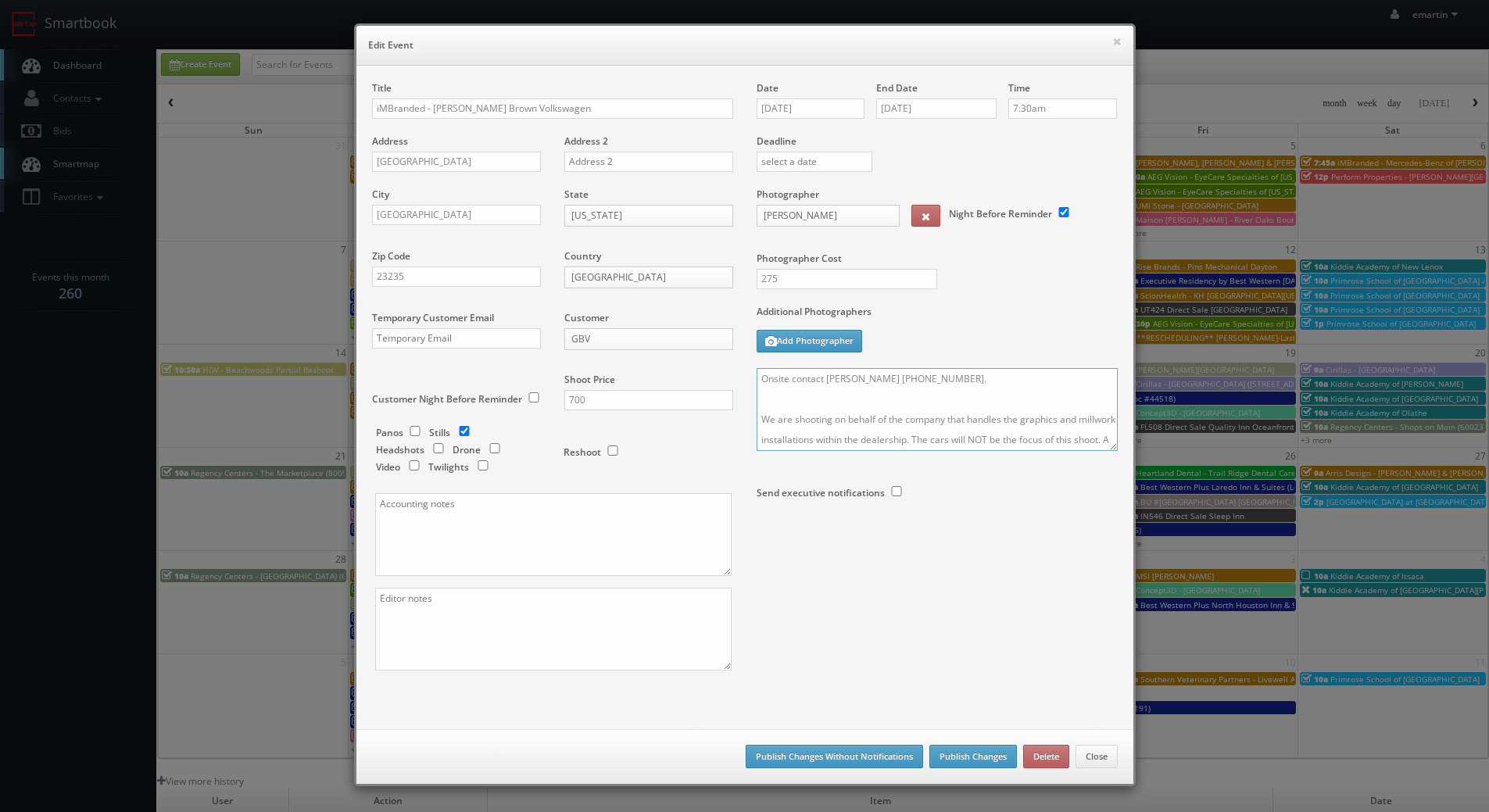
scroll to position [183, 0]
drag, startPoint x: 756, startPoint y: 375, endPoint x: 684, endPoint y: 516, distance: 158.3
click at [1303, 621] on div "× Edit Event Title iMBranded - Safford Brown Volkswagen Address 10501 Midlothia…" at bounding box center [744, 406] width 1489 height 812
click at [1035, 756] on button "Delete" at bounding box center [1046, 756] width 46 height 23
click at [1040, 758] on button "Delete" at bounding box center [1046, 756] width 46 height 23
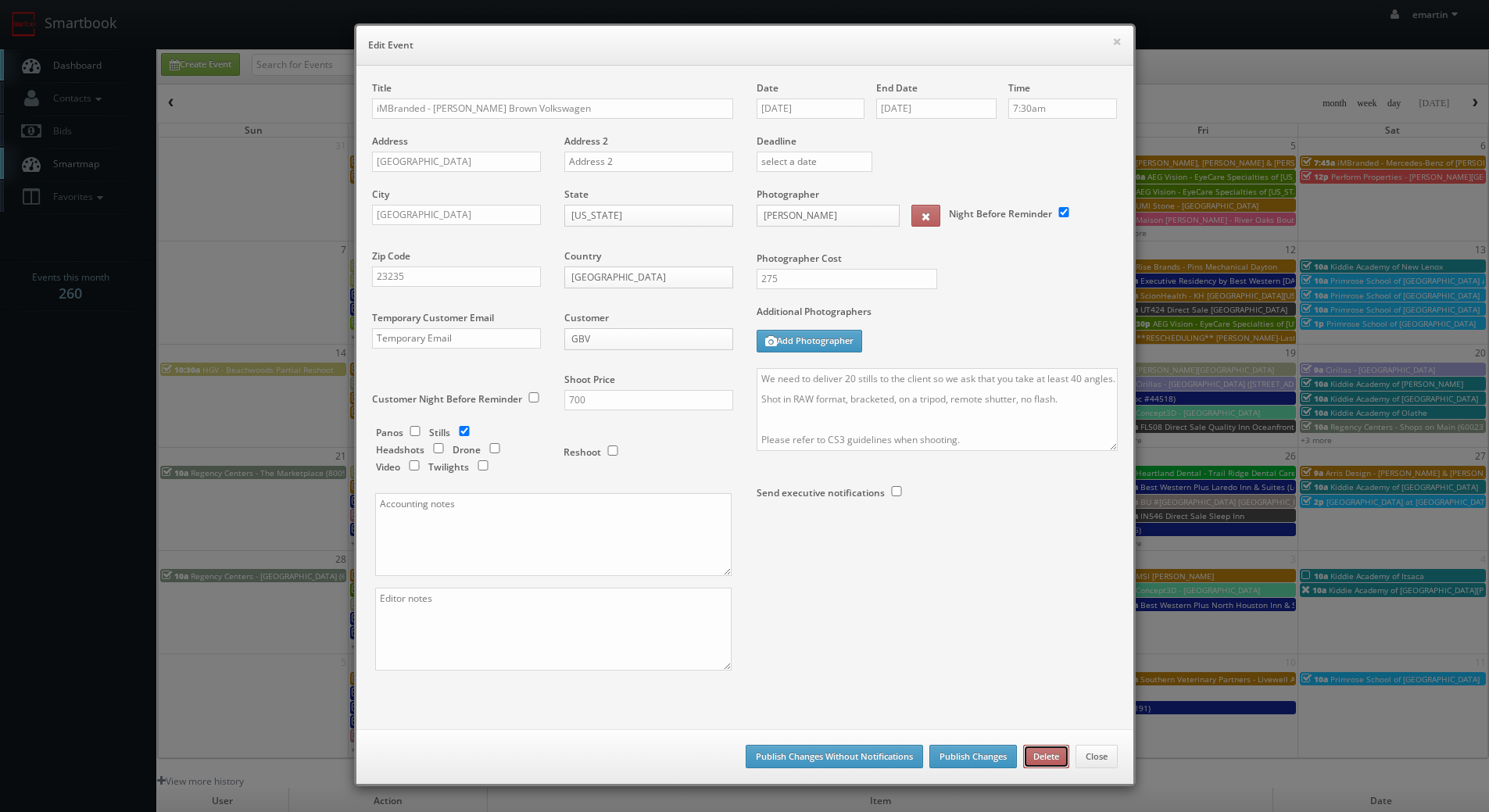
click at [1051, 755] on button "Delete" at bounding box center [1046, 756] width 46 height 23
click at [1115, 40] on button "×" at bounding box center [1116, 41] width 10 height 11
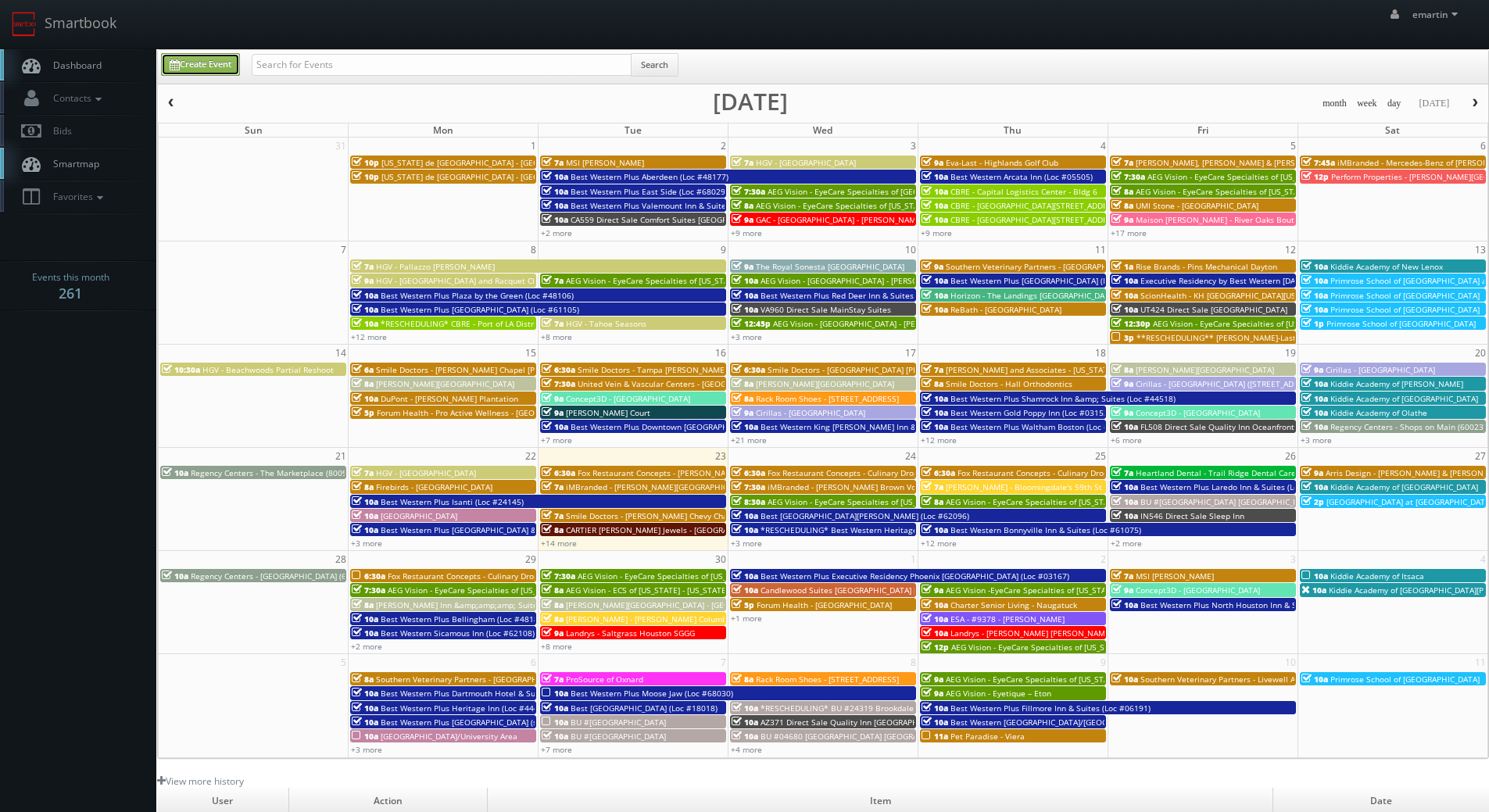
click at [202, 64] on link "Create Event" at bounding box center [200, 64] width 79 height 23
type input "[DATE]"
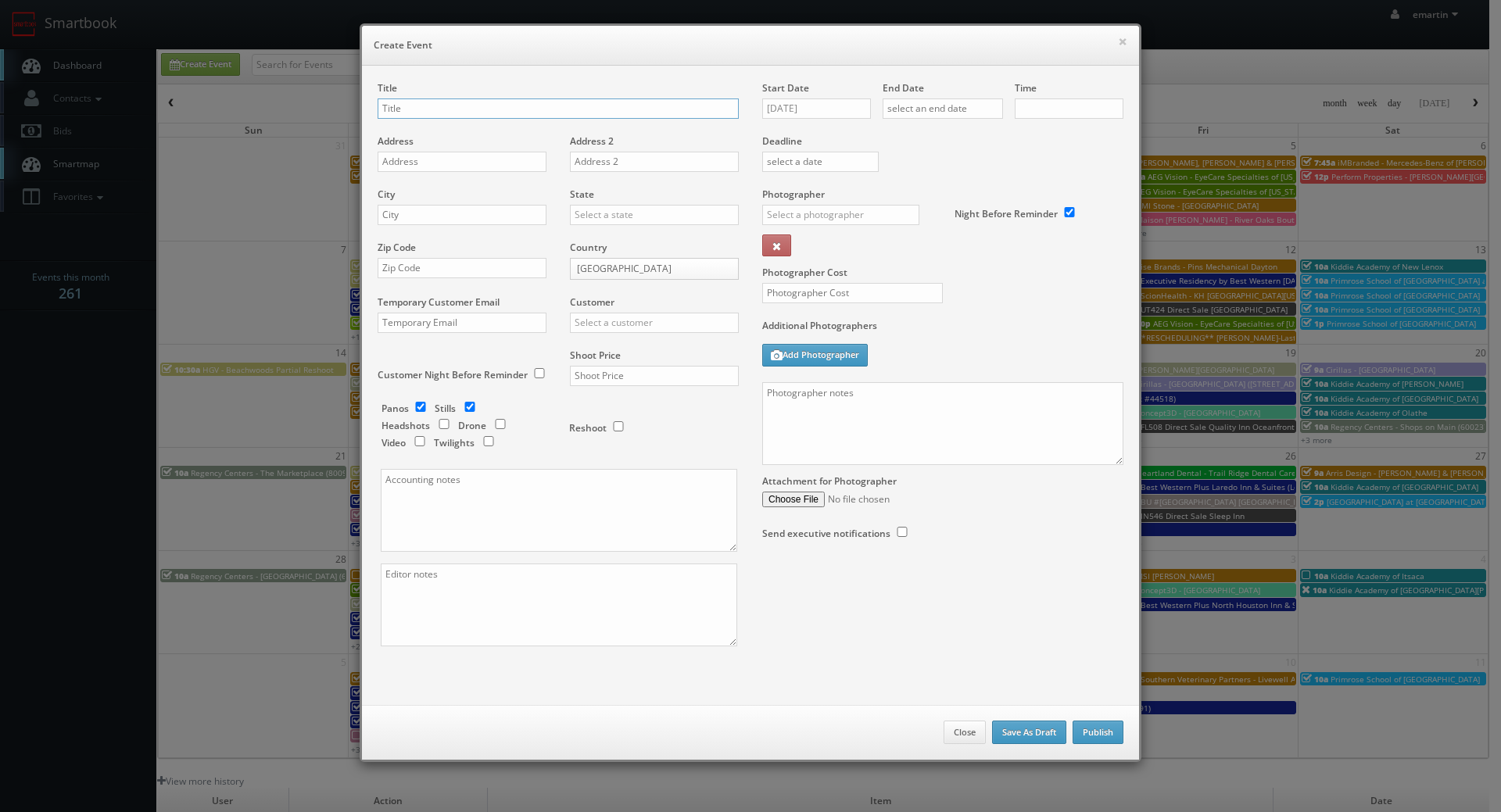
checkbox input "true"
type input "10:00am"
checkbox input "true"
drag, startPoint x: 523, startPoint y: 106, endPoint x: 569, endPoint y: 106, distance: 46.0
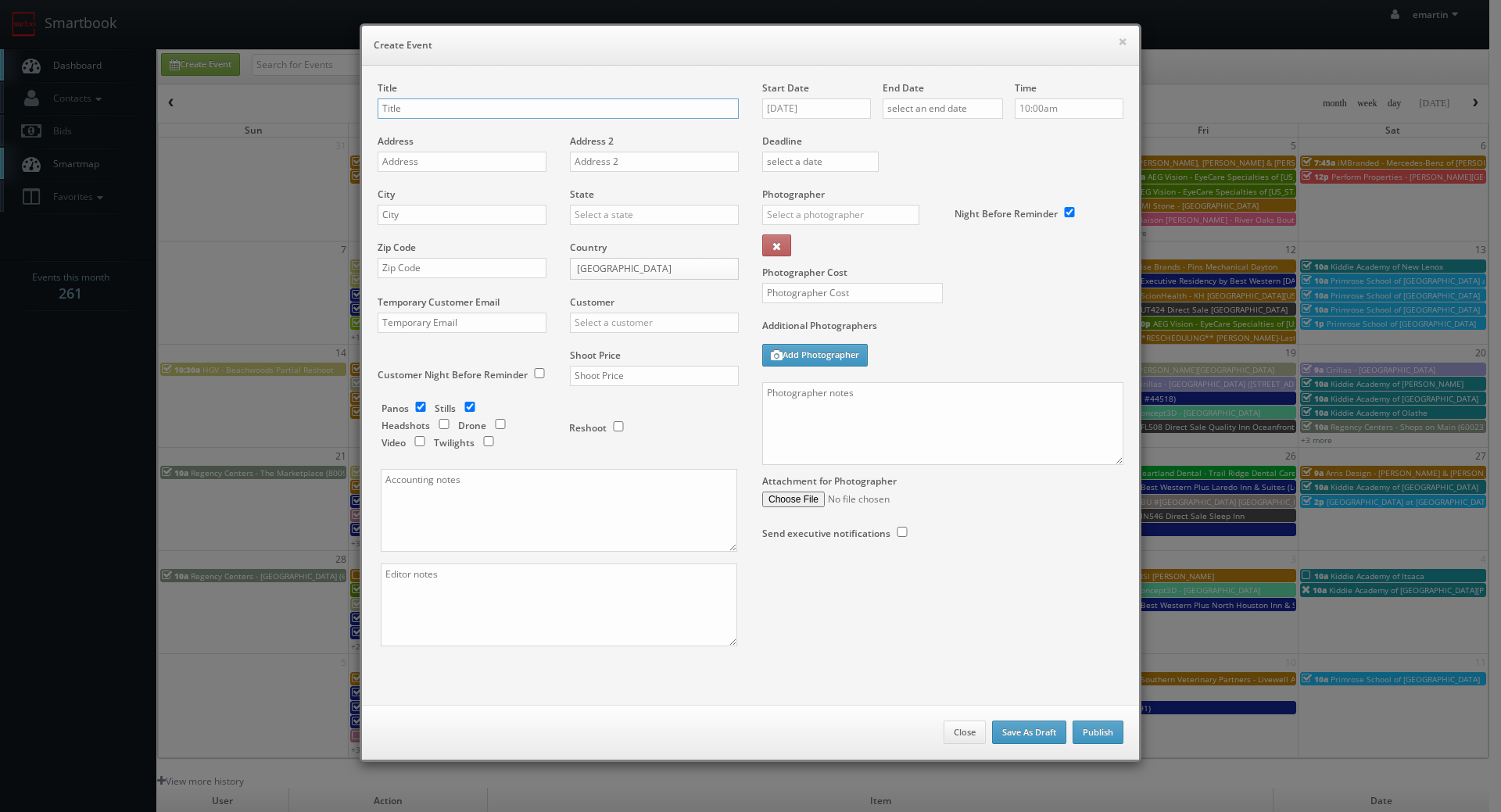
click at [523, 106] on input "text" at bounding box center [558, 108] width 361 height 20
paste input "iMBranded - [PERSON_NAME] Brown Volkswagen"
type input "iMBranded - [PERSON_NAME] Brown Volkswagen"
click at [501, 167] on input "text" at bounding box center [462, 161] width 169 height 20
paste input "[GEOGRAPHIC_DATA]"
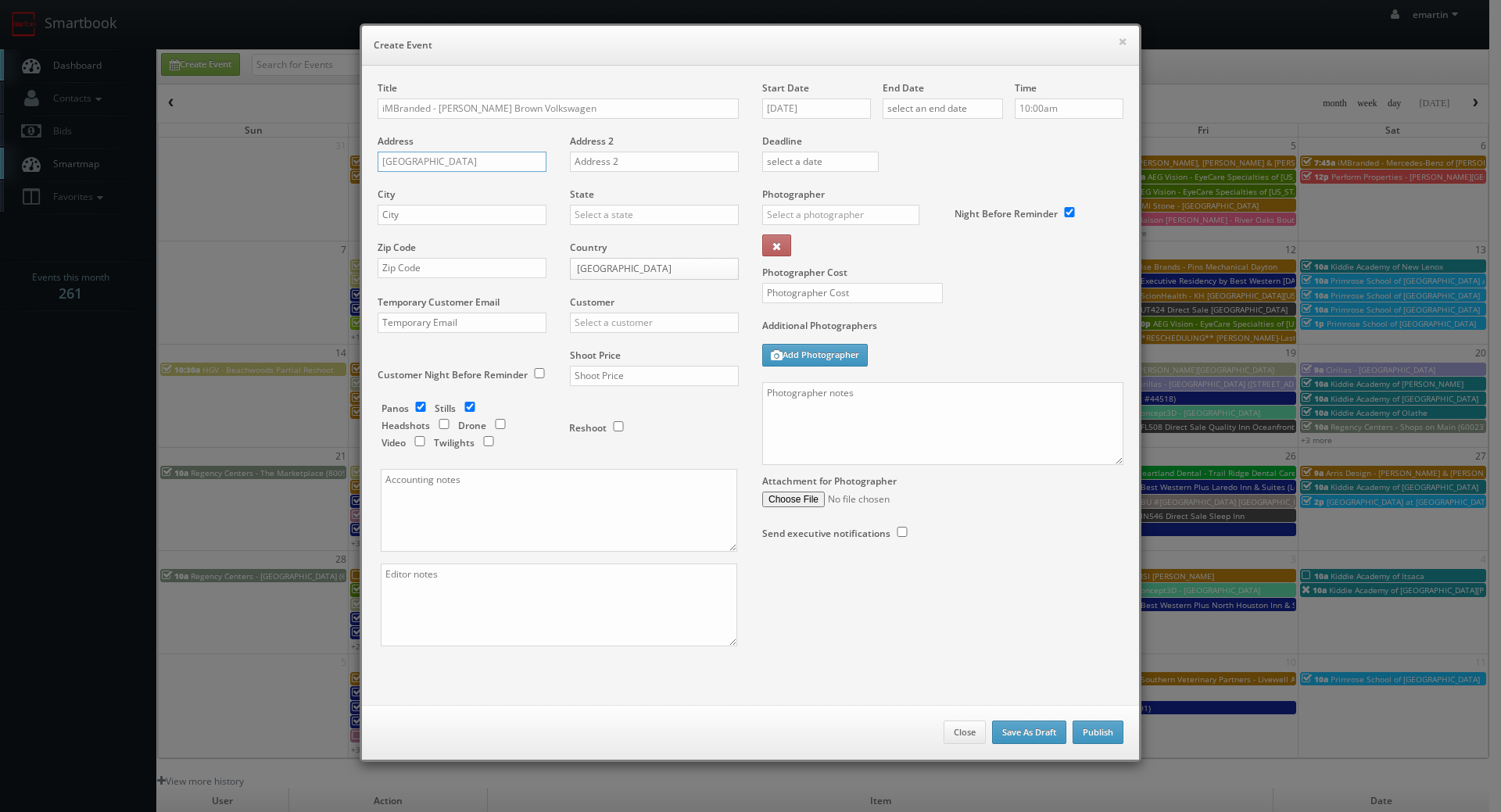
type input "[GEOGRAPHIC_DATA]"
click at [406, 224] on input "text" at bounding box center [462, 214] width 169 height 20
paste input "[GEOGRAPHIC_DATA]"
type input "[GEOGRAPHIC_DATA]"
click at [634, 211] on input "text" at bounding box center [654, 214] width 169 height 20
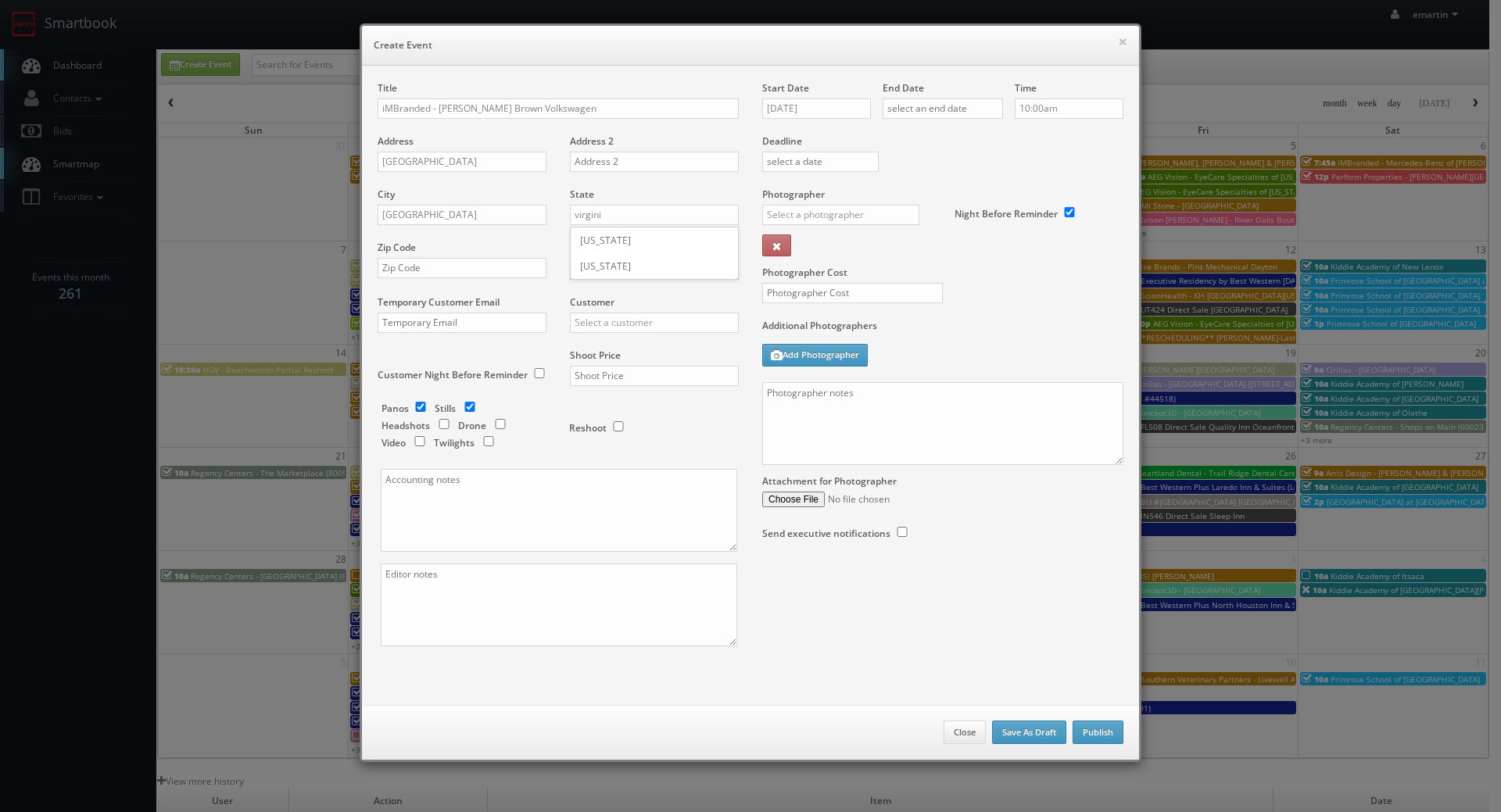
drag, startPoint x: 627, startPoint y: 248, endPoint x: 638, endPoint y: 248, distance: 11.0
click at [627, 248] on div "[US_STATE]" at bounding box center [654, 240] width 167 height 26
type input "[US_STATE]"
click at [475, 273] on input "text" at bounding box center [462, 267] width 169 height 20
paste input "23235"
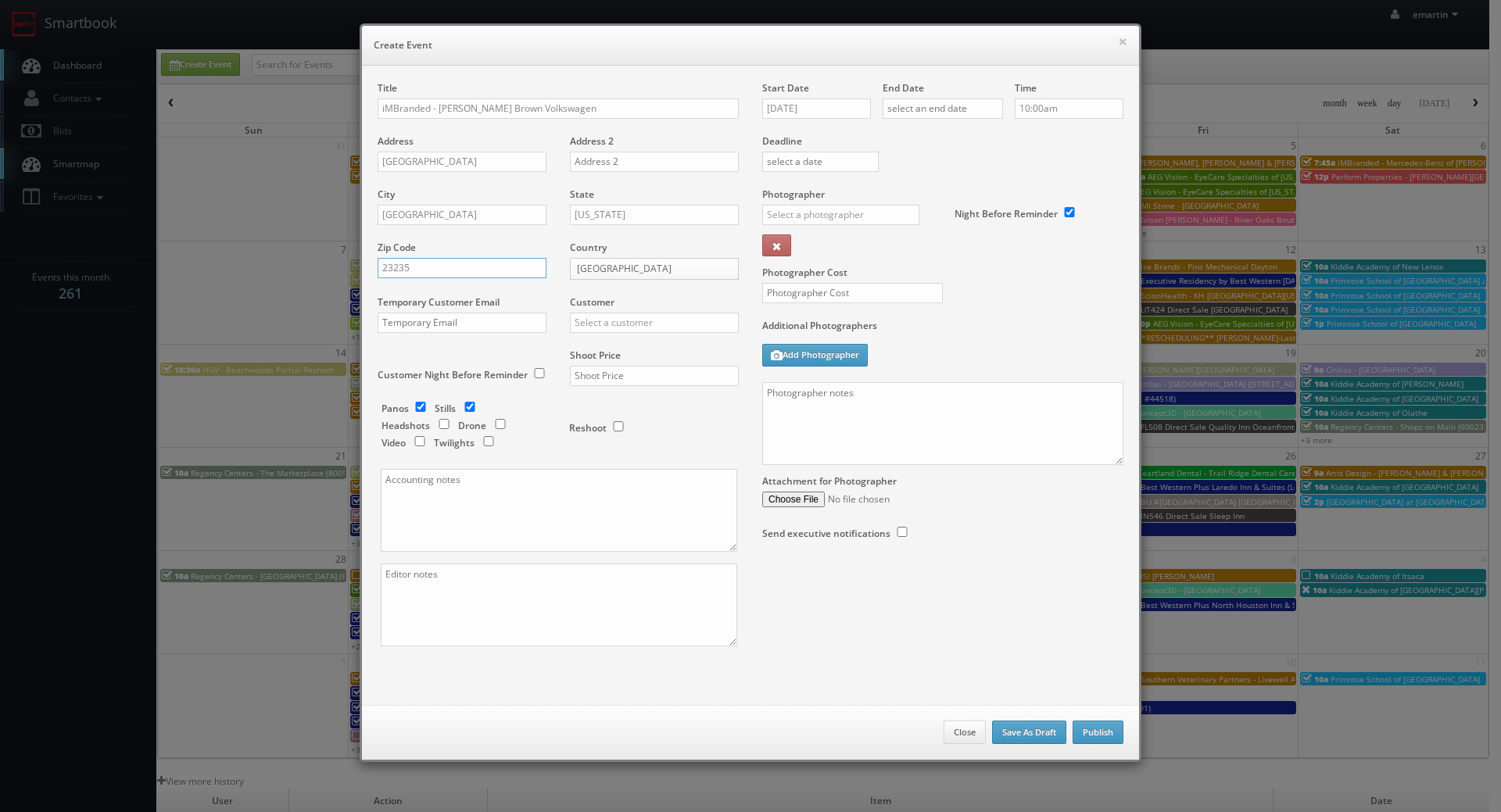
type input "23235"
click at [703, 328] on input "text" at bounding box center [654, 322] width 169 height 20
click at [676, 346] on div "GBV" at bounding box center [654, 348] width 167 height 26
type input "GBV"
click at [676, 371] on input "text" at bounding box center [654, 375] width 169 height 20
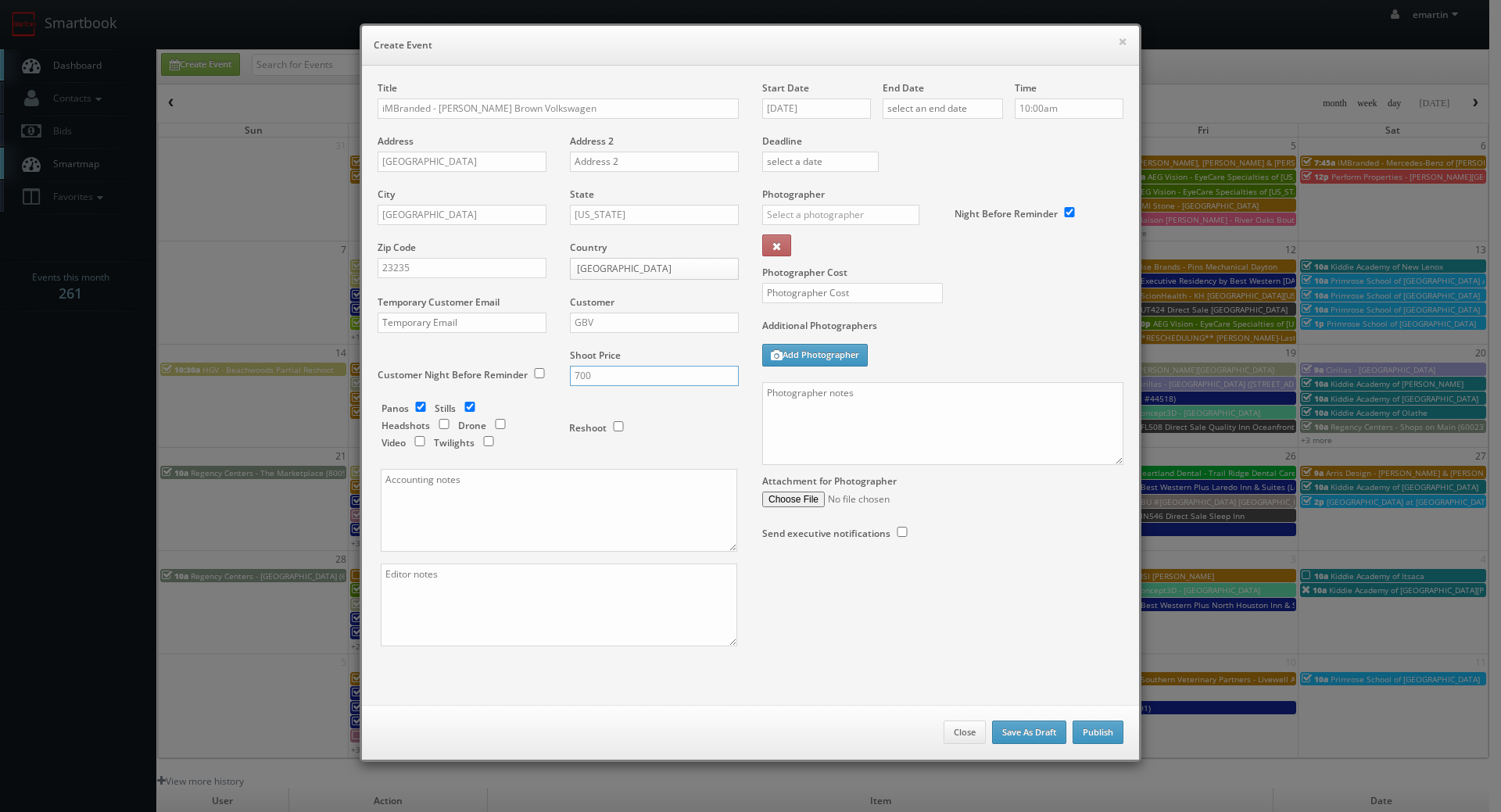
type input "700"
click at [412, 406] on input "checkbox" at bounding box center [420, 406] width 24 height 10
checkbox input "false"
click at [821, 114] on input "[DATE]" at bounding box center [816, 108] width 109 height 20
click at [845, 251] on td "24" at bounding box center [841, 251] width 24 height 23
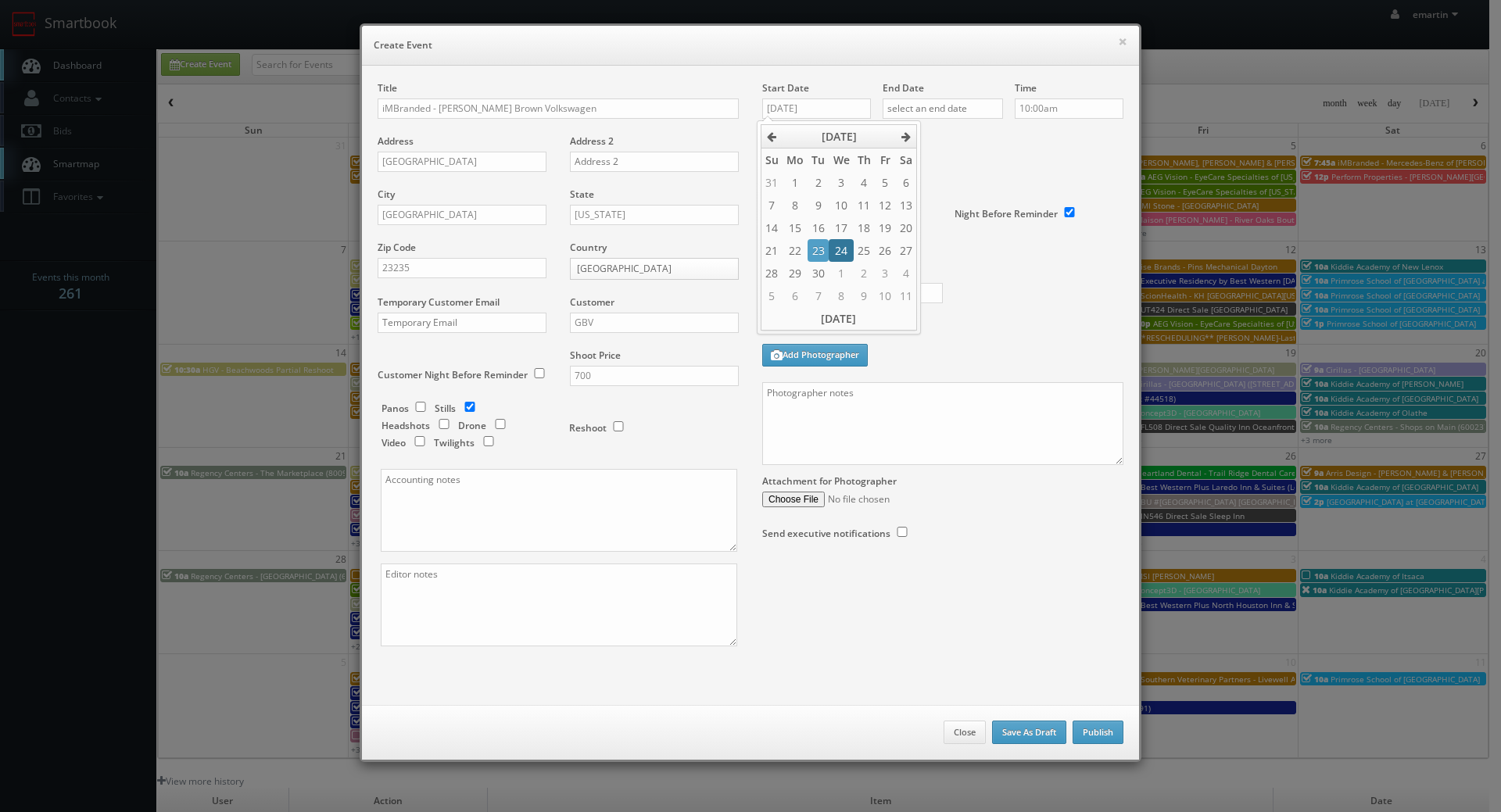
type input "[DATE]"
drag, startPoint x: 943, startPoint y: 109, endPoint x: 973, endPoint y: 178, distance: 75.2
click at [944, 109] on input "text" at bounding box center [942, 108] width 120 height 20
click at [966, 245] on td "24" at bounding box center [961, 251] width 24 height 23
type input "[DATE]"
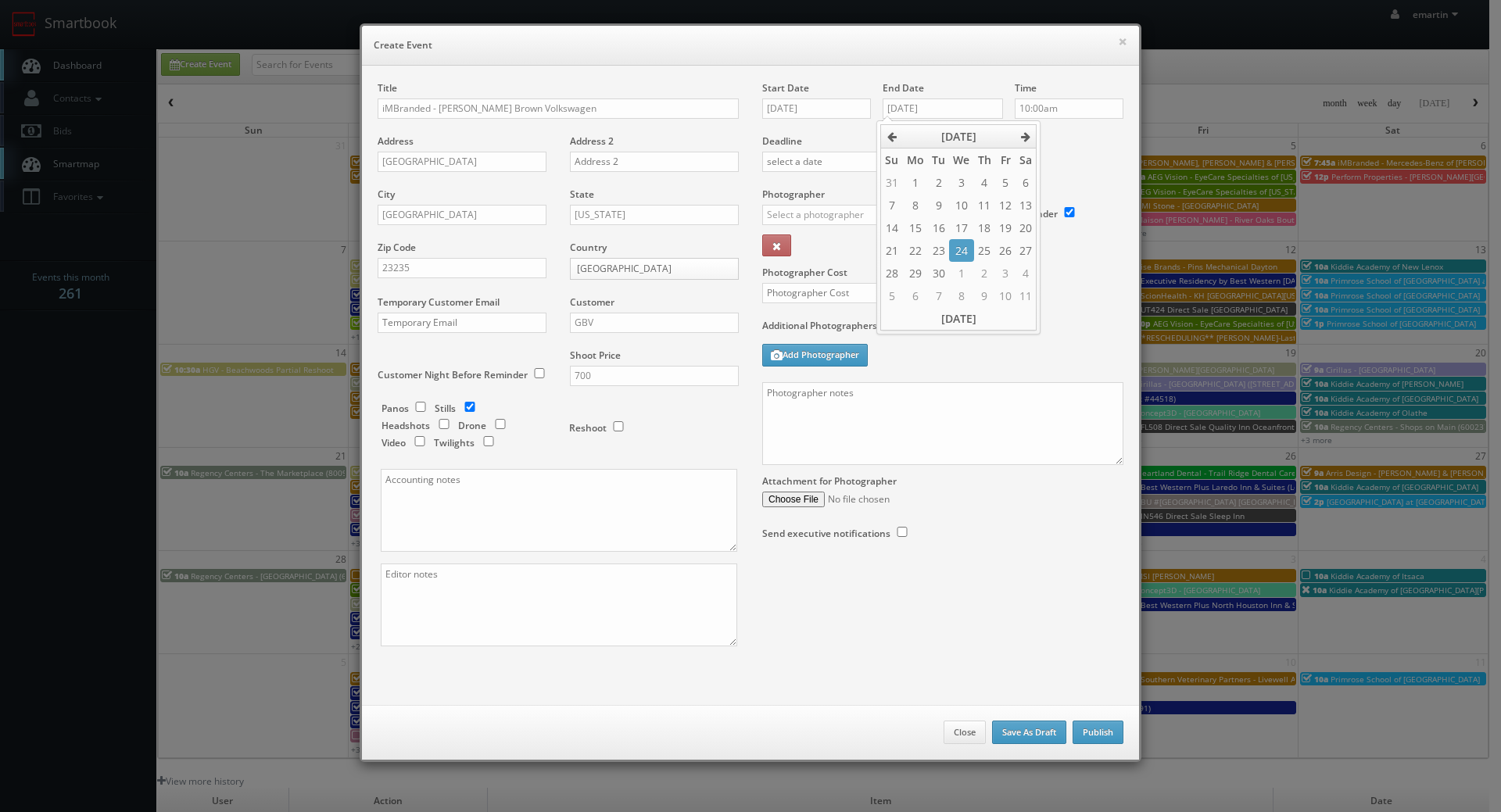
click at [1069, 145] on label "Deadline" at bounding box center [943, 140] width 385 height 13
click at [1067, 111] on input "10:00am" at bounding box center [1068, 108] width 109 height 20
type input "7:30am"
click at [1035, 122] on li "7:30am" at bounding box center [1039, 123] width 59 height 18
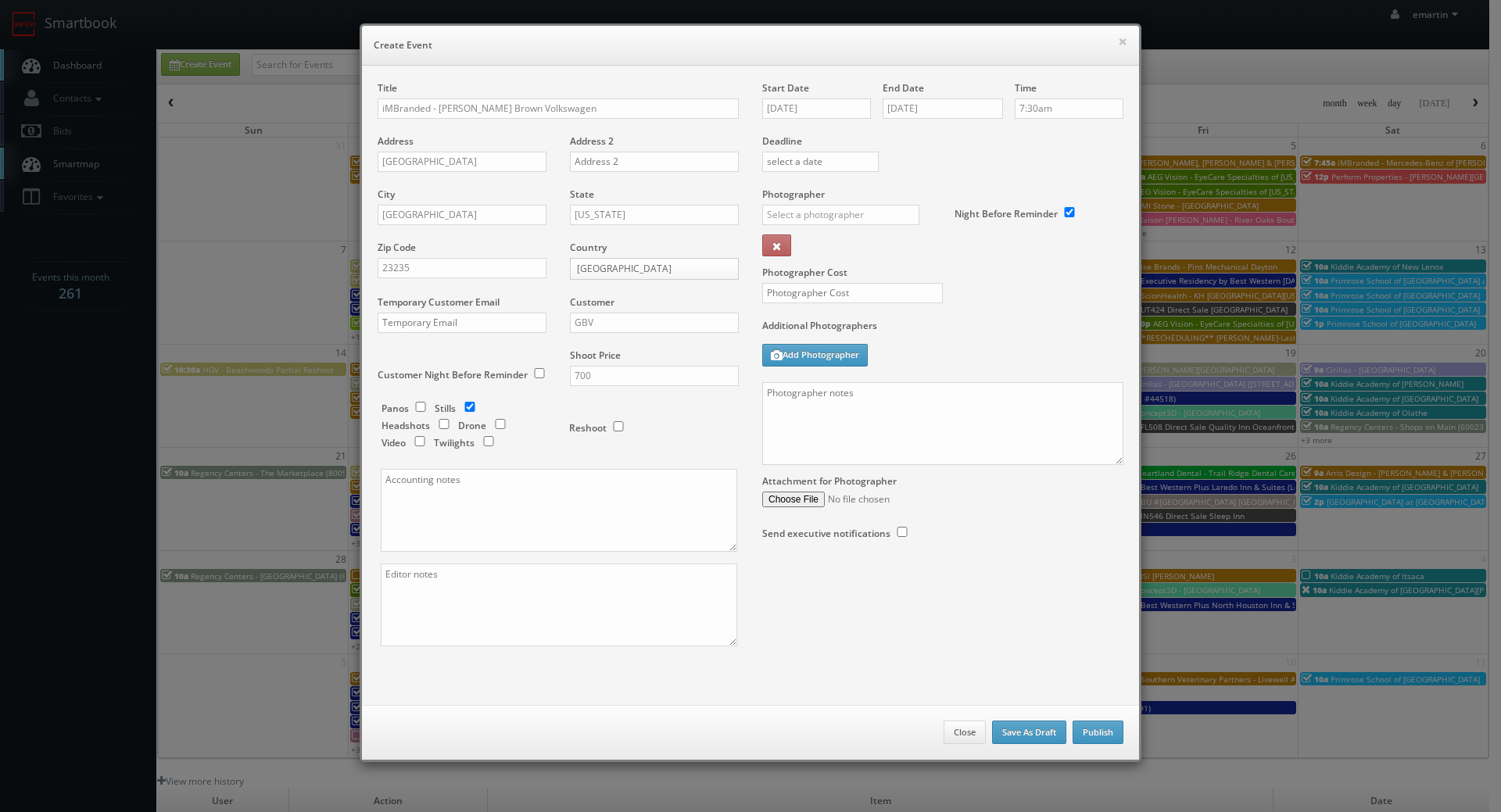
drag, startPoint x: 932, startPoint y: 141, endPoint x: 855, endPoint y: 149, distance: 77.4
click at [910, 141] on label "Deadline" at bounding box center [943, 140] width 385 height 13
click at [815, 215] on input "text" at bounding box center [840, 214] width 157 height 20
drag, startPoint x: 791, startPoint y: 215, endPoint x: 744, endPoint y: 211, distance: 47.2
click at [750, 212] on div "Start Date [DATE] End Date [DATE] Time 7:30am Deadline Photographer [PERSON_NAM…" at bounding box center [943, 325] width 385 height 490
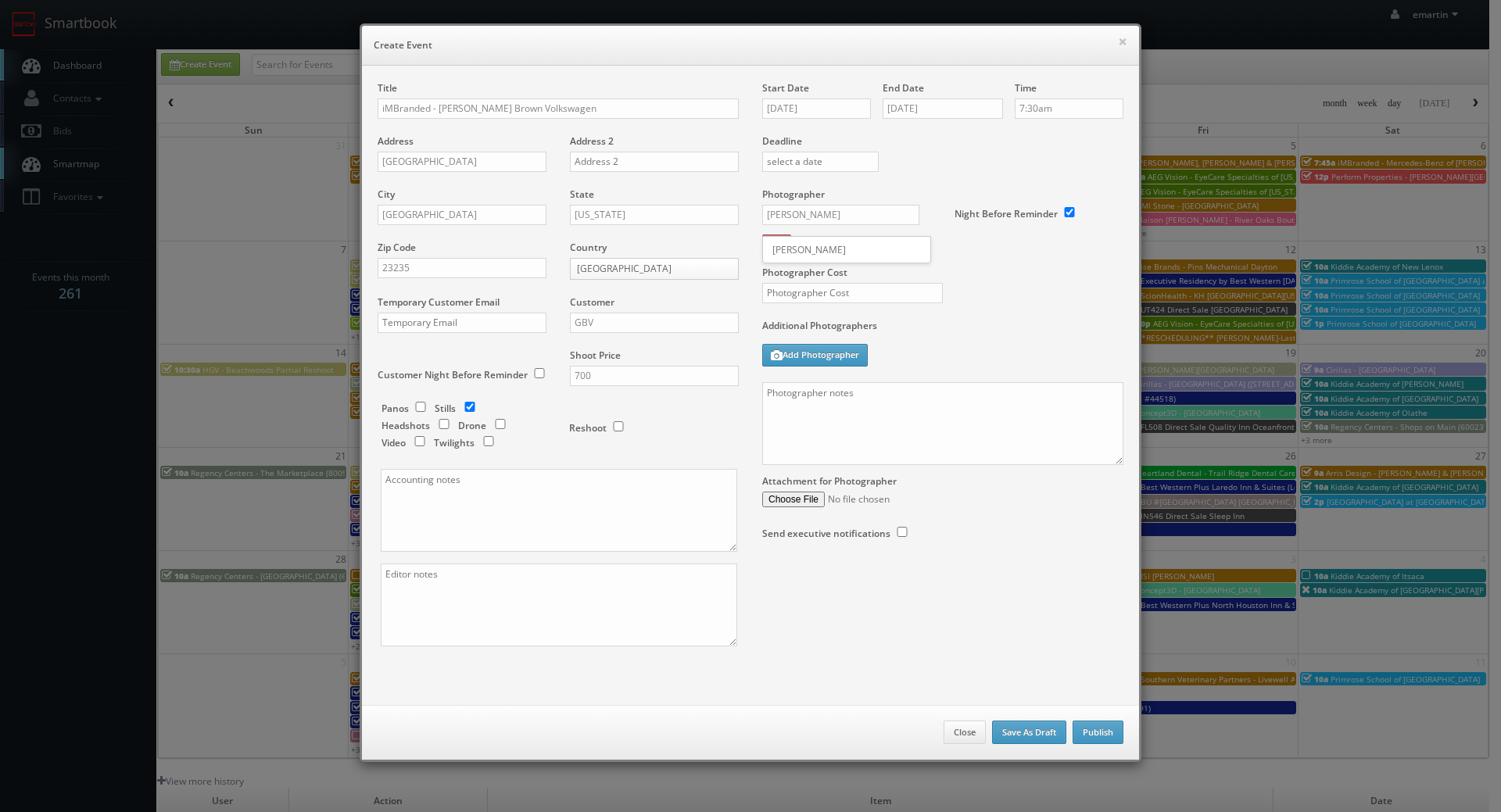
drag, startPoint x: 779, startPoint y: 253, endPoint x: 795, endPoint y: 274, distance: 26.4
click at [780, 253] on div "[PERSON_NAME]" at bounding box center [846, 250] width 167 height 26
type input "[PERSON_NAME]"
click at [798, 297] on input "text" at bounding box center [851, 292] width 180 height 20
type input "350"
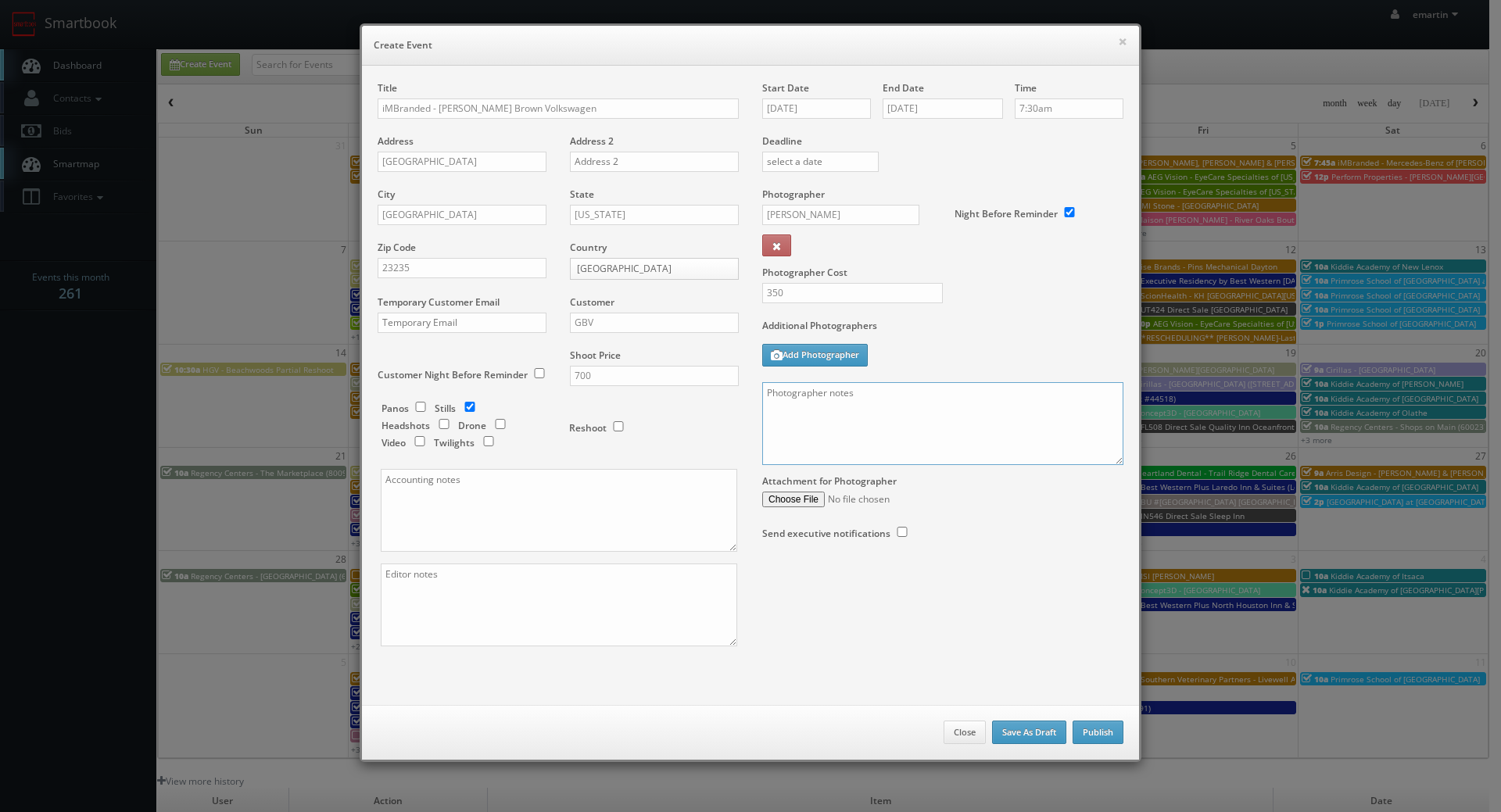
click at [1047, 414] on textarea at bounding box center [942, 423] width 361 height 83
paste textarea "Onsite contact [PERSON_NAME] [PHONE_NUMBER]. We are shooting on behalf of the c…"
type textarea "Onsite contact [PERSON_NAME] [PHONE_NUMBER]. We are shooting on behalf of the c…"
drag, startPoint x: 1119, startPoint y: 470, endPoint x: 1114, endPoint y: 577, distance: 107.1
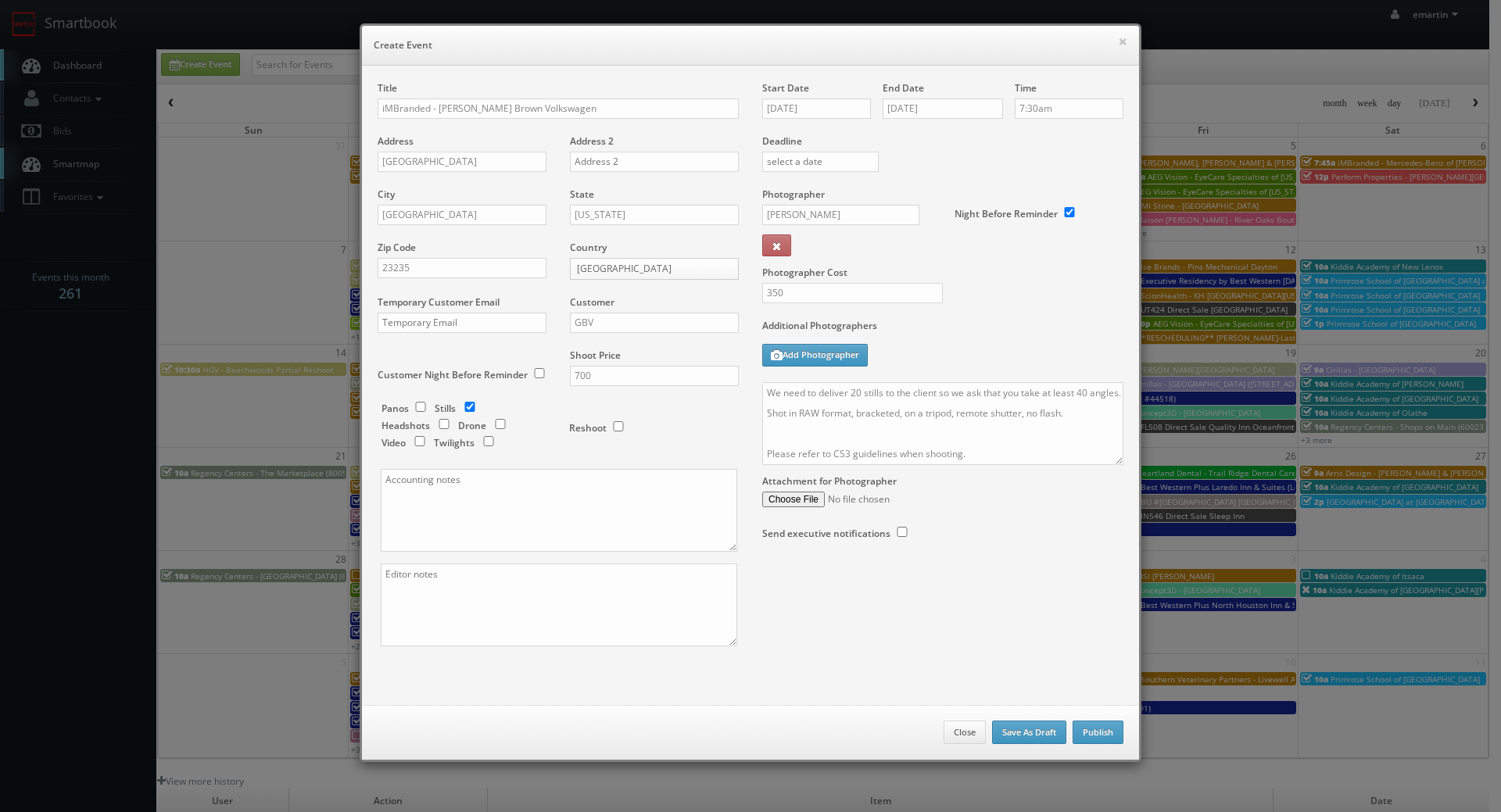
click at [1114, 593] on div "Title iMBranded - [PERSON_NAME] Brown Volkswagen Address [STREET_ADDRESS] Addre…" at bounding box center [750, 377] width 769 height 592
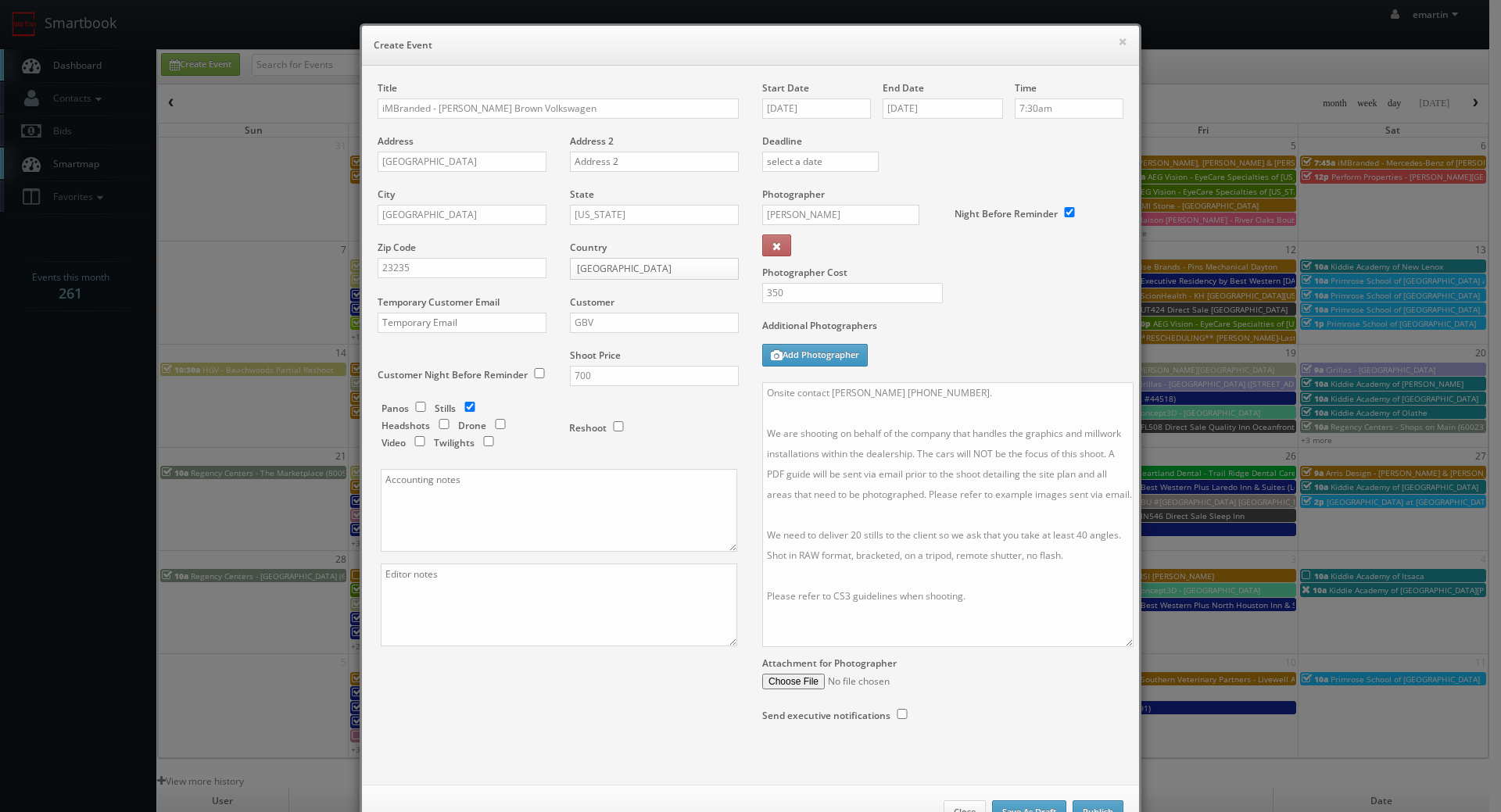
scroll to position [0, 0]
drag, startPoint x: 1110, startPoint y: 457, endPoint x: 1103, endPoint y: 660, distance: 203.1
click at [1107, 659] on textarea "Onsite contact [PERSON_NAME] [PHONE_NUMBER]. We are shooting on behalf of the c…" at bounding box center [942, 522] width 361 height 280
click at [979, 522] on textarea "Onsite contact [PERSON_NAME] [PHONE_NUMBER]. We are shooting on behalf of the c…" at bounding box center [941, 524] width 359 height 285
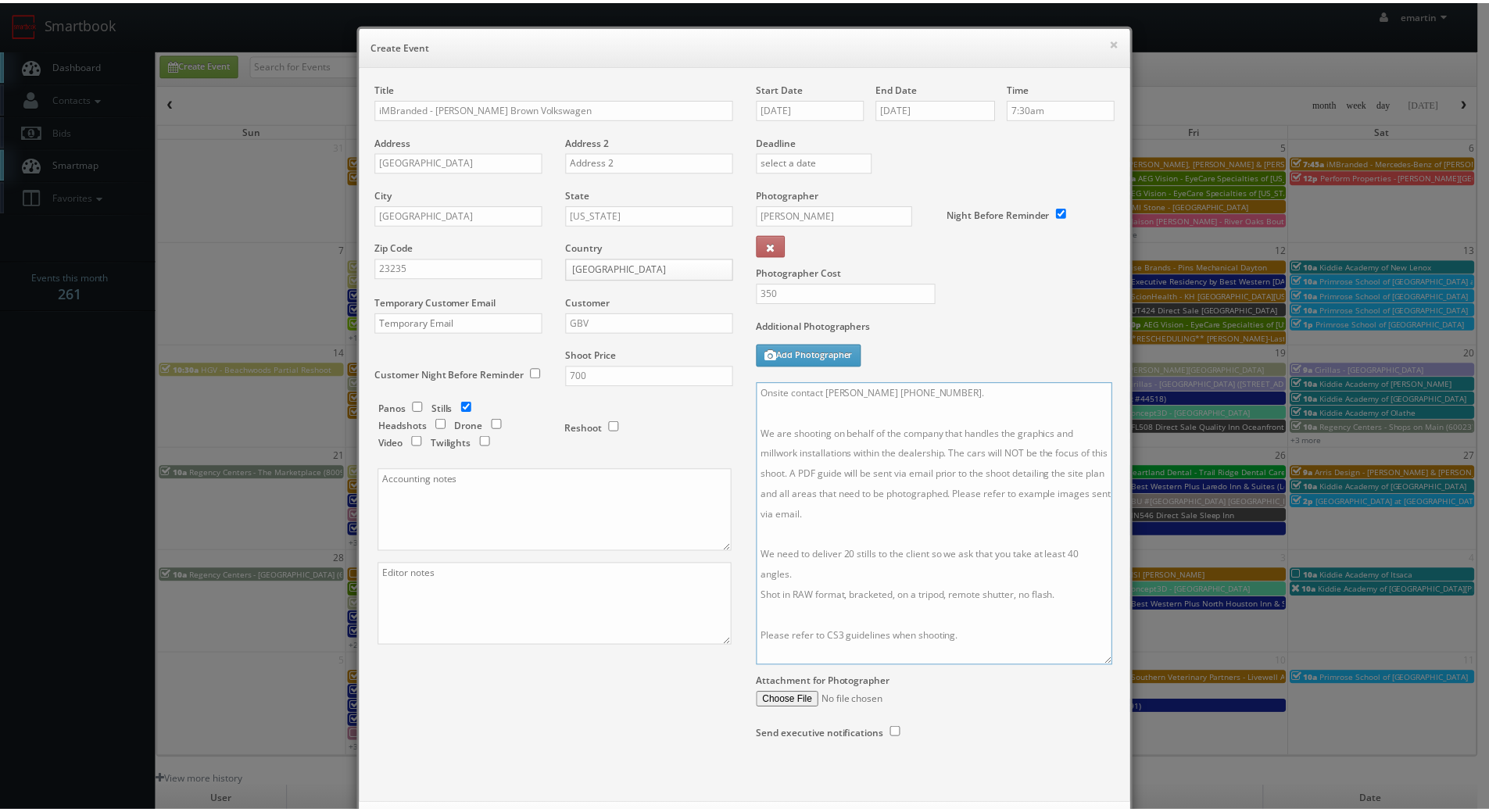
scroll to position [72, 0]
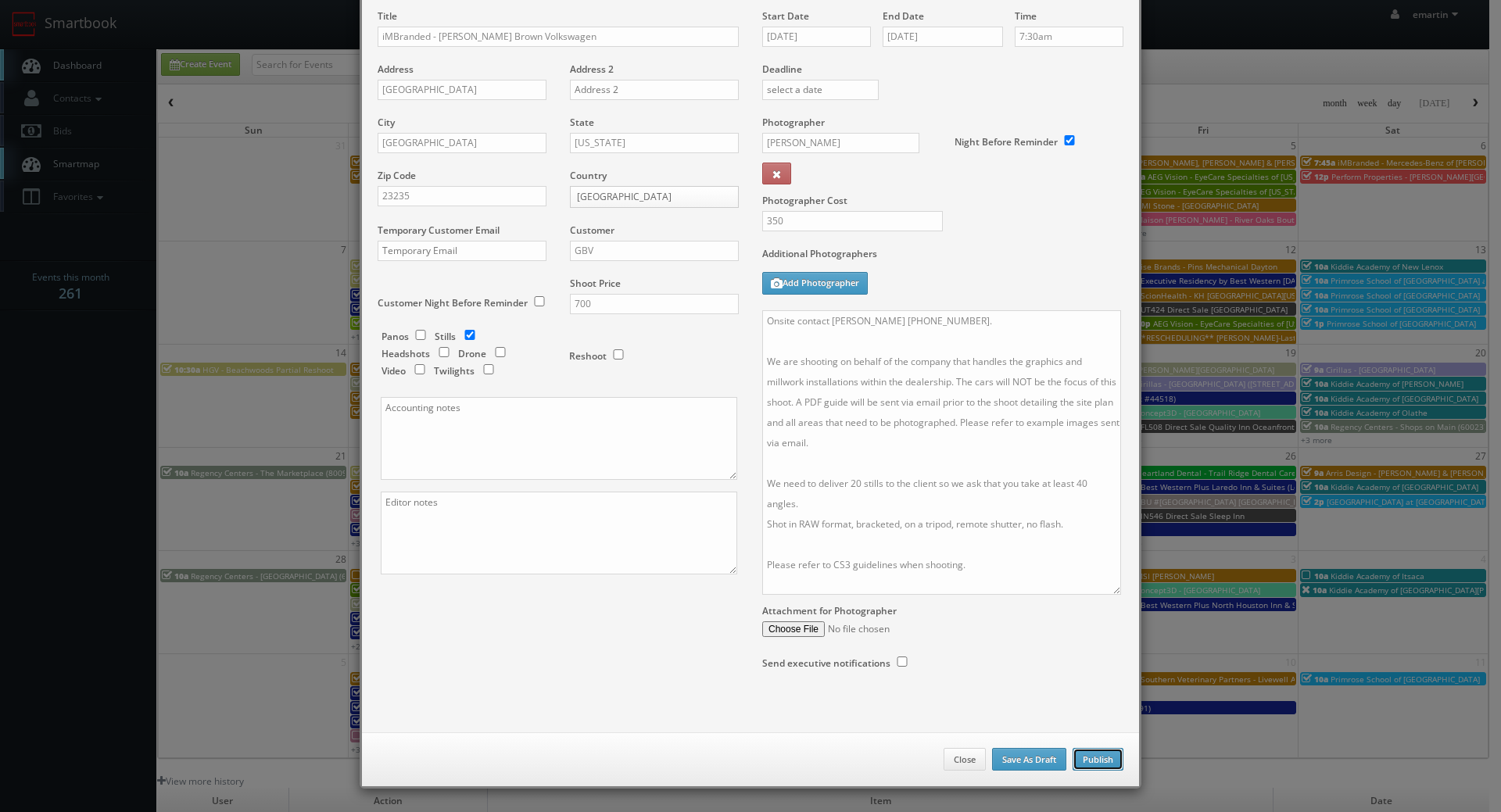
click at [1094, 764] on button "Publish" at bounding box center [1098, 759] width 50 height 23
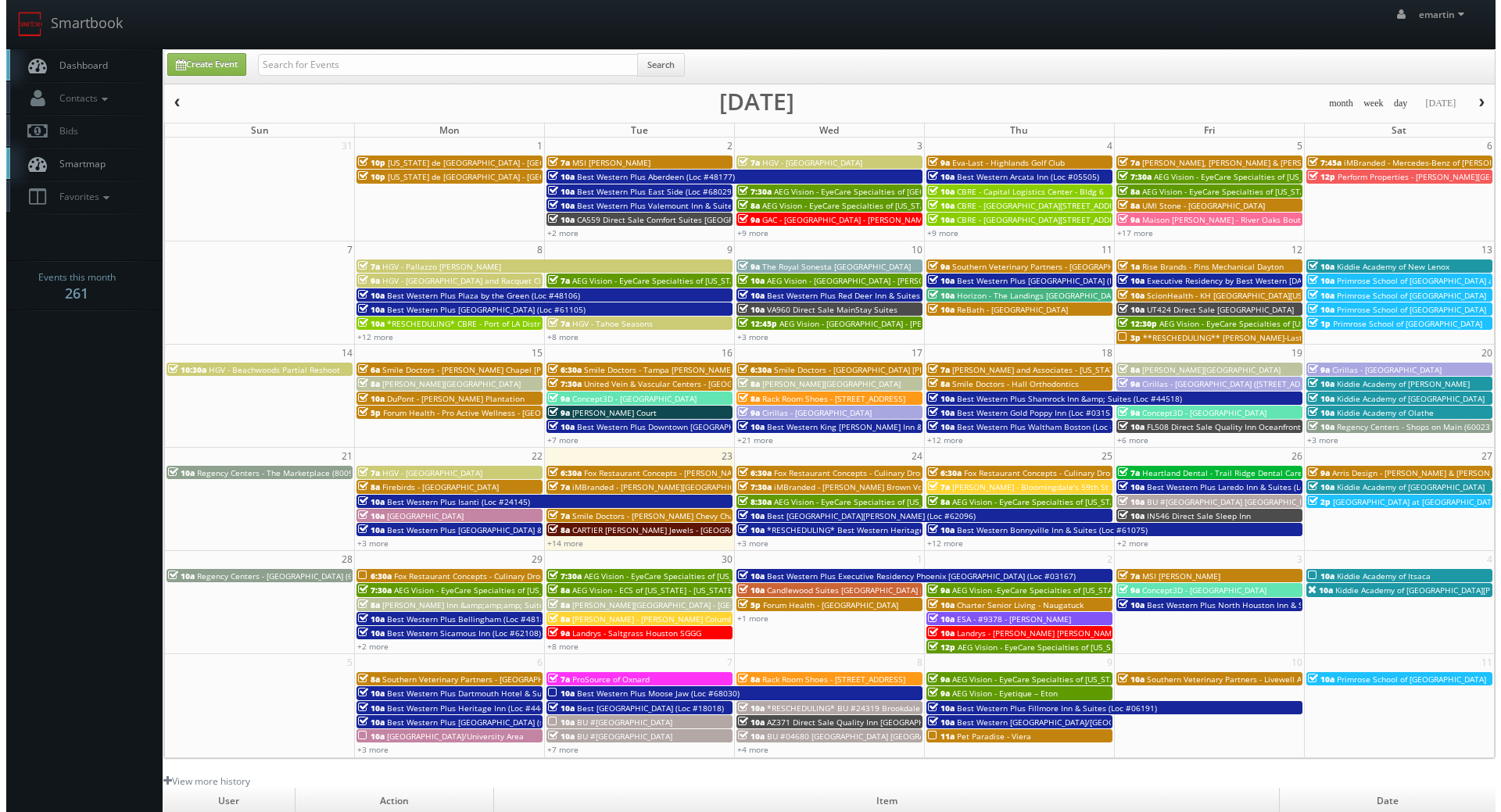
scroll to position [269, 0]
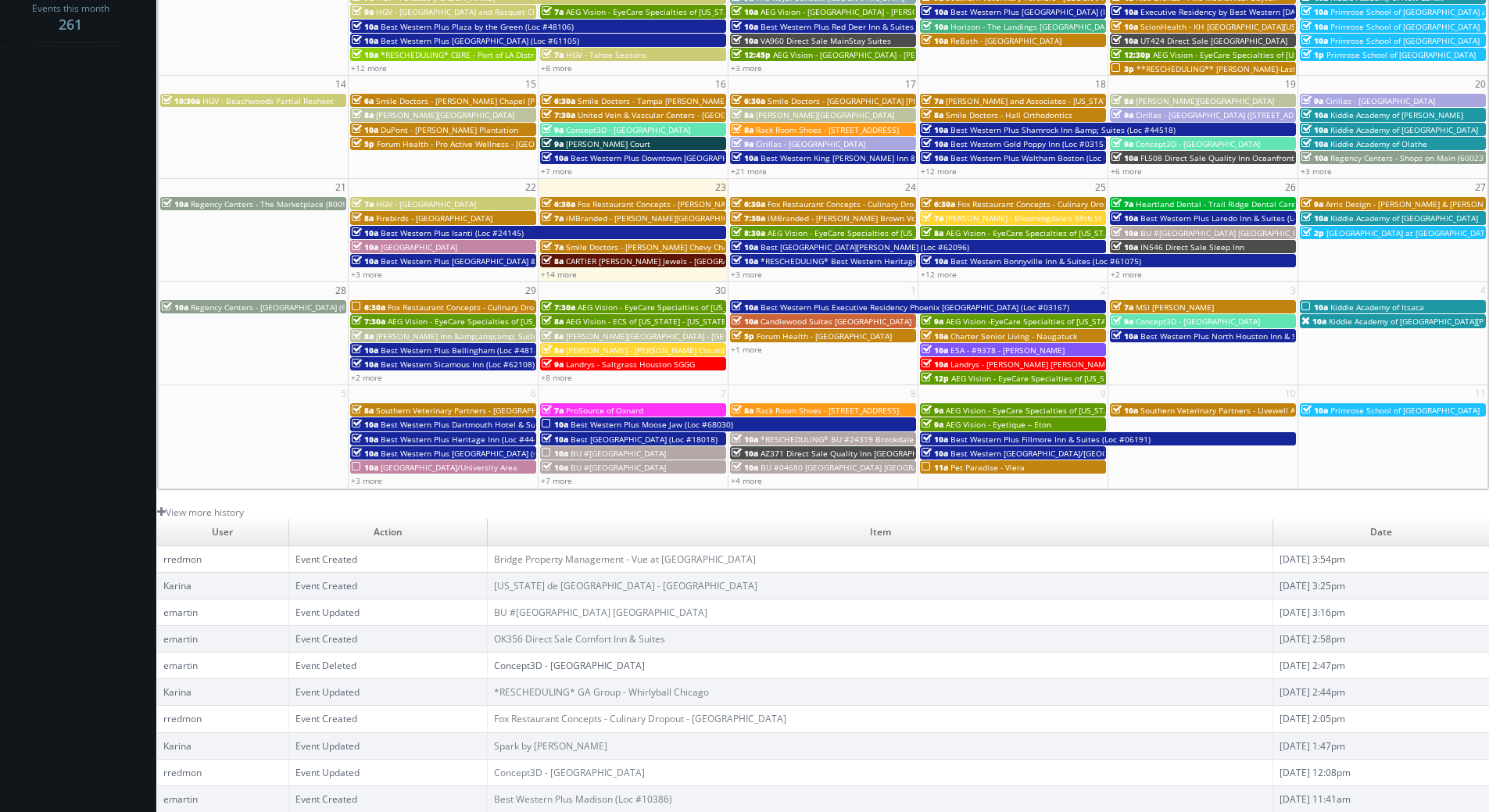
click at [758, 222] on span "7:30a" at bounding box center [748, 218] width 34 height 11
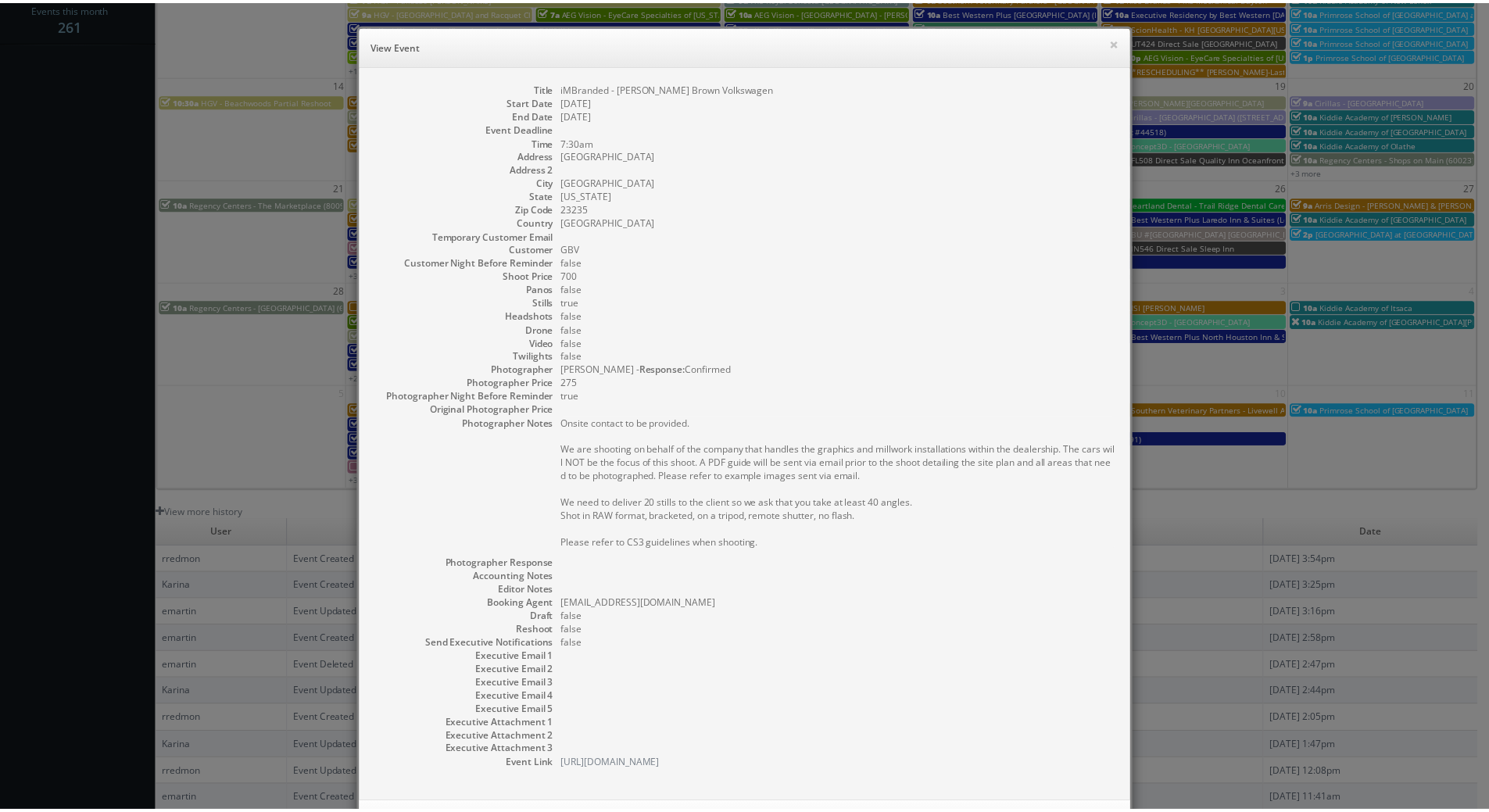
scroll to position [84, 0]
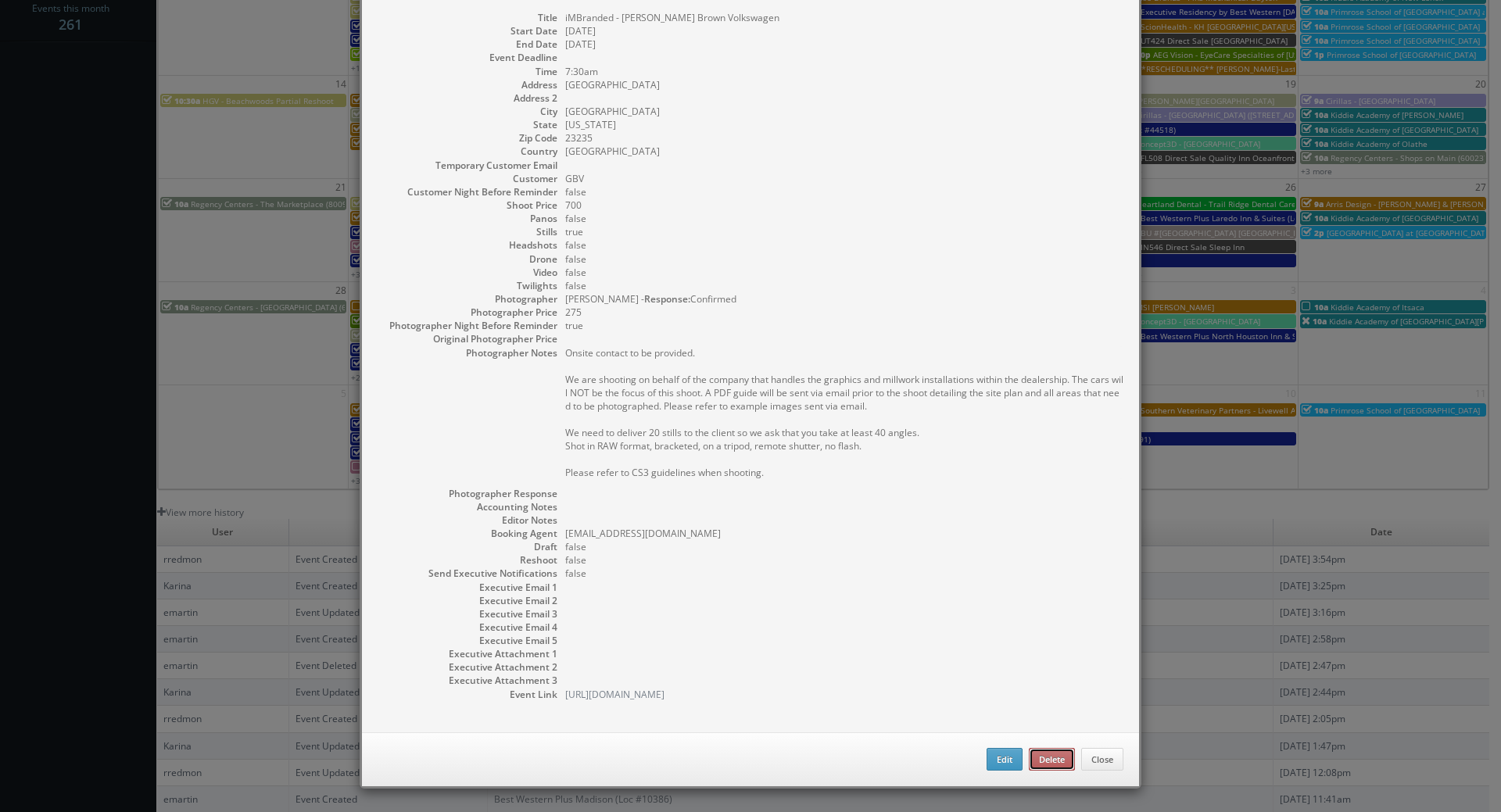
click at [1044, 756] on button "Delete" at bounding box center [1051, 759] width 46 height 23
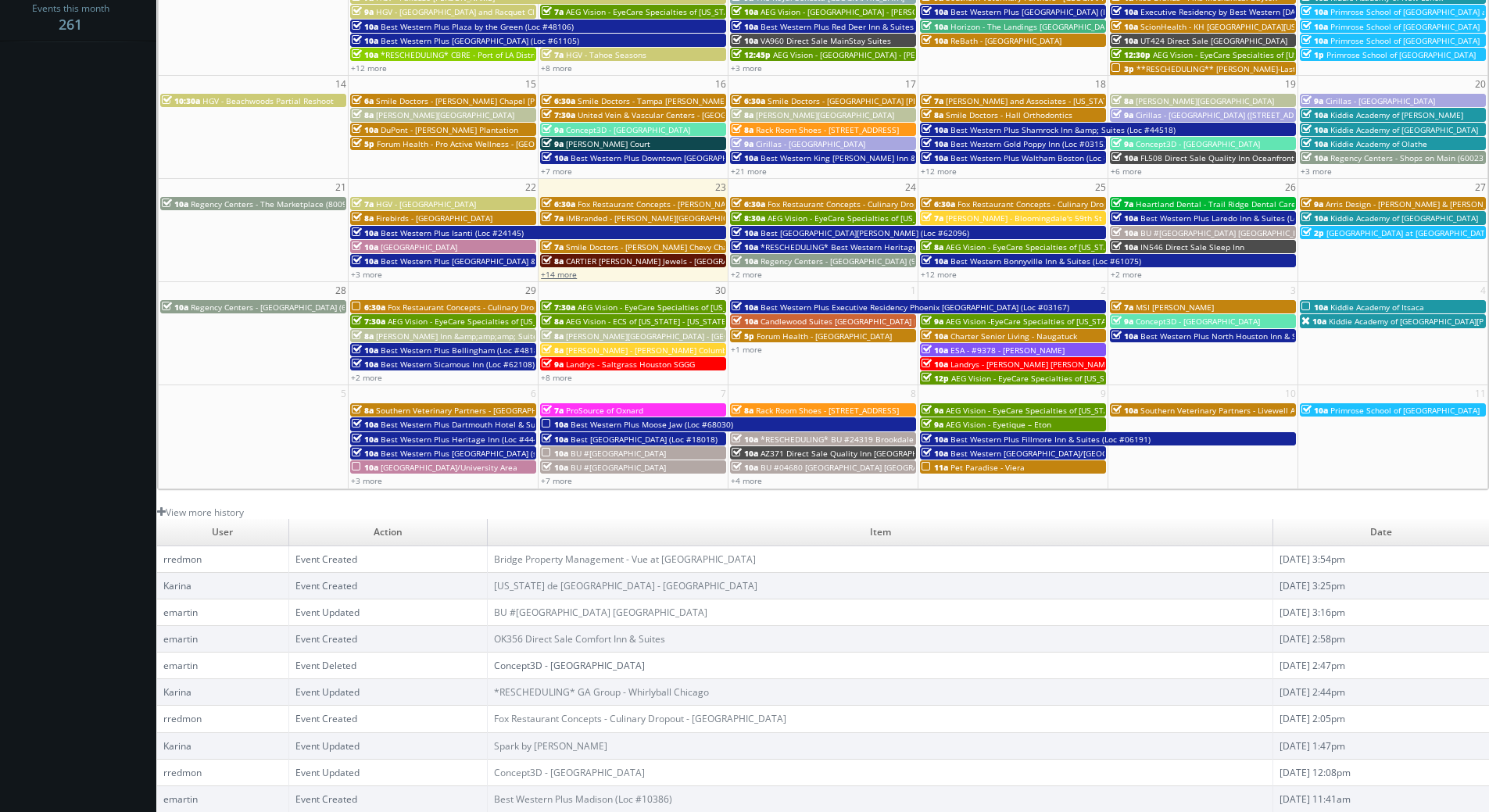
click at [558, 274] on link "+14 more" at bounding box center [558, 274] width 36 height 11
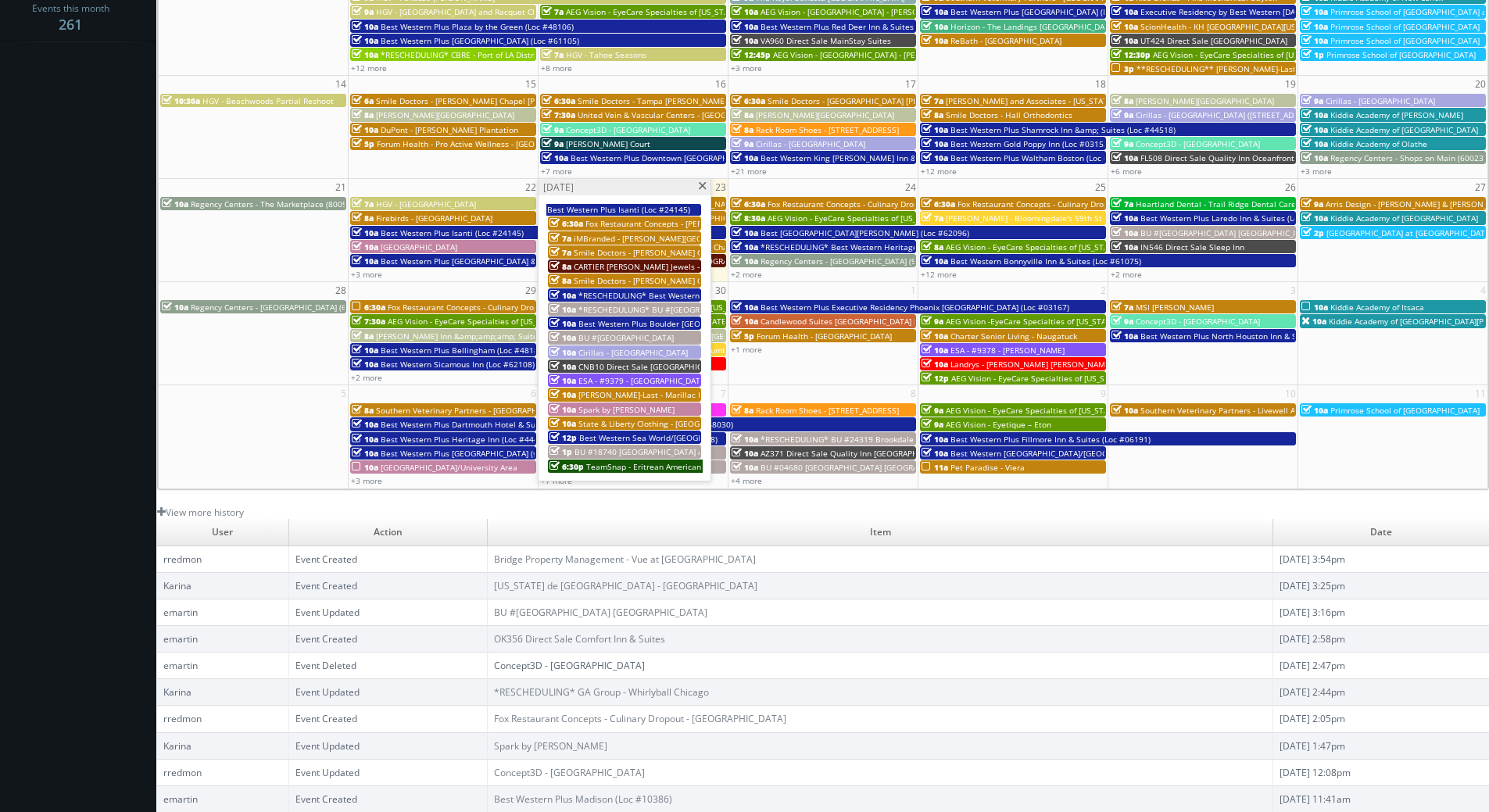
click at [258, 40] on td at bounding box center [253, 32] width 190 height 87
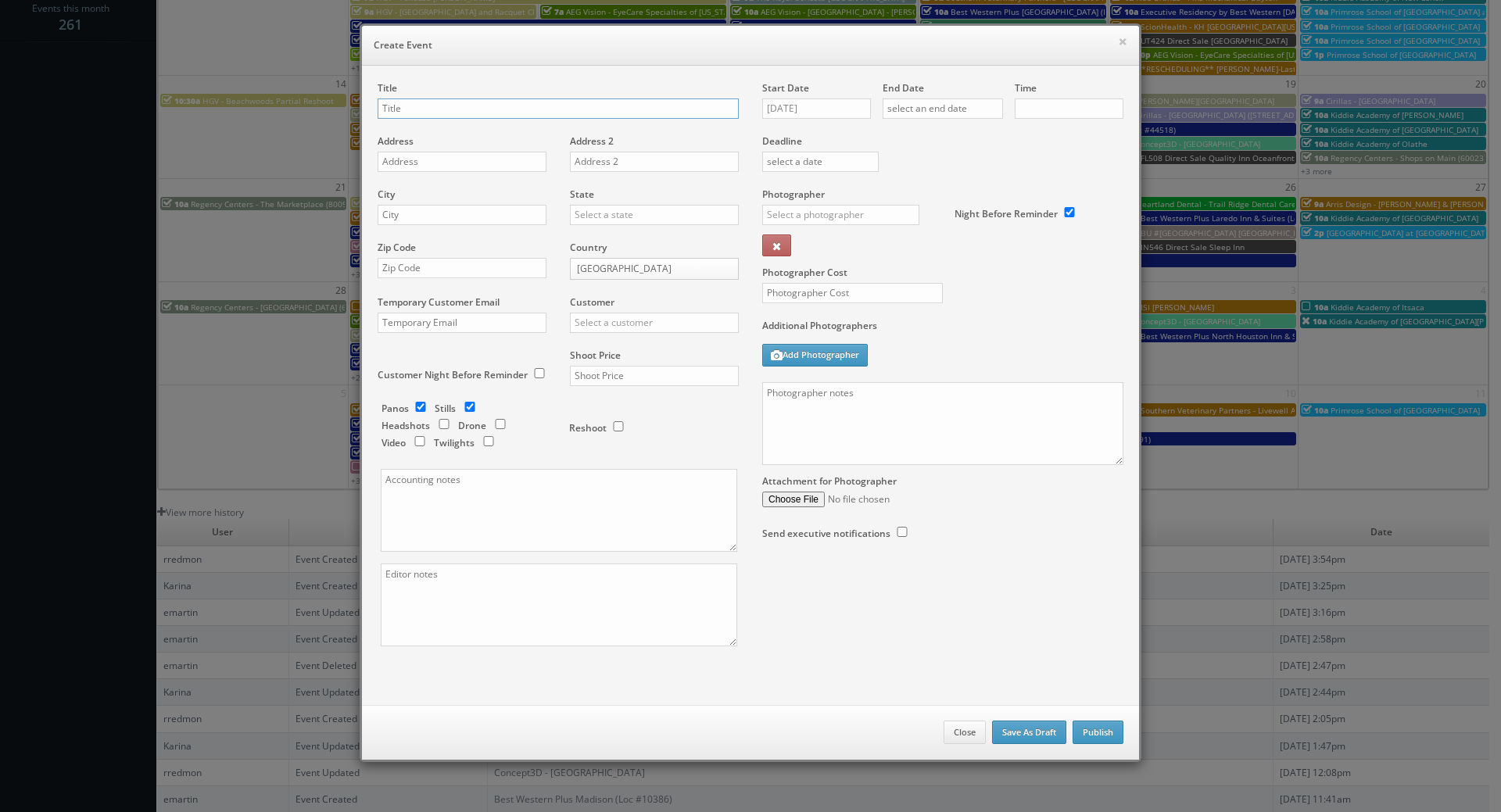
checkbox input "true"
type input "10:00am"
checkbox input "true"
click at [1118, 37] on button "×" at bounding box center [1122, 41] width 10 height 11
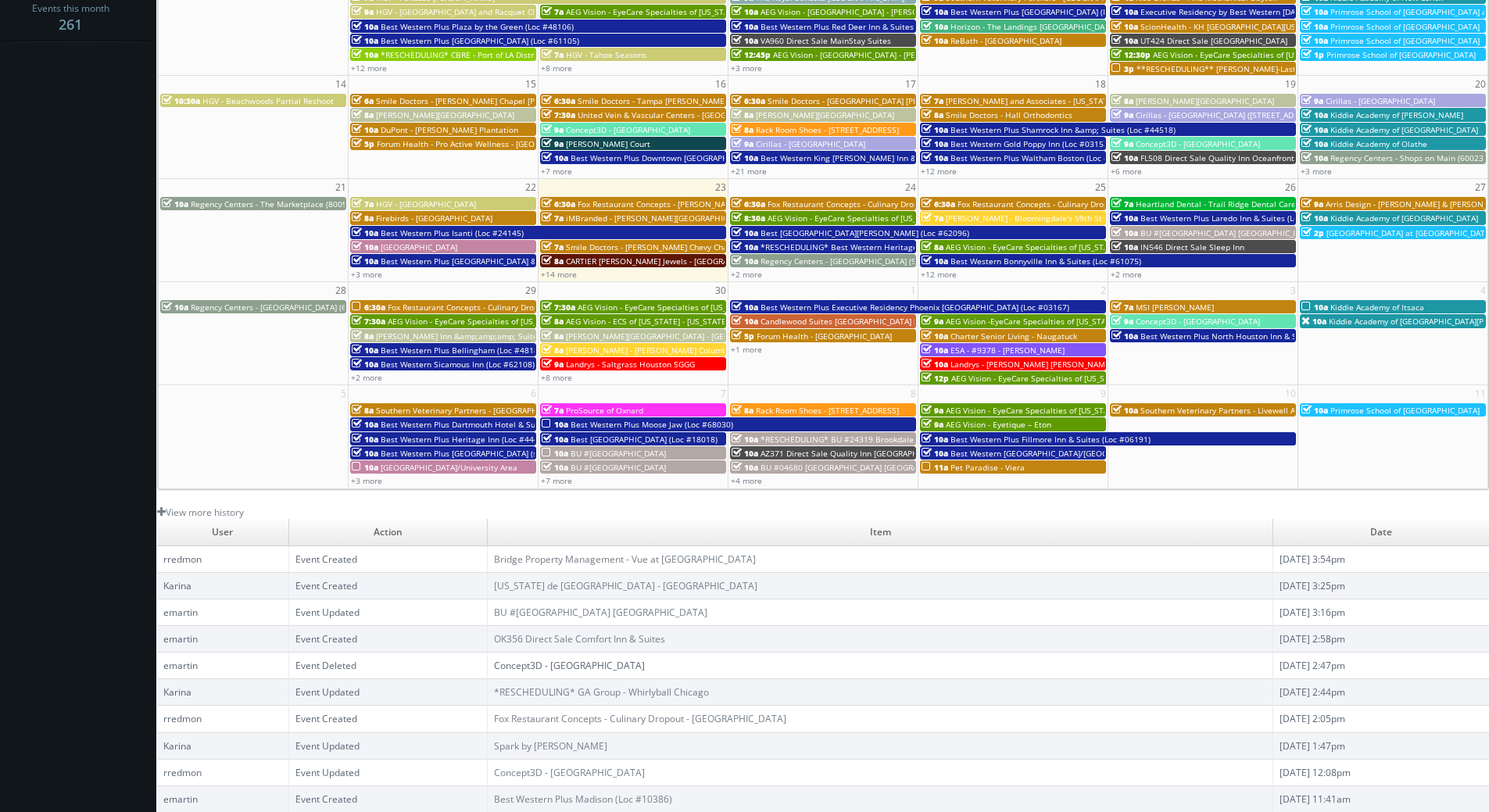
scroll to position [0, 0]
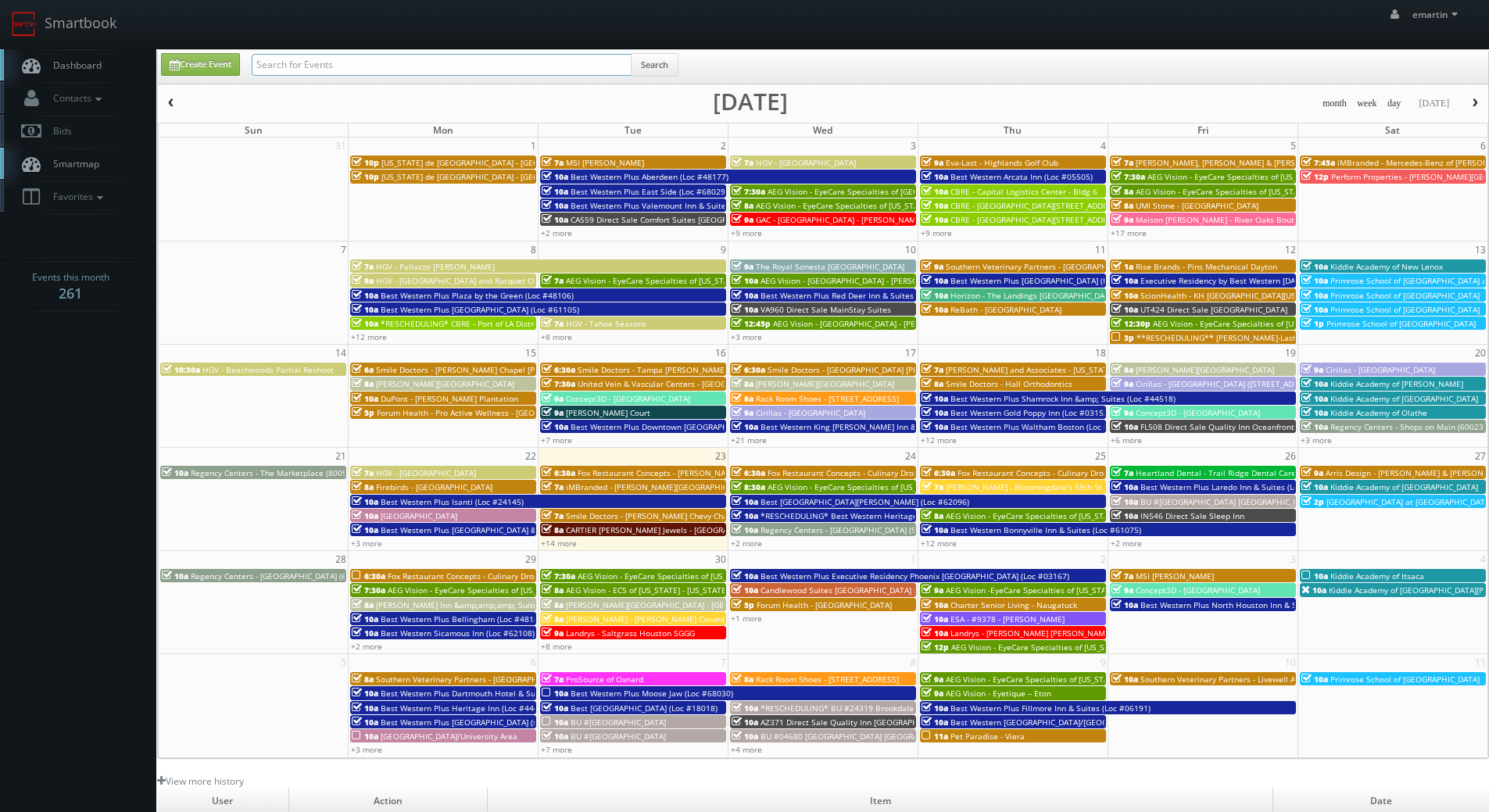
click at [296, 56] on input "text" at bounding box center [441, 64] width 380 height 22
type input "Melissa Saunders"
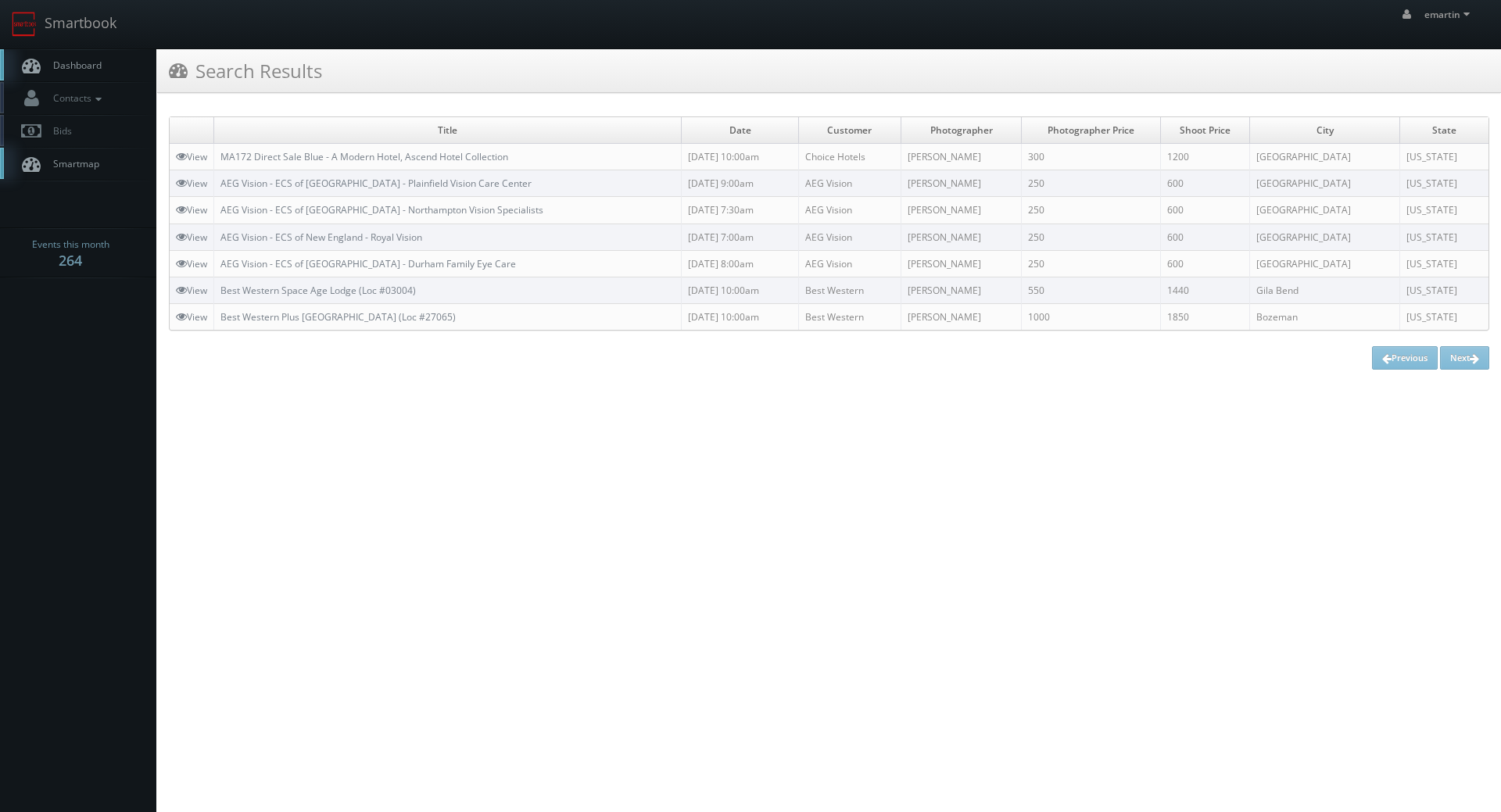
click at [80, 53] on link "Dashboard" at bounding box center [78, 65] width 157 height 32
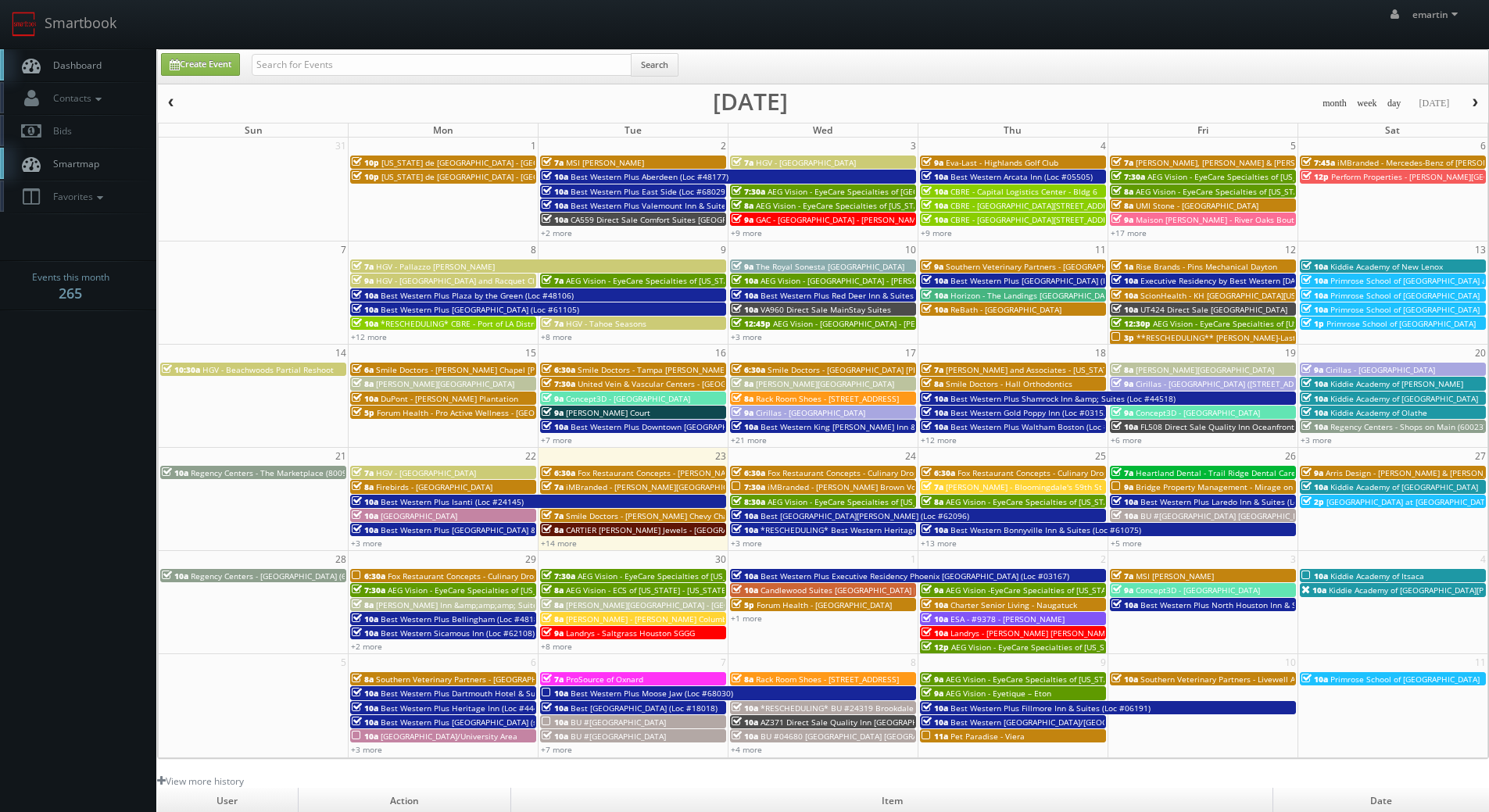
click at [64, 64] on span "Dashboard" at bounding box center [73, 64] width 57 height 13
click at [751, 539] on link "+3 more" at bounding box center [746, 543] width 31 height 11
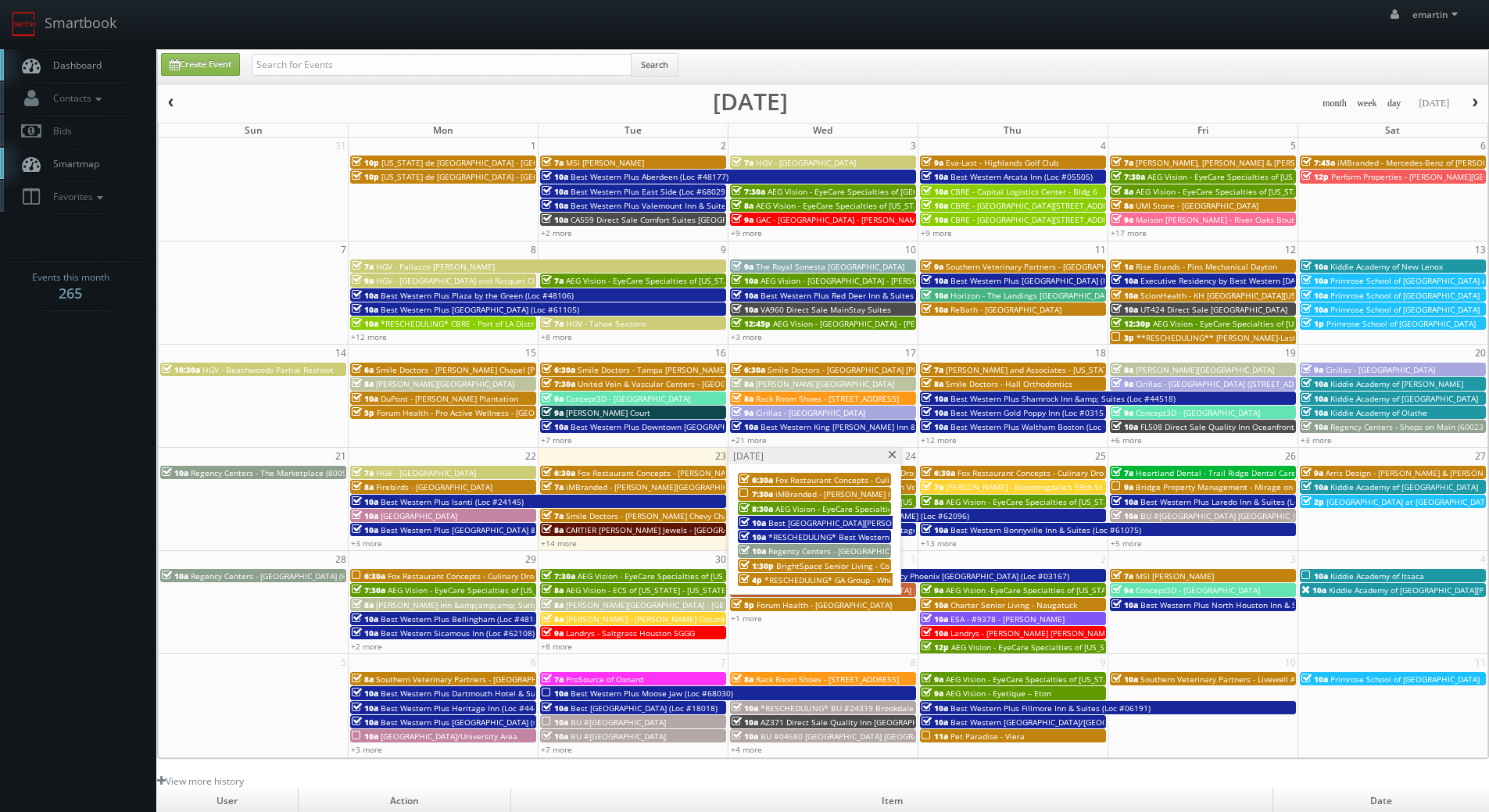
click at [849, 537] on span "*RESCHEDULING* Best Western Heritage Inn (Loc #05465)" at bounding box center [879, 536] width 222 height 11
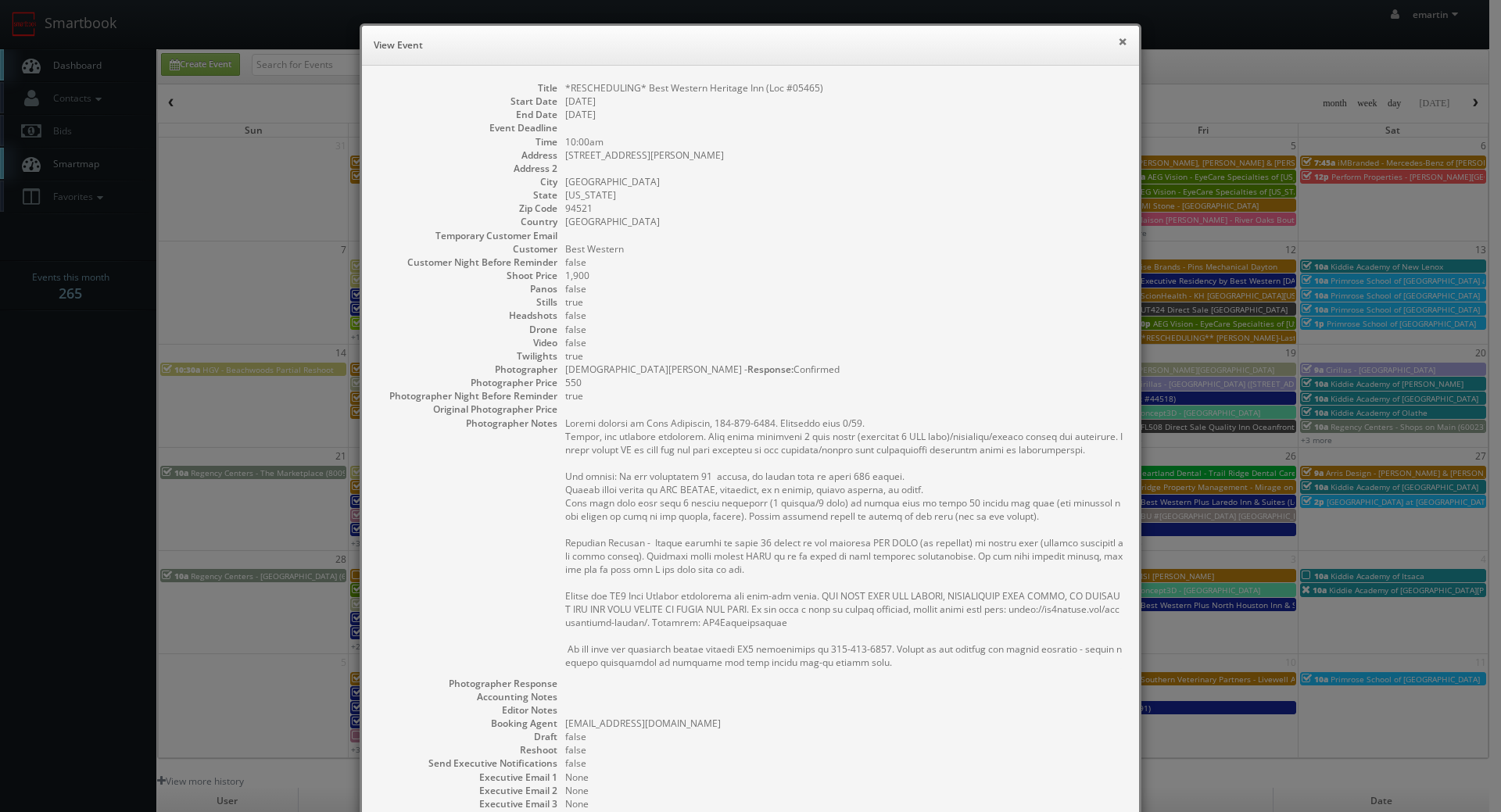
click at [1118, 46] on button "×" at bounding box center [1122, 41] width 10 height 11
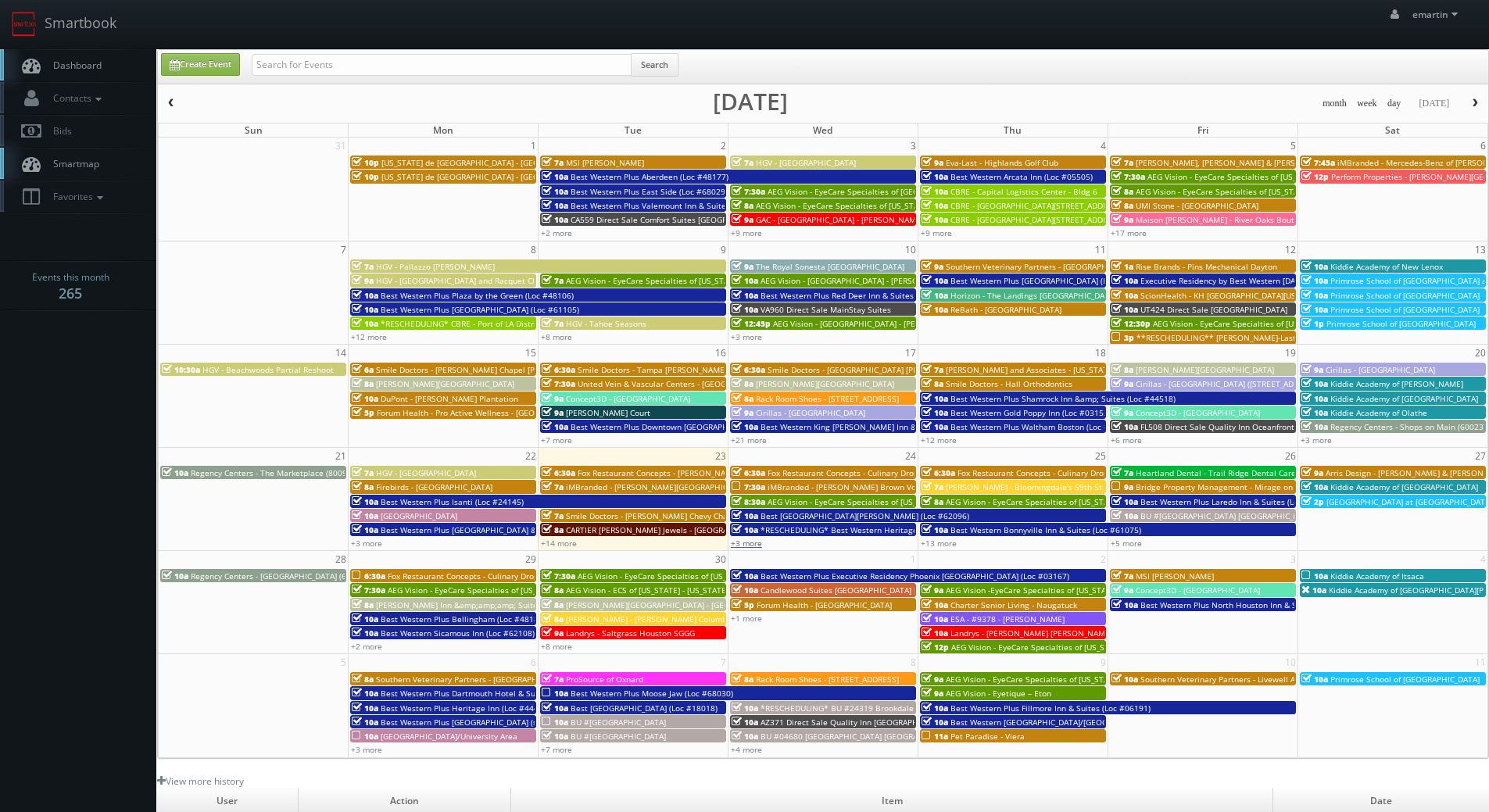
click at [748, 540] on link "+3 more" at bounding box center [746, 543] width 31 height 11
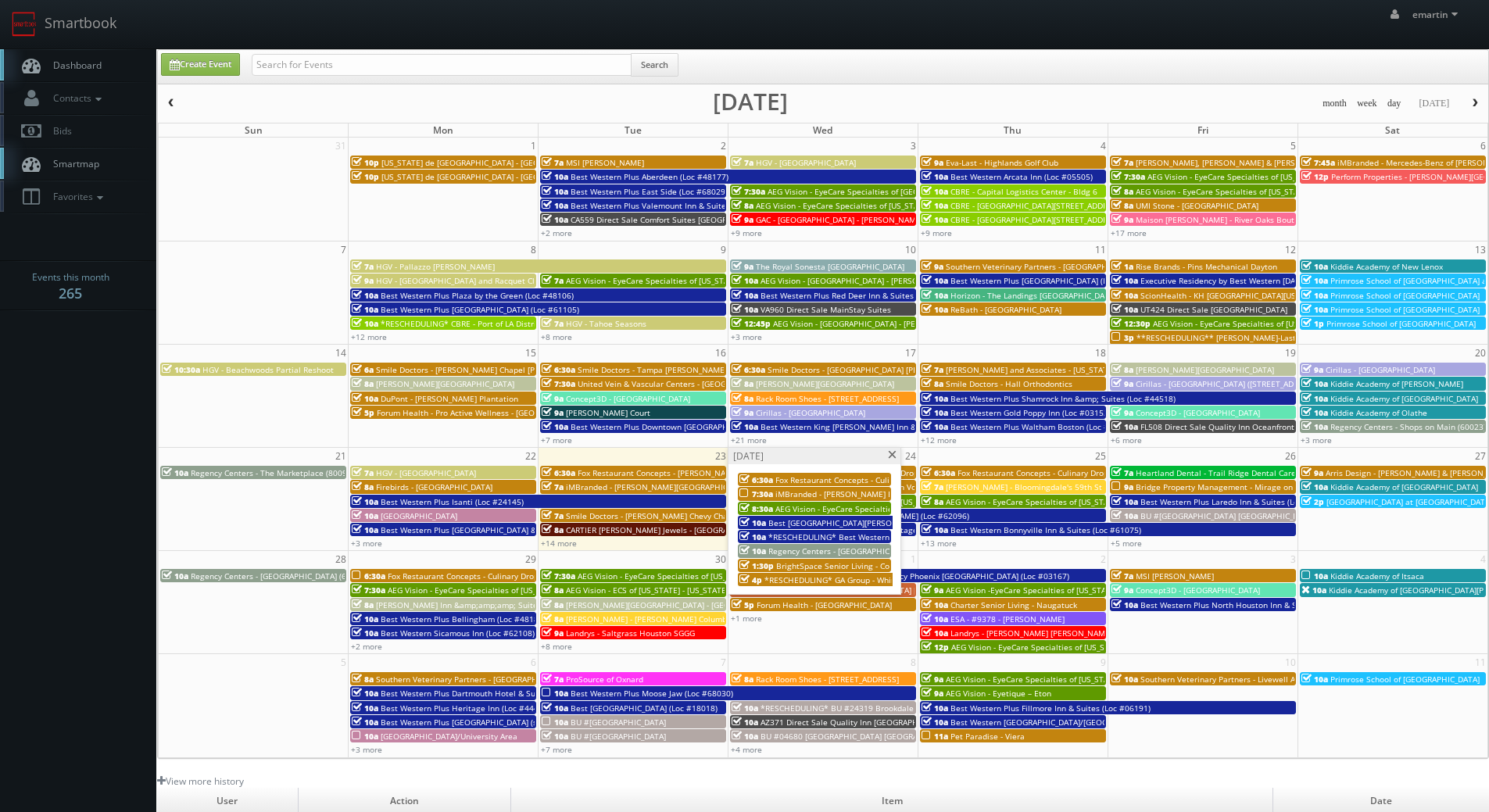
click at [791, 523] on span "Best [GEOGRAPHIC_DATA][PERSON_NAME] (Loc #62096)" at bounding box center [873, 522] width 209 height 11
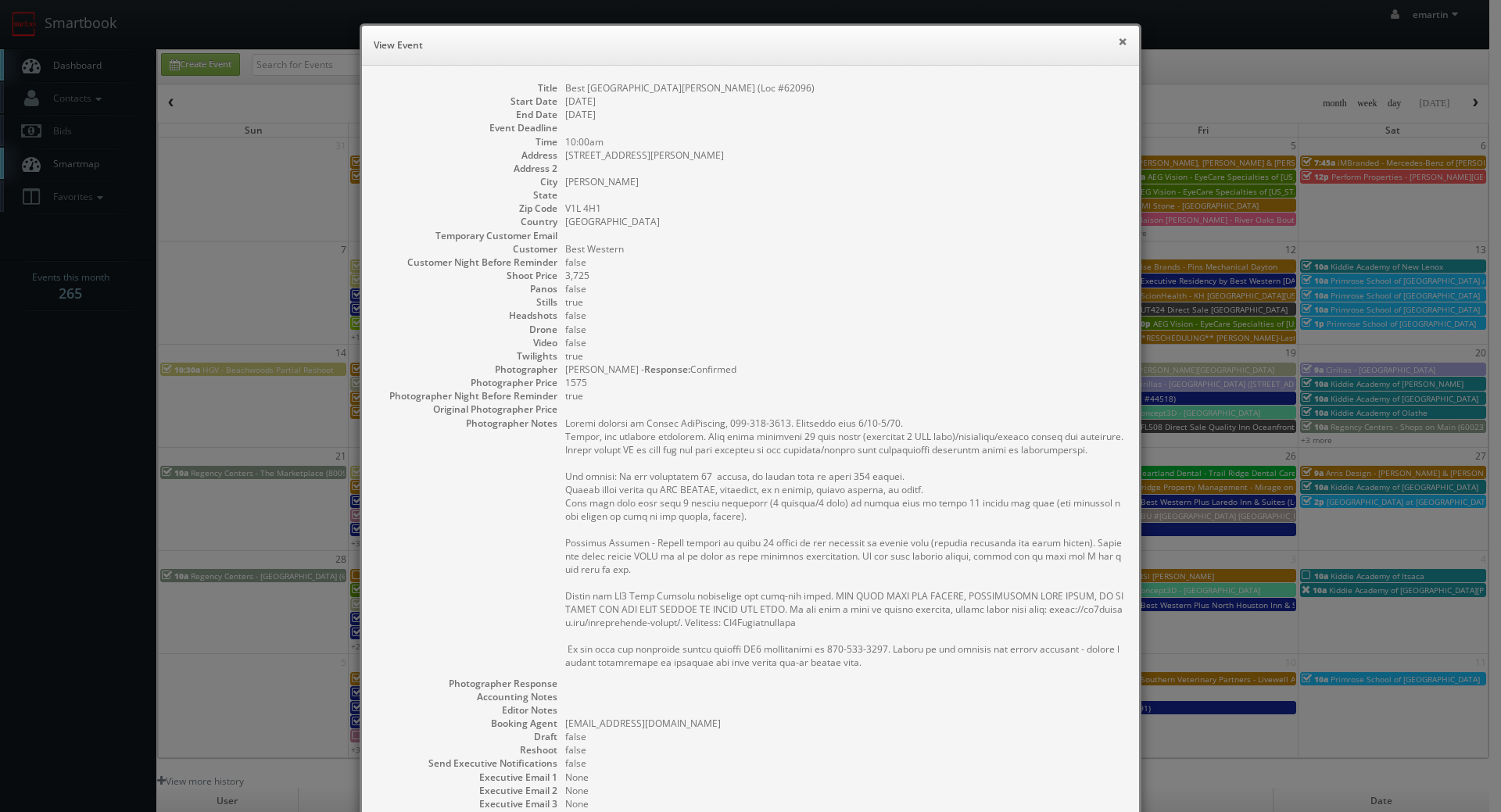
click at [1118, 41] on button "×" at bounding box center [1122, 41] width 10 height 11
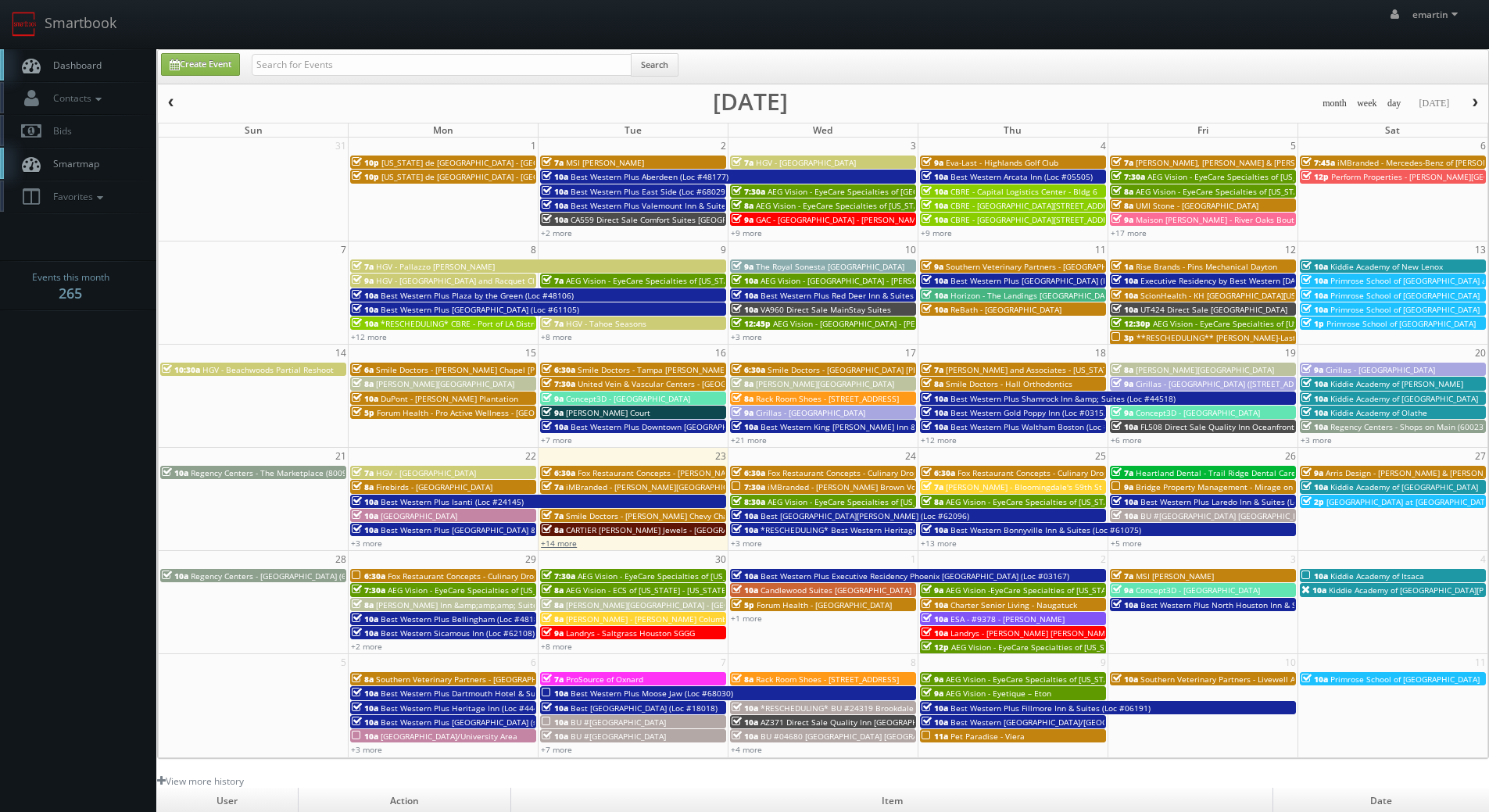
click at [565, 545] on link "+14 more" at bounding box center [558, 543] width 36 height 11
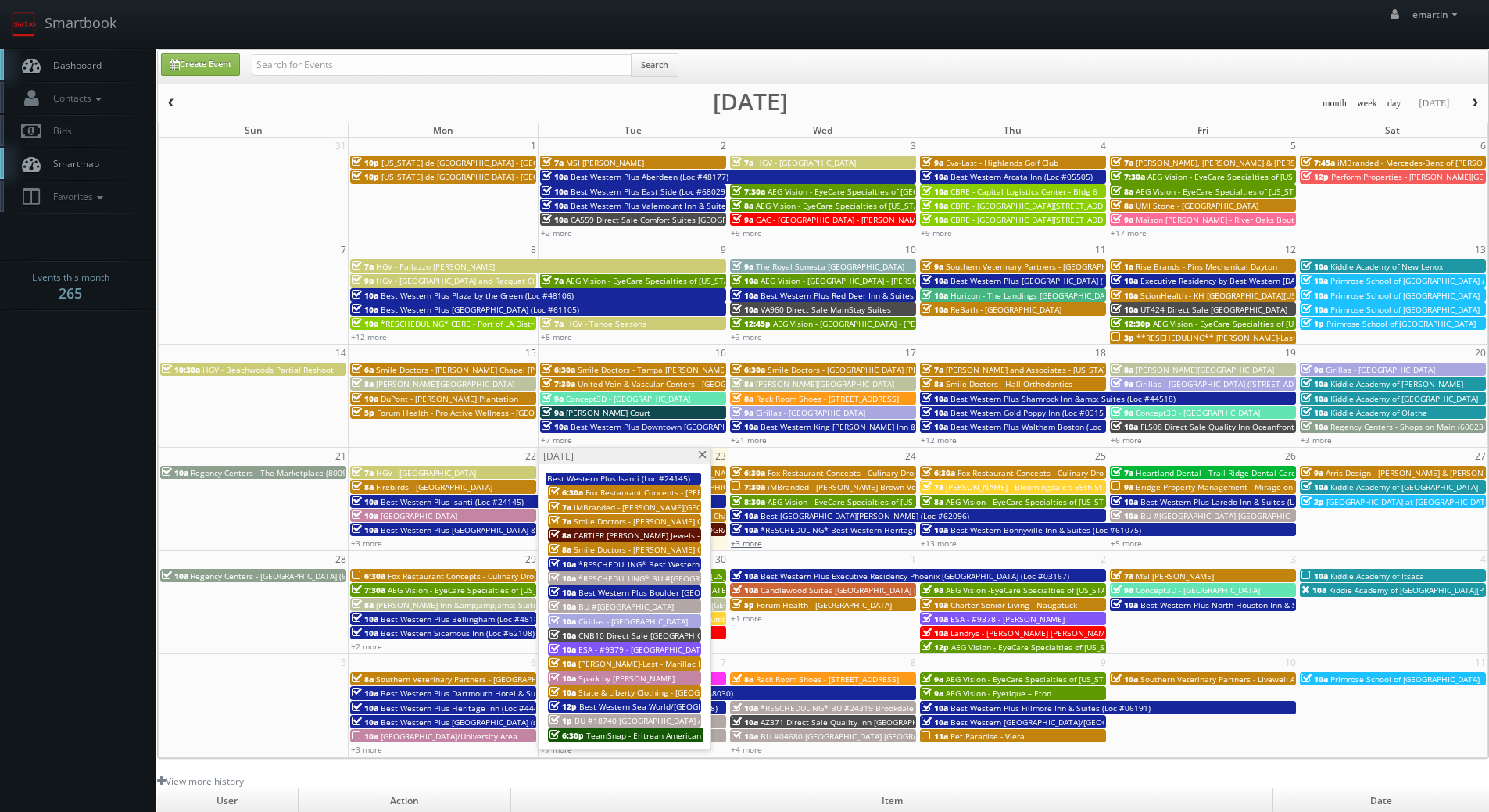
click at [758, 539] on link "+3 more" at bounding box center [746, 543] width 31 height 11
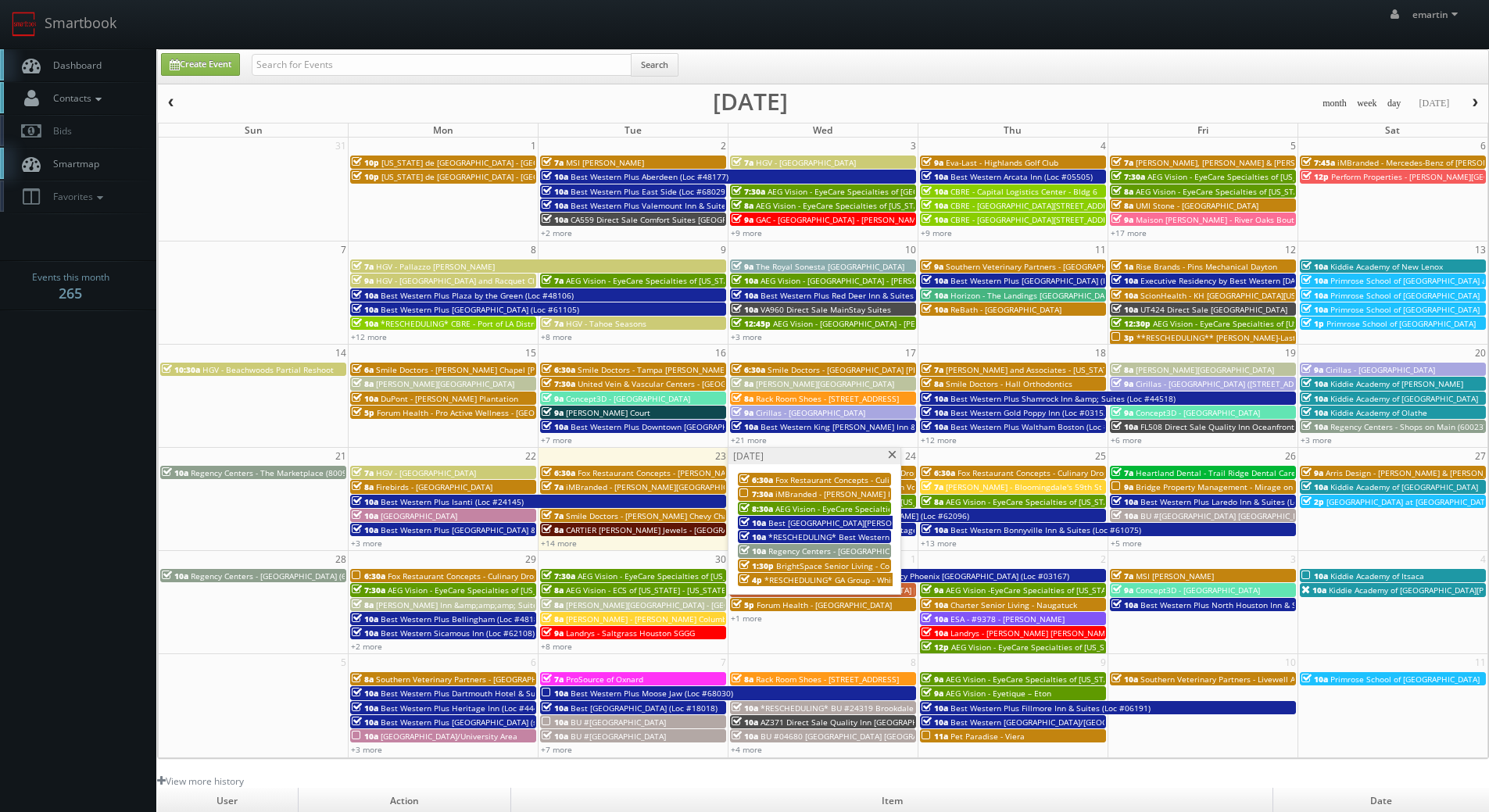
click at [113, 75] on link "Dashboard" at bounding box center [78, 65] width 157 height 32
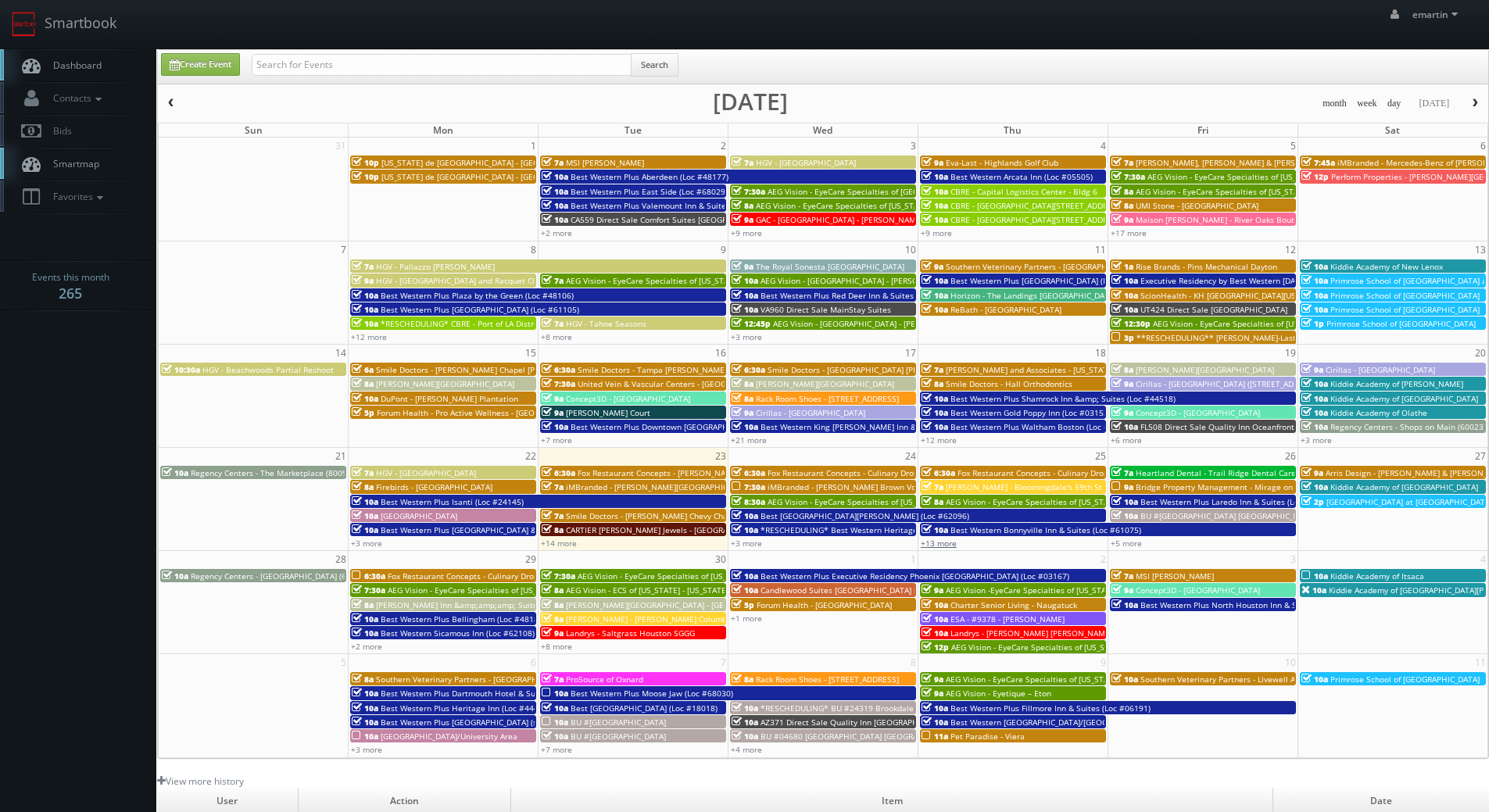
click at [940, 545] on link "+13 more" at bounding box center [938, 543] width 36 height 11
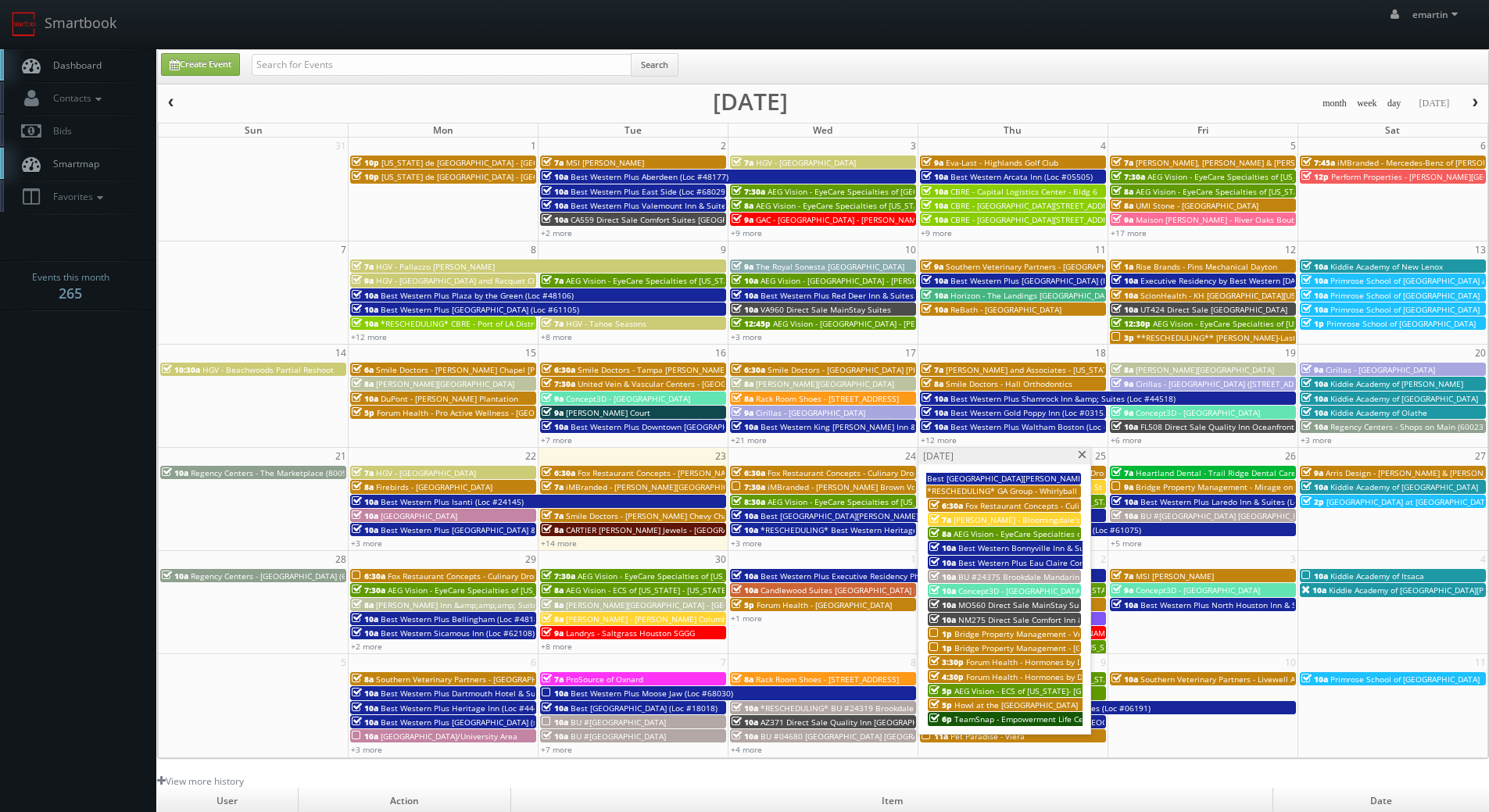
click at [1078, 453] on span at bounding box center [1082, 455] width 10 height 9
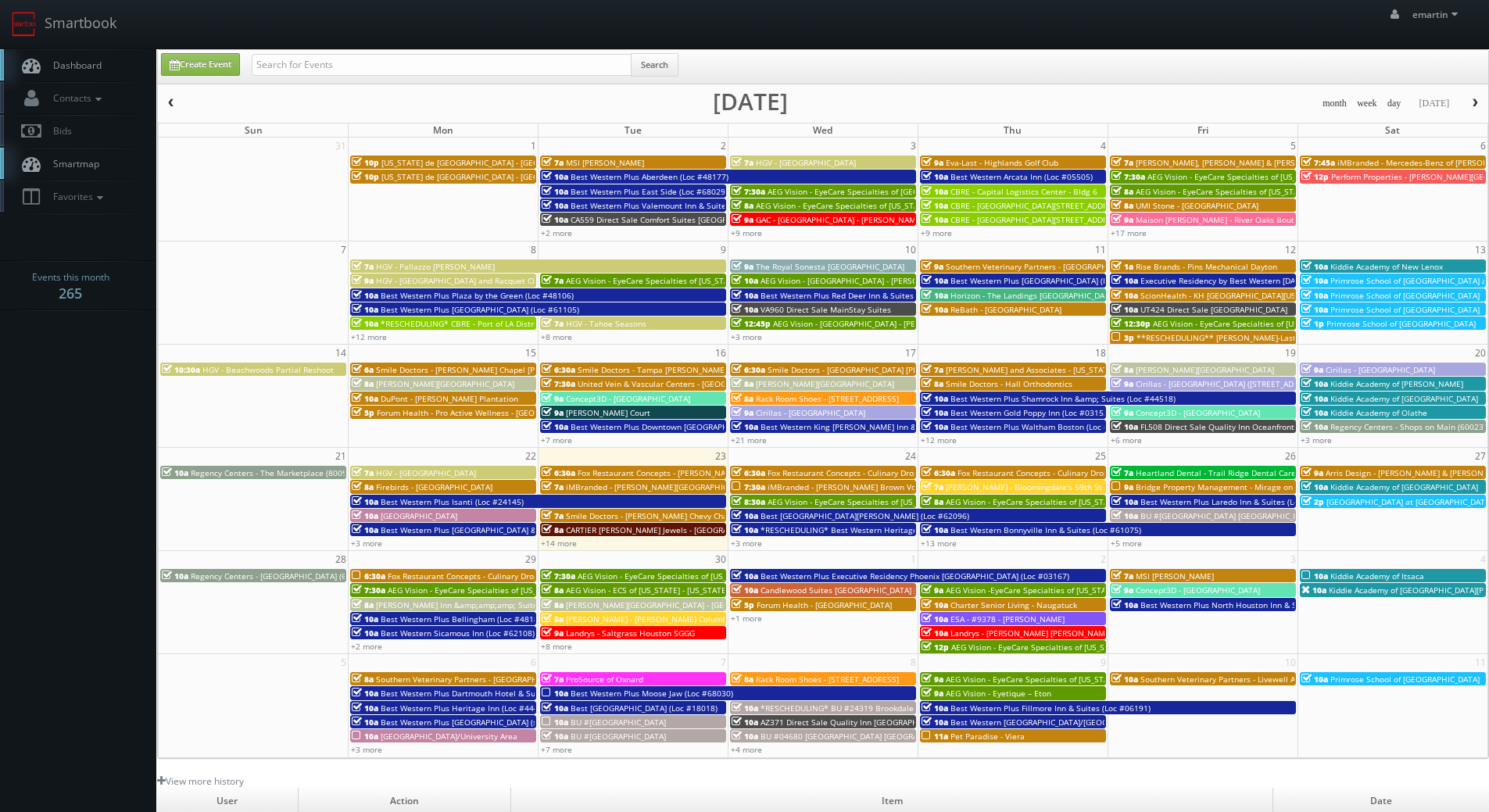
click at [118, 57] on link "Dashboard" at bounding box center [78, 65] width 157 height 32
click at [219, 65] on link "Create Event" at bounding box center [200, 64] width 79 height 23
type input "[DATE]"
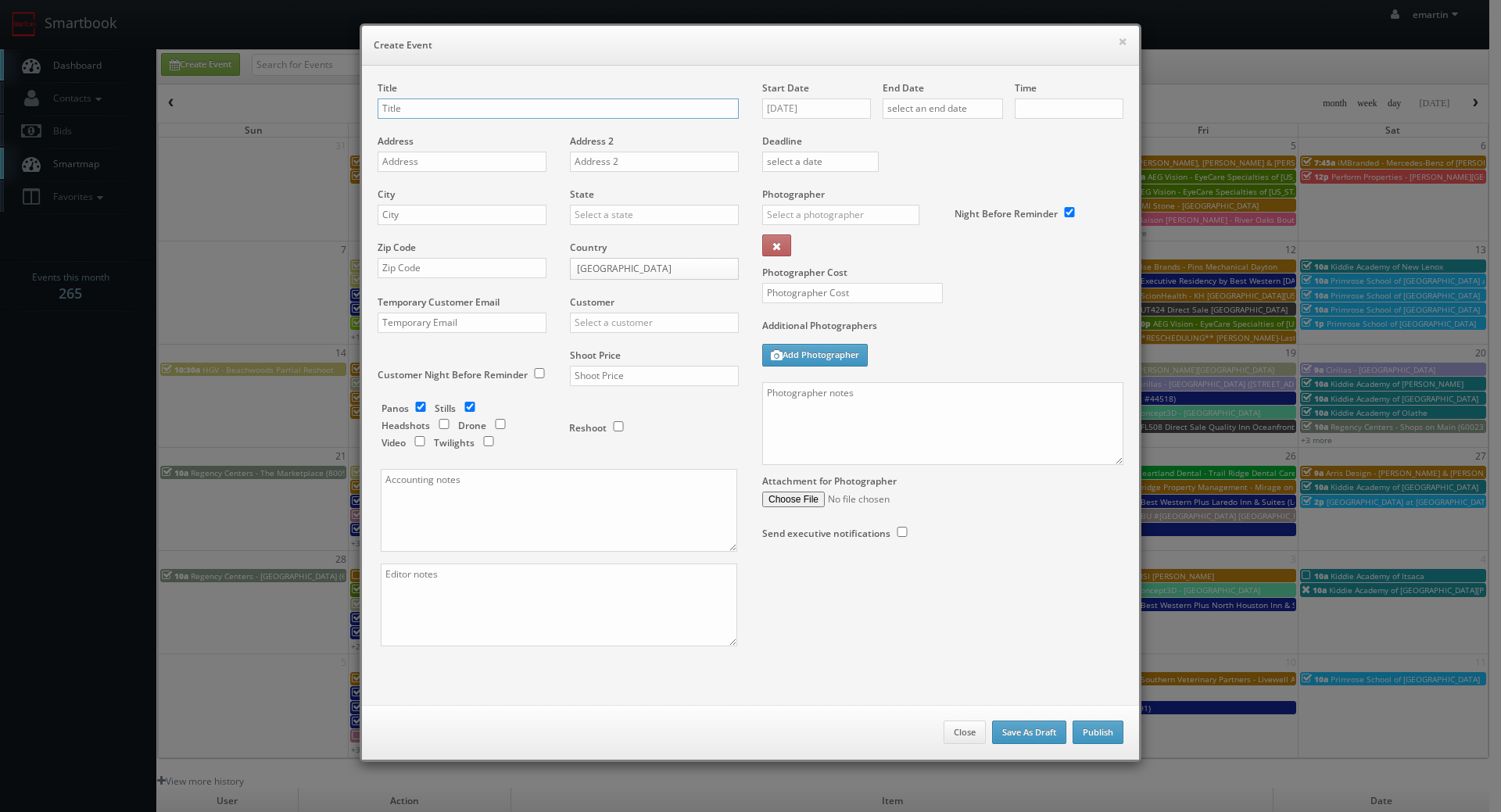
checkbox input "true"
type input "10:00am"
checkbox input "true"
click at [803, 110] on input "[DATE]" at bounding box center [816, 108] width 109 height 20
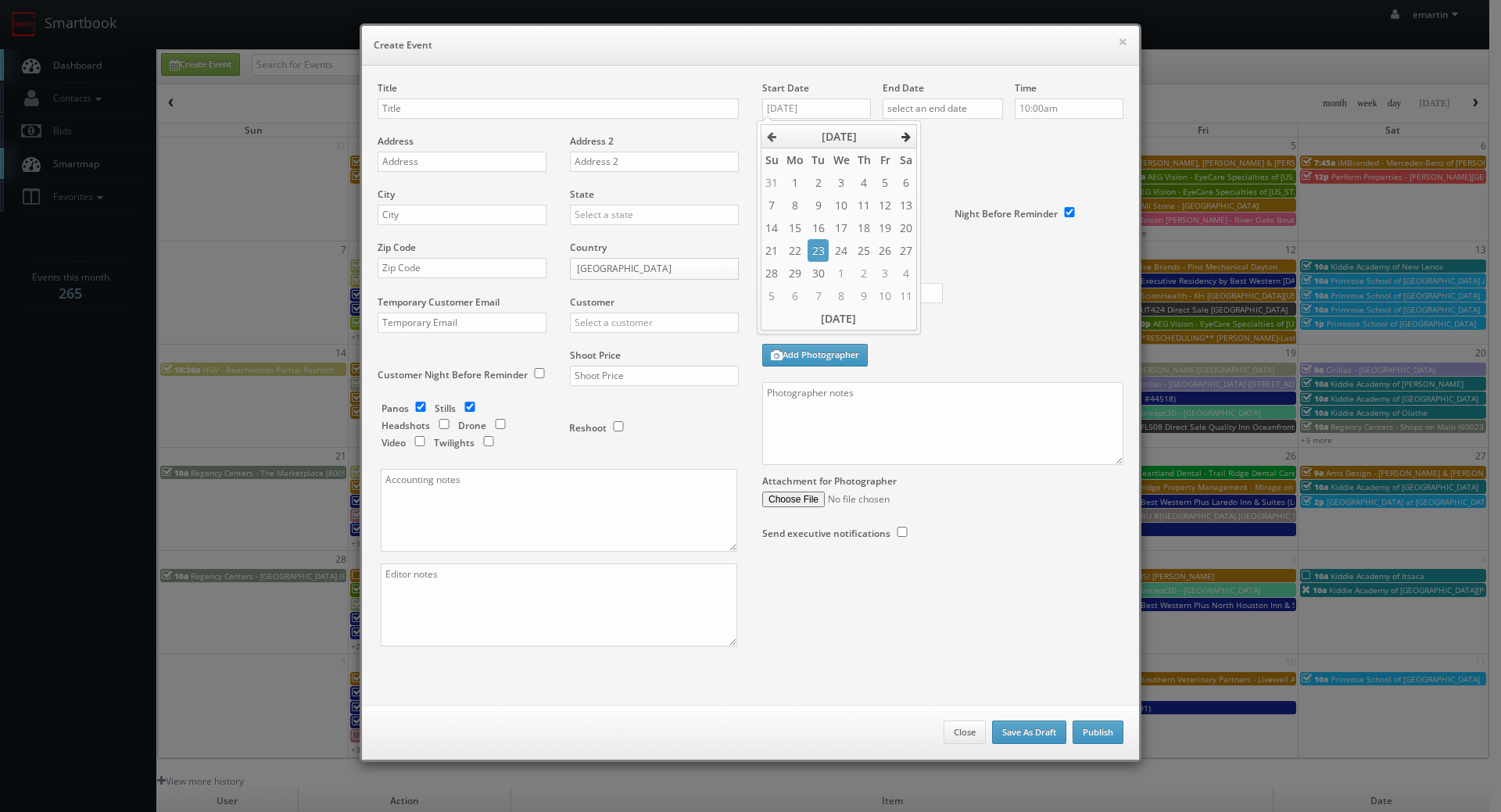
click at [907, 138] on icon at bounding box center [905, 137] width 10 height 11
click at [864, 230] on td "16" at bounding box center [864, 228] width 21 height 23
type input "10/16/2025"
drag, startPoint x: 952, startPoint y: 159, endPoint x: 957, endPoint y: 149, distance: 11.2
click at [953, 158] on div "Deadline" at bounding box center [943, 134] width 385 height 106
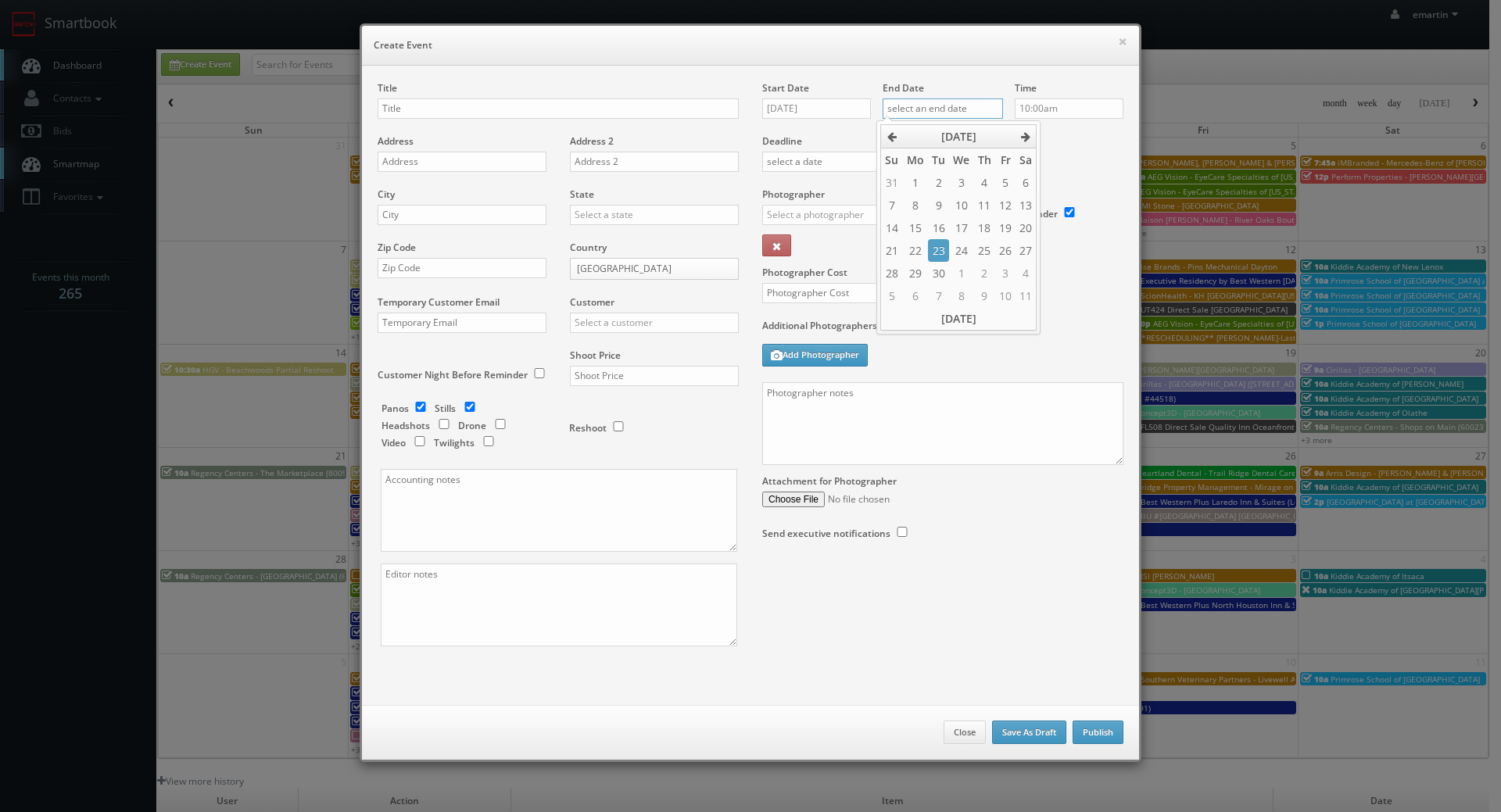
click at [973, 108] on input "text" at bounding box center [942, 108] width 120 height 20
click at [1020, 133] on icon at bounding box center [1025, 137] width 10 height 11
click at [983, 225] on td "16" at bounding box center [985, 228] width 21 height 23
type input "10/16/2025"
drag, startPoint x: 1061, startPoint y: 165, endPoint x: 669, endPoint y: 205, distance: 394.0
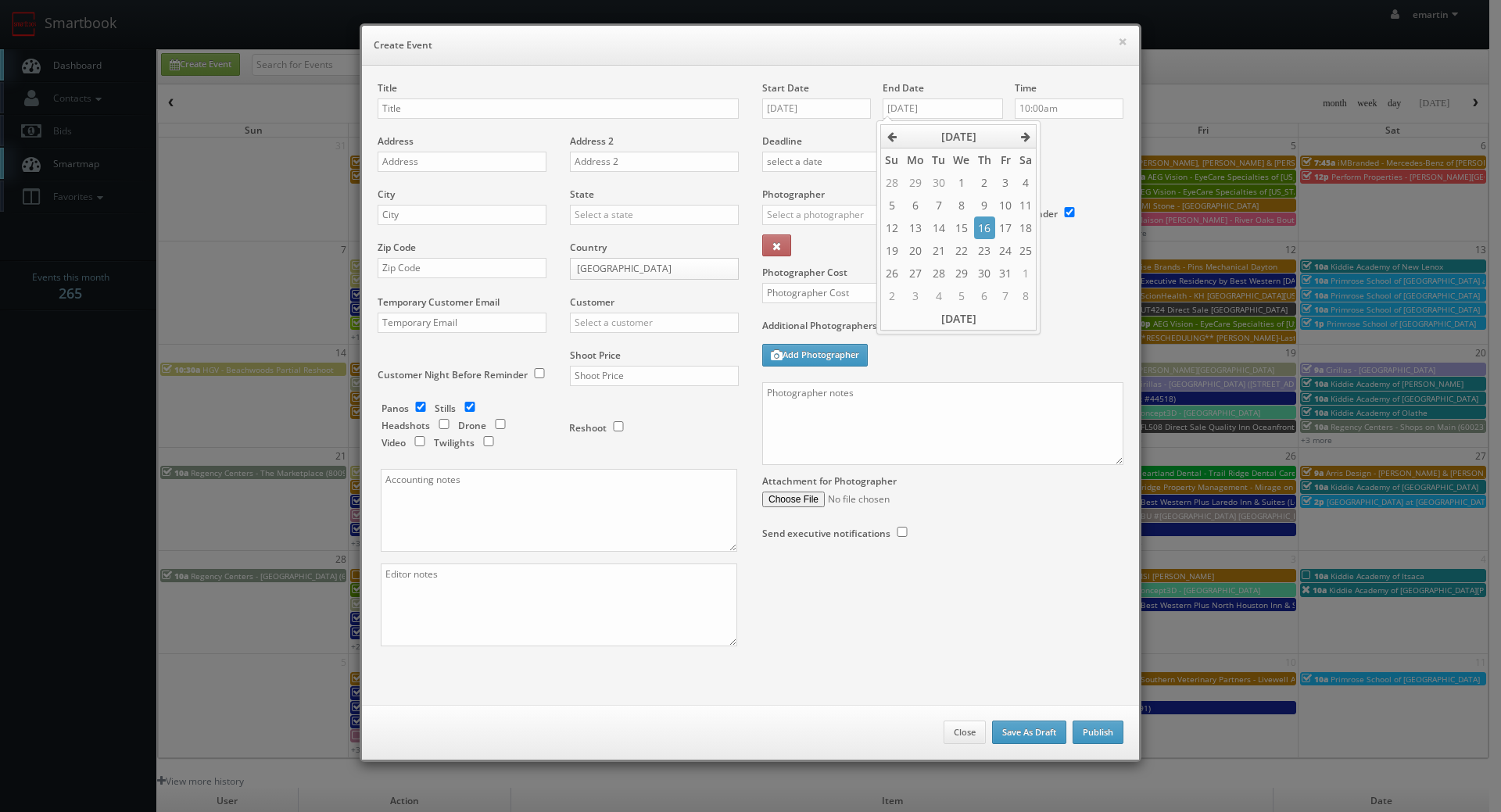
click at [1058, 165] on div "Deadline" at bounding box center [943, 134] width 385 height 106
click at [431, 106] on input "text" at bounding box center [558, 108] width 361 height 20
paste input "Best Western Plus Stoneridge Inn & Conference Centre"
click at [674, 107] on input "Best Western Plus Stoneridge Inn & Conference Centre (Loc #" at bounding box center [558, 108] width 361 height 20
paste input "66085"
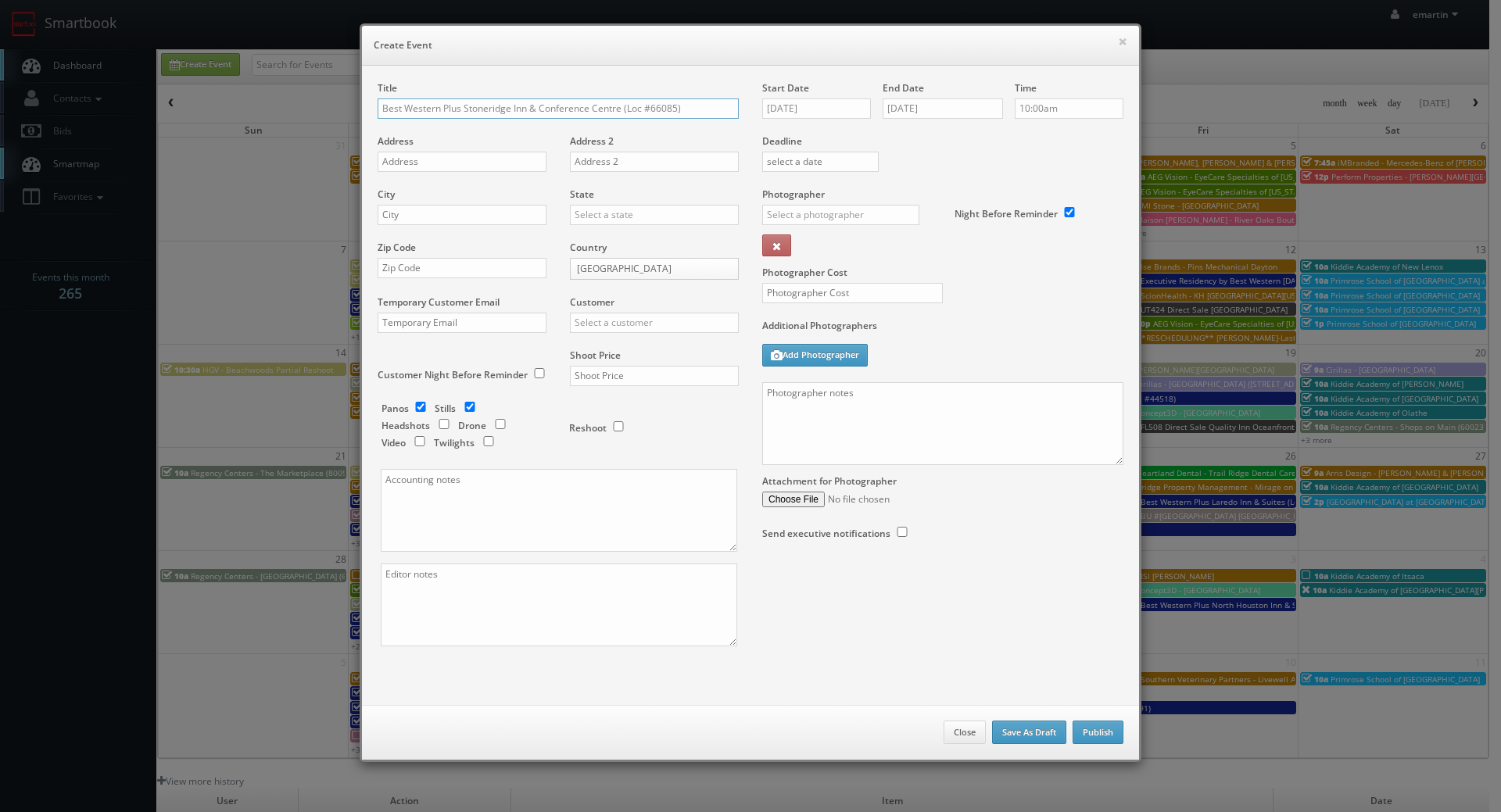
type input "Best Western Plus Stoneridge Inn & Conference Centre (Loc #66085)"
click at [416, 173] on div "Address" at bounding box center [468, 160] width 180 height 53
drag, startPoint x: 419, startPoint y: 166, endPoint x: 99, endPoint y: 174, distance: 320.1
click at [419, 166] on input "text" at bounding box center [462, 161] width 169 height 20
paste input "6675 Burtwistle Ln"
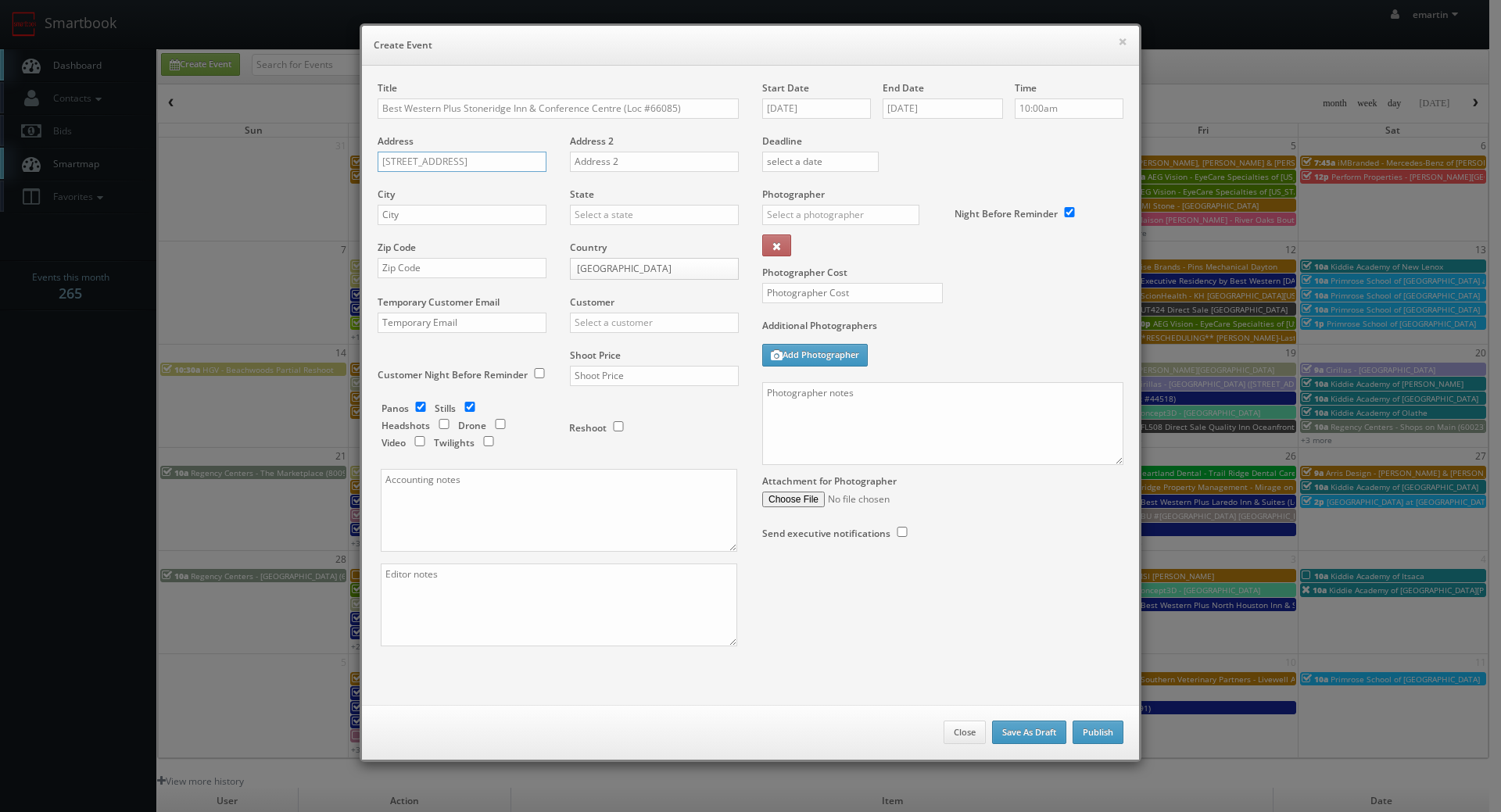
type input "6675 Burtwistle Ln"
drag, startPoint x: 436, startPoint y: 225, endPoint x: 448, endPoint y: 224, distance: 12.0
click at [436, 225] on div "City" at bounding box center [468, 213] width 180 height 53
paste input "London"
type input "London"
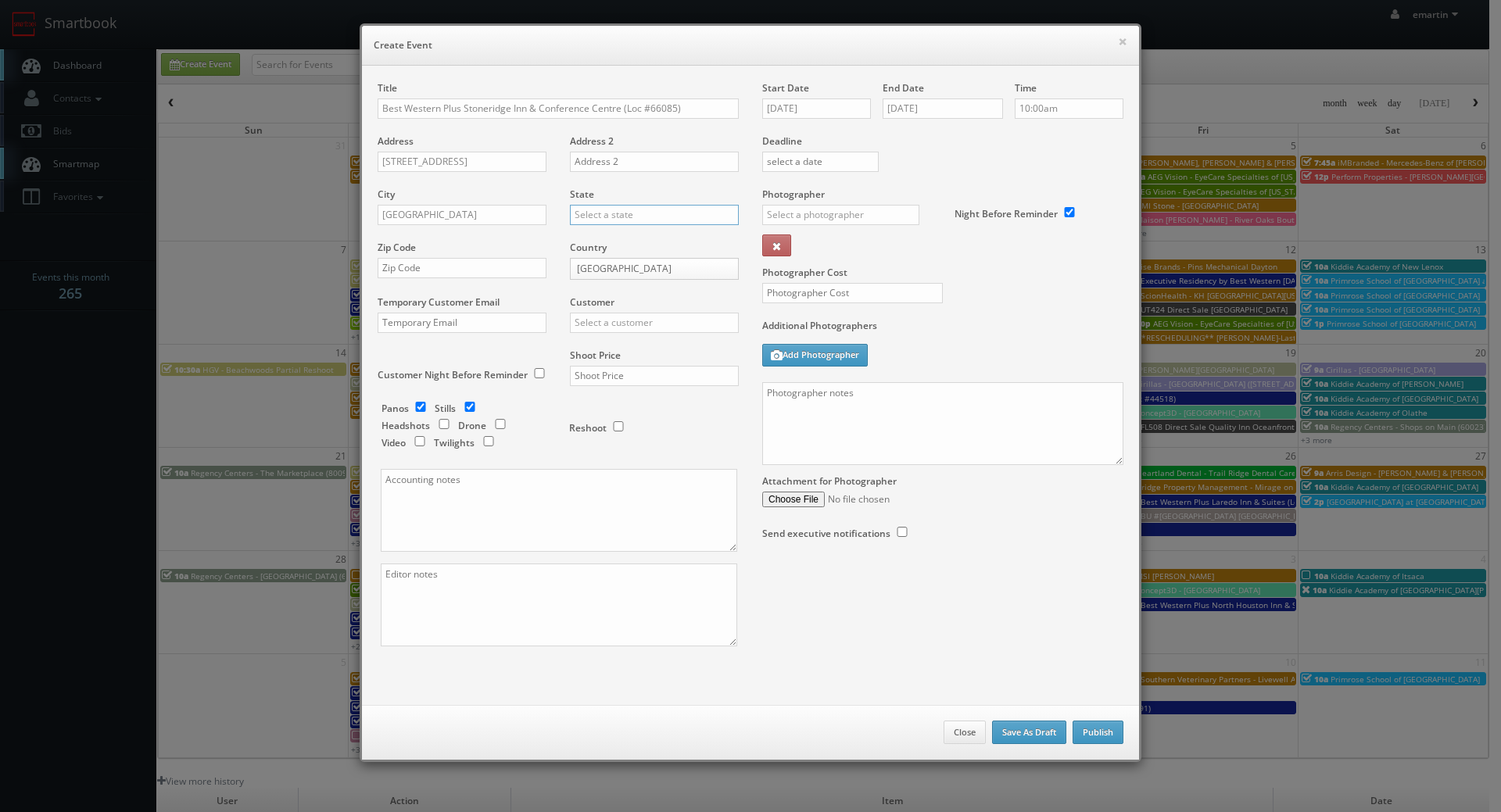
click at [608, 218] on input "text" at bounding box center [654, 214] width 169 height 20
drag, startPoint x: 539, startPoint y: 247, endPoint x: 554, endPoint y: 246, distance: 15.0
click at [539, 246] on div "Zip Code" at bounding box center [468, 266] width 180 height 53
click at [628, 263] on body "Smartbook Toggle Side Navigation Toggle Top Navigation emartin emartin Profile …" at bounding box center [744, 540] width 1489 height 1081
select select "[GEOGRAPHIC_DATA]"
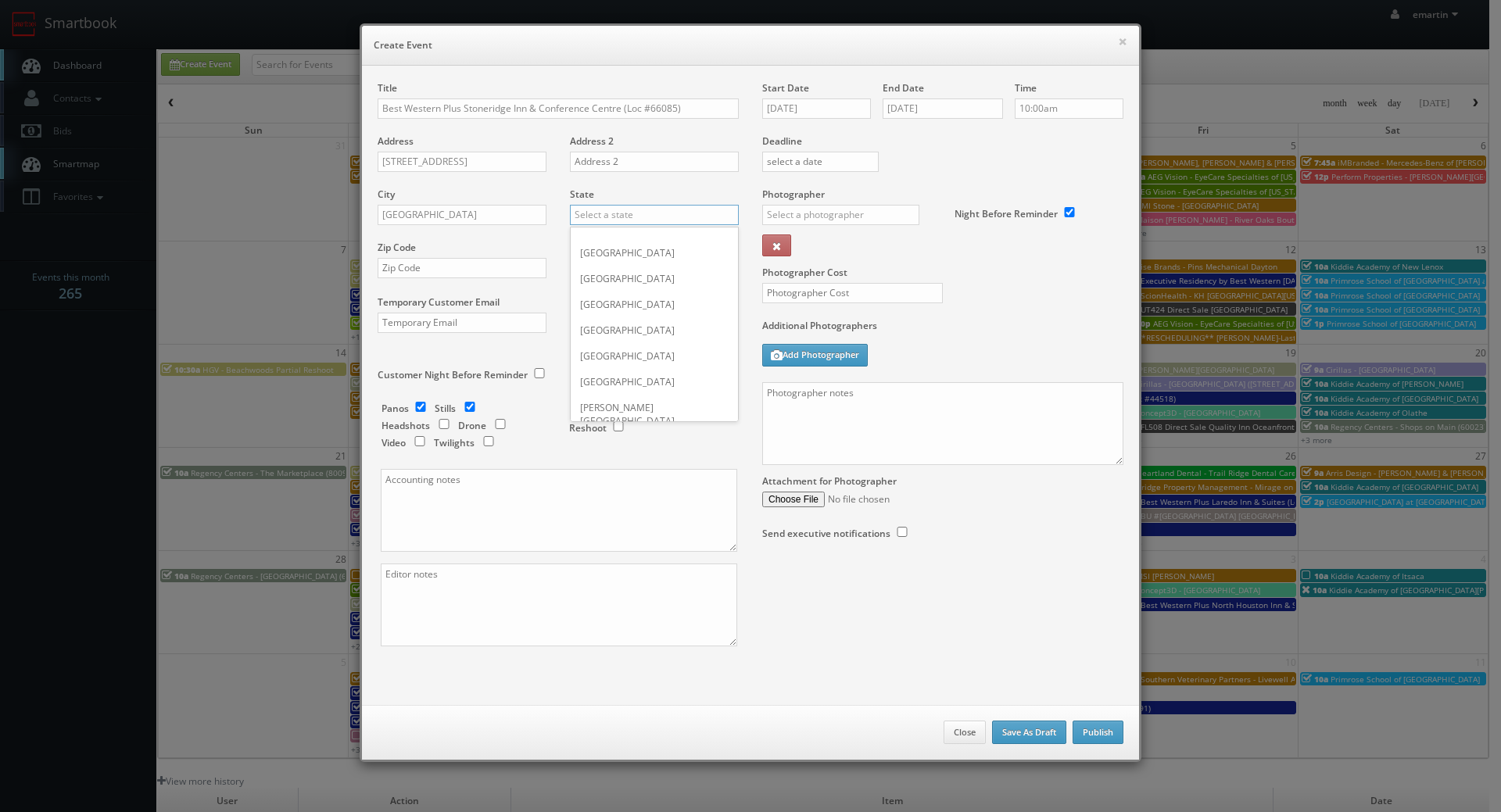
click at [620, 207] on input "text" at bounding box center [654, 214] width 169 height 20
click at [605, 240] on div "[GEOGRAPHIC_DATA]" at bounding box center [654, 240] width 167 height 26
type input "[GEOGRAPHIC_DATA]"
click at [506, 268] on input "text" at bounding box center [462, 267] width 169 height 20
paste input "N6L 1H5"
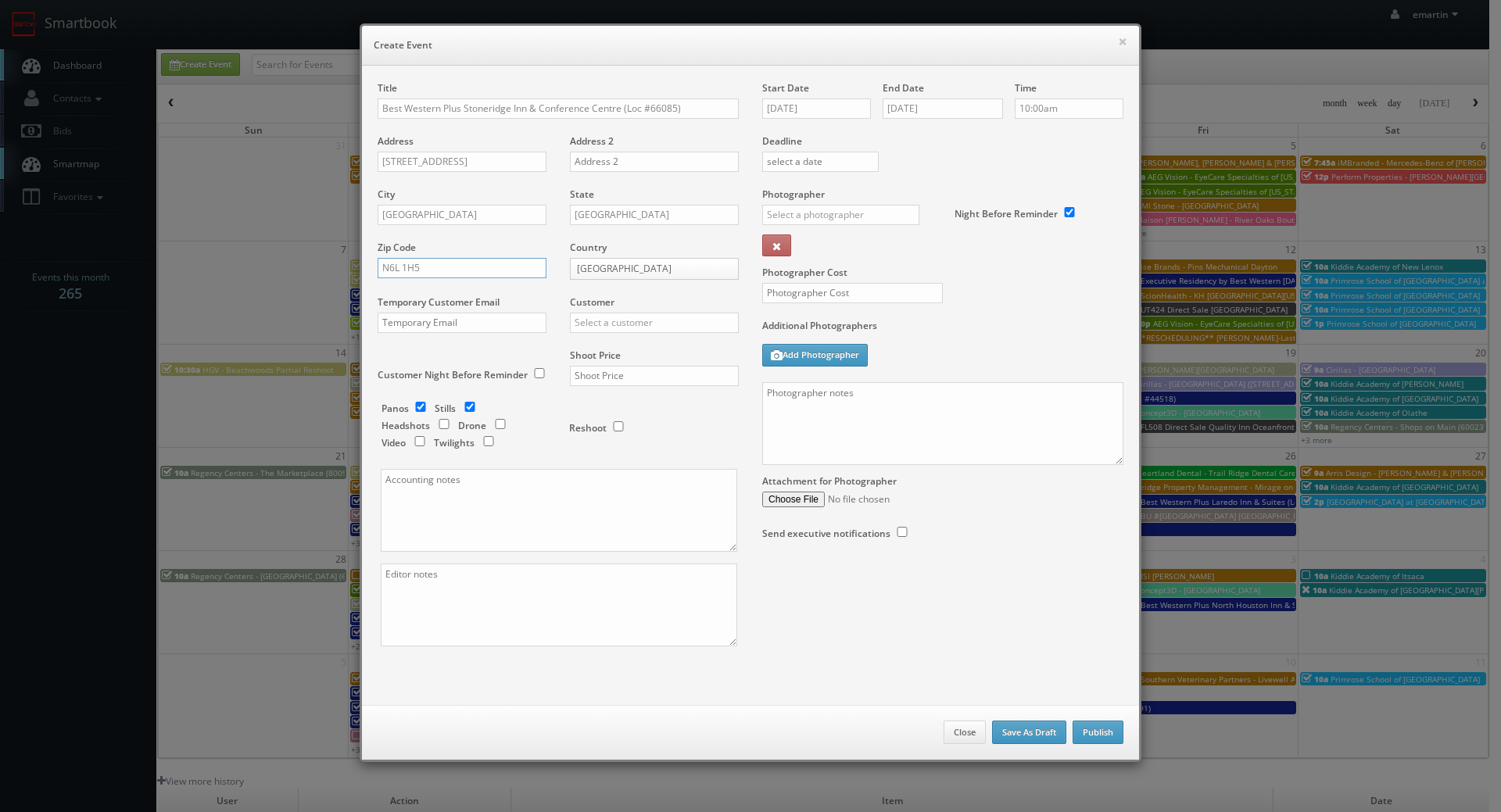
type input "N6L 1H5"
click at [661, 337] on div "Customer Choice Hotels ACC Concept3D Firebirds GBV Choice Hotels Canada Heartla…" at bounding box center [648, 321] width 180 height 53
click at [660, 331] on input "text" at bounding box center [654, 322] width 169 height 20
click at [626, 338] on div "Best Western" at bounding box center [654, 348] width 167 height 26
type input "Best Western"
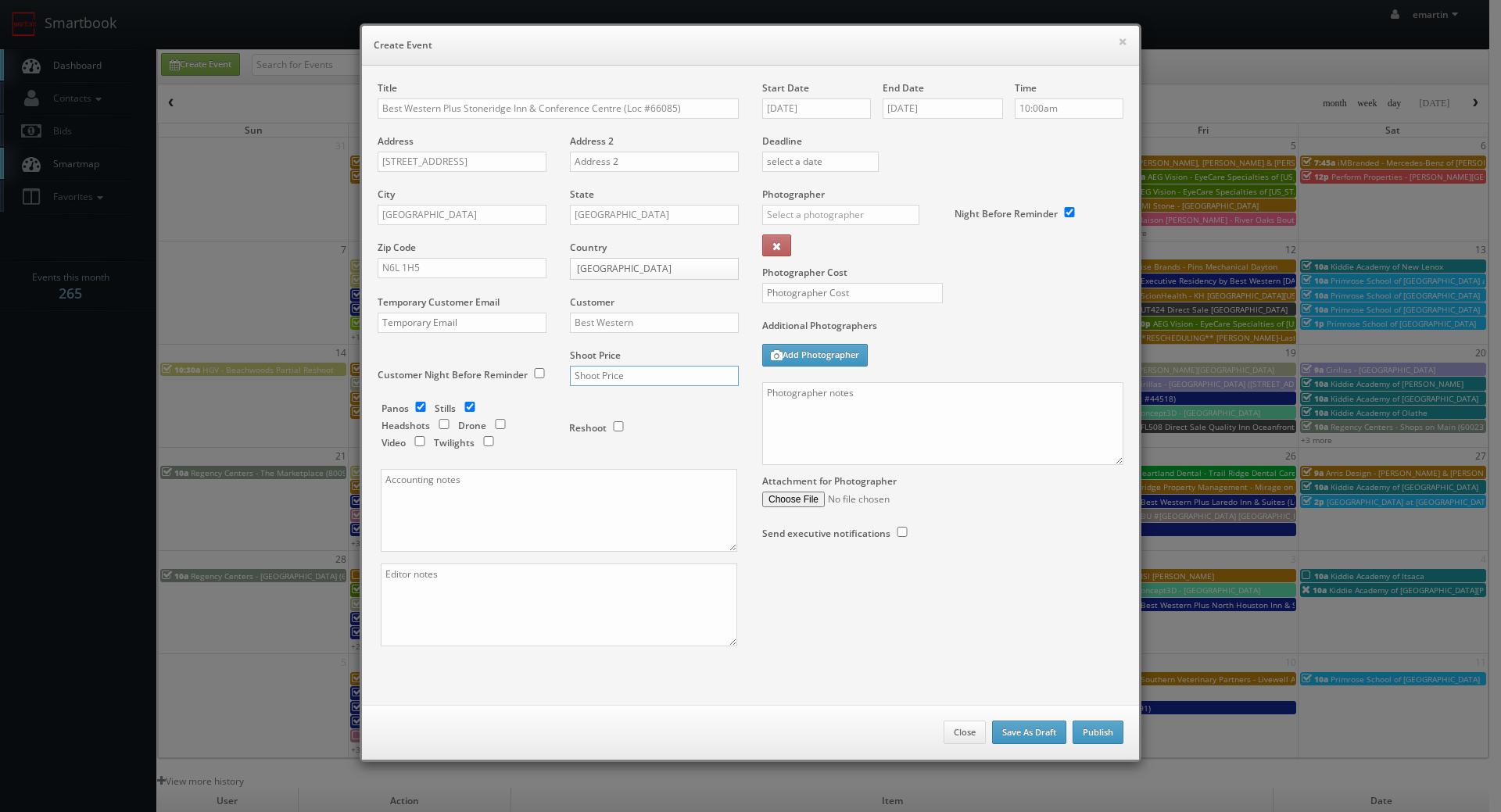
click at [605, 372] on input "text" at bounding box center [654, 375] width 169 height 20
click at [582, 375] on input "text" at bounding box center [654, 375] width 169 height 20
type input "1,900"
click at [417, 406] on input "checkbox" at bounding box center [420, 406] width 24 height 10
checkbox input "false"
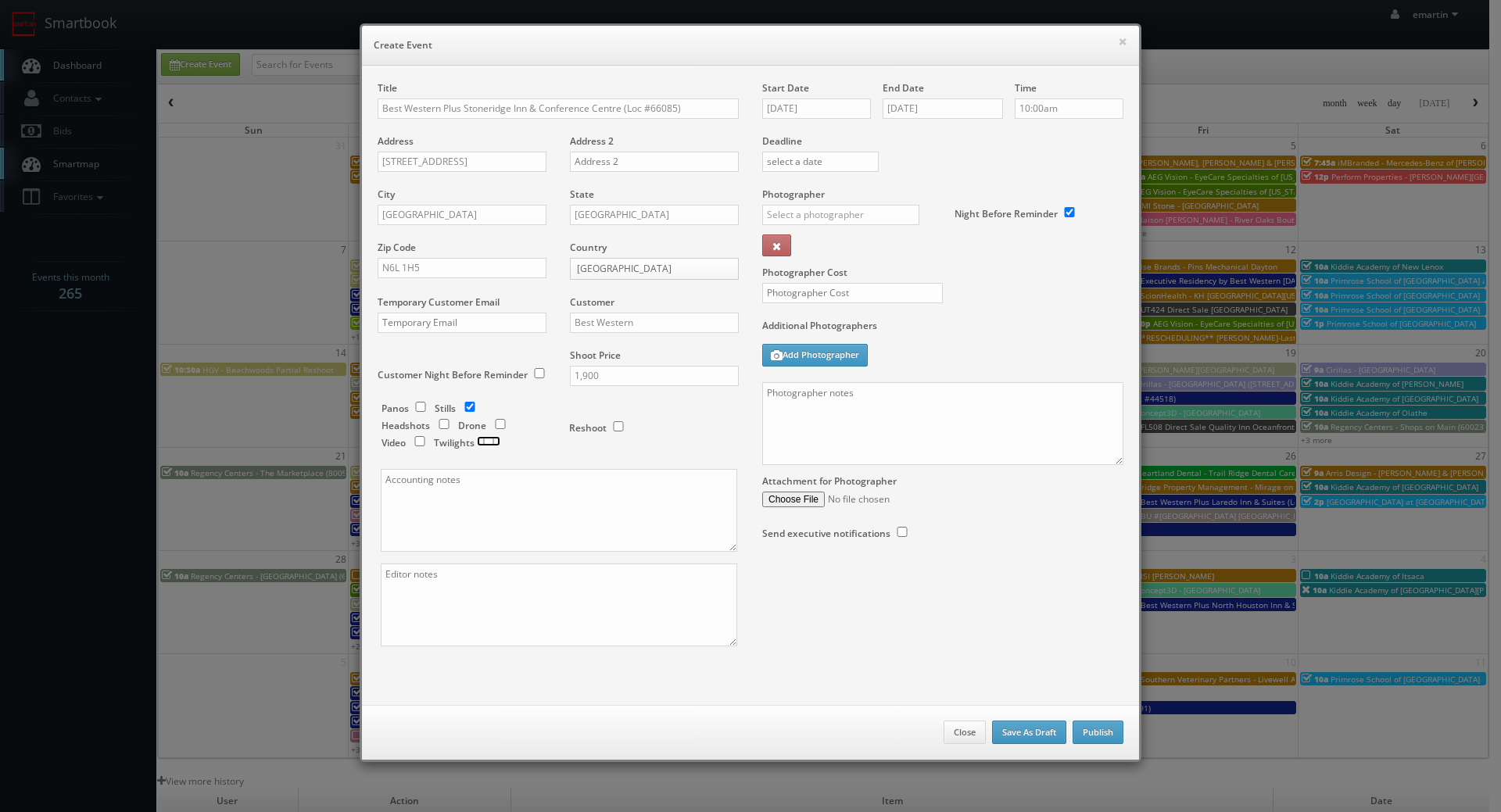
click at [477, 437] on input "checkbox" at bounding box center [488, 441] width 24 height 10
checkbox input "true"
click at [892, 218] on input "text" at bounding box center [840, 214] width 157 height 20
click at [851, 250] on div "Alex Marenette" at bounding box center [846, 250] width 167 height 26
type input "Alex Marenette"
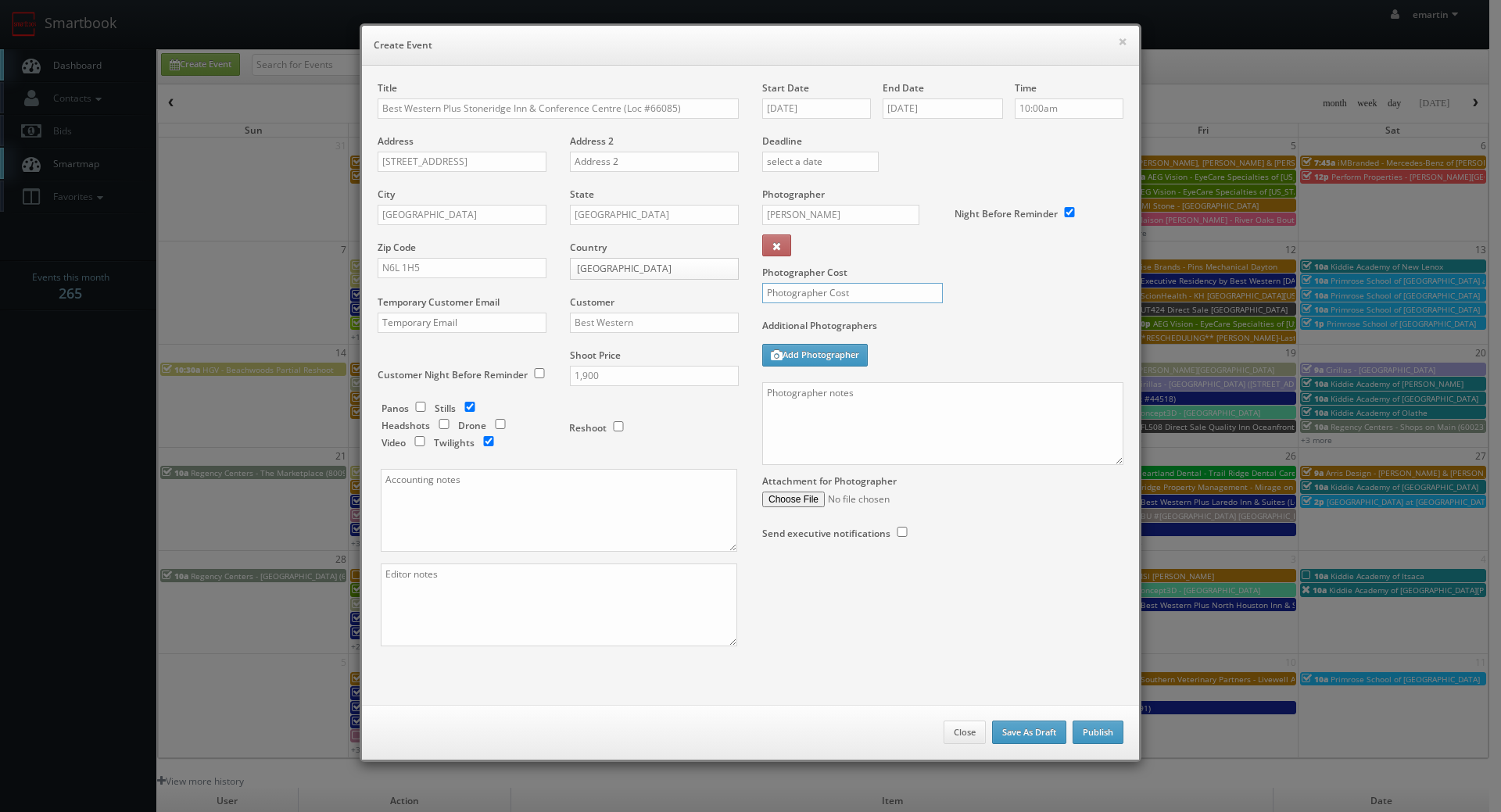
click at [838, 286] on input "text" at bounding box center [851, 292] width 180 height 20
type input "600"
drag, startPoint x: 919, startPoint y: 247, endPoint x: 917, endPoint y: 232, distance: 15.1
click at [919, 246] on div "Photographer Alex Marenette _justin _photog1 Glen Aronwits Chris Dailey John Va…" at bounding box center [851, 226] width 180 height 78
drag, startPoint x: 1074, startPoint y: 384, endPoint x: 1055, endPoint y: 412, distance: 33.8
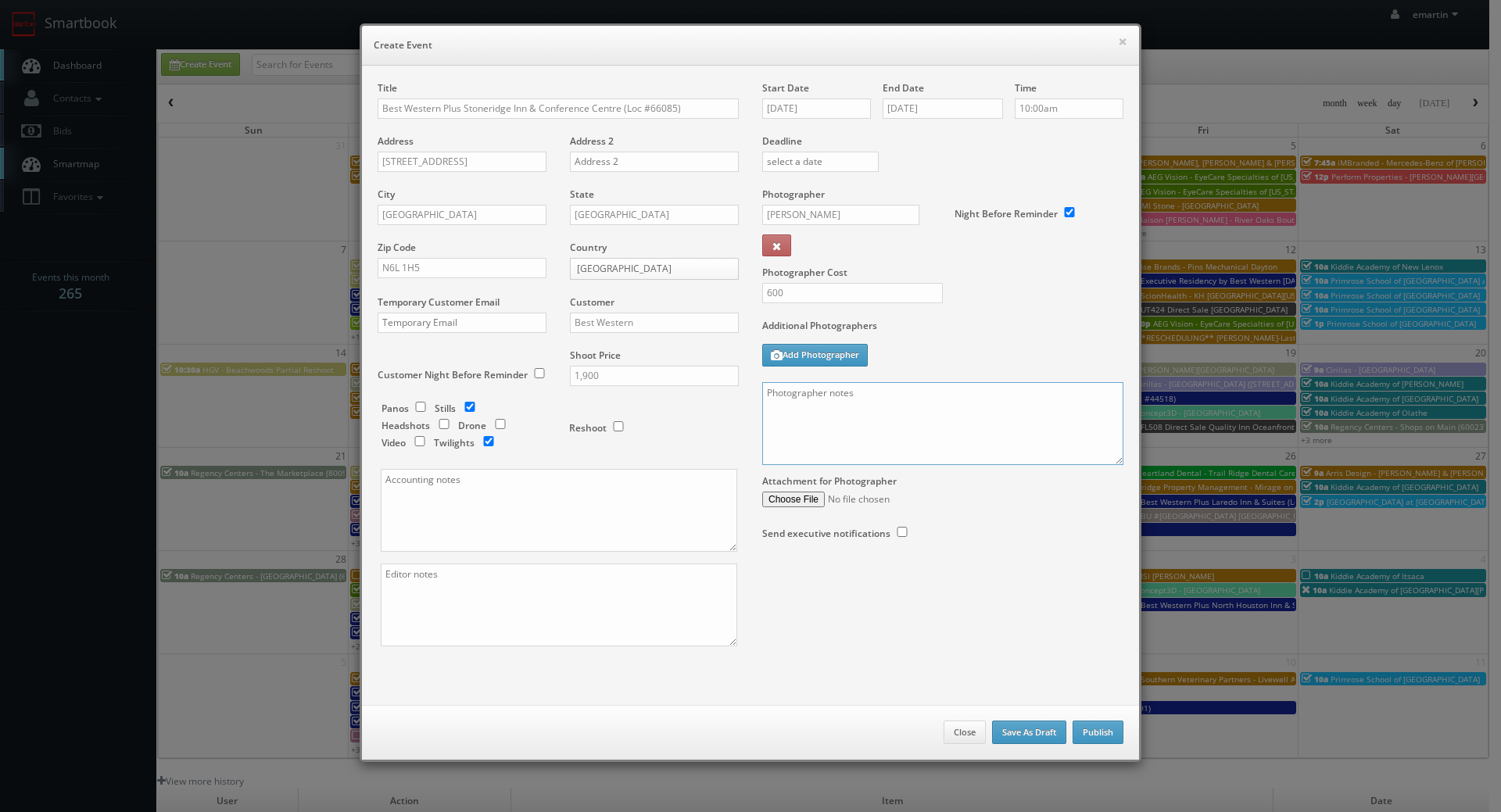
click at [1073, 385] on textarea at bounding box center [942, 423] width 361 height 83
paste textarea "Onsite contact is ______. Overnight stay ___. Stills, and exterior twilights. F…"
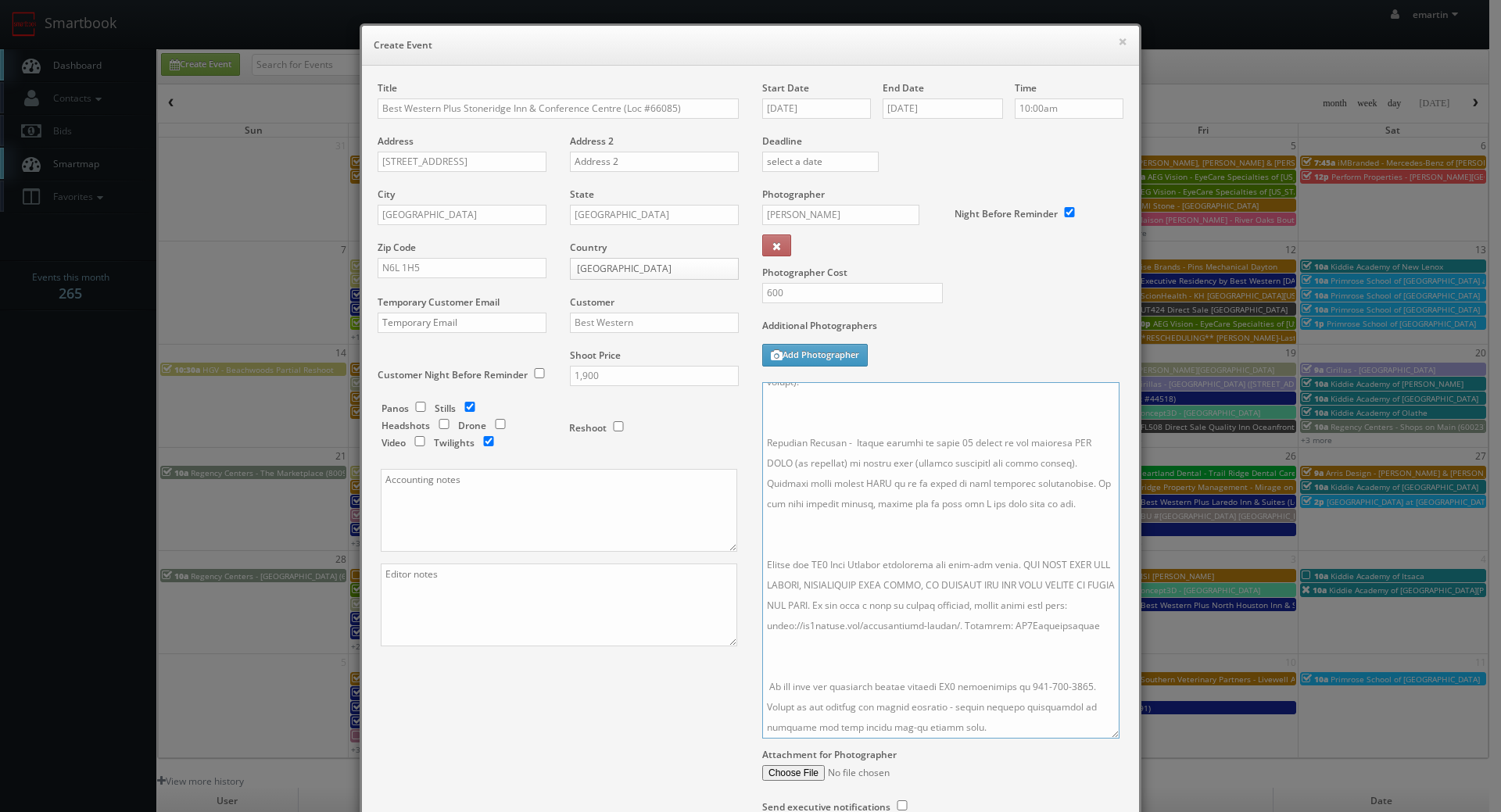
drag, startPoint x: 1113, startPoint y: 461, endPoint x: 1097, endPoint y: 722, distance: 261.5
click at [1108, 735] on textarea at bounding box center [940, 560] width 357 height 356
click at [949, 640] on textarea at bounding box center [939, 560] width 356 height 356
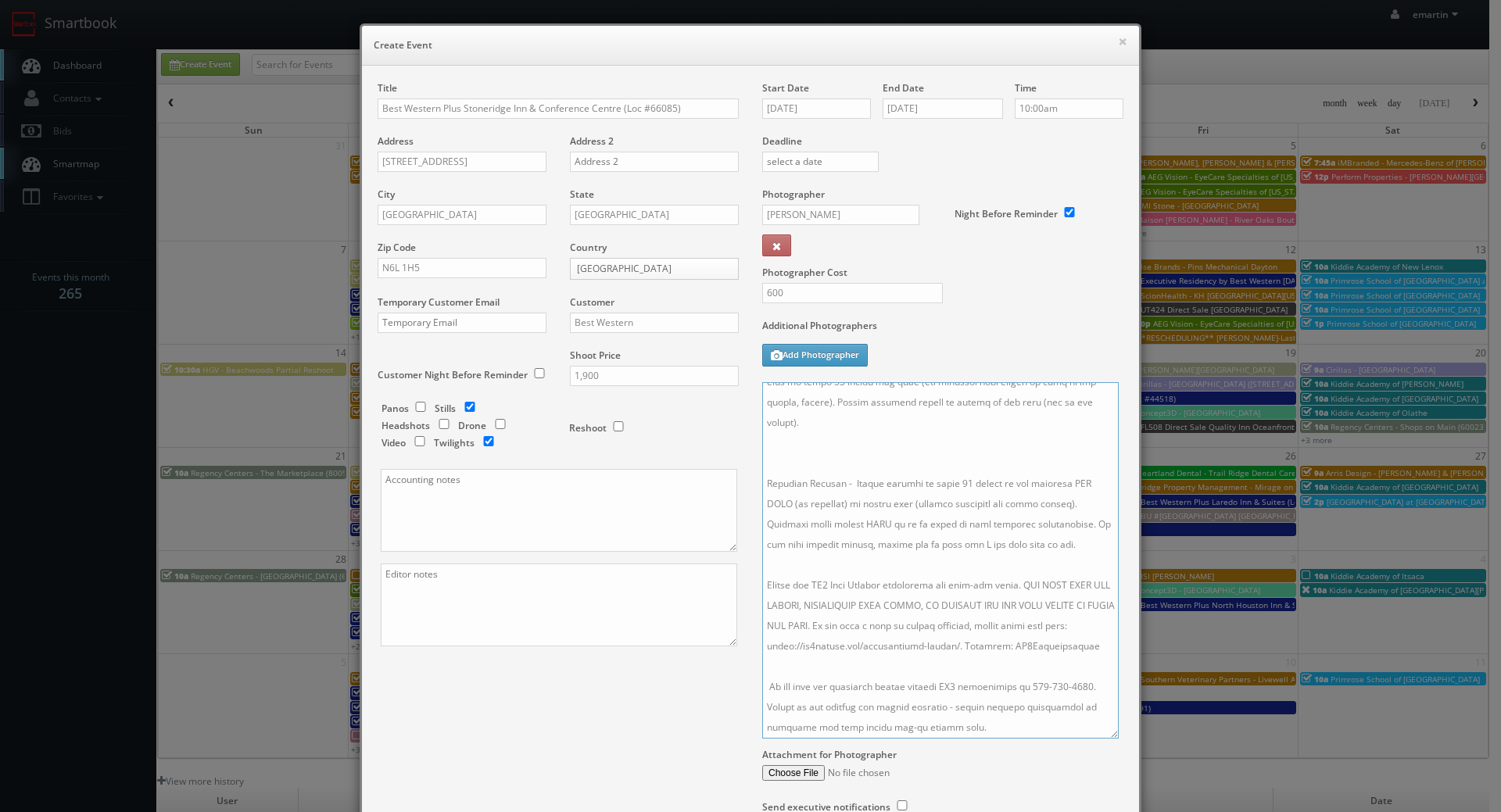
click at [825, 505] on textarea at bounding box center [939, 560] width 356 height 356
click at [844, 652] on textarea at bounding box center [939, 560] width 356 height 356
click at [825, 454] on textarea at bounding box center [939, 560] width 356 height 356
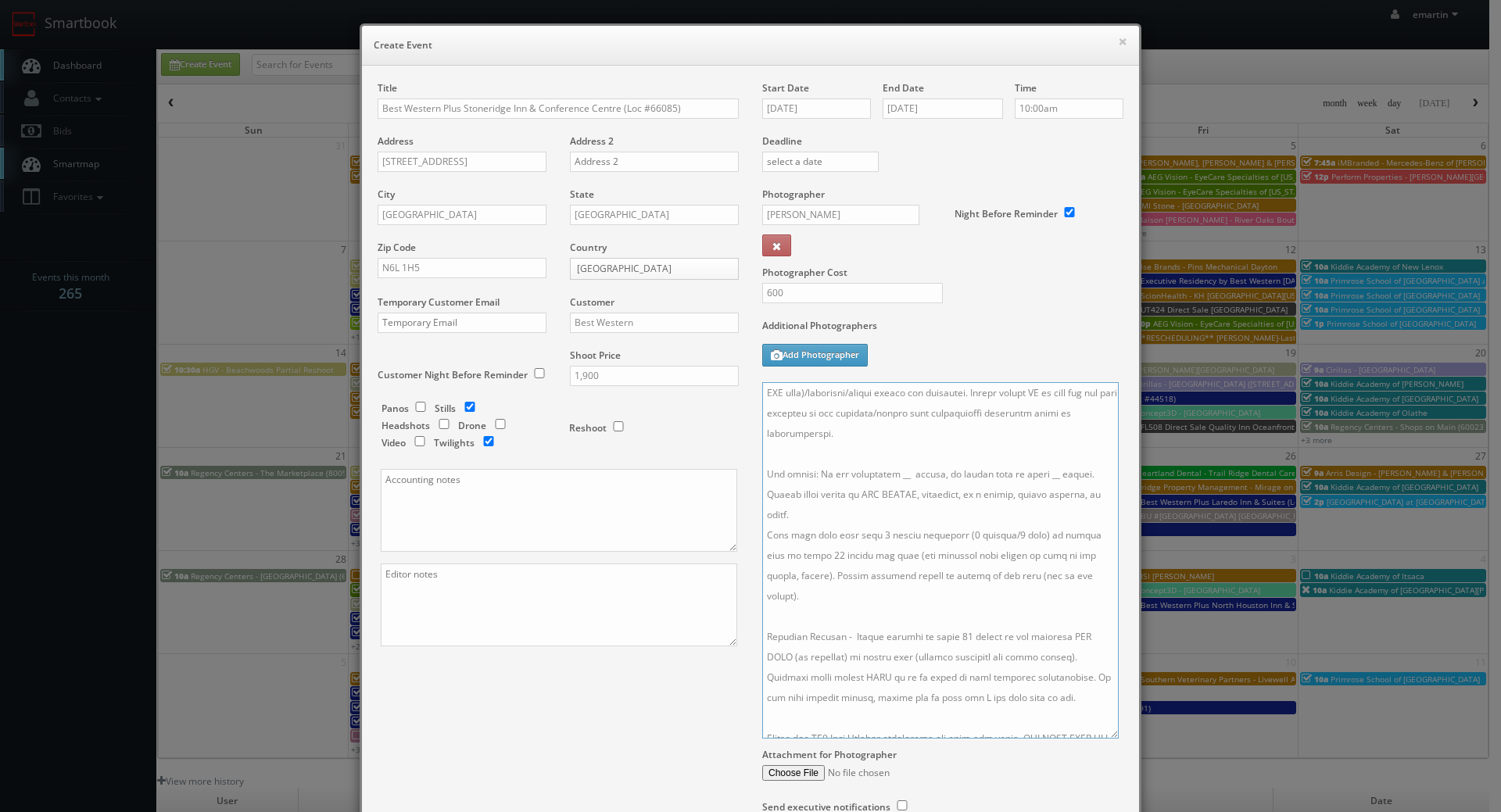
scroll to position [0, 0]
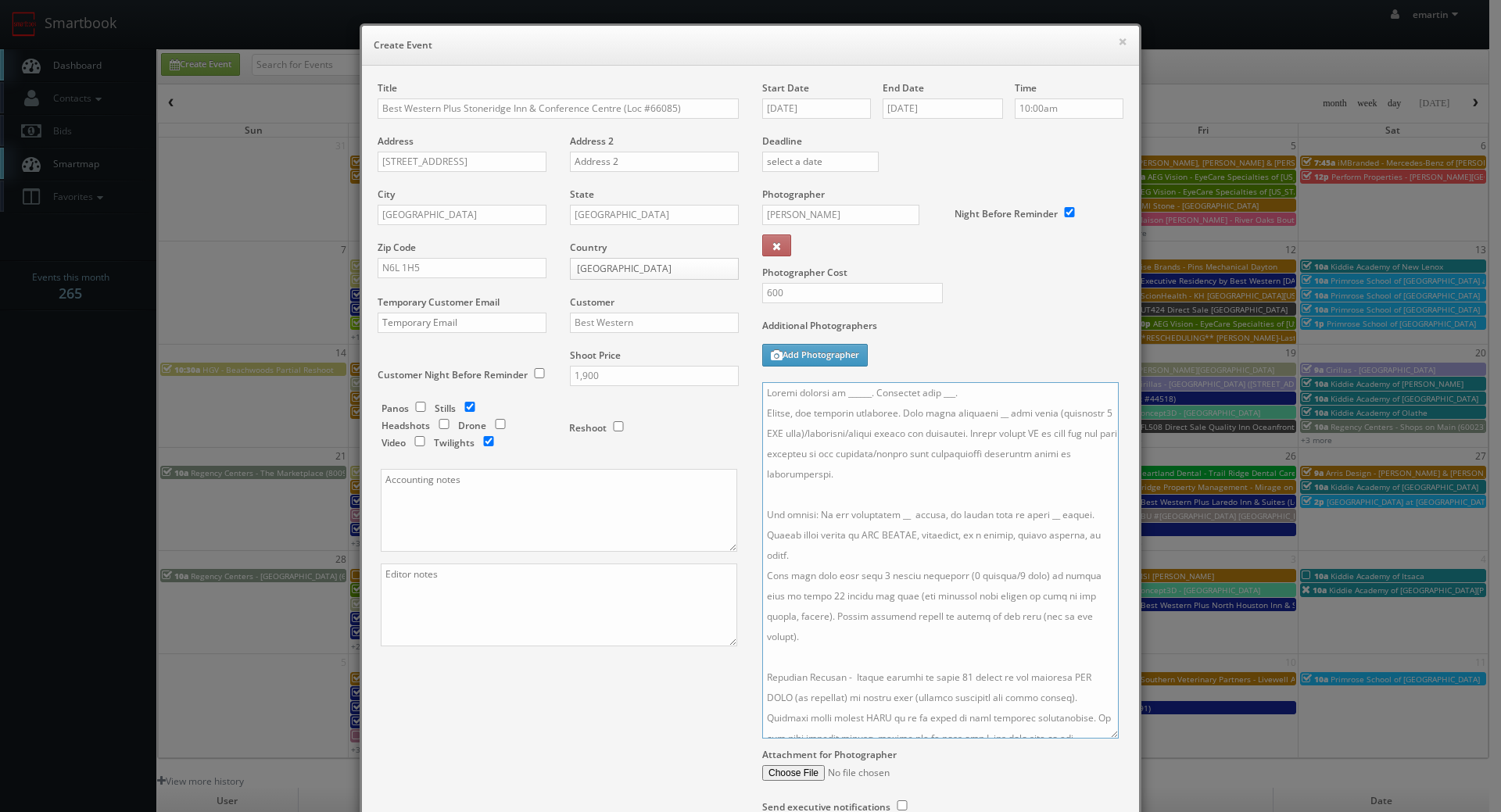
click at [979, 414] on textarea at bounding box center [939, 560] width 356 height 356
click at [887, 514] on textarea at bounding box center [939, 560] width 356 height 356
click at [1040, 513] on textarea at bounding box center [939, 560] width 356 height 356
click at [969, 386] on textarea at bounding box center [939, 560] width 356 height 356
drag, startPoint x: 861, startPoint y: 393, endPoint x: 867, endPoint y: 406, distance: 14.3
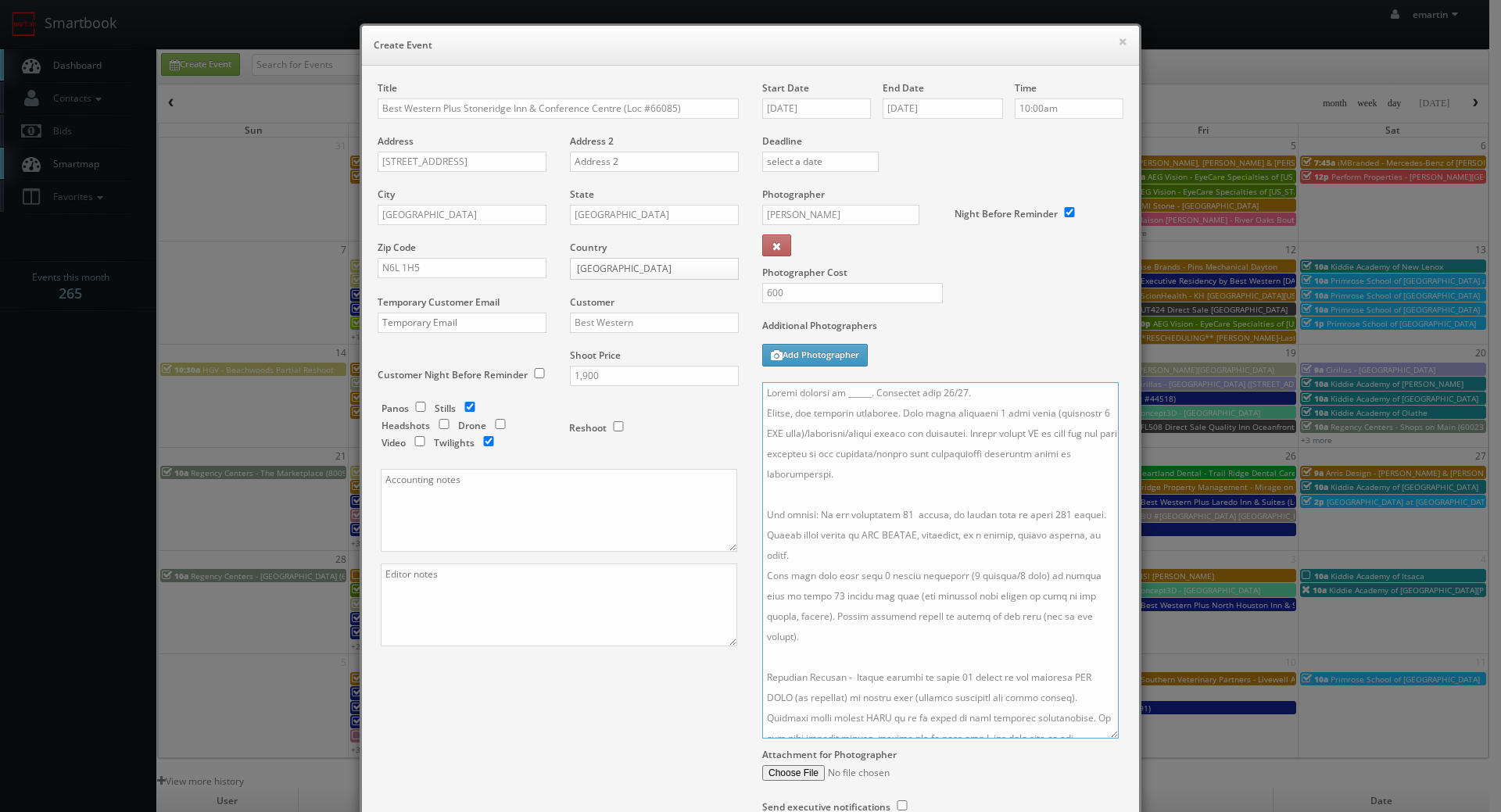
click at [860, 393] on textarea at bounding box center [939, 560] width 356 height 356
paste textarea "Natalie Zima, natalie@stoneridgeinn.com, (519) 652-6022"
drag, startPoint x: 1021, startPoint y: 391, endPoint x: 899, endPoint y: 387, distance: 122.1
click at [899, 387] on textarea at bounding box center [939, 560] width 356 height 356
click at [970, 421] on textarea at bounding box center [939, 560] width 356 height 356
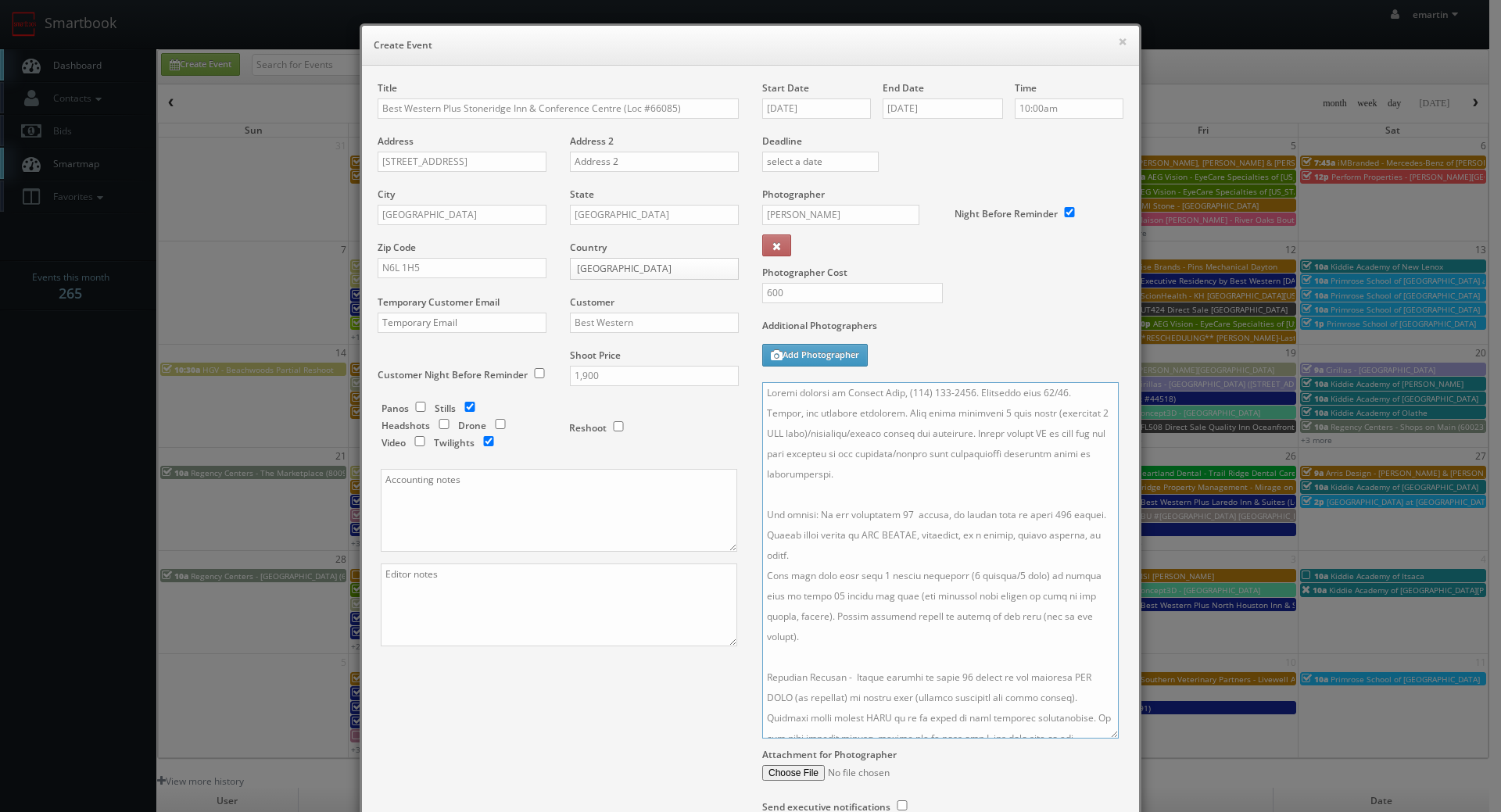
type textarea "Onsite contact is Natalie Zima, (519) 652-6022. Overnight stay 10/15. Stills, a…"
click at [998, 352] on div "Additional Photographers Add Photographer" at bounding box center [942, 350] width 361 height 64
click at [824, 102] on input "10/16/2025" at bounding box center [816, 108] width 109 height 20
click at [1015, 322] on label "Additional Photographers" at bounding box center [942, 329] width 361 height 21
click at [934, 361] on div "Additional Photographers Add Photographer" at bounding box center [942, 350] width 361 height 64
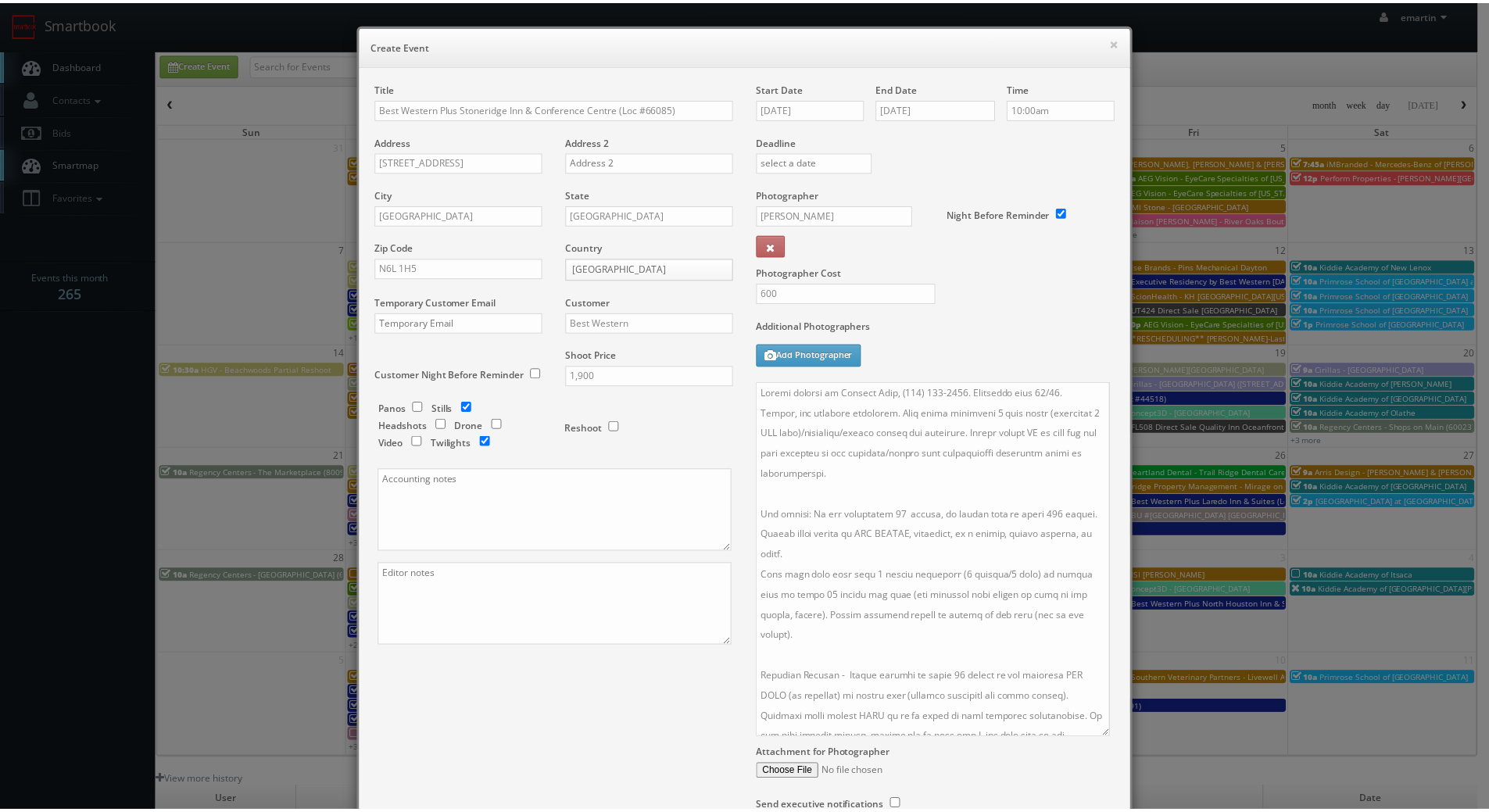
scroll to position [144, 0]
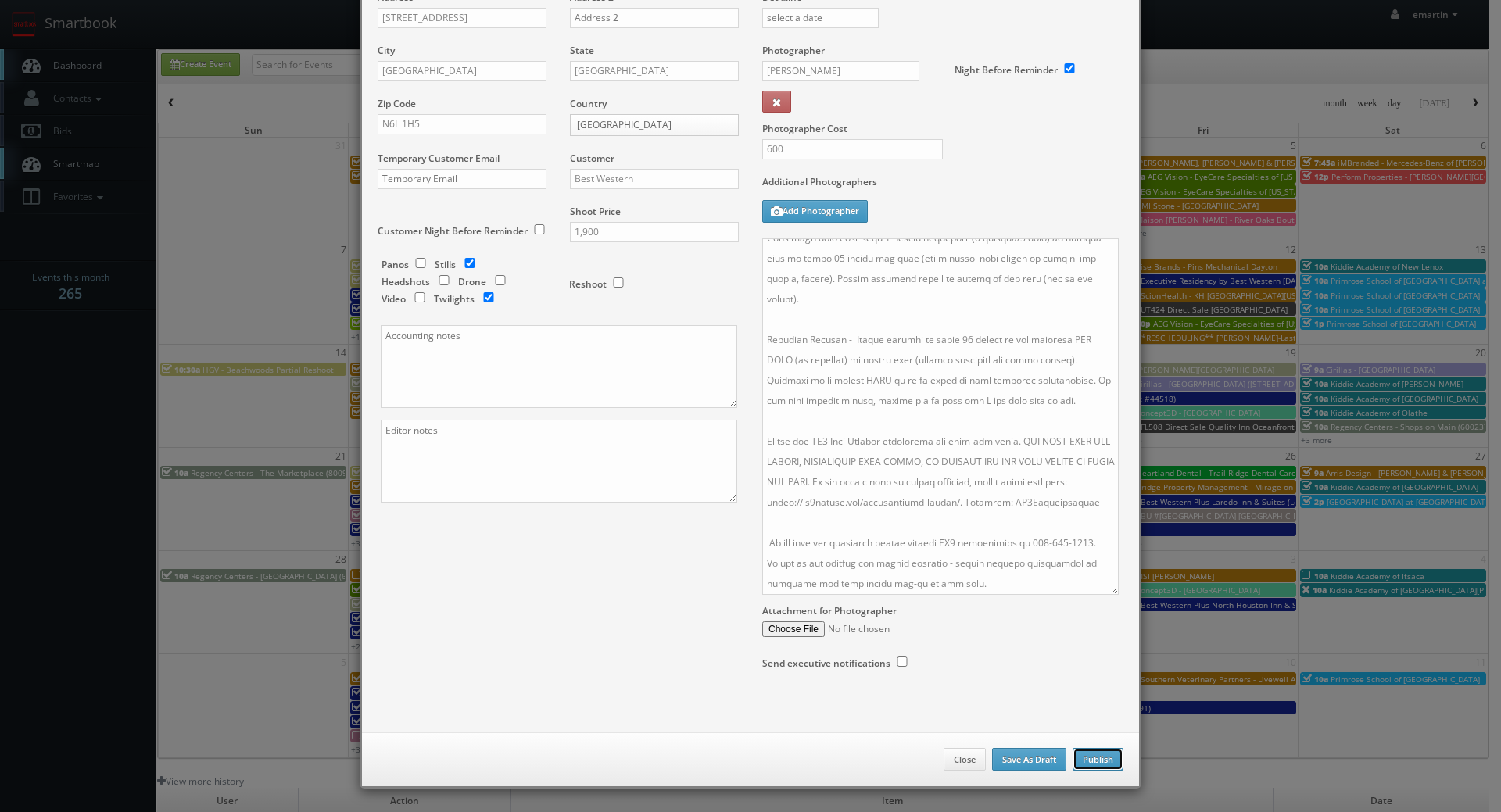
click at [1080, 760] on button "Publish" at bounding box center [1098, 759] width 50 height 23
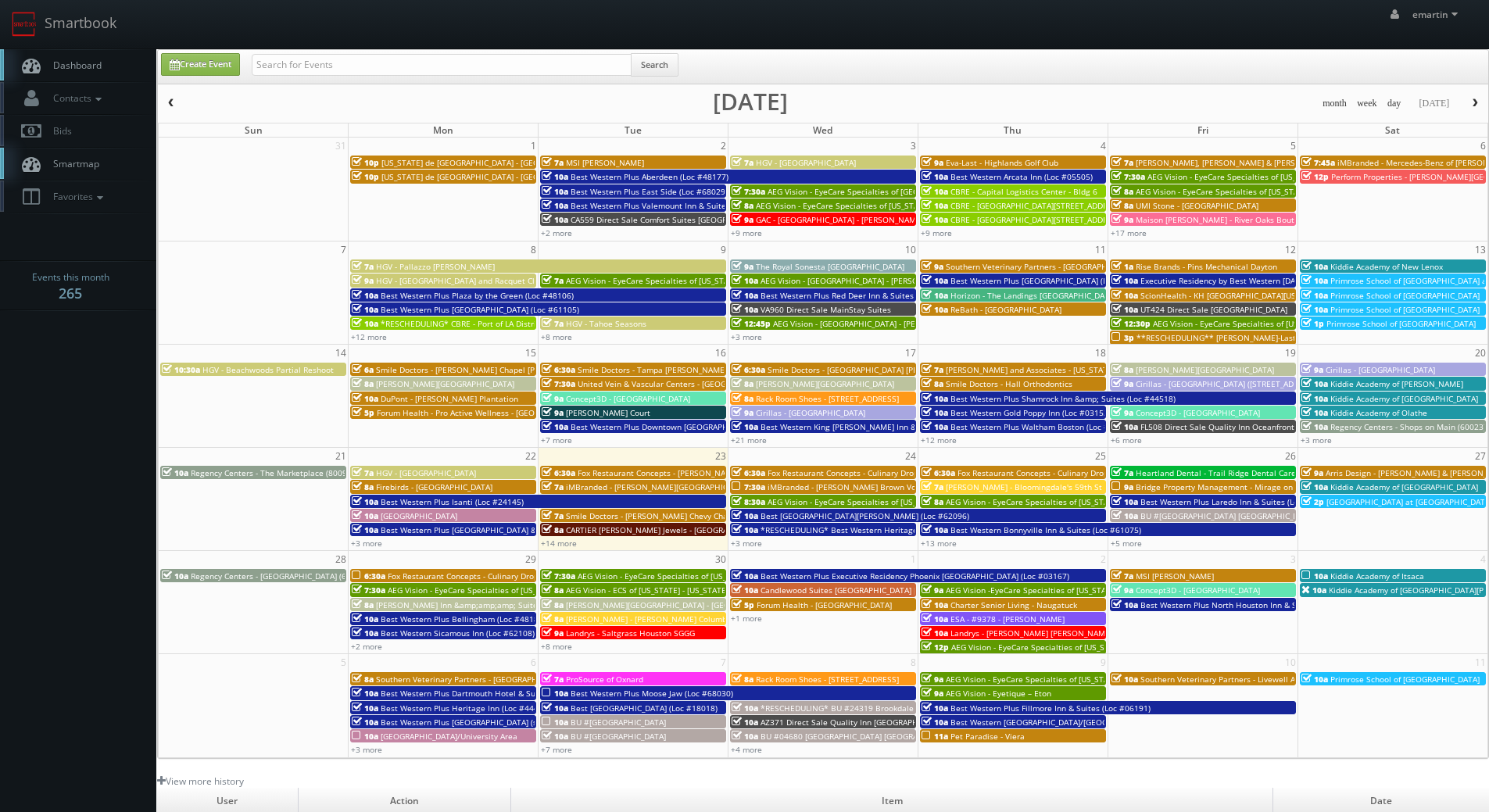
drag, startPoint x: 96, startPoint y: 64, endPoint x: 76, endPoint y: 72, distance: 21.5
click at [96, 63] on span "Dashboard" at bounding box center [73, 64] width 57 height 13
